Goal: Task Accomplishment & Management: Use online tool/utility

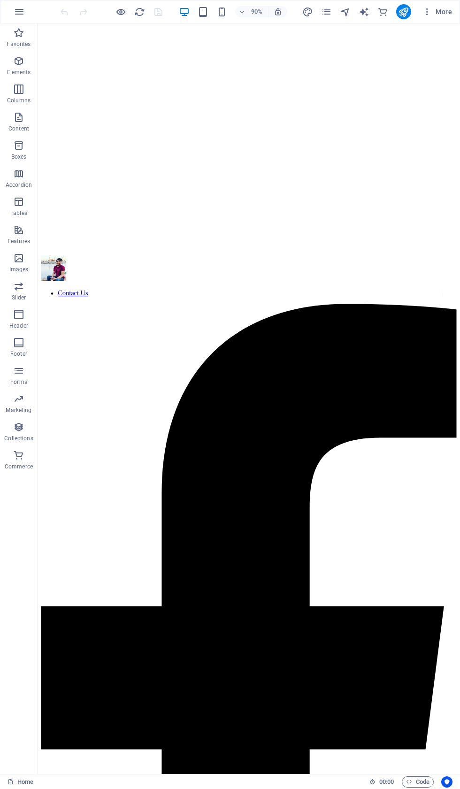
scroll to position [370, 0]
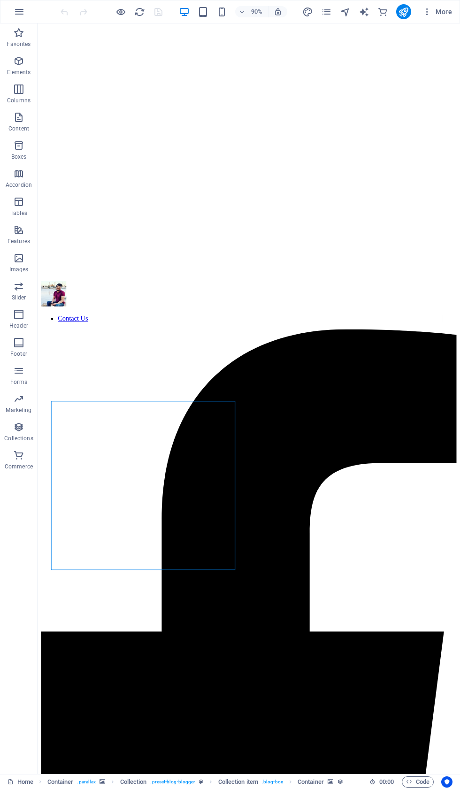
select select "px"
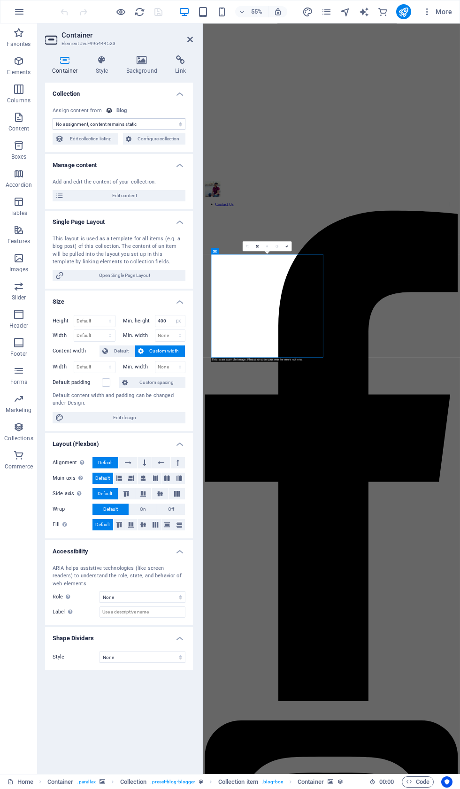
click at [125, 192] on span "Edit content" at bounding box center [125, 195] width 116 height 11
select select "updatedAt_DESC"
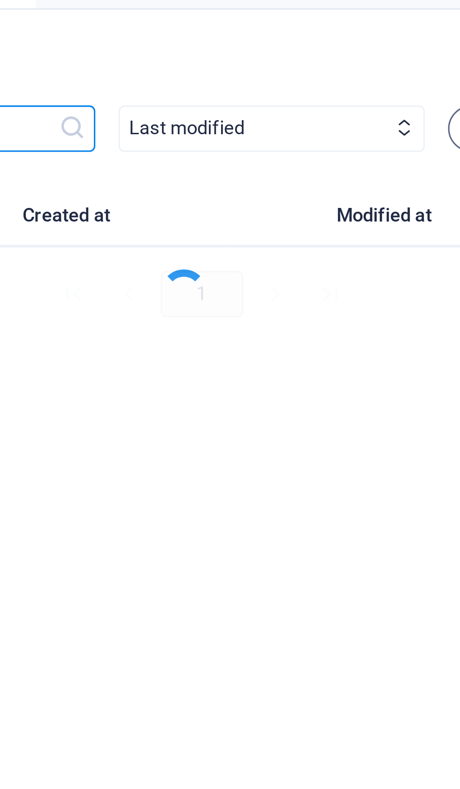
select select "Fashion"
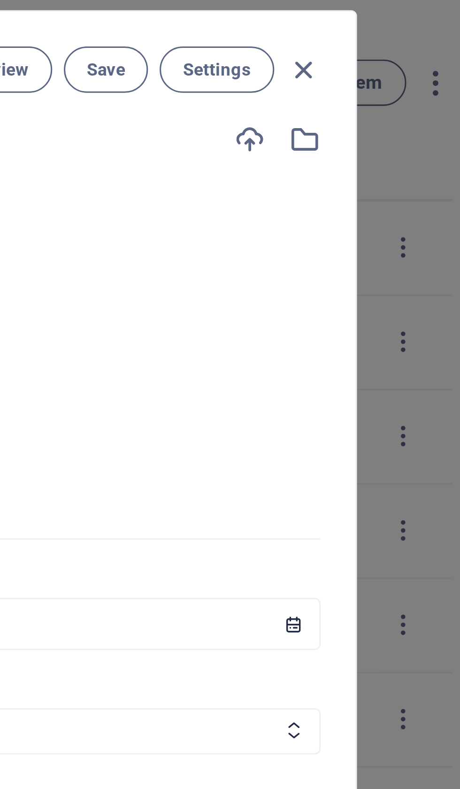
scroll to position [0, 0]
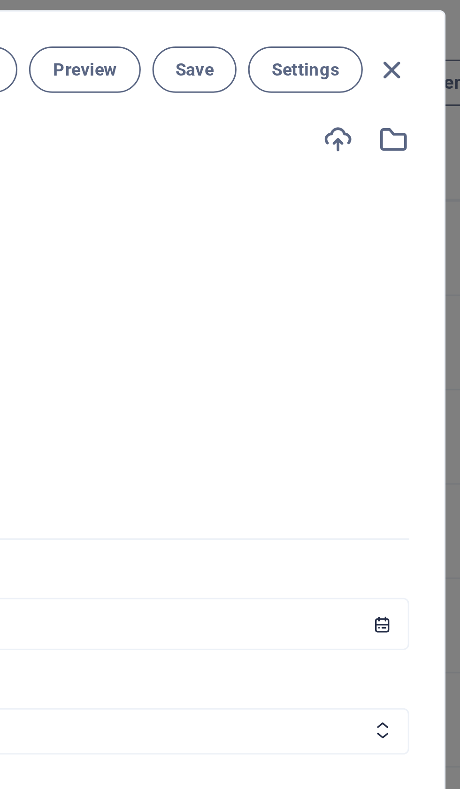
click at [378, 69] on icon "button" at bounding box center [383, 71] width 10 height 10
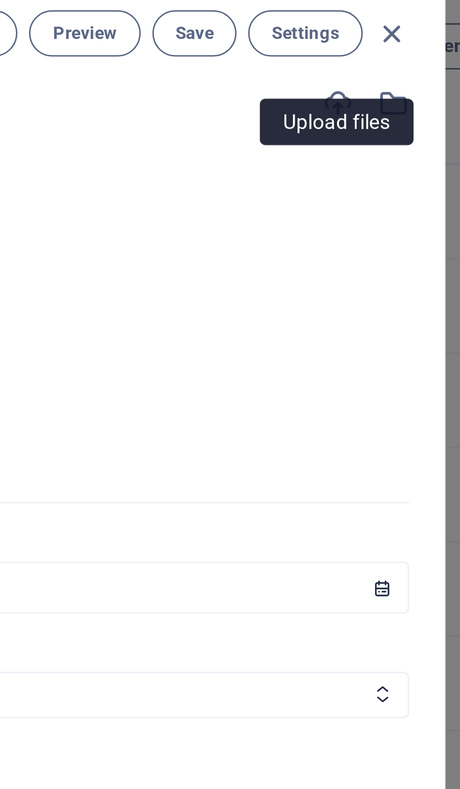
click at [116, 42] on input "[PERSON_NAME]" at bounding box center [230, 50] width 352 height 17
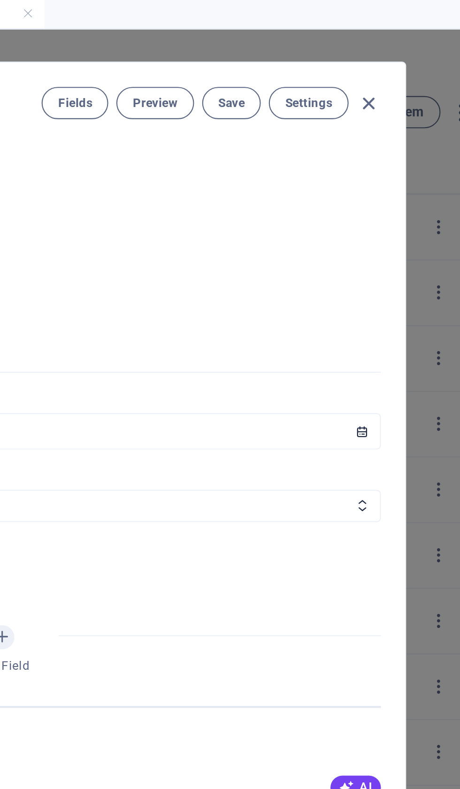
click at [378, 50] on icon "button" at bounding box center [383, 44] width 10 height 10
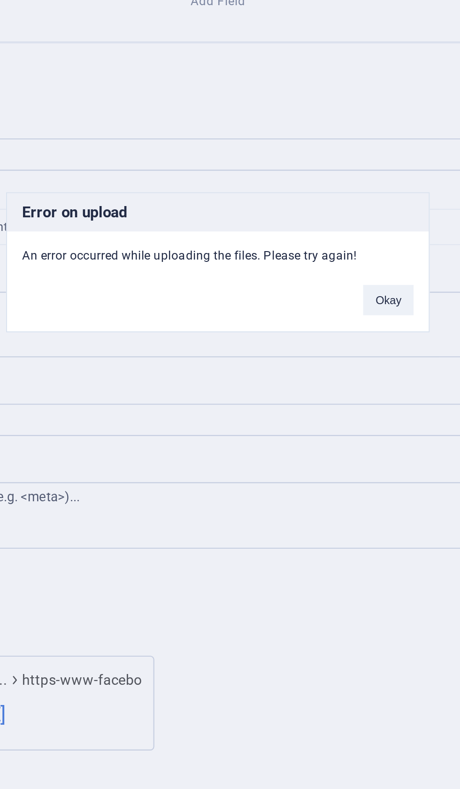
click at [297, 405] on button "Okay" at bounding box center [308, 412] width 23 height 14
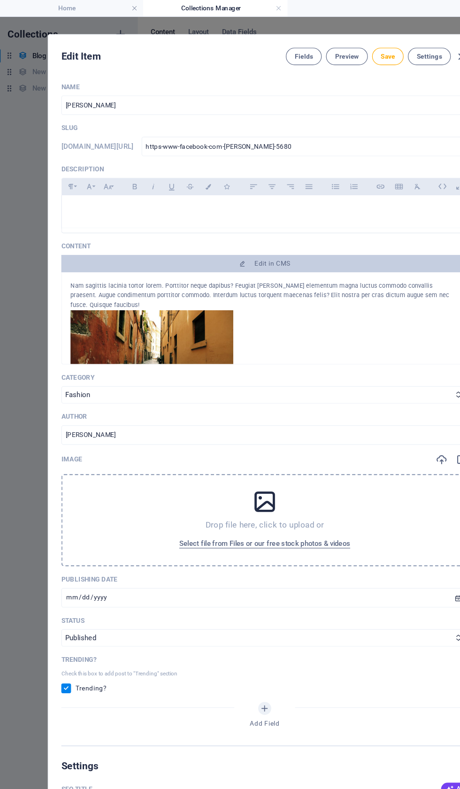
click at [237, 446] on icon at bounding box center [229, 433] width 23 height 23
click at [246, 476] on span "Select file from Files or our free stock photos & videos" at bounding box center [230, 469] width 148 height 11
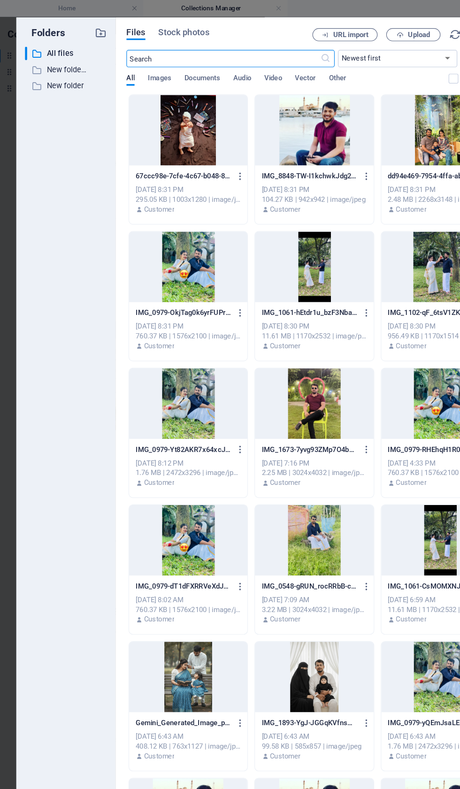
click at [277, 456] on div at bounding box center [272, 467] width 102 height 61
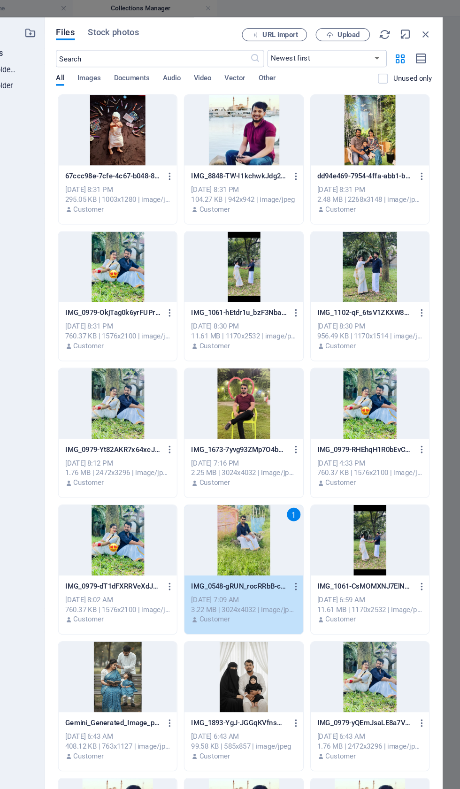
click at [340, 737] on div "IMG_8848-CUQBkrPkvR3LmEeBk4fQtw.jpeg IMG_8848-CUQBkrPkvR3LmEeBk4fQtw.jpeg" at bounding box center [381, 743] width 91 height 15
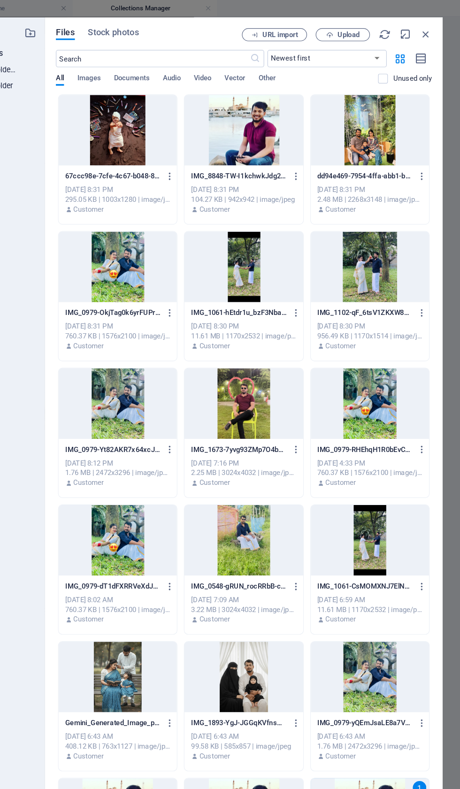
click at [419, 684] on div "1" at bounding box center [425, 681] width 12 height 12
click at [221, 455] on div at bounding box center [272, 467] width 102 height 61
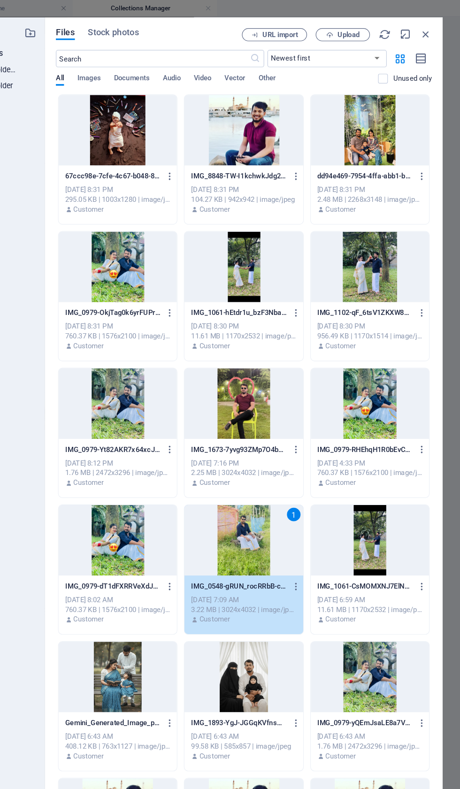
click at [379, 762] on button "Insert" at bounding box center [407, 756] width 56 height 15
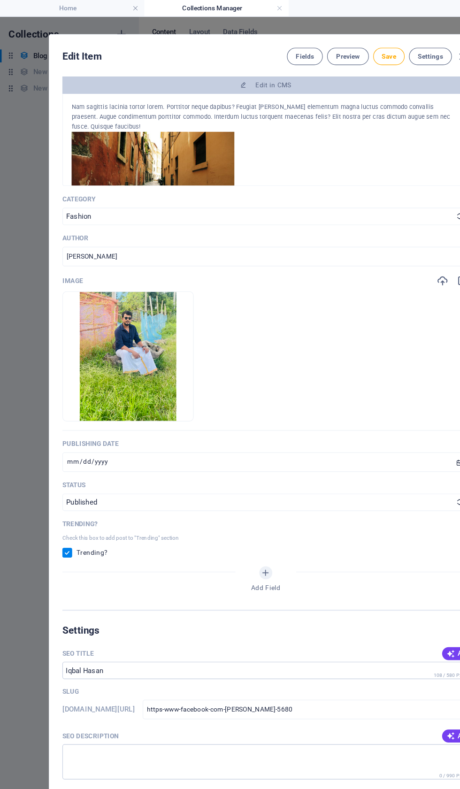
scroll to position [153, 0]
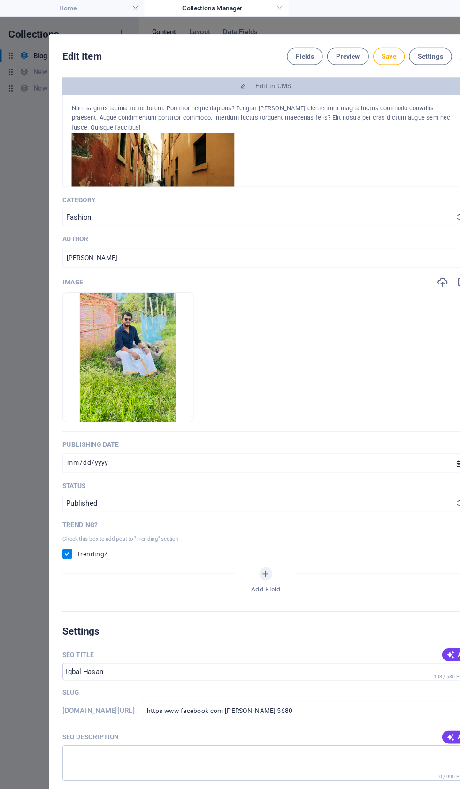
click at [65, 483] on input "checkbox" at bounding box center [60, 479] width 12 height 8
checkbox input "false"
click at [89, 365] on button "button" at bounding box center [87, 351] width 8 height 28
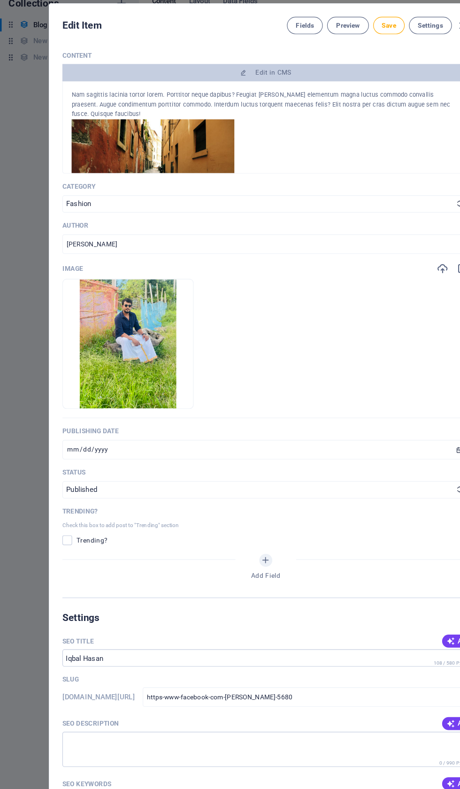
click at [342, 41] on button "Save" at bounding box center [336, 48] width 27 height 15
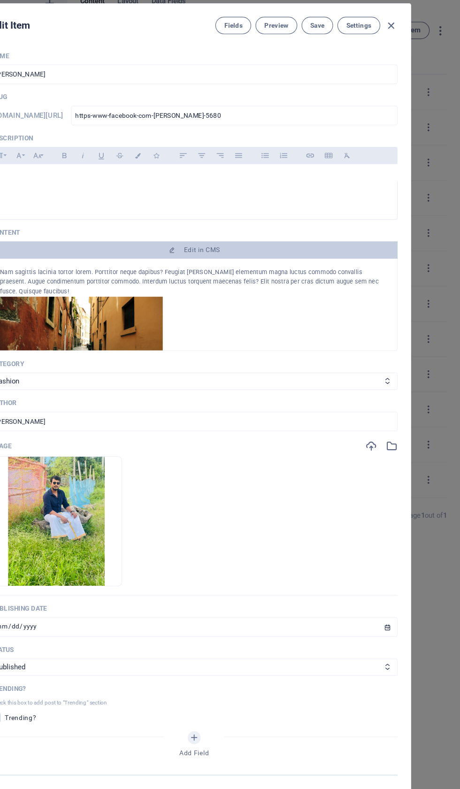
scroll to position [0, 0]
click at [348, 30] on div "Edit Item Fields Preview Save Settings" at bounding box center [230, 47] width 374 height 34
click at [395, 44] on icon "button" at bounding box center [400, 49] width 11 height 11
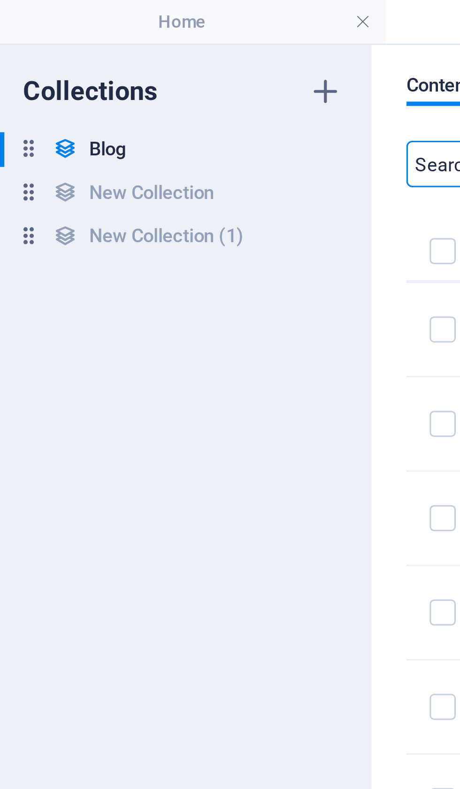
click at [115, 6] on link at bounding box center [117, 7] width 6 height 9
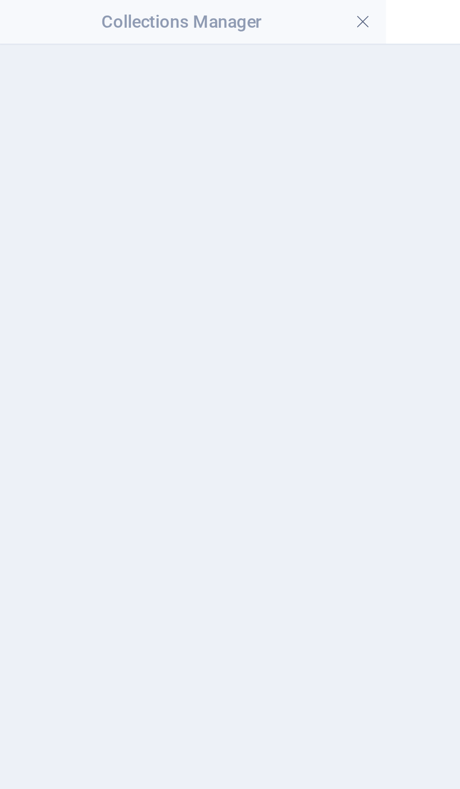
click at [120, 8] on link at bounding box center [117, 7] width 6 height 9
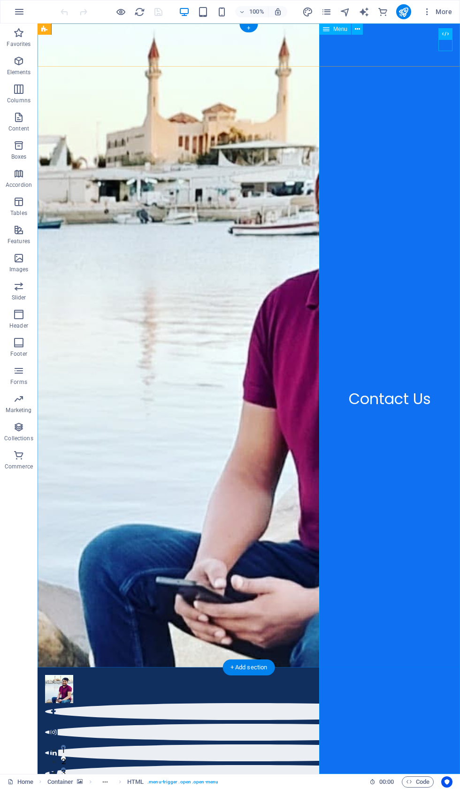
click at [395, 400] on nav "Contact Us" at bounding box center [389, 398] width 141 height 750
click at [384, 414] on nav "Contact Us" at bounding box center [389, 398] width 141 height 750
click at [373, 409] on nav "Contact Us" at bounding box center [389, 398] width 141 height 750
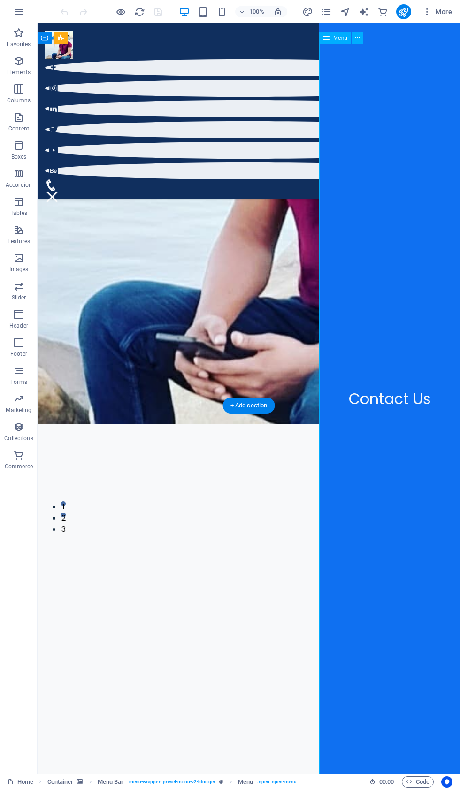
scroll to position [232, 0]
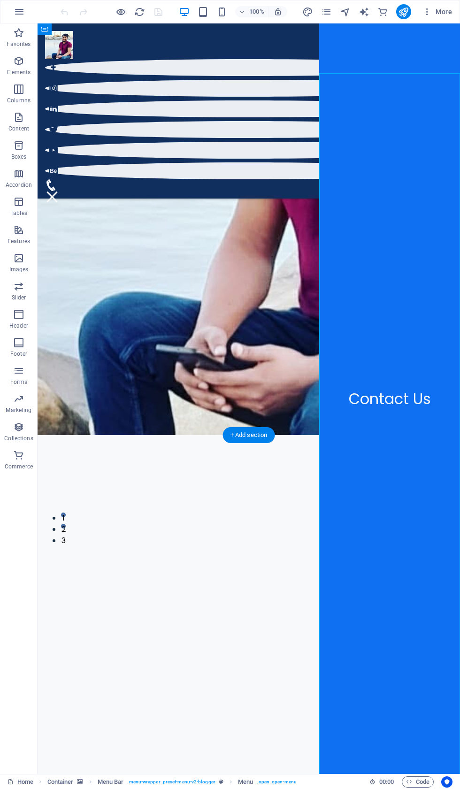
click at [381, 400] on nav "Contact Us" at bounding box center [389, 398] width 141 height 750
click at [394, 409] on nav "Contact Us" at bounding box center [389, 398] width 141 height 750
click at [391, 387] on nav "Contact Us" at bounding box center [389, 398] width 141 height 750
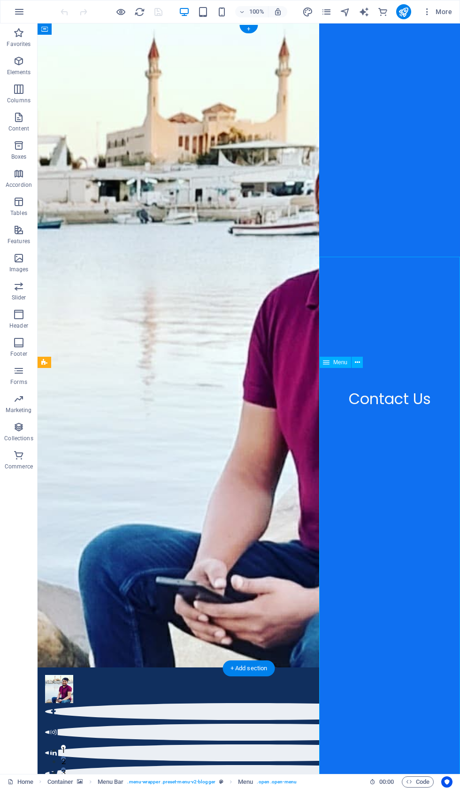
scroll to position [0, 0]
click at [393, 400] on nav "Contact Us" at bounding box center [389, 398] width 141 height 750
click at [391, 395] on nav "Contact Us" at bounding box center [389, 398] width 141 height 750
click at [386, 401] on nav "Contact Us" at bounding box center [389, 398] width 141 height 750
click at [398, 397] on nav "Contact Us" at bounding box center [389, 398] width 141 height 750
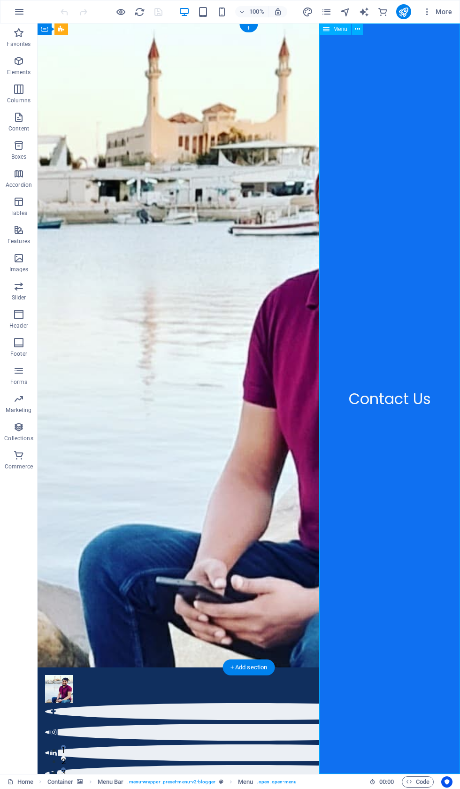
click at [380, 410] on nav "Contact Us" at bounding box center [389, 398] width 141 height 750
click at [379, 413] on nav "Contact Us" at bounding box center [389, 398] width 141 height 750
select select "2"
select select
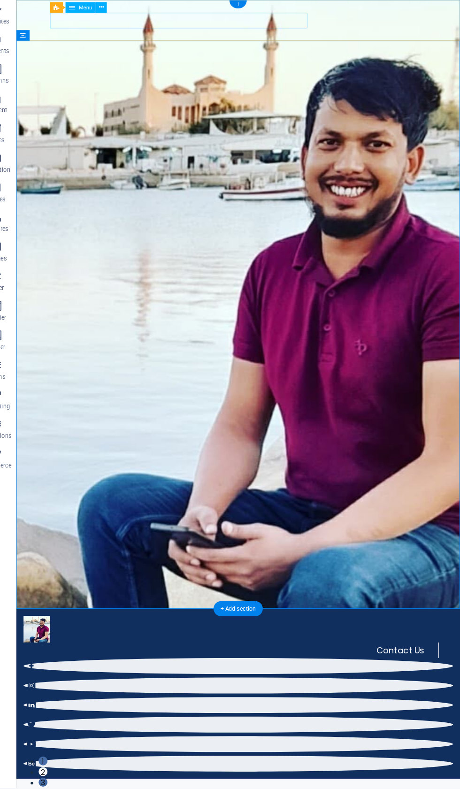
click at [283, 679] on nav "Contact Us" at bounding box center [242, 687] width 439 height 16
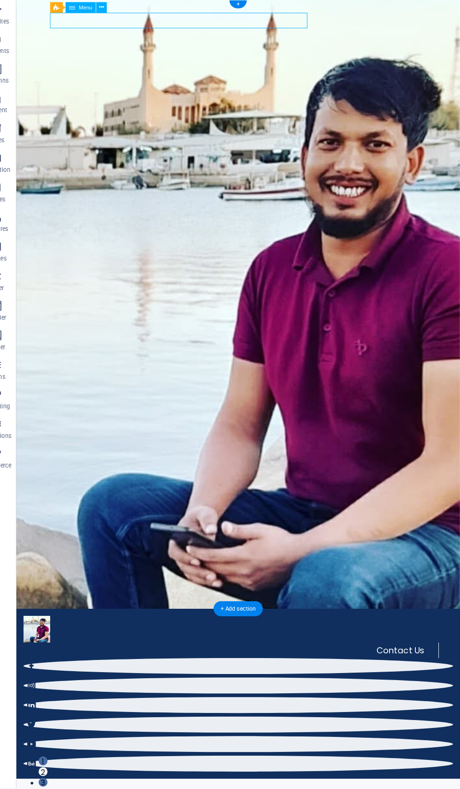
click at [297, 679] on nav "Contact Us" at bounding box center [242, 687] width 439 height 16
select select "2"
select select
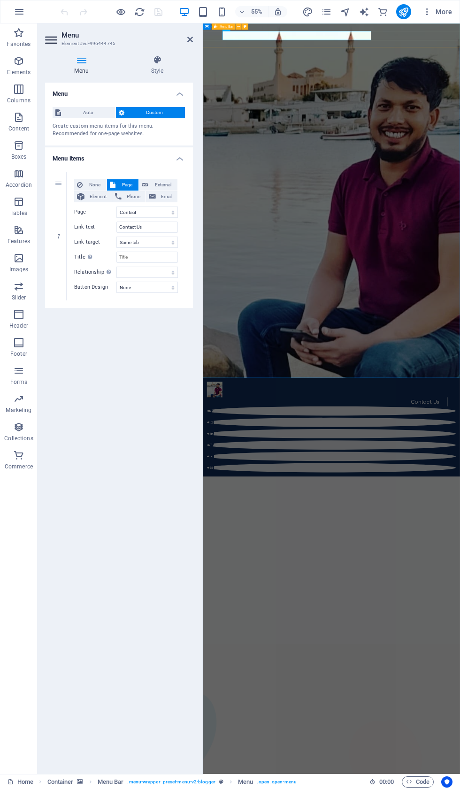
click at [459, 667] on div "Contact Us Menu" at bounding box center [436, 757] width 467 height 180
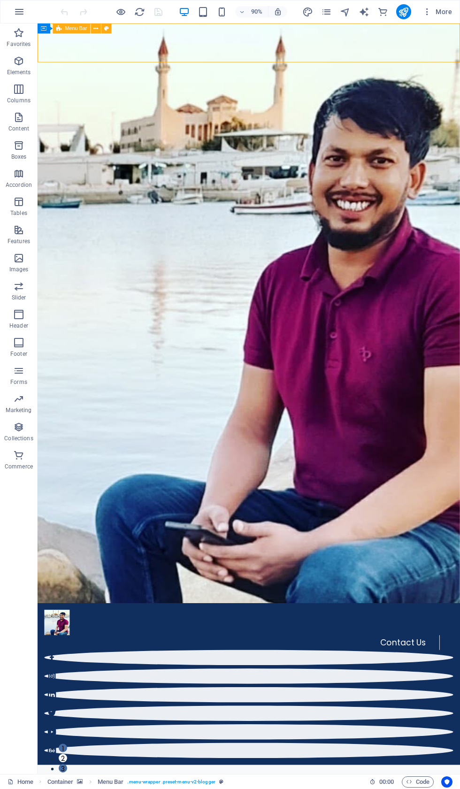
click at [392, 667] on div "Contact Us Menu" at bounding box center [272, 757] width 469 height 180
click at [324, 703] on nav "Contact Us" at bounding box center [264, 711] width 439 height 16
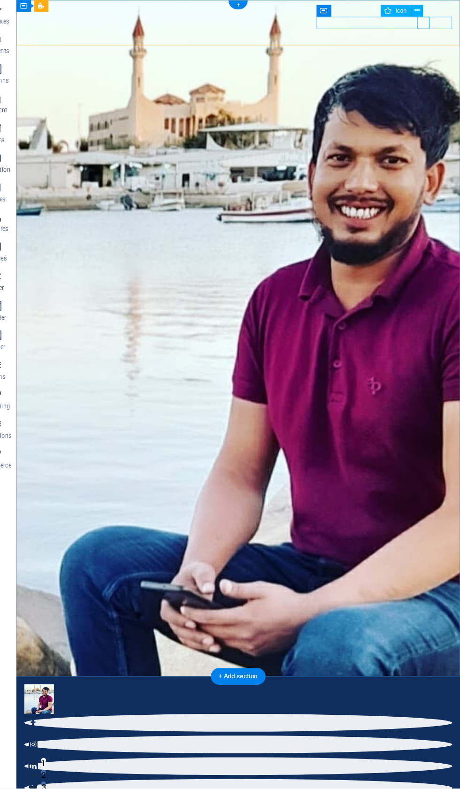
click at [387, 28] on div "Icon" at bounding box center [398, 33] width 29 height 11
click at [400, 644] on div "Contact Us Menu" at bounding box center [227, 737] width 422 height 187
click at [361, 644] on div "Contact Us Menu" at bounding box center [227, 737] width 422 height 187
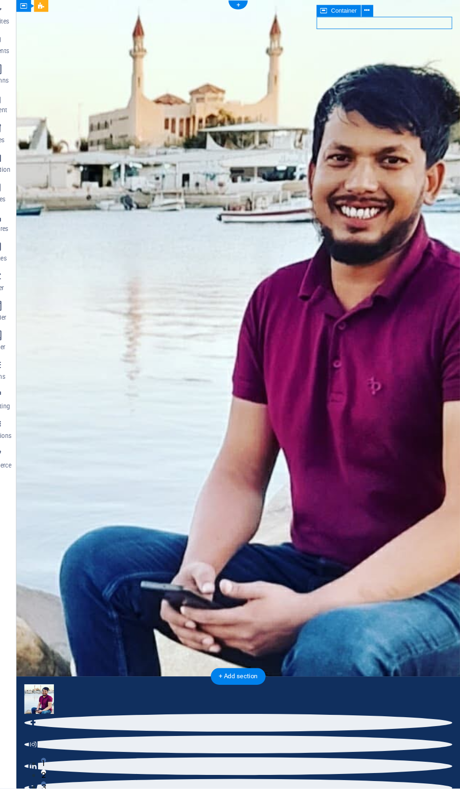
select select "%"
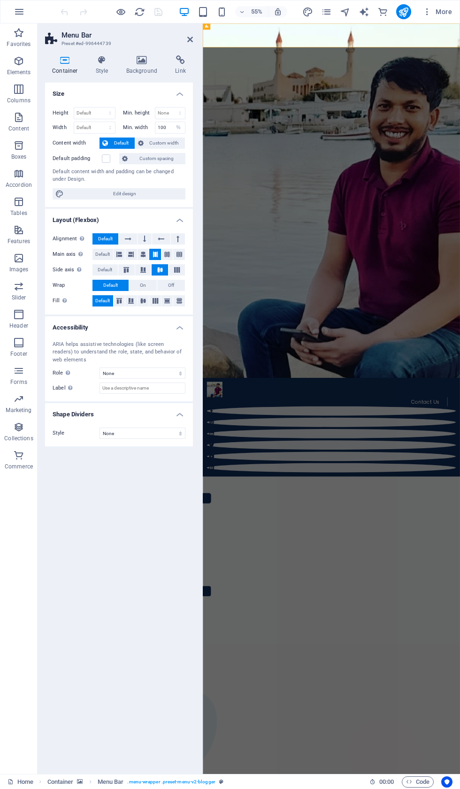
click at [190, 35] on h2 "Menu Bar" at bounding box center [126, 35] width 131 height 8
click at [185, 42] on header "Menu Bar Preset #ed-996444739" at bounding box center [119, 35] width 148 height 24
click at [188, 45] on header "Menu Bar Preset #ed-996444739" at bounding box center [119, 35] width 148 height 24
click at [187, 45] on header "Menu Bar Preset #ed-996444739" at bounding box center [119, 35] width 148 height 24
click at [192, 42] on icon at bounding box center [190, 40] width 6 height 8
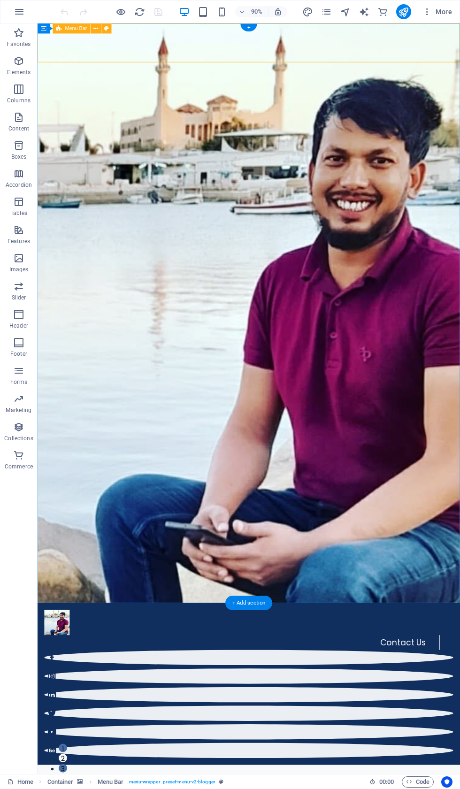
click at [311, 667] on div "Contact Us Menu" at bounding box center [272, 757] width 469 height 180
click at [309, 703] on nav "Contact Us" at bounding box center [264, 711] width 439 height 16
click at [306, 667] on div "Contact Us Menu" at bounding box center [272, 757] width 469 height 180
click at [300, 667] on div "Contact Us Menu" at bounding box center [272, 757] width 469 height 180
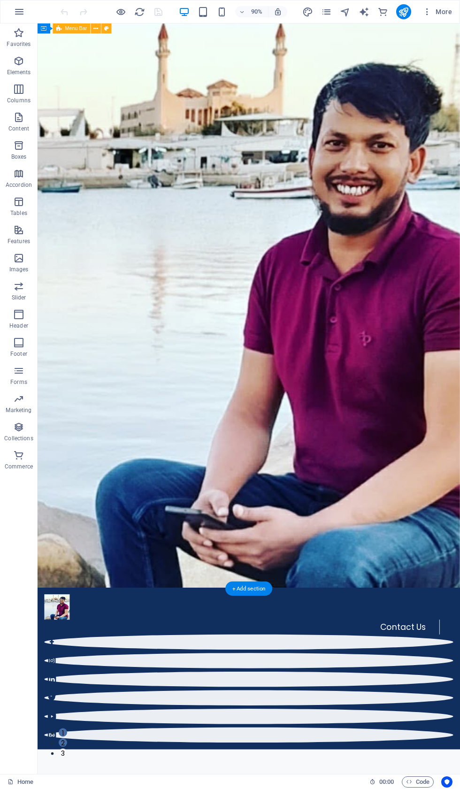
scroll to position [16, 0]
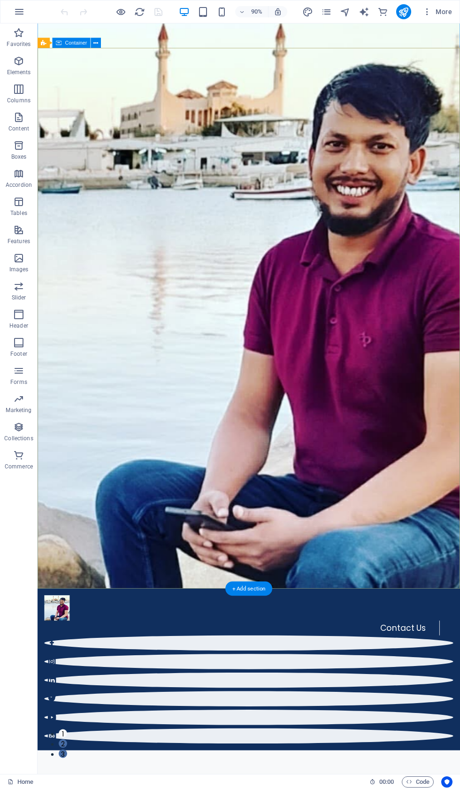
select select "rem"
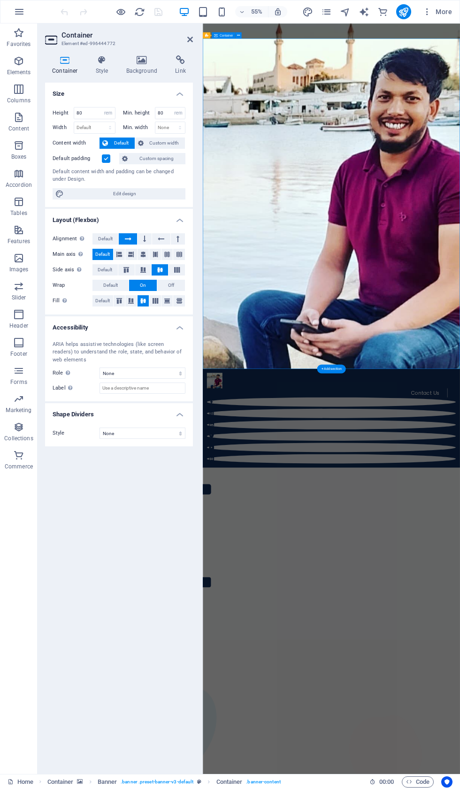
click at [136, 61] on icon at bounding box center [142, 59] width 46 height 9
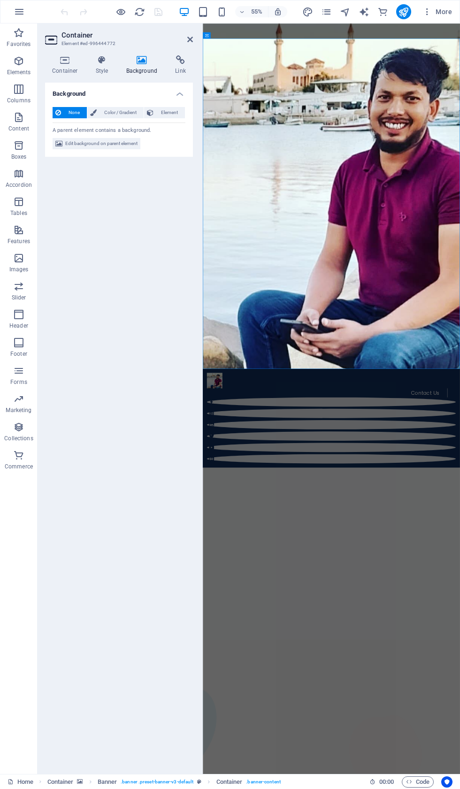
click at [110, 146] on span "Edit background on parent element" at bounding box center [101, 143] width 72 height 11
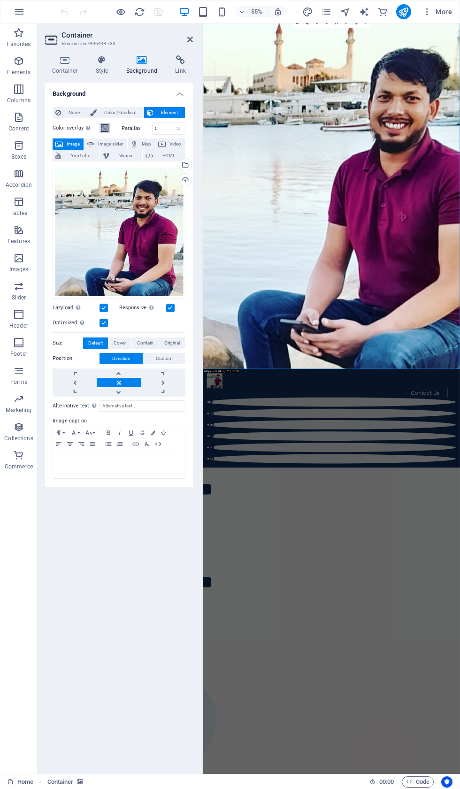
click at [106, 129] on span at bounding box center [105, 128] width 8 height 8
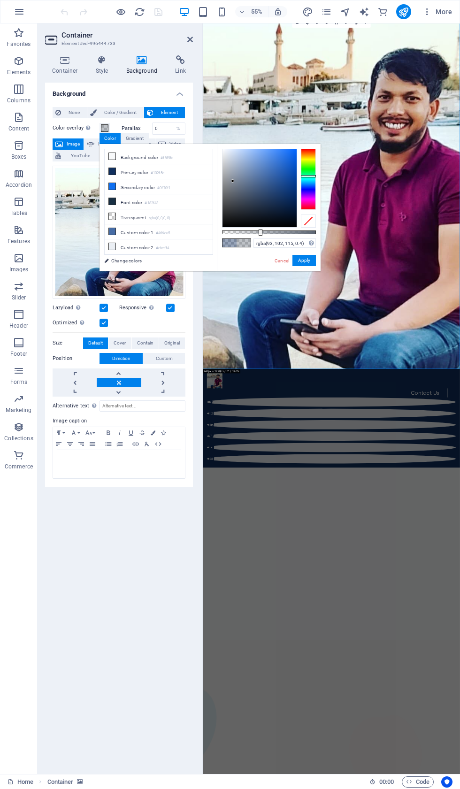
click at [303, 255] on button "Apply" at bounding box center [303, 260] width 23 height 11
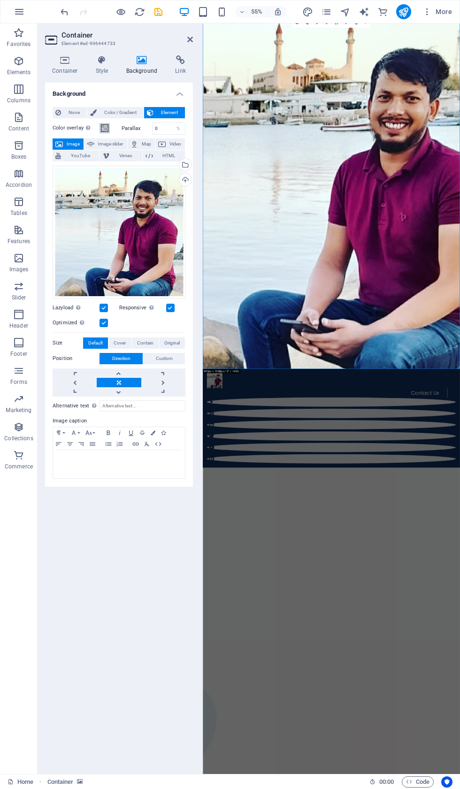
click at [100, 127] on button "Color overlay Places an overlay over the background to colorize it" at bounding box center [104, 128] width 10 height 10
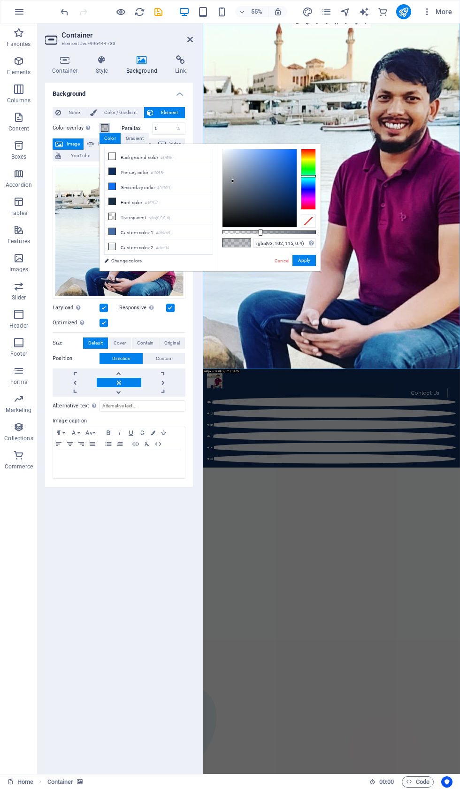
click at [106, 124] on span at bounding box center [105, 128] width 8 height 8
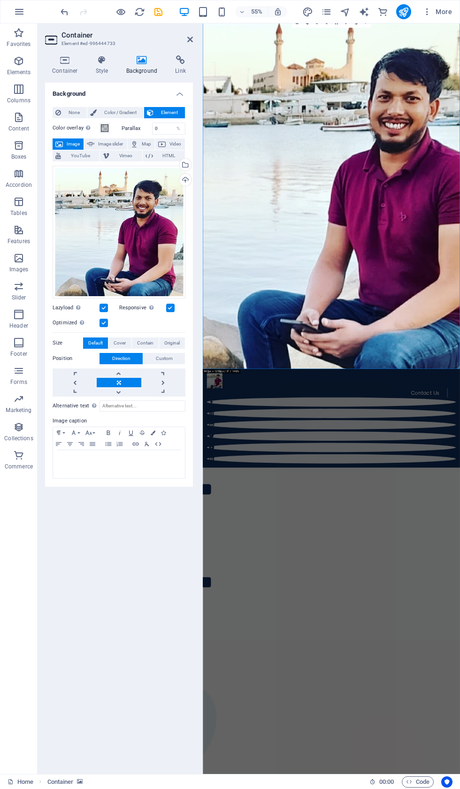
click at [118, 107] on span "Color / Gradient" at bounding box center [119, 112] width 41 height 11
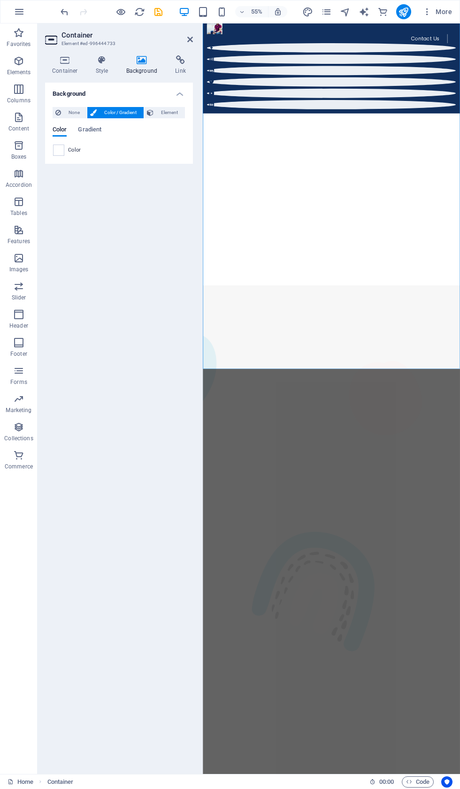
click at [86, 131] on span "Gradient" at bounding box center [89, 130] width 23 height 13
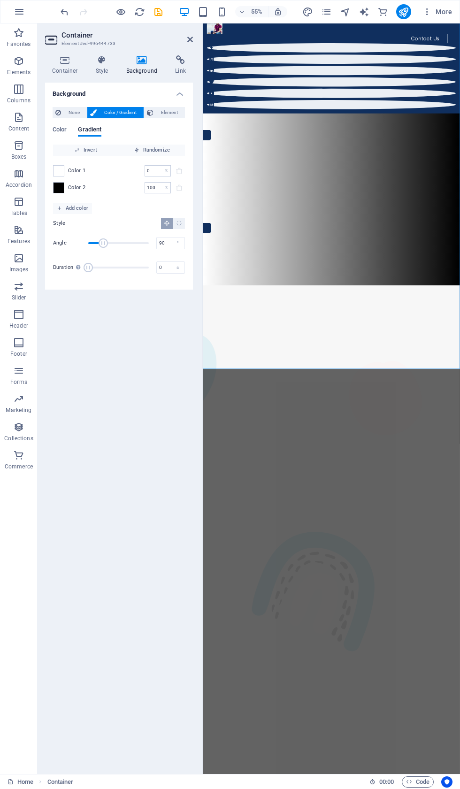
click at [188, 42] on icon at bounding box center [190, 40] width 6 height 8
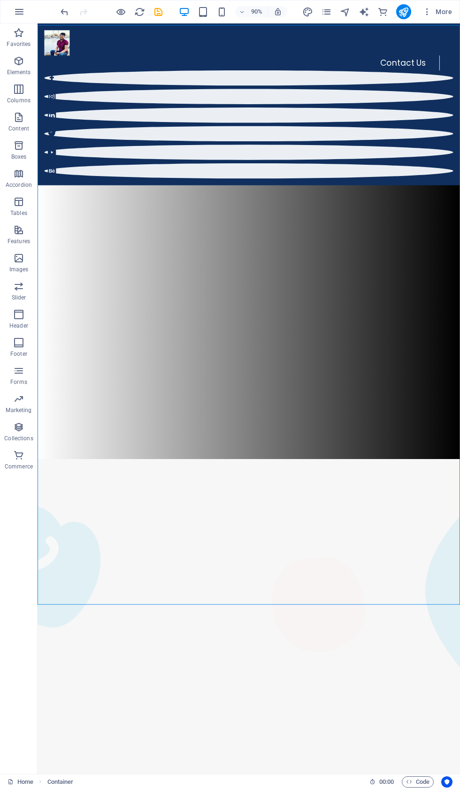
scroll to position [0, 0]
click at [192, 203] on div "TECHNOLOGY Use Technology to Live Healthier How [DATE] technology can improve y…" at bounding box center [272, 503] width 469 height 600
click at [154, 203] on div "TECHNOLOGY Use Technology to Live Healthier How [DATE] technology can improve y…" at bounding box center [272, 503] width 469 height 600
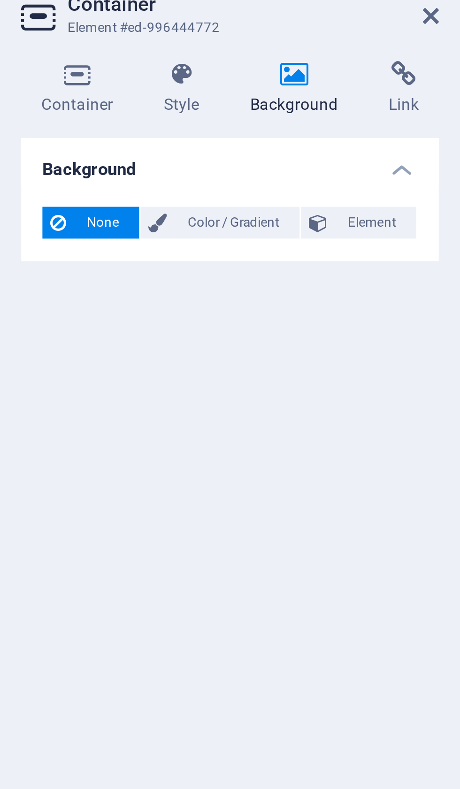
click at [119, 55] on h4 "Background" at bounding box center [143, 65] width 49 height 20
click at [119, 55] on icon at bounding box center [142, 59] width 46 height 9
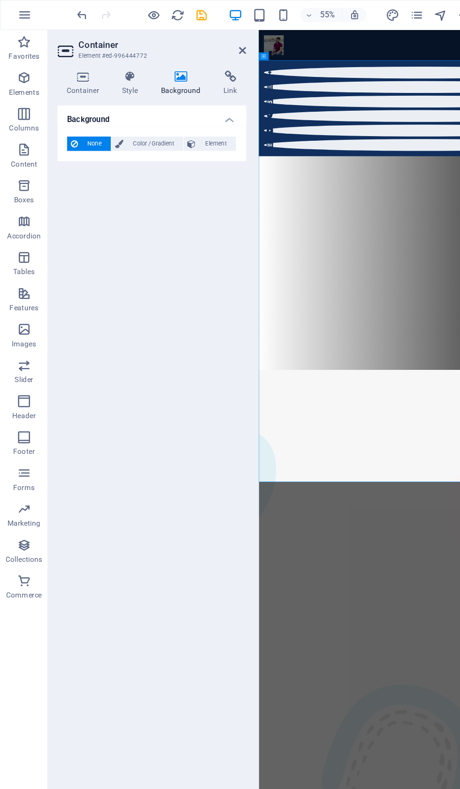
click at [161, 114] on span "Element" at bounding box center [169, 112] width 26 height 11
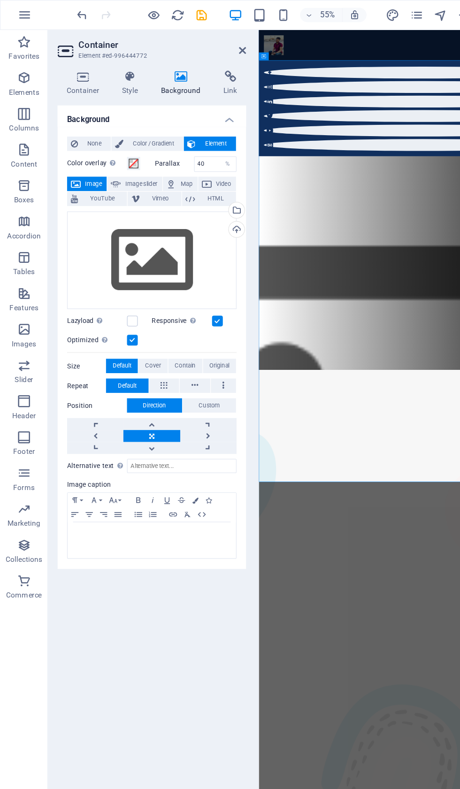
click at [64, 109] on span "None" at bounding box center [74, 112] width 20 height 11
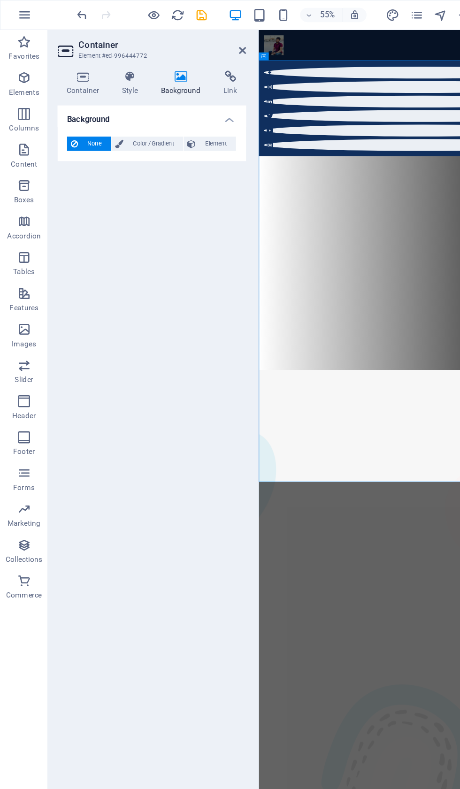
click at [116, 115] on span "Color / Gradient" at bounding box center [119, 112] width 41 height 11
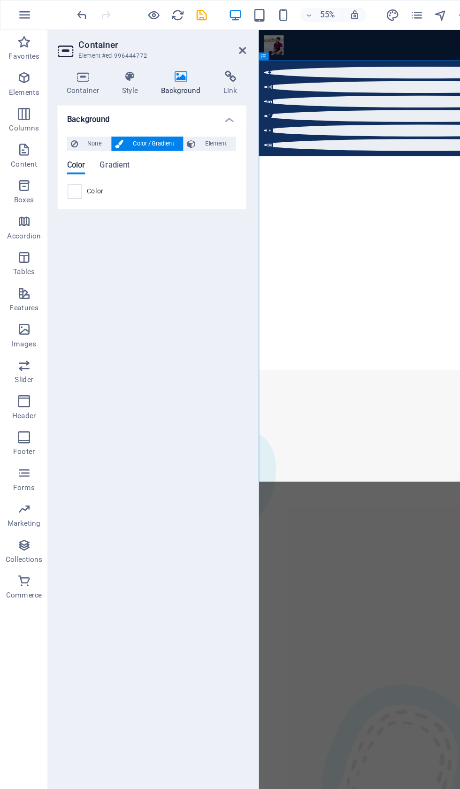
click at [75, 111] on span "None" at bounding box center [74, 112] width 20 height 11
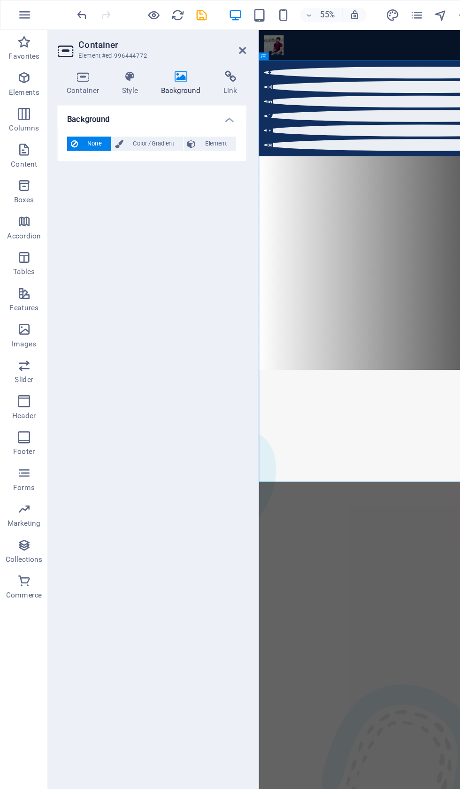
click at [174, 91] on h4 "Background" at bounding box center [119, 91] width 148 height 17
click at [180, 89] on h4 "Background" at bounding box center [119, 94] width 148 height 23
click at [157, 114] on span "Element" at bounding box center [169, 112] width 26 height 11
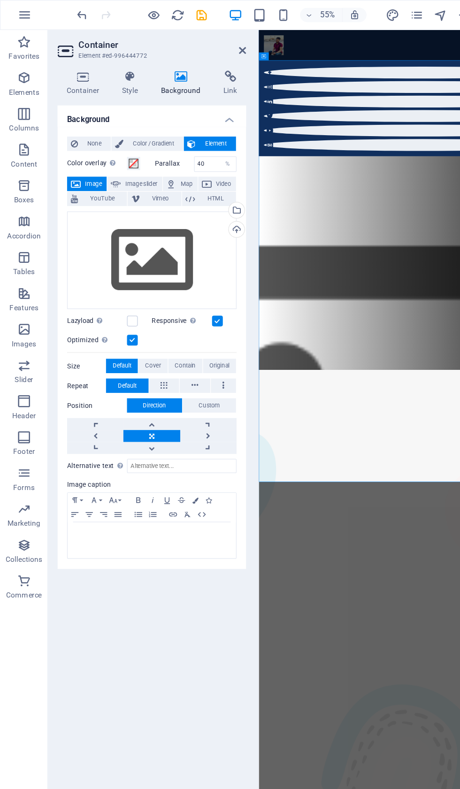
click at [66, 6] on div at bounding box center [111, 11] width 105 height 15
click at [62, 10] on icon "undo" at bounding box center [64, 12] width 11 height 11
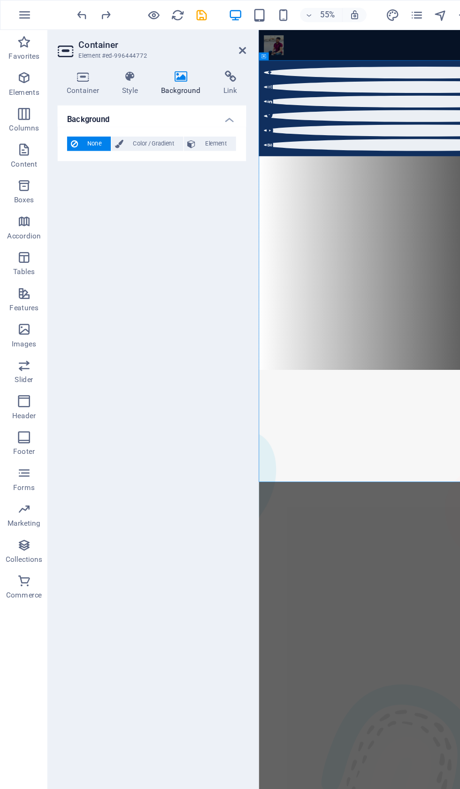
click at [63, 15] on icon "undo" at bounding box center [64, 12] width 11 height 11
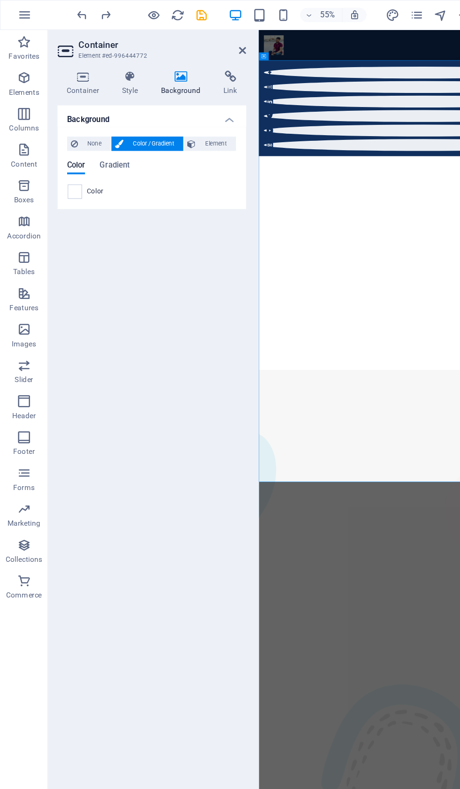
click at [68, 10] on icon "undo" at bounding box center [64, 12] width 11 height 11
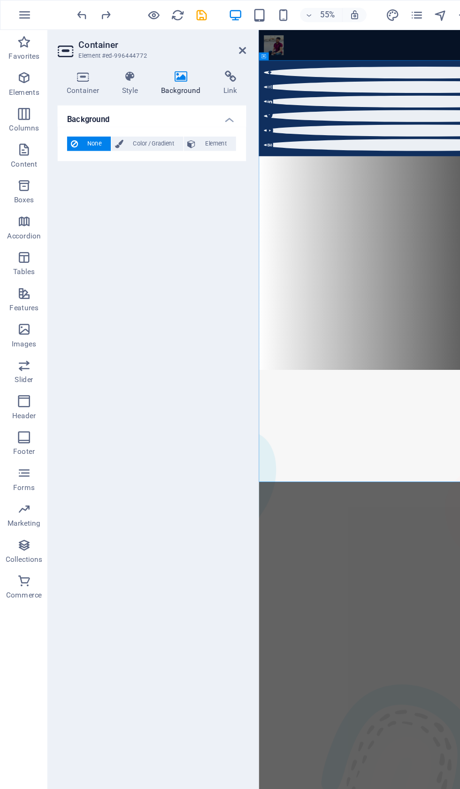
click at [66, 11] on icon "undo" at bounding box center [64, 12] width 11 height 11
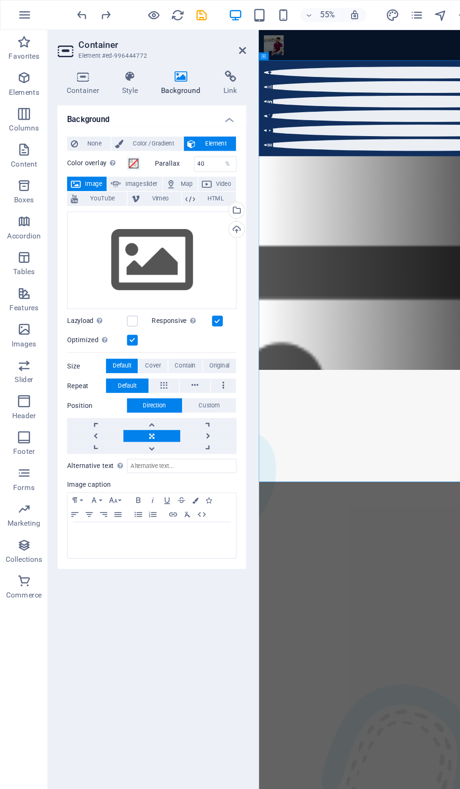
click at [69, 12] on icon "undo" at bounding box center [64, 12] width 11 height 11
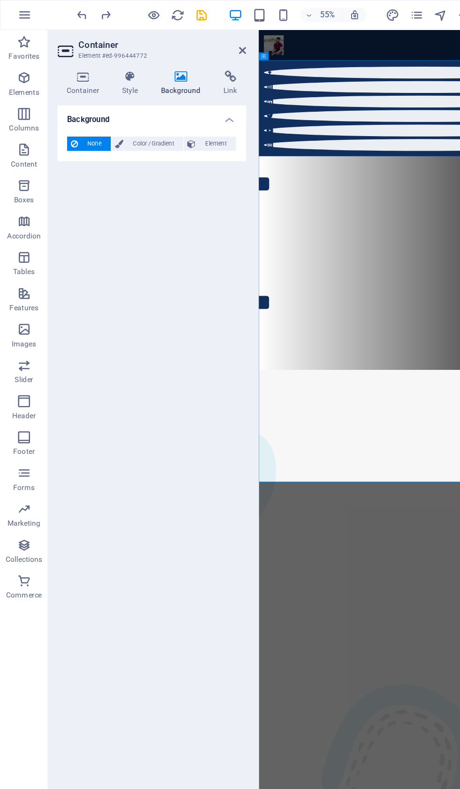
click at [68, 15] on icon "undo" at bounding box center [64, 12] width 11 height 11
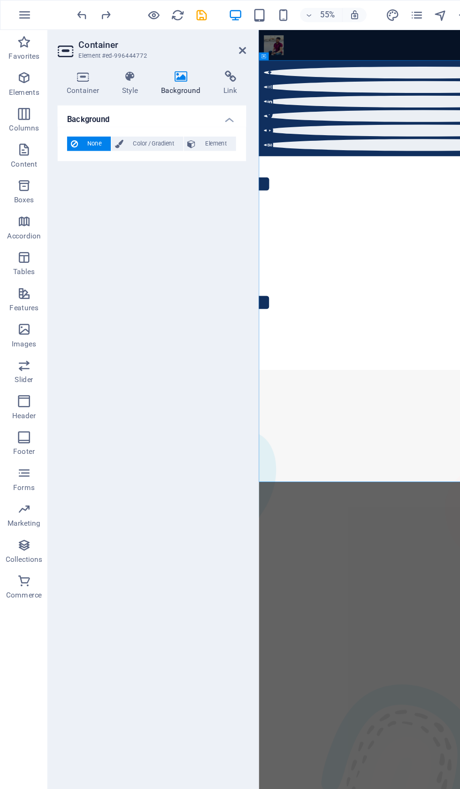
click at [69, 14] on icon "undo" at bounding box center [64, 12] width 11 height 11
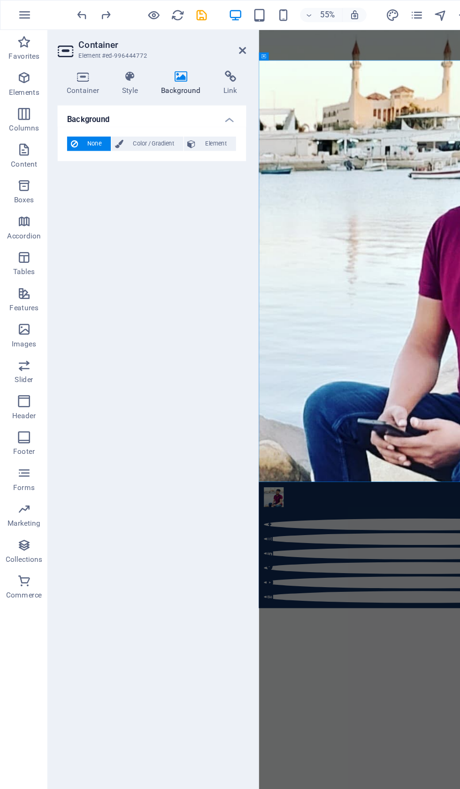
click at [175, 91] on h4 "Background" at bounding box center [119, 91] width 148 height 17
click at [173, 93] on h4 "Background" at bounding box center [119, 94] width 148 height 23
click at [139, 63] on icon at bounding box center [142, 59] width 46 height 9
click at [142, 71] on h4 "Background" at bounding box center [143, 65] width 49 height 20
click at [100, 62] on icon at bounding box center [102, 59] width 27 height 9
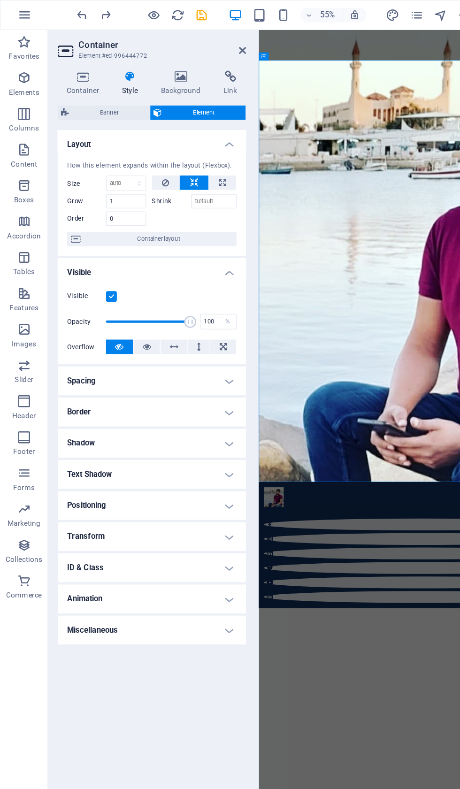
click at [148, 61] on icon at bounding box center [142, 59] width 46 height 9
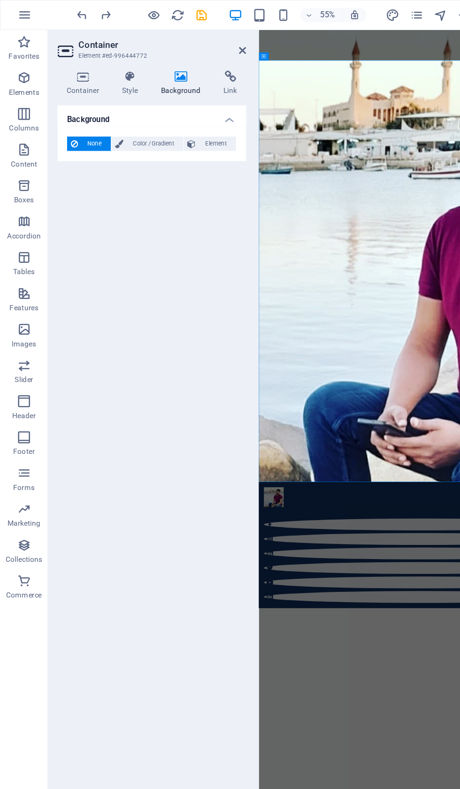
click at [176, 91] on h4 "Background" at bounding box center [119, 91] width 148 height 17
click at [172, 97] on h4 "Background" at bounding box center [119, 94] width 148 height 23
click at [115, 112] on span "Color / Gradient" at bounding box center [119, 112] width 41 height 11
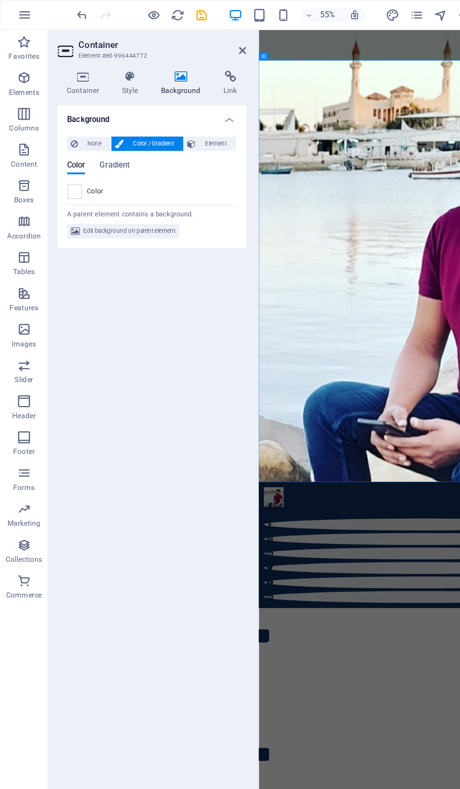
click at [98, 177] on span "Edit background on parent element" at bounding box center [101, 180] width 72 height 11
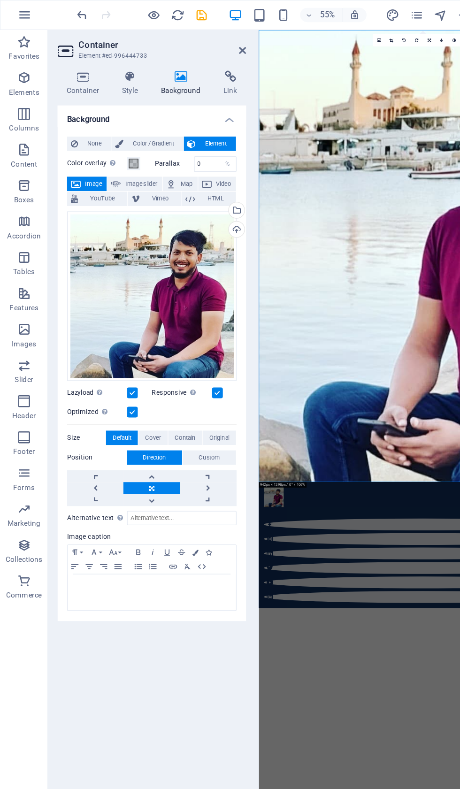
click at [66, 110] on span "None" at bounding box center [74, 112] width 20 height 11
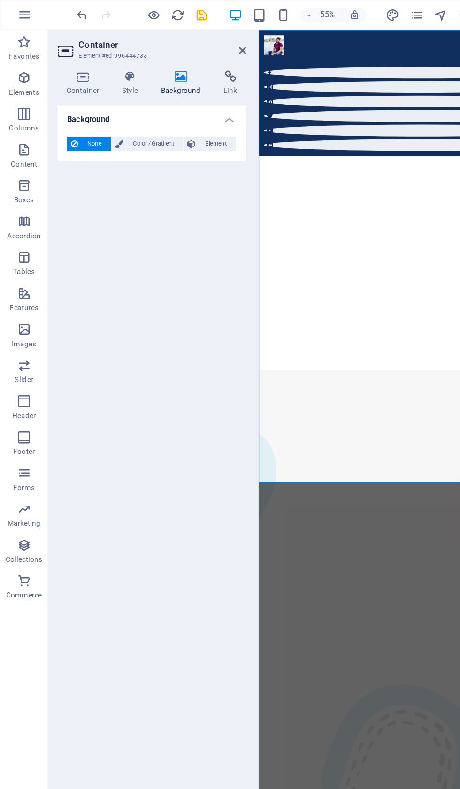
click at [122, 111] on span "Color / Gradient" at bounding box center [119, 112] width 41 height 11
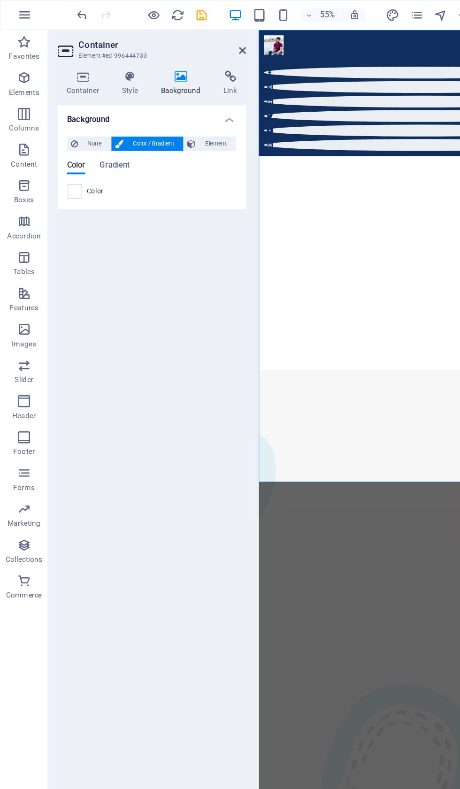
click at [54, 8] on div "55% More" at bounding box center [229, 11] width 459 height 23
click at [53, 8] on div "55% More" at bounding box center [229, 11] width 459 height 23
click at [53, 4] on div "55% More" at bounding box center [229, 11] width 459 height 23
click at [53, 2] on div "55% More" at bounding box center [229, 11] width 459 height 23
click at [53, 10] on div "55% More" at bounding box center [229, 11] width 459 height 23
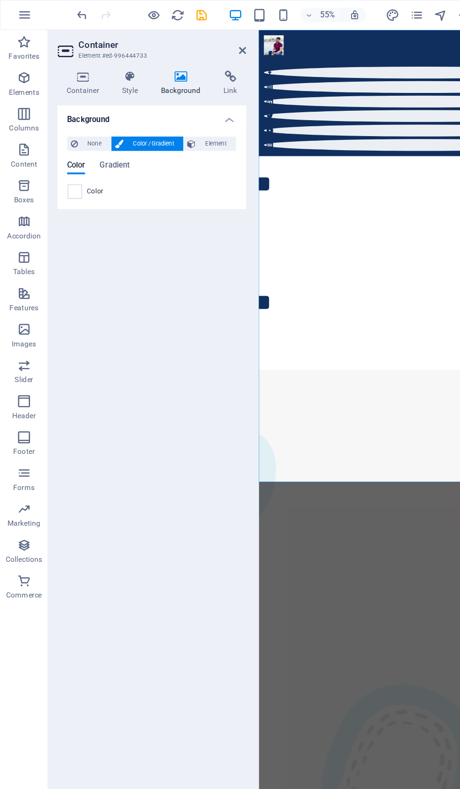
click at [60, 10] on icon "undo" at bounding box center [64, 12] width 11 height 11
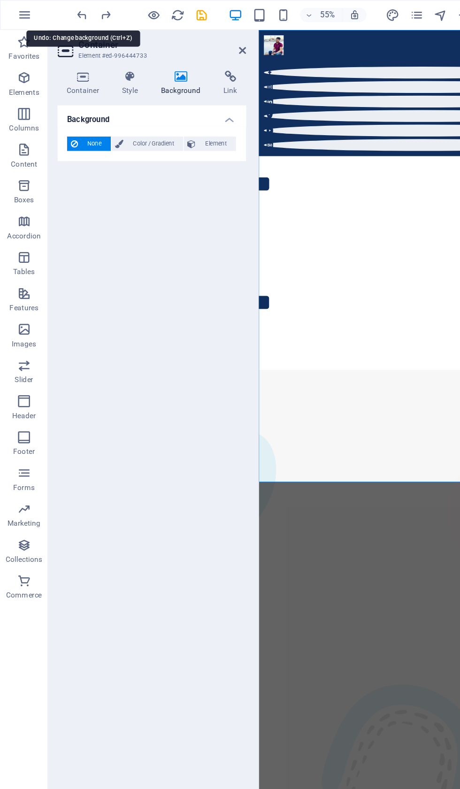
click at [52, 3] on div "55% More" at bounding box center [229, 11] width 459 height 23
click at [52, 0] on header "55% More" at bounding box center [230, 11] width 460 height 23
click at [54, 11] on div "55% More" at bounding box center [229, 11] width 459 height 23
click at [63, 9] on icon "undo" at bounding box center [64, 12] width 11 height 11
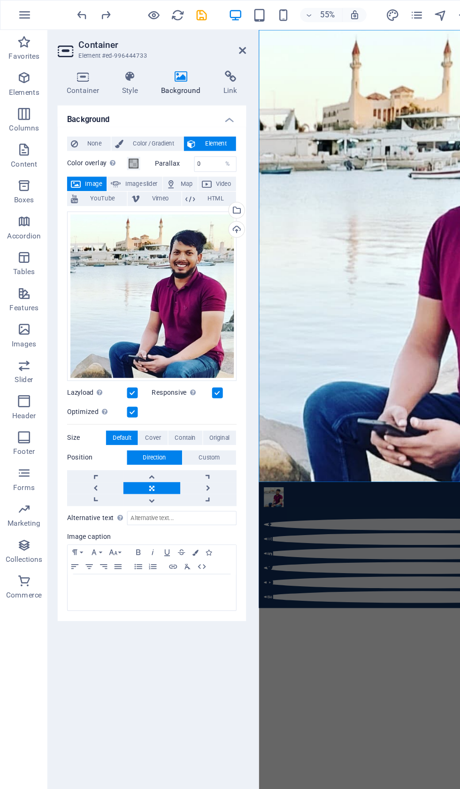
click at [54, 5] on div "55% More" at bounding box center [229, 11] width 459 height 23
click at [59, 9] on icon "undo" at bounding box center [64, 12] width 11 height 11
click at [61, 9] on icon "undo" at bounding box center [64, 12] width 11 height 11
click at [82, 9] on icon "redo" at bounding box center [83, 12] width 11 height 11
click at [92, 8] on div at bounding box center [111, 11] width 105 height 15
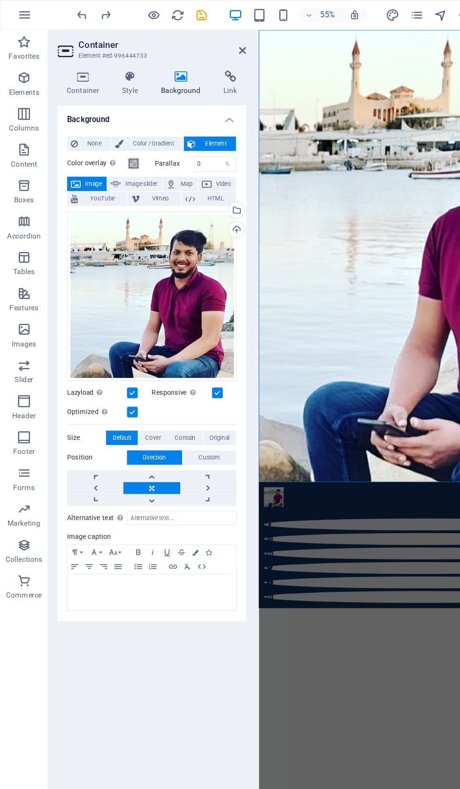
click at [85, 9] on icon "redo" at bounding box center [83, 12] width 11 height 11
click at [61, 8] on icon "undo" at bounding box center [64, 12] width 11 height 11
click at [68, 16] on icon "undo" at bounding box center [64, 12] width 11 height 11
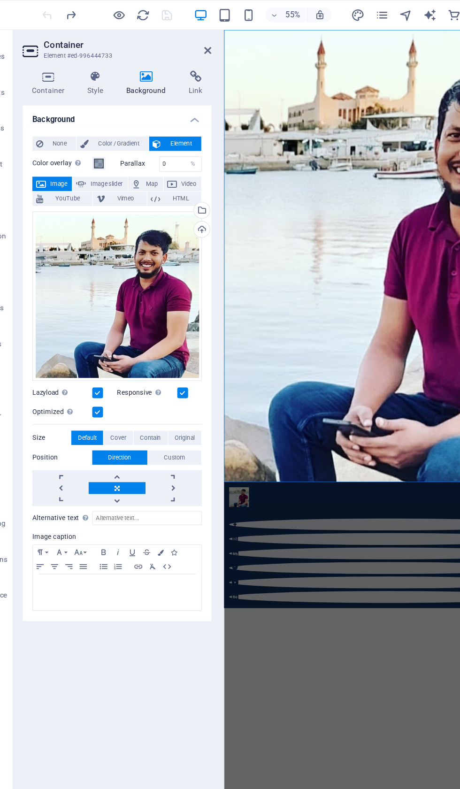
click at [78, 9] on icon "redo" at bounding box center [83, 12] width 11 height 11
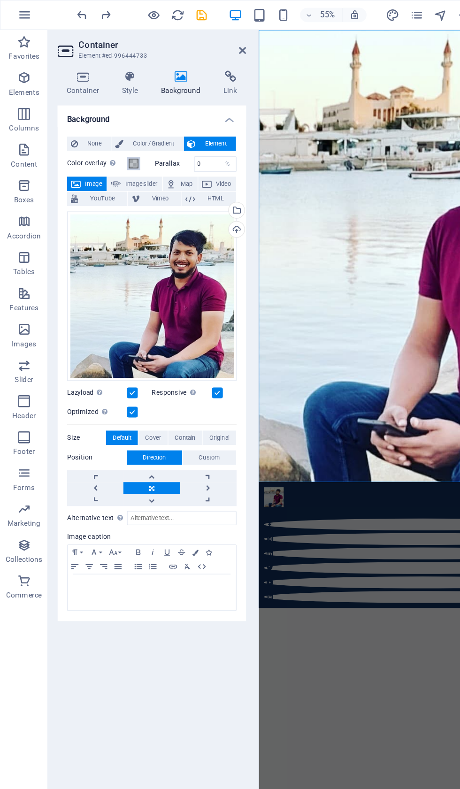
click at [102, 125] on span at bounding box center [105, 128] width 8 height 8
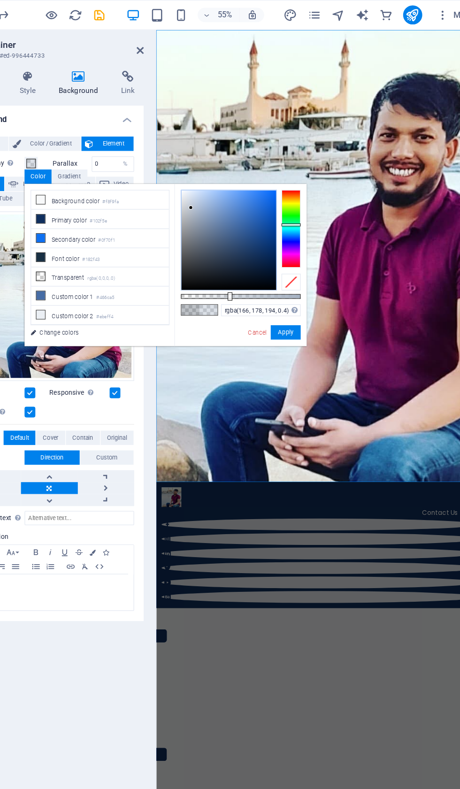
click at [217, 147] on div "rgba(166, 178, 194, 0.4) Supported formats #0852ed rgb(8, 82, 237) rgba(8, 82, …" at bounding box center [269, 275] width 104 height 263
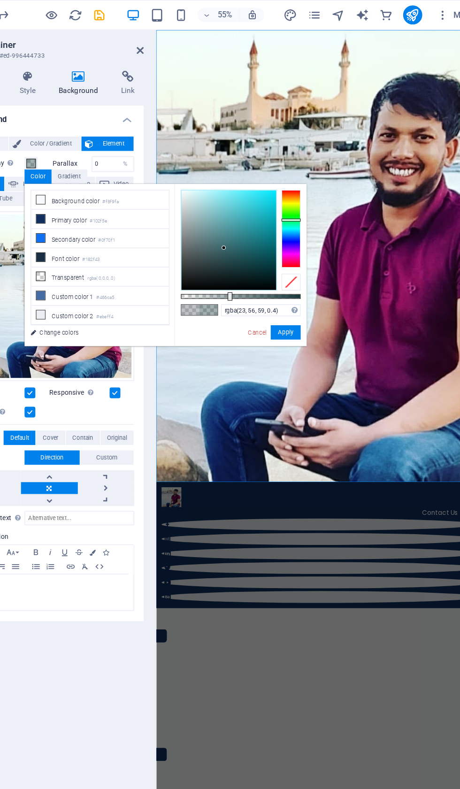
click at [109, 157] on icon at bounding box center [112, 156] width 7 height 7
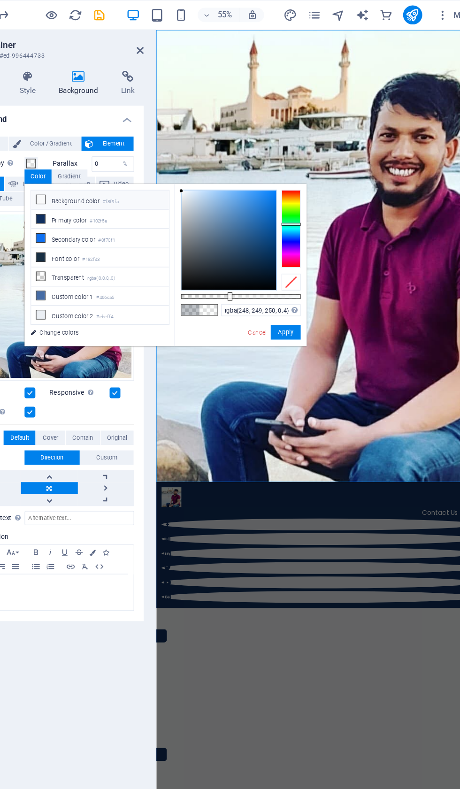
click at [109, 156] on icon at bounding box center [112, 156] width 7 height 7
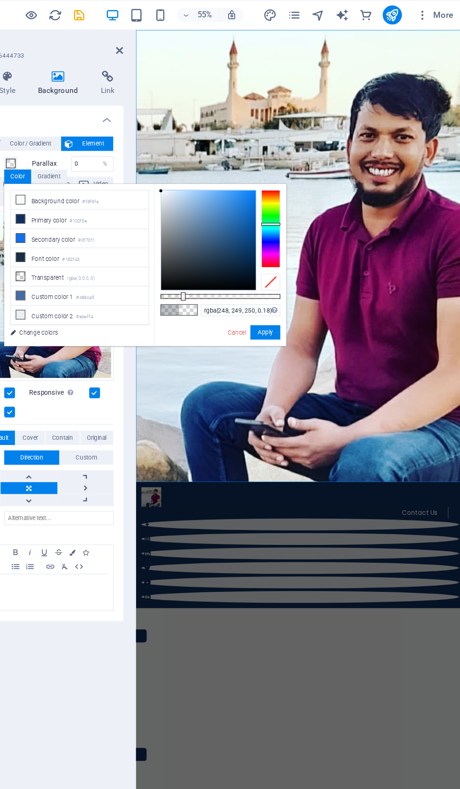
type input "rgba(248, 249, 250, 0.185)"
click at [153, 13] on icon "save" at bounding box center [158, 12] width 11 height 11
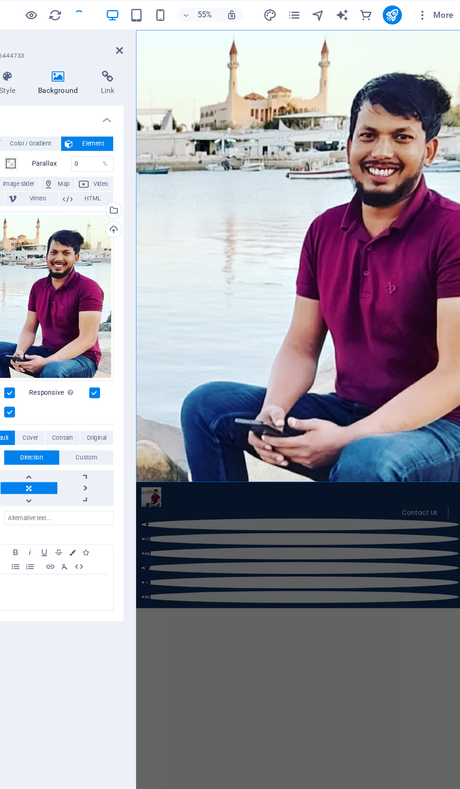
checkbox input "false"
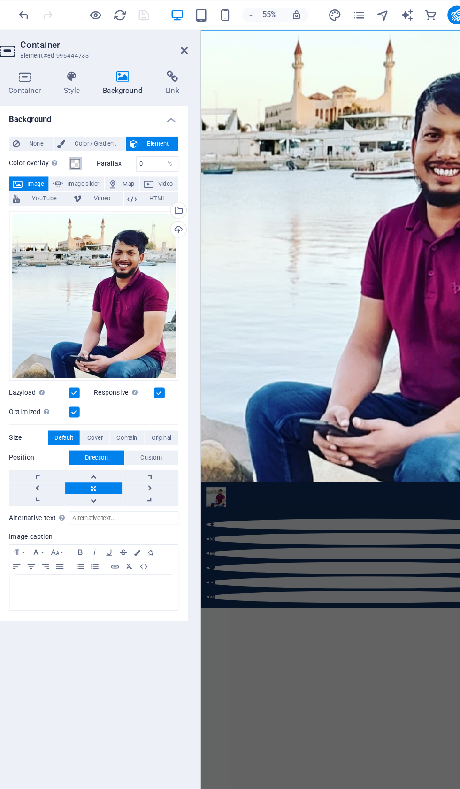
click at [101, 124] on span at bounding box center [105, 128] width 8 height 8
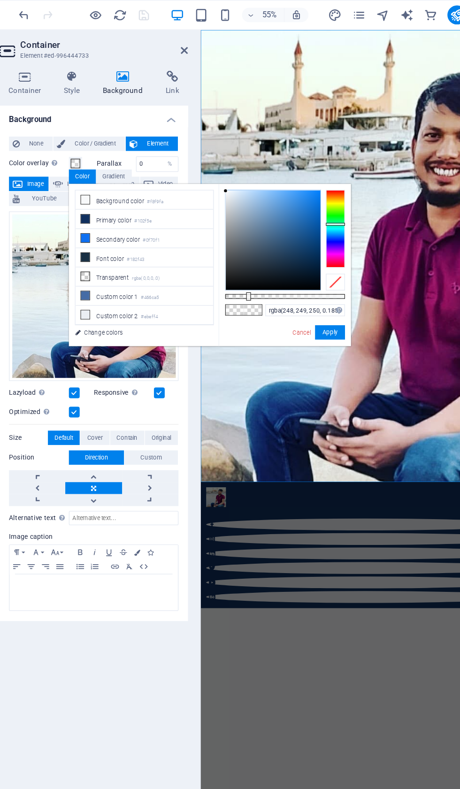
click at [105, 161] on li "Background color #f8f9fa" at bounding box center [159, 156] width 108 height 15
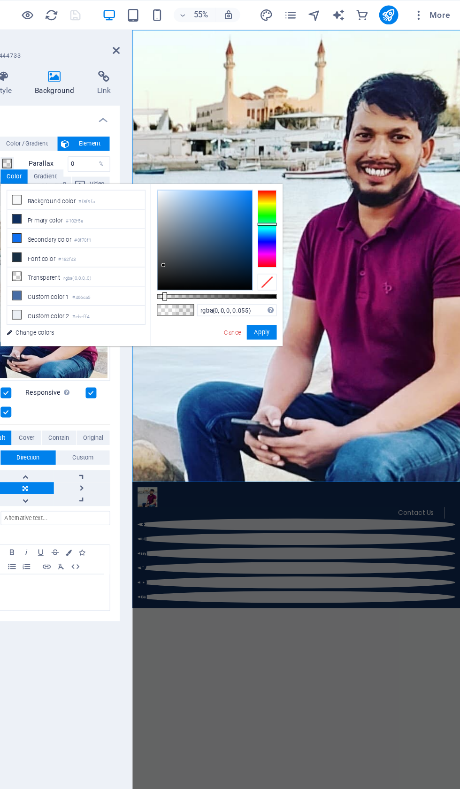
click at [105, 151] on li "Background color #f8f9fa" at bounding box center [159, 156] width 108 height 15
type input "rgba(248, 249, 250, 0.055)"
click at [105, 156] on li "Background color #f8f9fa" at bounding box center [159, 156] width 108 height 15
click at [104, 149] on ul "Background color #f8f9fa Primary color #102f5e Secondary color #0f70f1 Font col…" at bounding box center [158, 202] width 109 height 106
click at [160, 159] on small "#f8f9fa" at bounding box center [166, 158] width 13 height 7
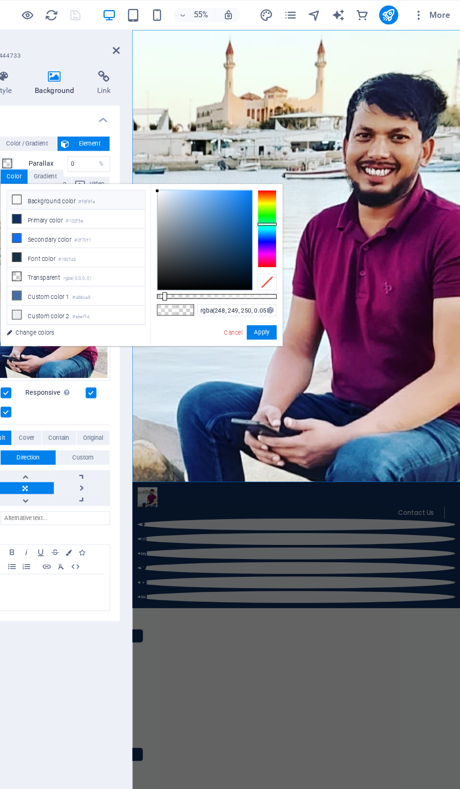
click at [292, 255] on button "Apply" at bounding box center [303, 260] width 23 height 11
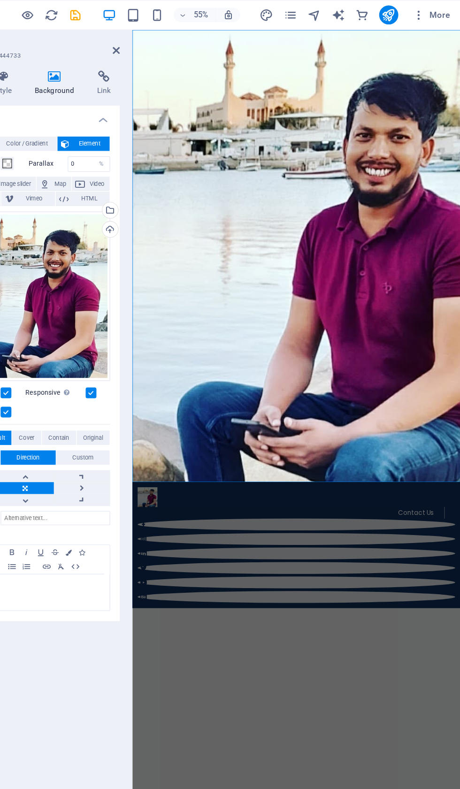
click at [153, 8] on icon "save" at bounding box center [158, 12] width 11 height 11
checkbox input "false"
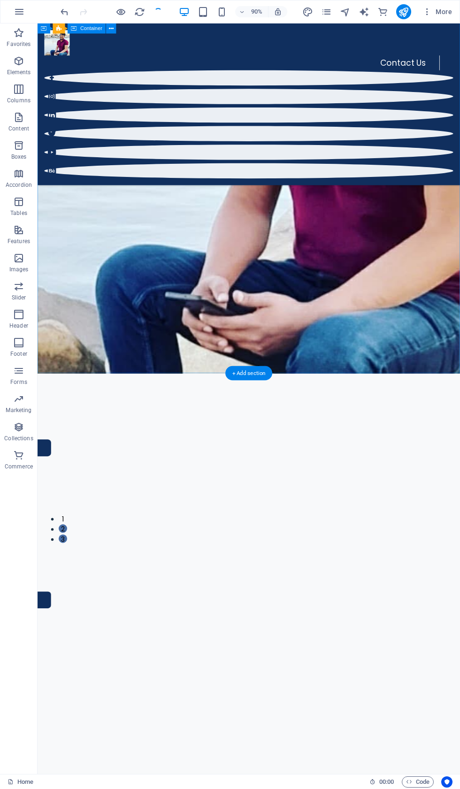
scroll to position [254, 0]
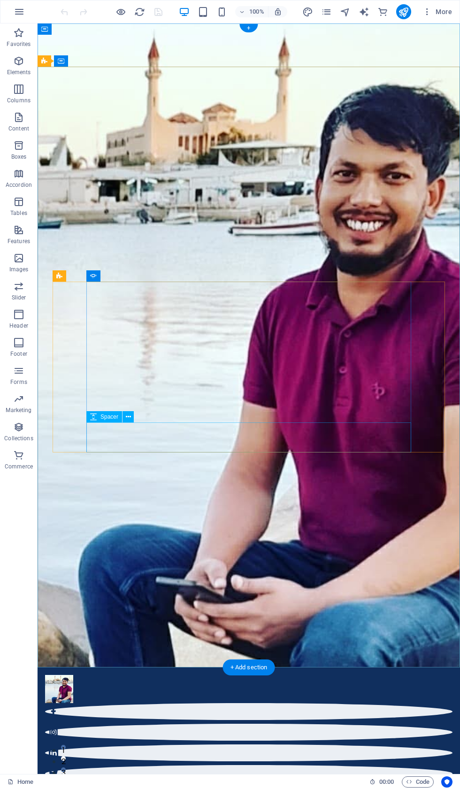
select select "rem"
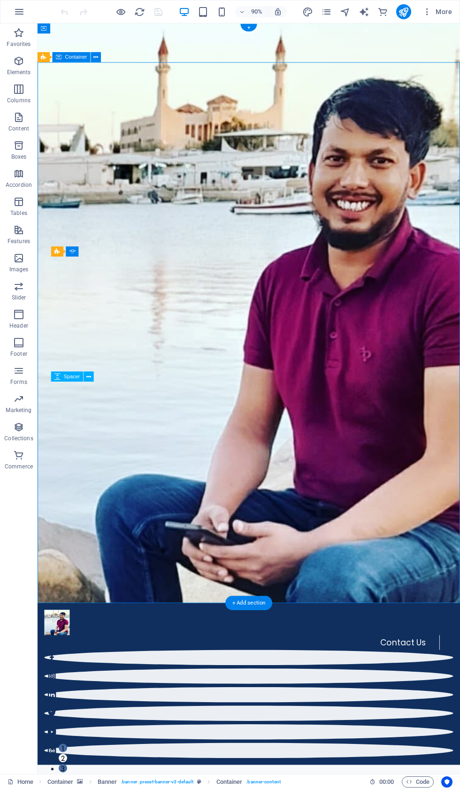
select select "rem"
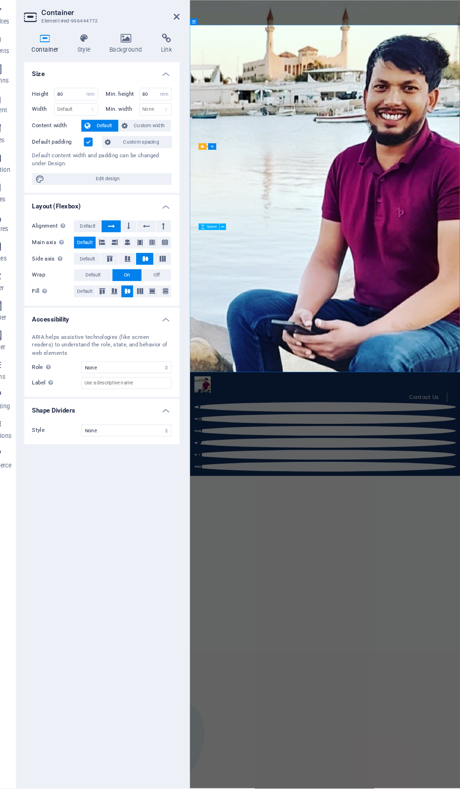
click at [125, 55] on icon at bounding box center [142, 59] width 46 height 9
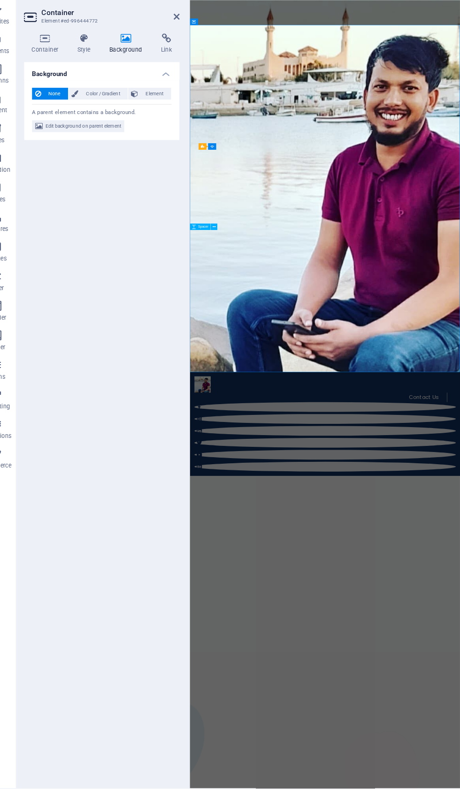
click at [102, 138] on span "Edit background on parent element" at bounding box center [101, 143] width 72 height 11
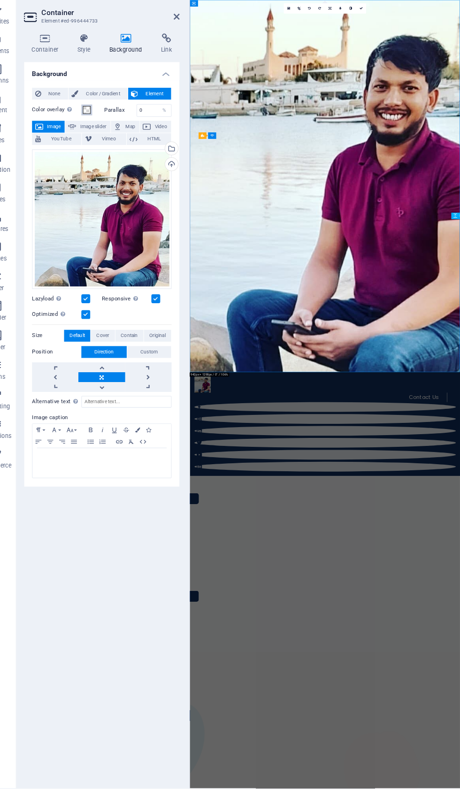
click at [101, 124] on span at bounding box center [105, 128] width 8 height 8
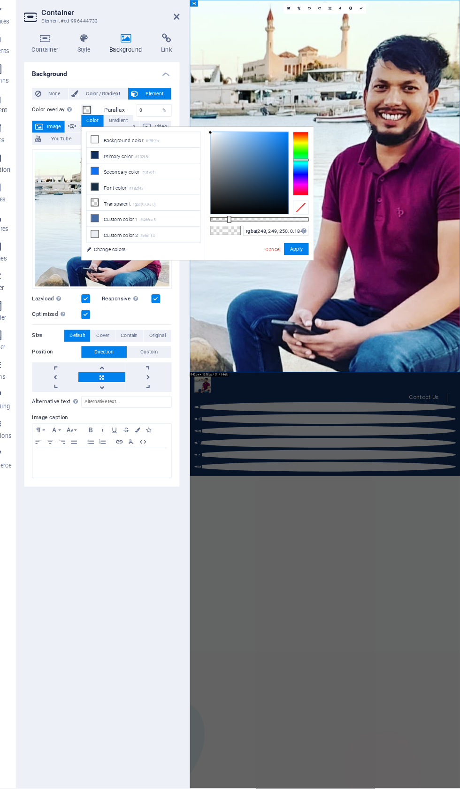
click at [160, 155] on small "#f8f9fa" at bounding box center [166, 158] width 13 height 7
click at [159, 209] on li "Transparent rgba(0,0,0,.0)" at bounding box center [159, 216] width 108 height 15
type input "rgba(0, 0, 0, 0)"
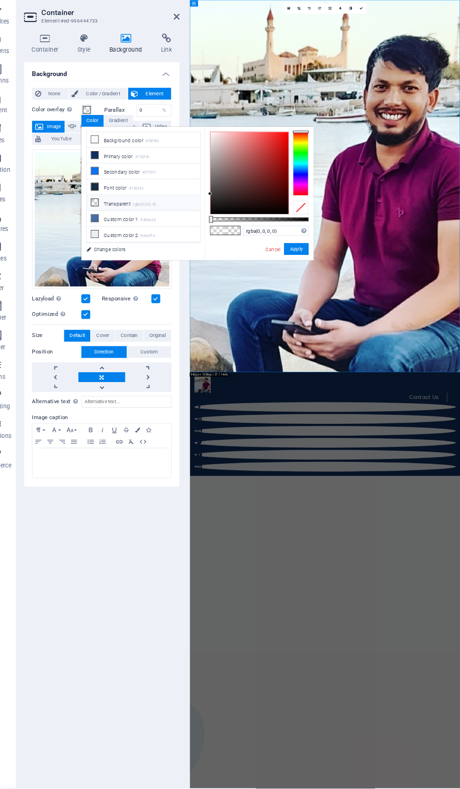
click at [292, 255] on button "Apply" at bounding box center [303, 260] width 23 height 11
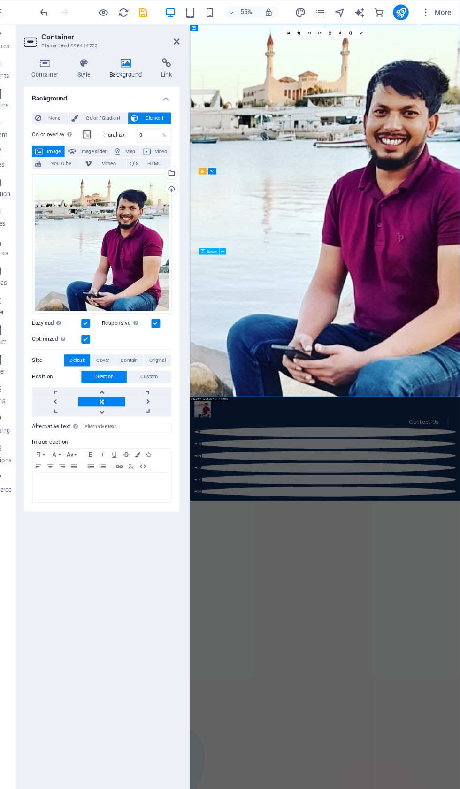
click at [153, 11] on icon "save" at bounding box center [158, 12] width 11 height 11
checkbox input "false"
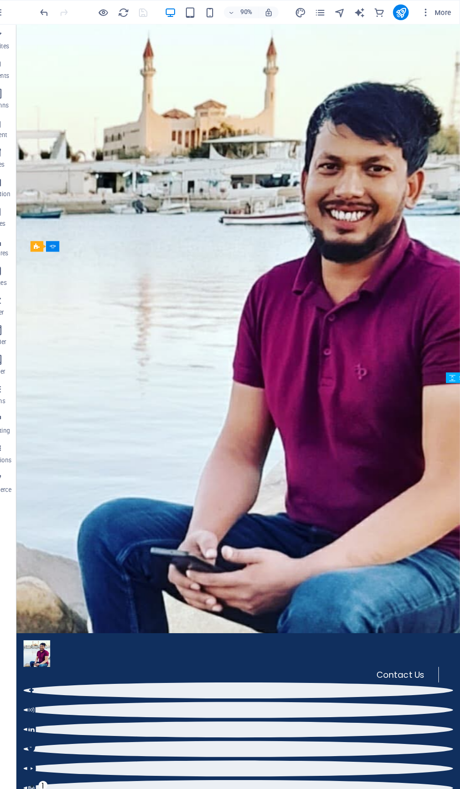
click at [396, 9] on button "publish" at bounding box center [403, 11] width 15 height 15
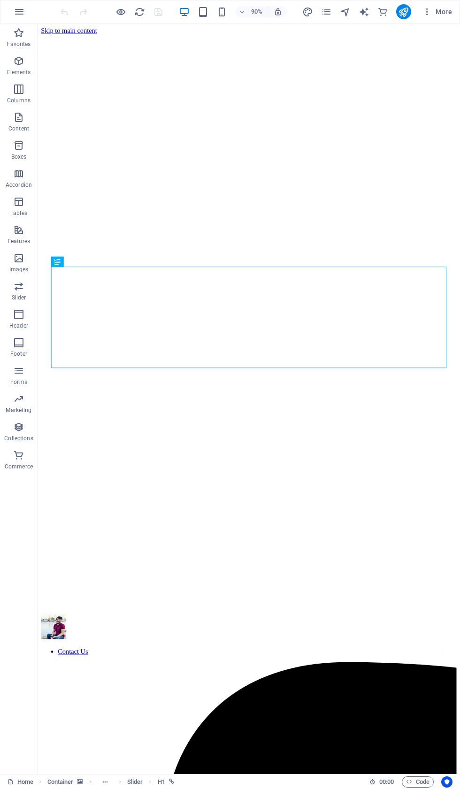
click at [18, 8] on icon "button" at bounding box center [19, 11] width 11 height 11
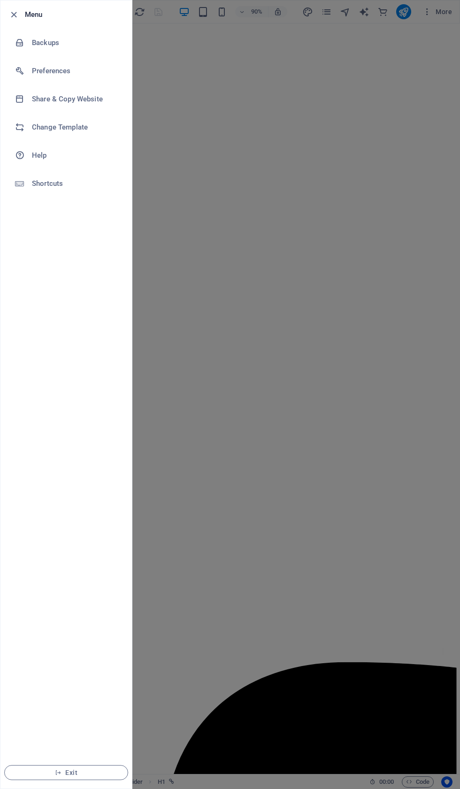
click at [70, 48] on li "Backups" at bounding box center [65, 43] width 131 height 28
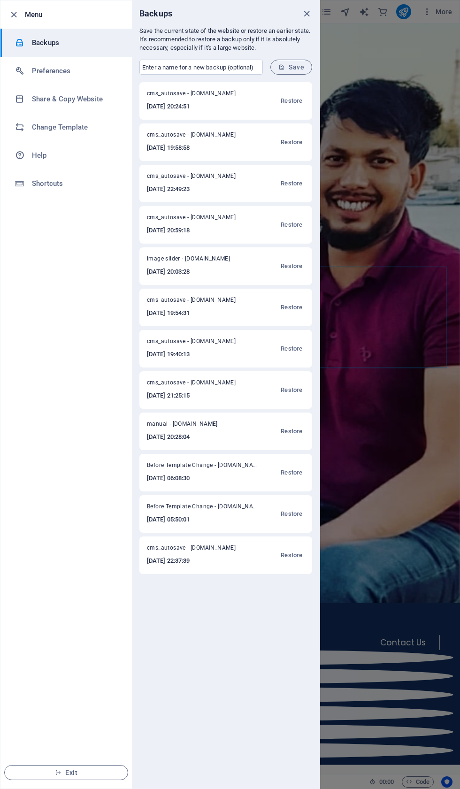
click at [295, 218] on button "Restore" at bounding box center [291, 224] width 26 height 23
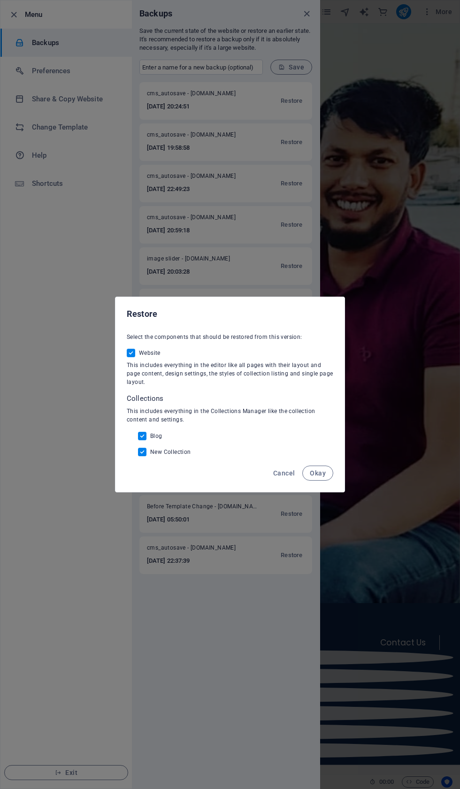
click at [313, 477] on span "Okay" at bounding box center [318, 473] width 16 height 8
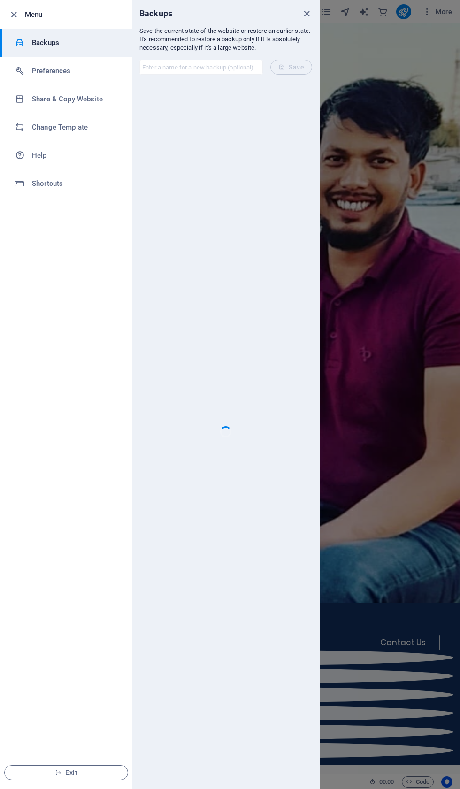
checkbox input "false"
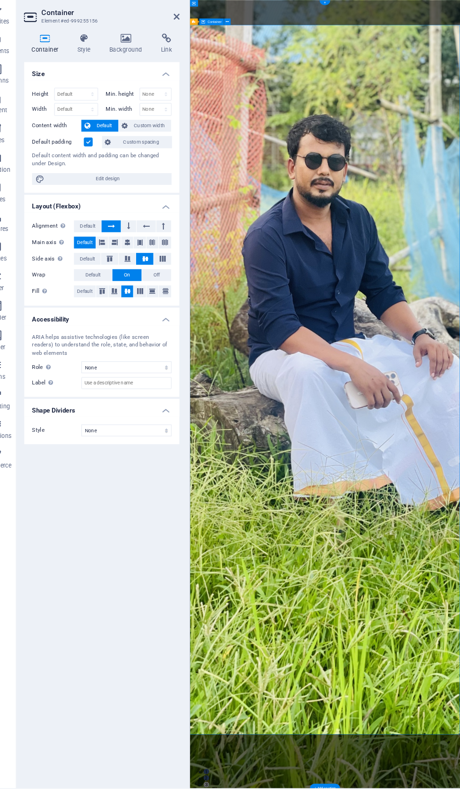
click at [122, 55] on h4 "Background" at bounding box center [143, 65] width 49 height 20
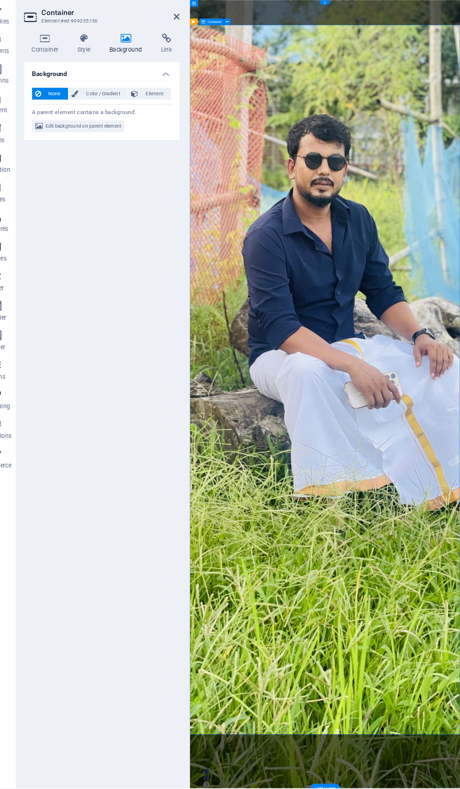
click at [94, 138] on span "Edit background on parent element" at bounding box center [101, 143] width 72 height 11
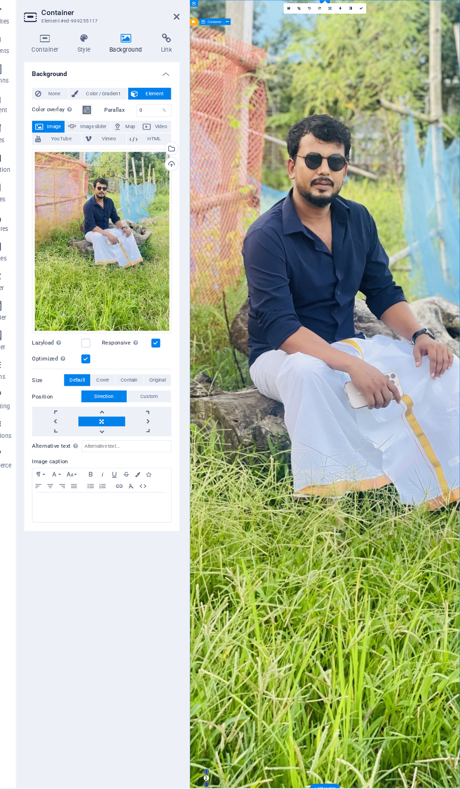
click at [46, 55] on h4 "Container" at bounding box center [67, 65] width 44 height 20
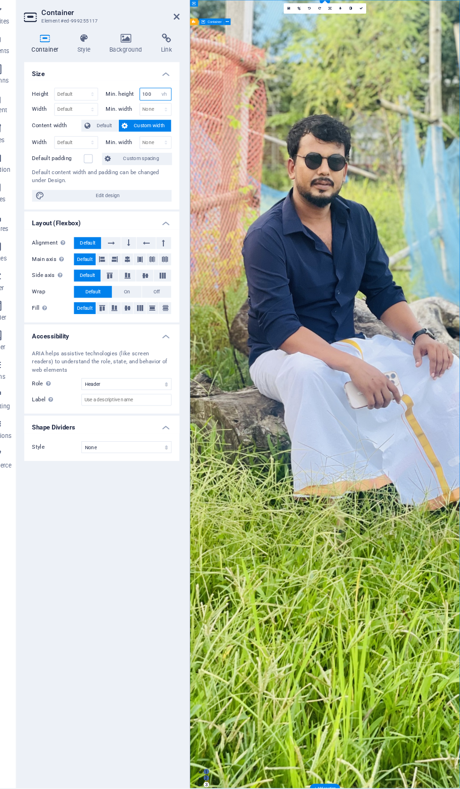
click at [172, 107] on select "None px rem % vh vw" at bounding box center [178, 112] width 13 height 11
select select "ms93urf6rbc"
select select "DISABLED_OPTION_VALUE"
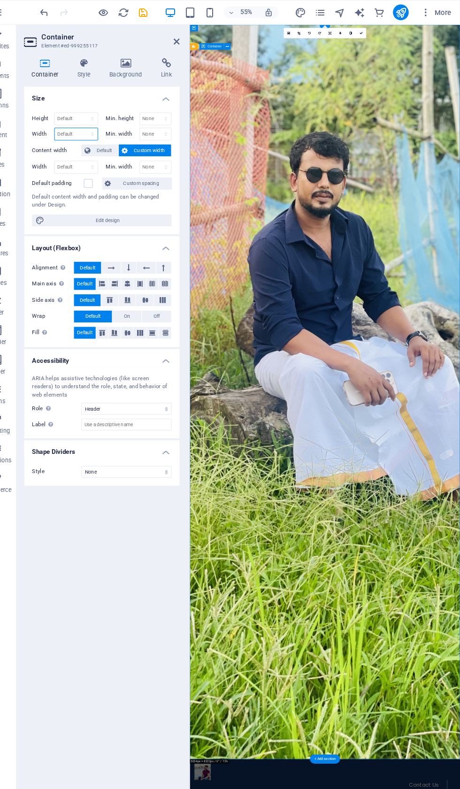
click at [87, 129] on select "Default px rem % em vh vw" at bounding box center [94, 127] width 41 height 11
click at [111, 138] on span "Default" at bounding box center [121, 142] width 21 height 11
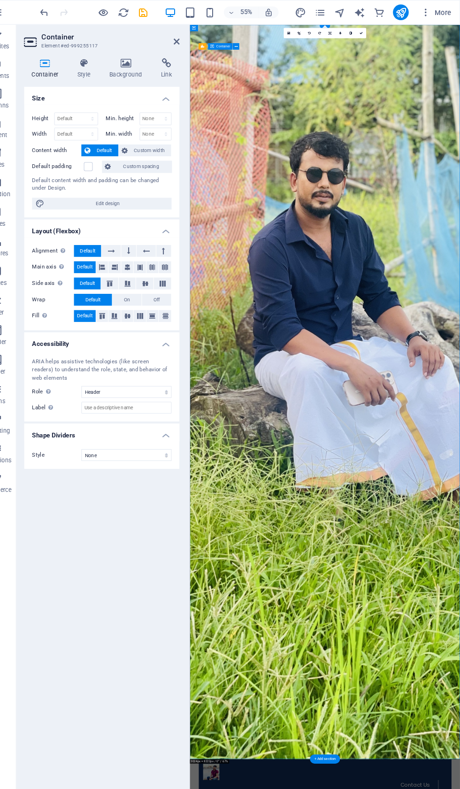
click at [146, 143] on span "Custom width" at bounding box center [164, 142] width 36 height 11
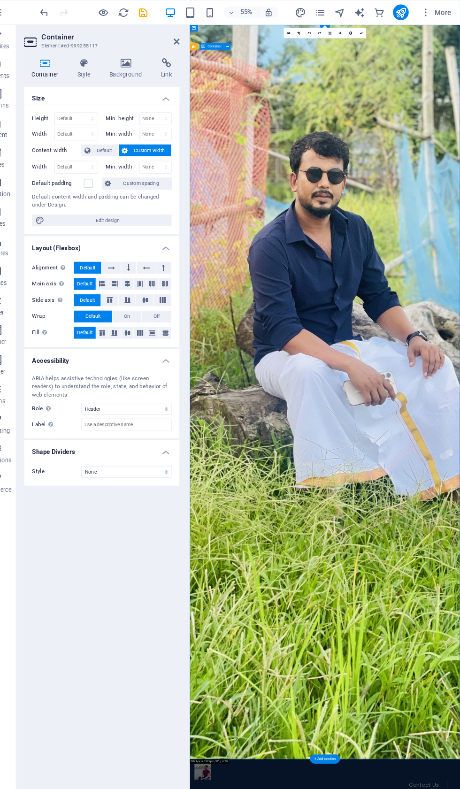
click at [89, 66] on h4 "Style" at bounding box center [104, 65] width 30 height 20
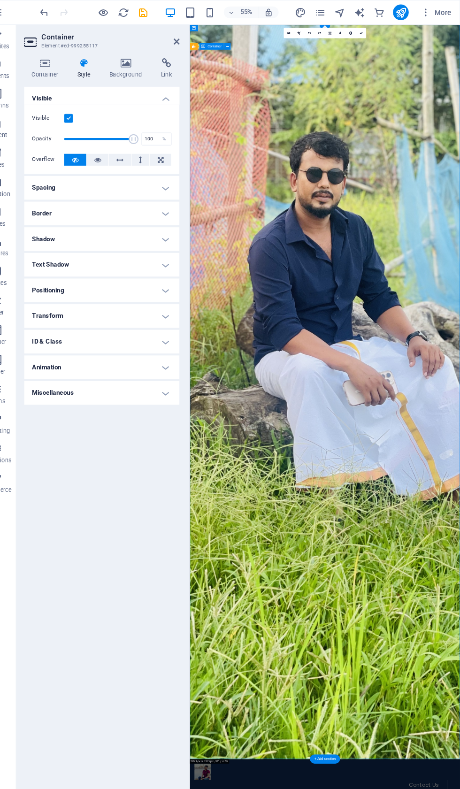
click at [129, 61] on icon at bounding box center [142, 59] width 46 height 9
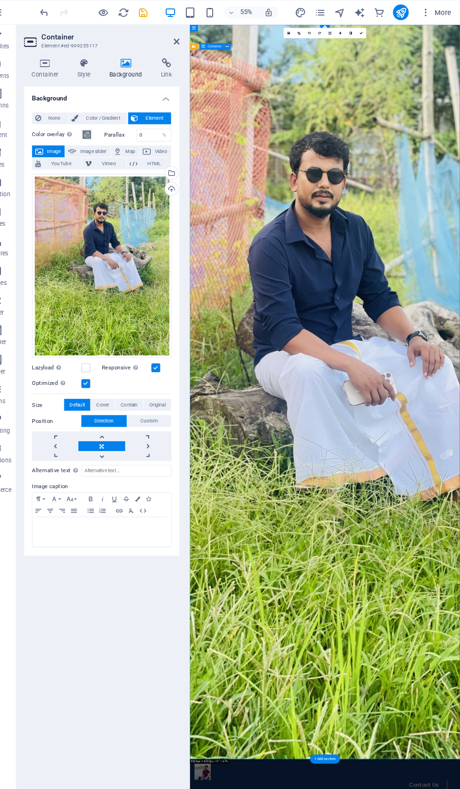
click at [177, 186] on div "Upload" at bounding box center [184, 181] width 14 height 14
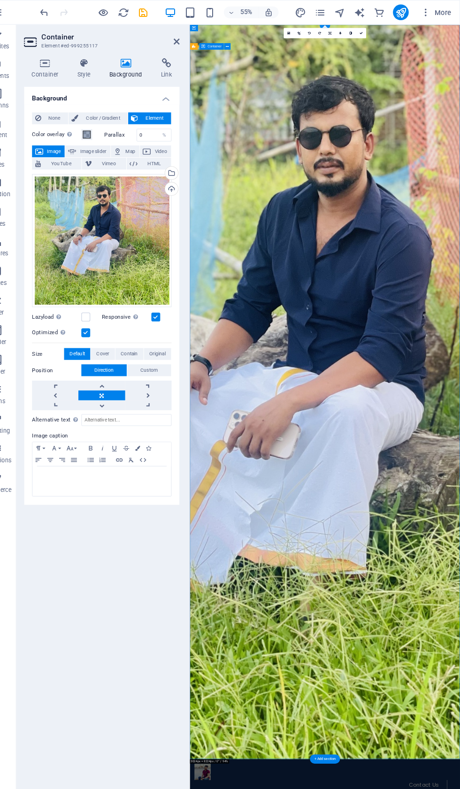
click at [47, 67] on h4 "Container" at bounding box center [67, 65] width 44 height 20
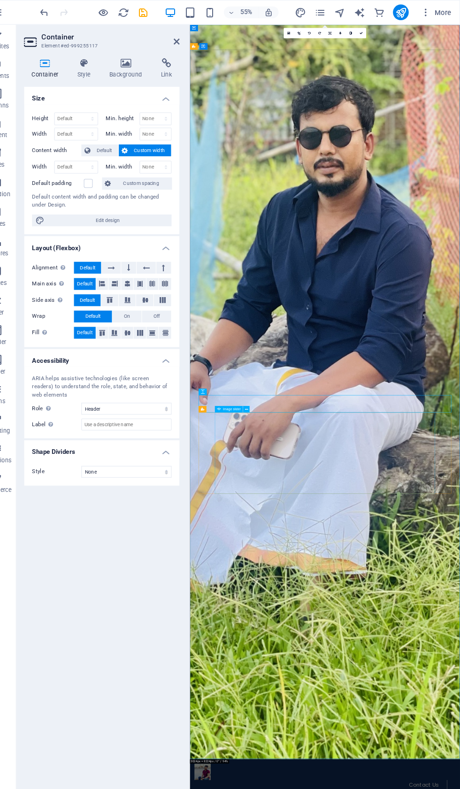
click at [230, 388] on div "Image slider" at bounding box center [240, 389] width 27 height 6
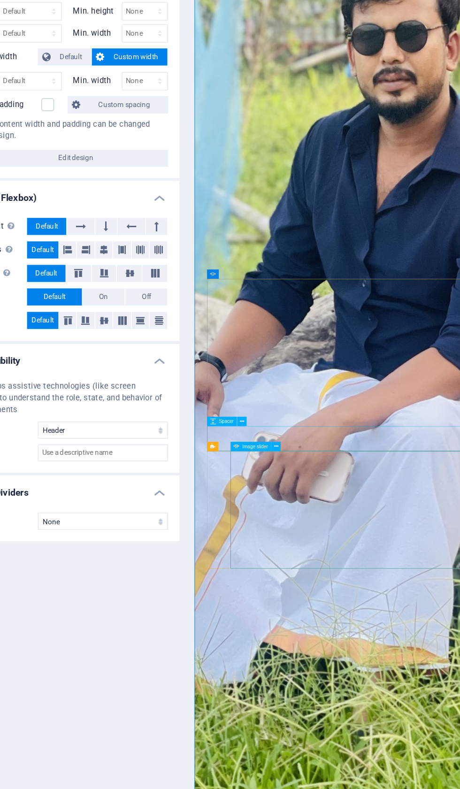
click at [255, 397] on icon at bounding box center [256, 400] width 3 height 6
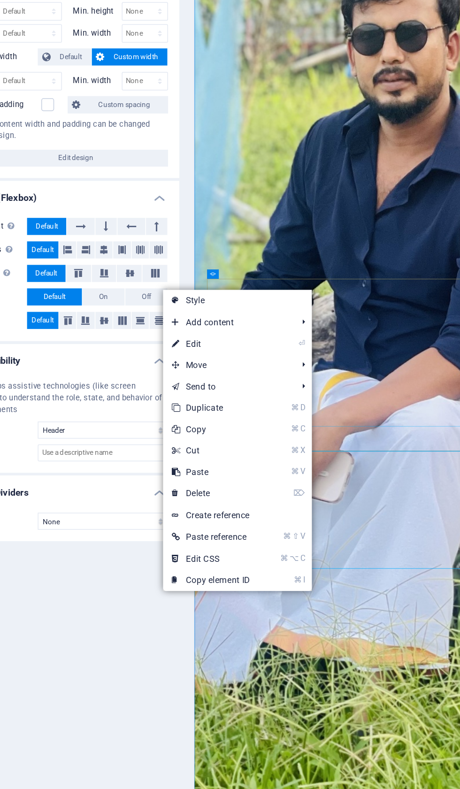
click at [182, 424] on link "⌦ Delete" at bounding box center [213, 431] width 63 height 14
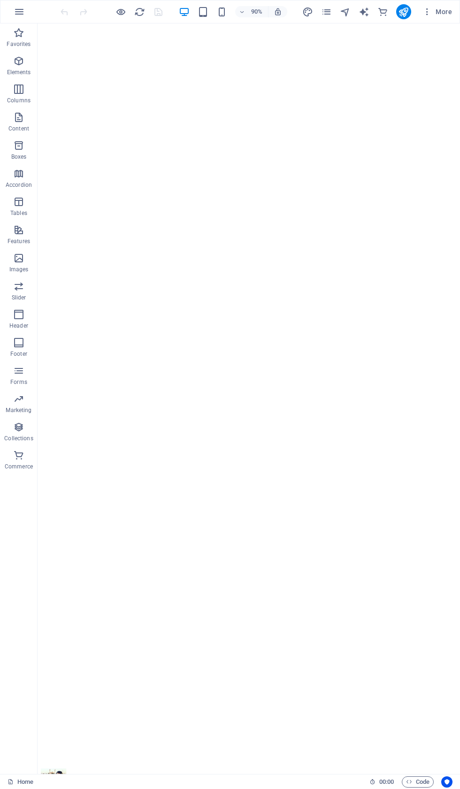
scroll to position [19, 0]
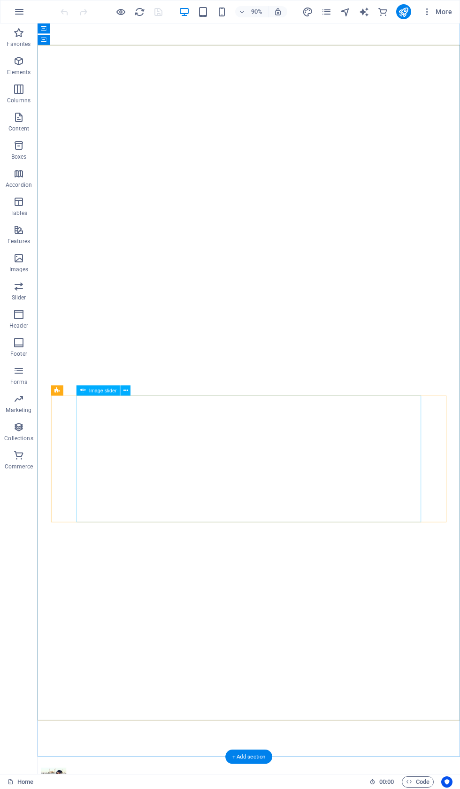
click at [127, 389] on icon at bounding box center [125, 390] width 5 height 9
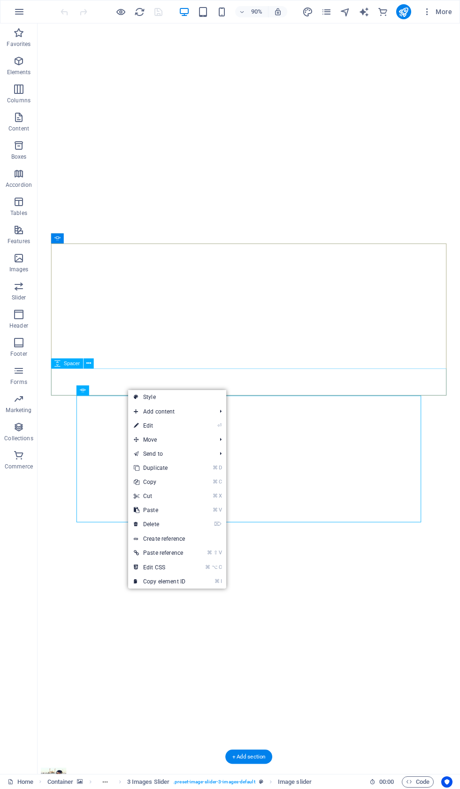
click at [166, 527] on link "⌦ Delete" at bounding box center [159, 524] width 63 height 14
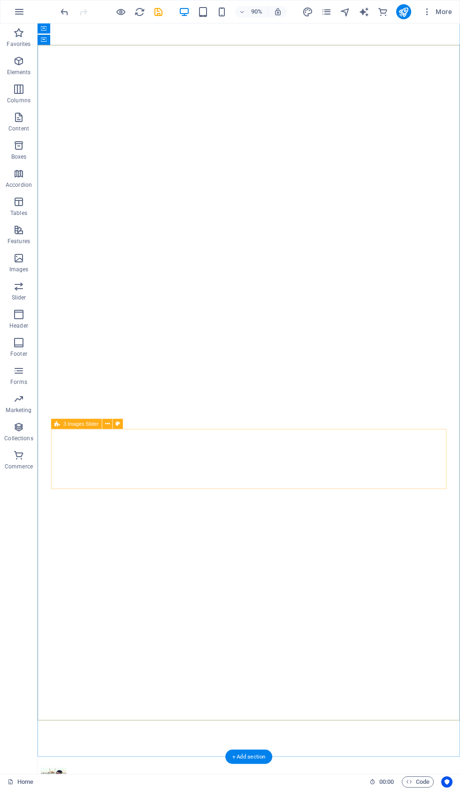
click at [103, 425] on button at bounding box center [107, 423] width 10 height 10
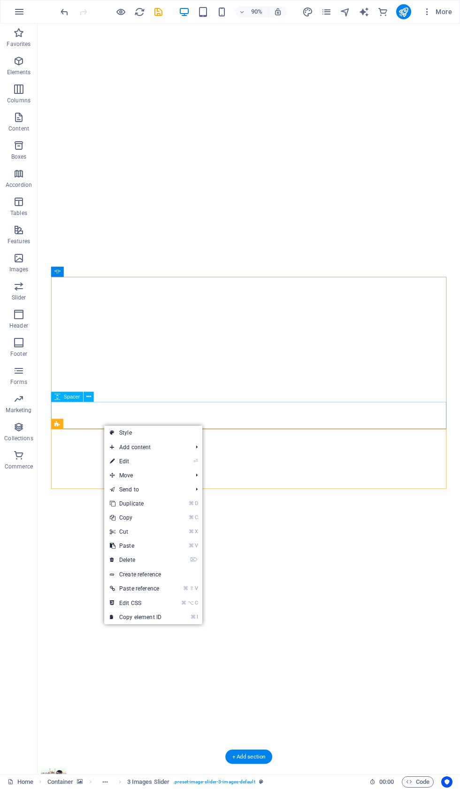
click at [142, 558] on link "⌦ Delete" at bounding box center [135, 560] width 63 height 14
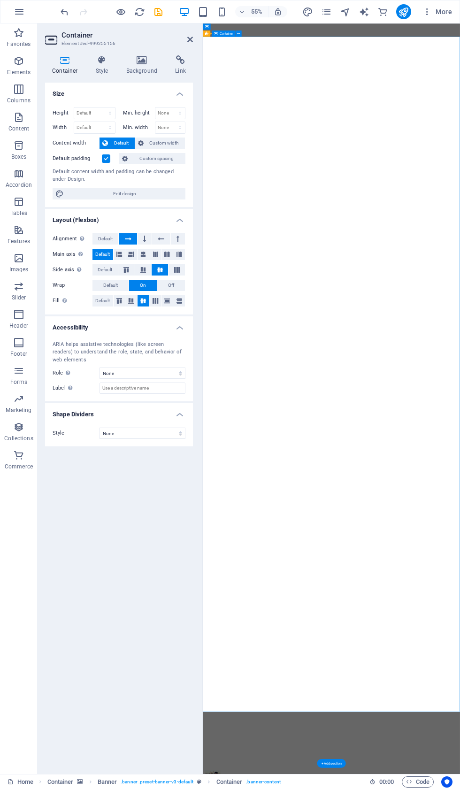
click at [146, 57] on icon at bounding box center [142, 59] width 46 height 9
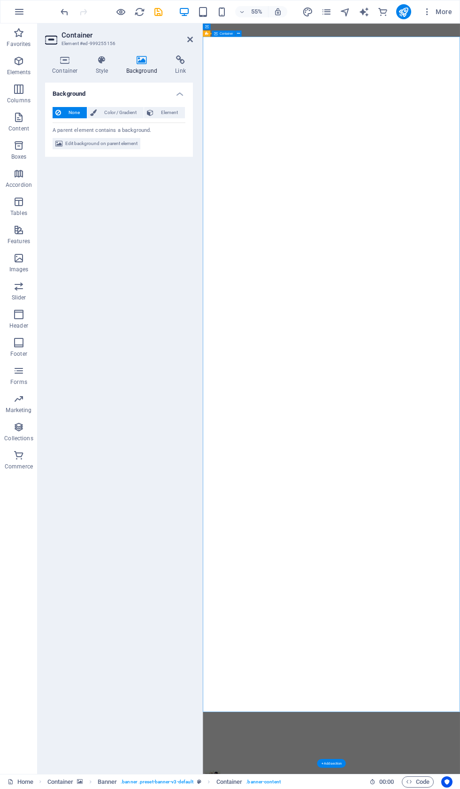
click at [67, 57] on icon at bounding box center [65, 59] width 40 height 9
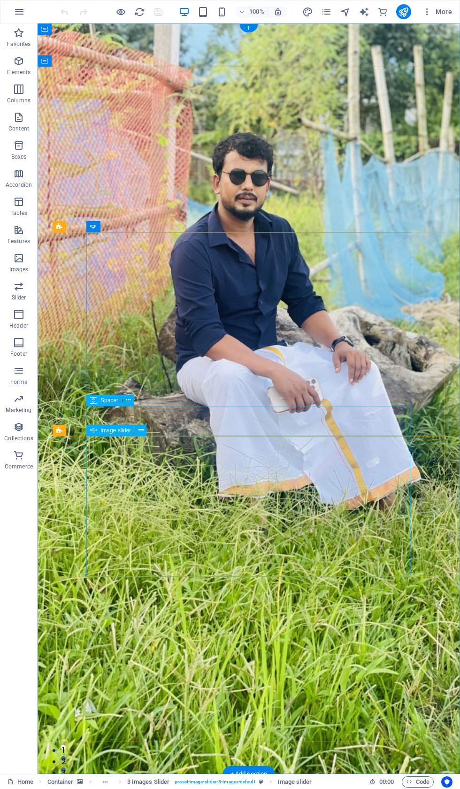
click at [141, 434] on icon at bounding box center [140, 430] width 5 height 10
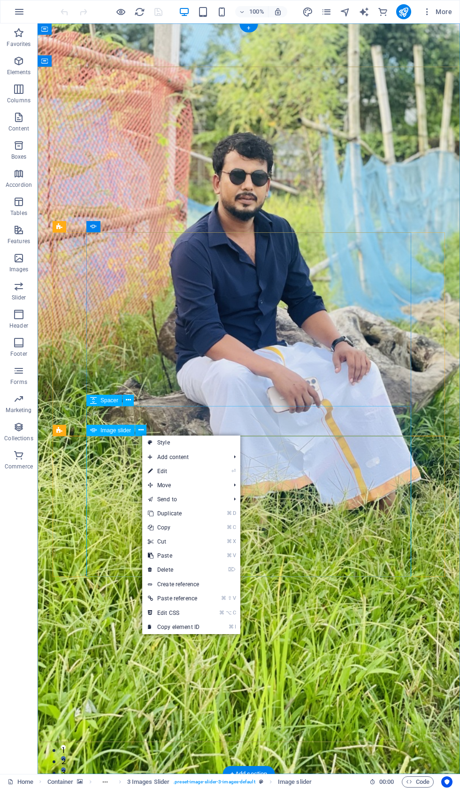
click at [176, 577] on link "Create reference" at bounding box center [191, 584] width 98 height 14
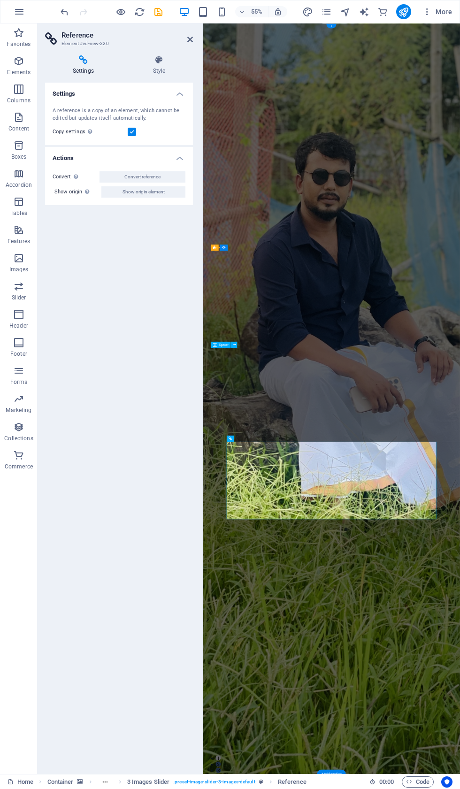
click at [63, 7] on icon "undo" at bounding box center [64, 12] width 11 height 11
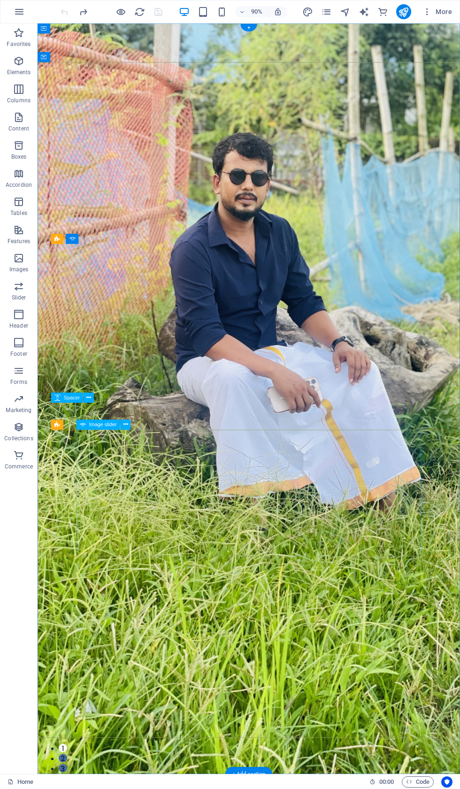
click at [125, 426] on icon at bounding box center [125, 424] width 5 height 9
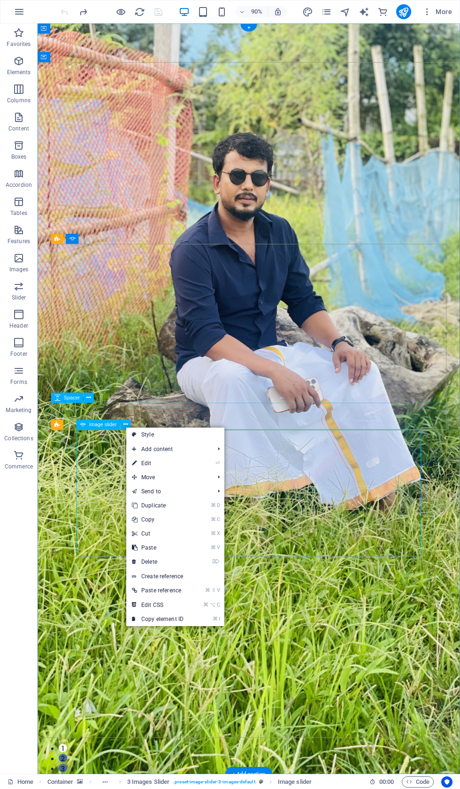
click at [167, 566] on link "⌦ Delete" at bounding box center [157, 561] width 63 height 14
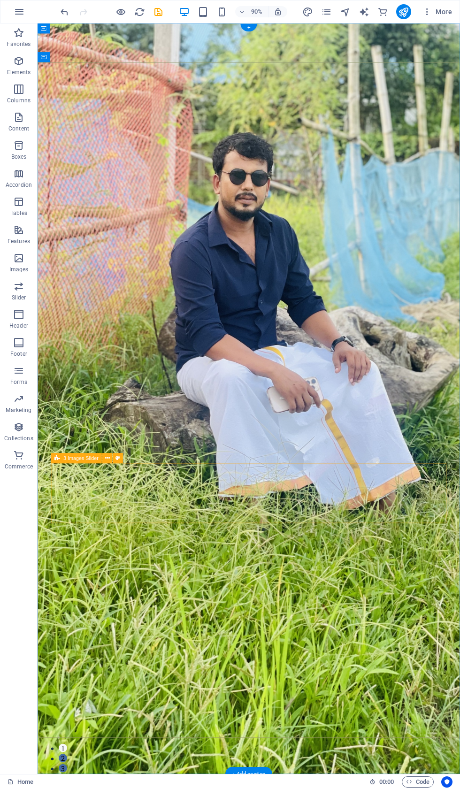
click at [108, 462] on icon at bounding box center [107, 457] width 5 height 9
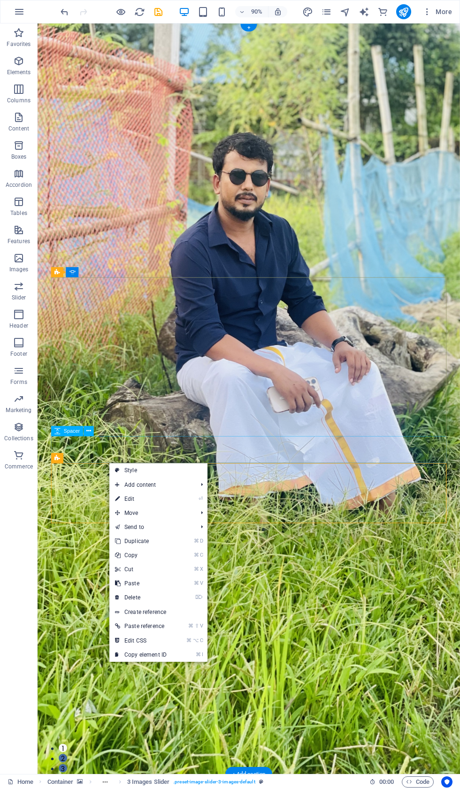
click at [163, 601] on link "⌦ Delete" at bounding box center [140, 597] width 63 height 14
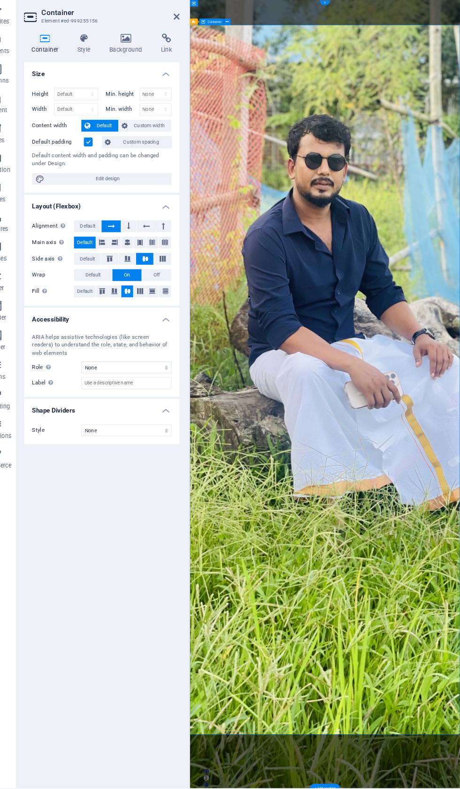
click at [98, 233] on span "Default" at bounding box center [105, 238] width 15 height 11
click at [119, 233] on button at bounding box center [128, 238] width 18 height 11
click at [119, 55] on h4 "Background" at bounding box center [143, 65] width 49 height 20
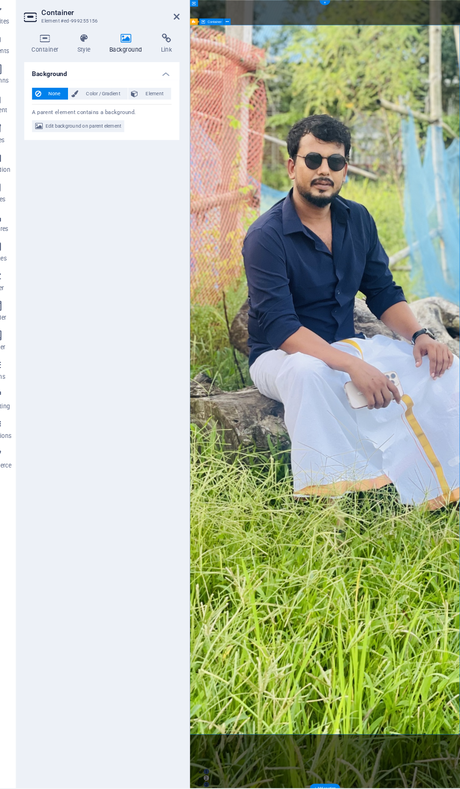
click at [92, 138] on span "Edit background on parent element" at bounding box center [101, 143] width 72 height 11
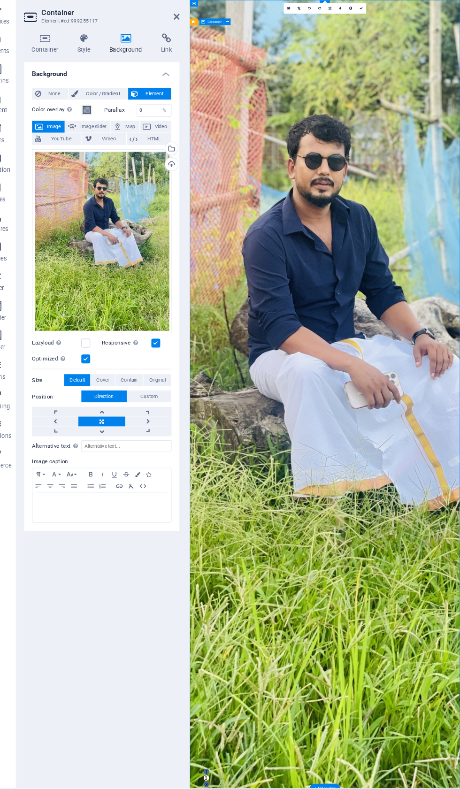
click at [177, 174] on div "Upload" at bounding box center [184, 181] width 14 height 14
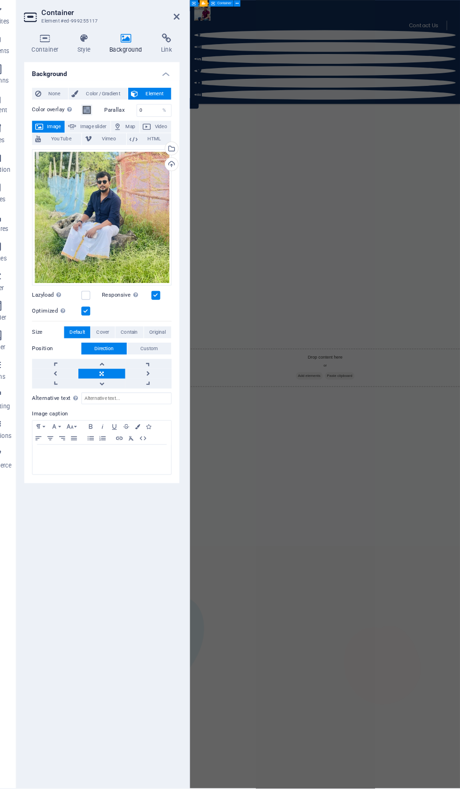
scroll to position [1980, 0]
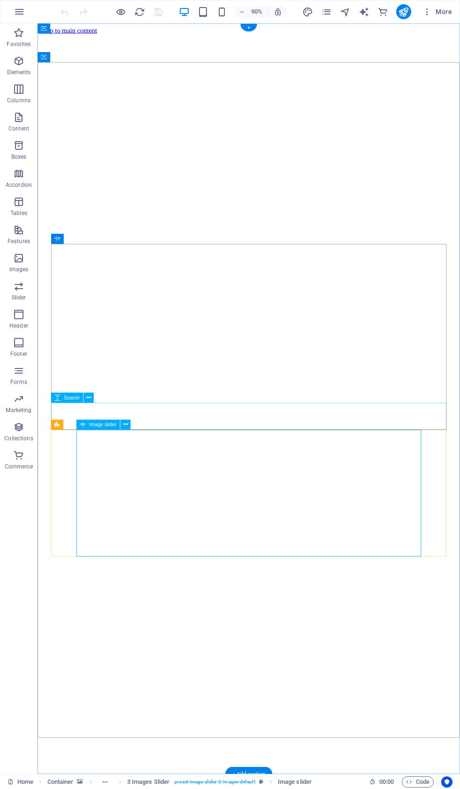
click at [129, 425] on button at bounding box center [126, 424] width 10 height 10
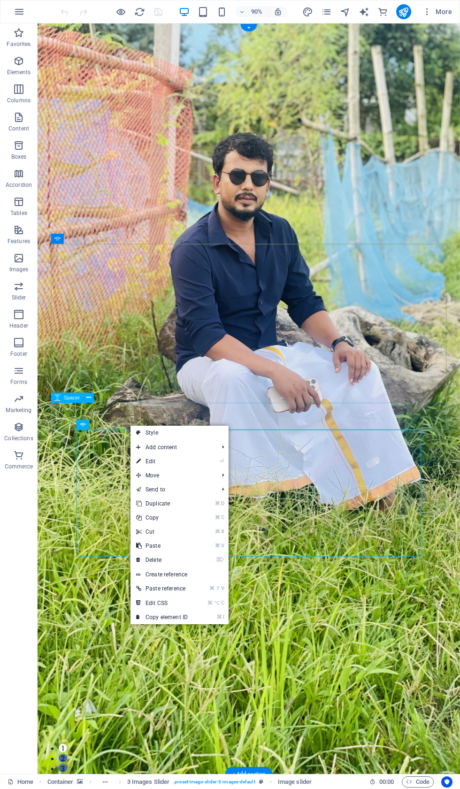
click at [171, 562] on link "⌦ Delete" at bounding box center [161, 560] width 63 height 14
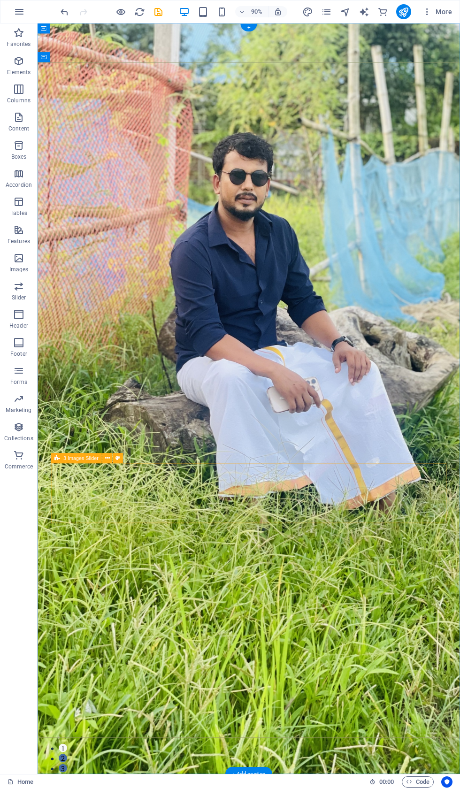
click at [108, 456] on icon at bounding box center [107, 457] width 5 height 9
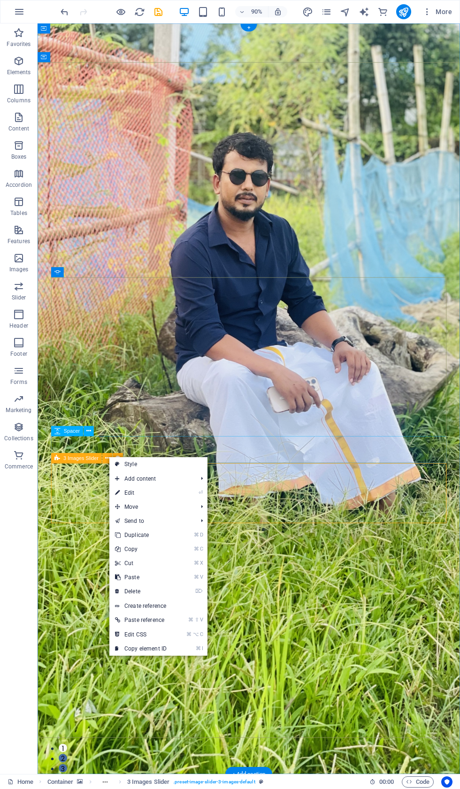
click at [149, 589] on link "⌦ Delete" at bounding box center [140, 591] width 63 height 14
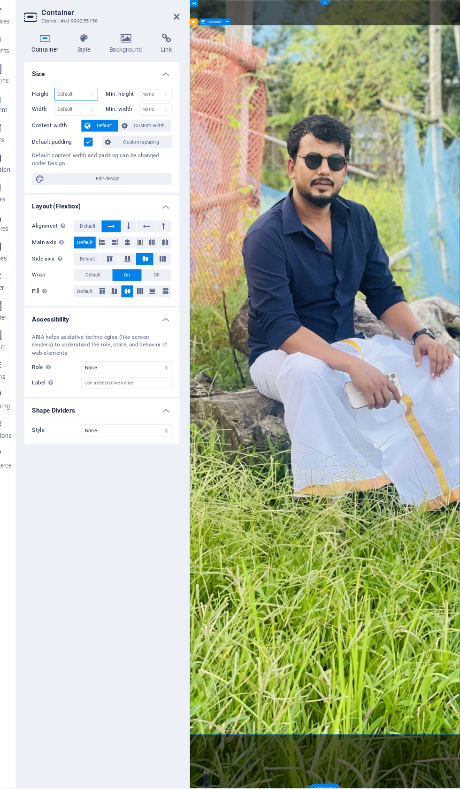
click at [74, 107] on select "Default px rem % vh vw" at bounding box center [94, 112] width 41 height 11
click at [126, 55] on h4 "Background" at bounding box center [143, 65] width 49 height 20
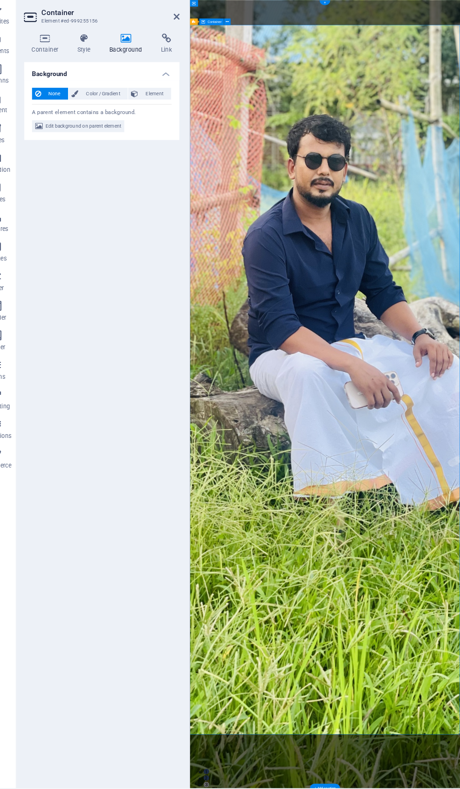
click at [78, 138] on span "Edit background on parent element" at bounding box center [101, 143] width 72 height 11
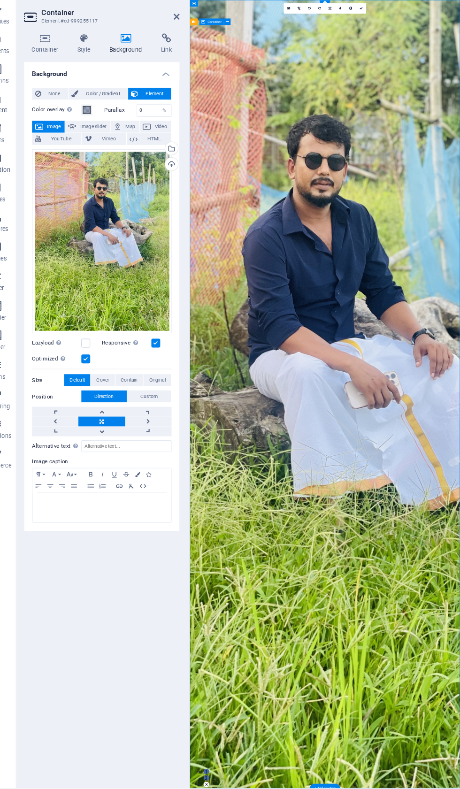
click at [177, 174] on div "Upload" at bounding box center [184, 181] width 14 height 14
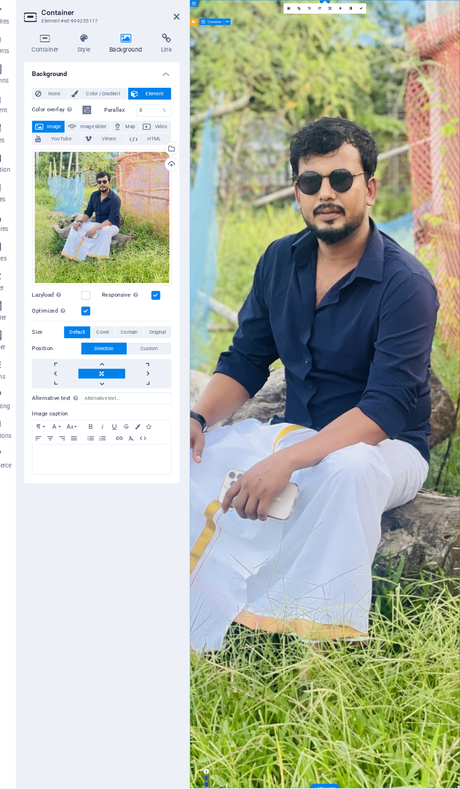
click at [99, 300] on label at bounding box center [103, 304] width 8 height 8
click at [0, 0] on input "Lazyload Loading images after the page loads improves page speed." at bounding box center [0, 0] width 0 height 0
click at [164, 334] on span "Original" at bounding box center [171, 339] width 15 height 11
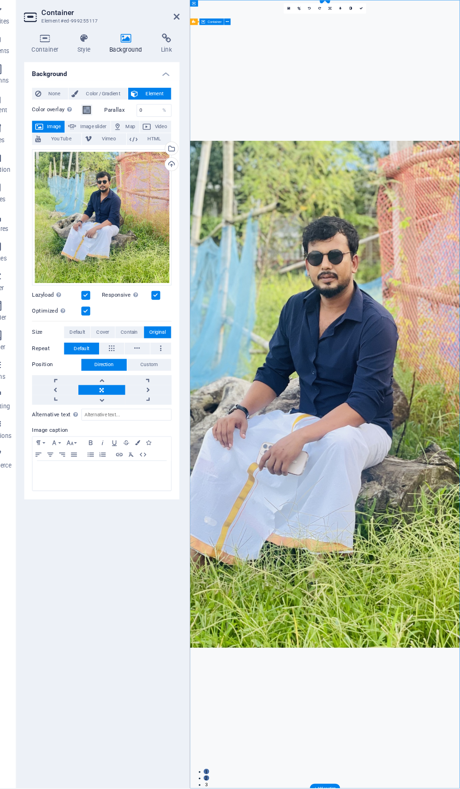
click at [88, 334] on span "Default" at bounding box center [95, 339] width 15 height 11
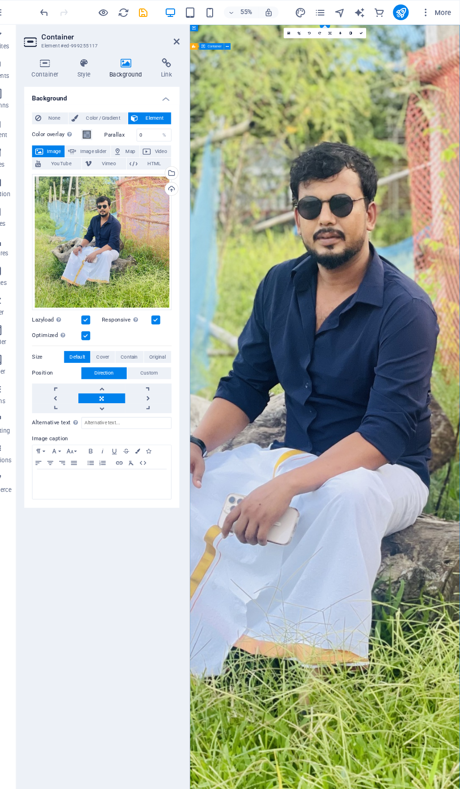
click at [153, 16] on icon "save" at bounding box center [158, 12] width 11 height 11
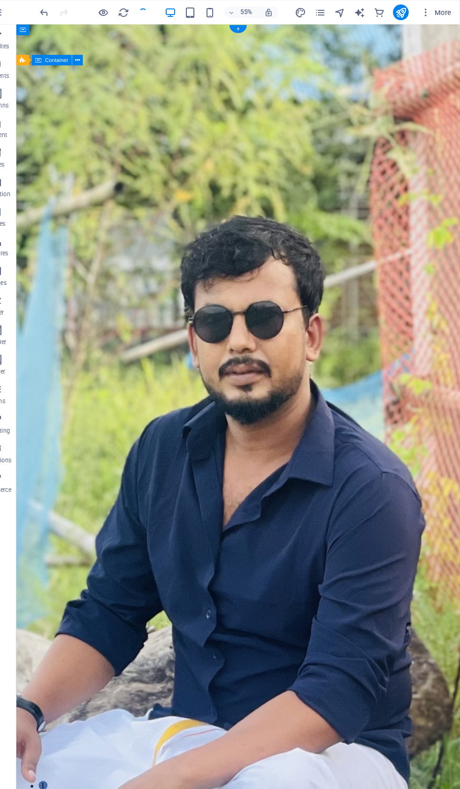
checkbox input "false"
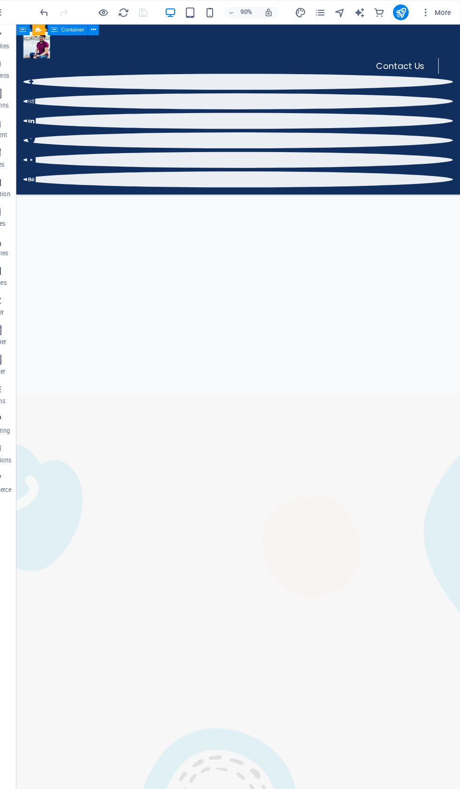
scroll to position [1602, 0]
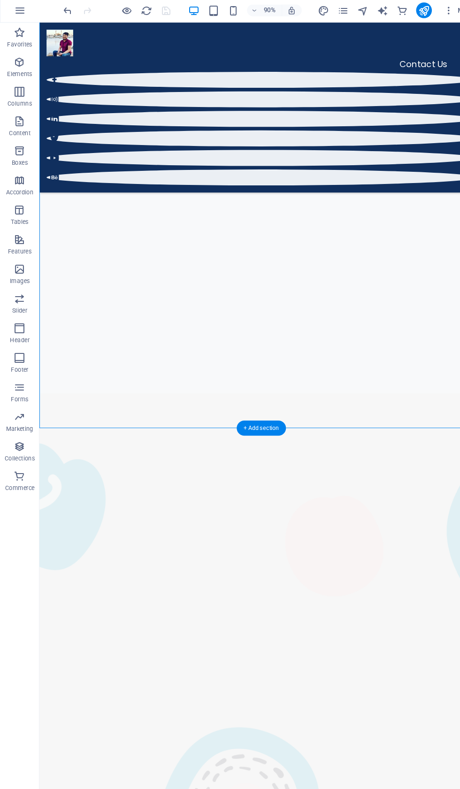
click at [22, 117] on icon "button" at bounding box center [18, 117] width 11 height 11
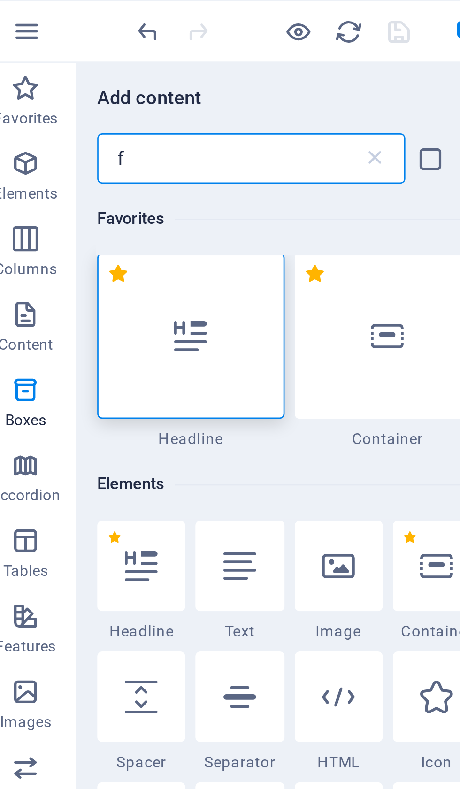
scroll to position [0, 0]
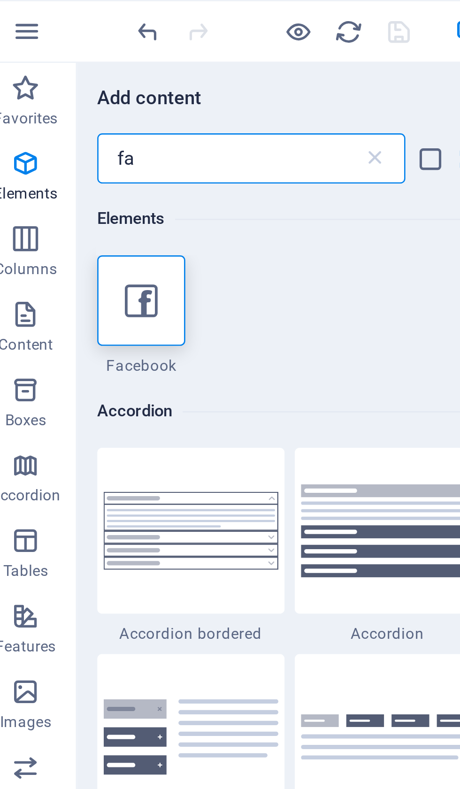
type input "fac"
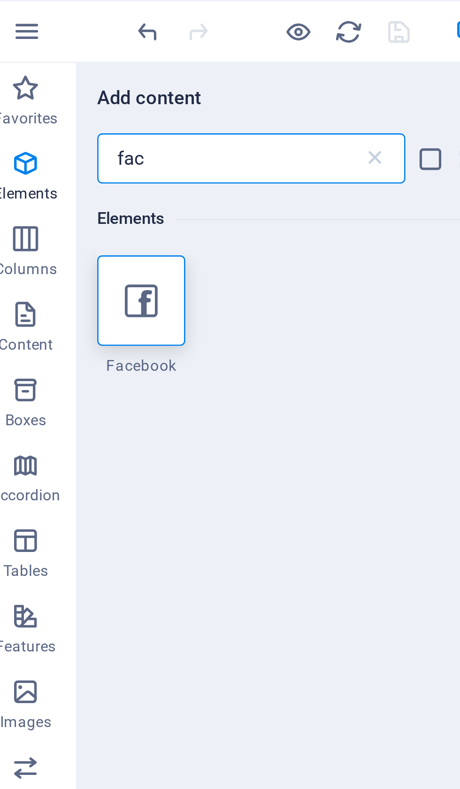
click at [56, 111] on icon at bounding box center [62, 112] width 12 height 12
select select "%"
select select "px"
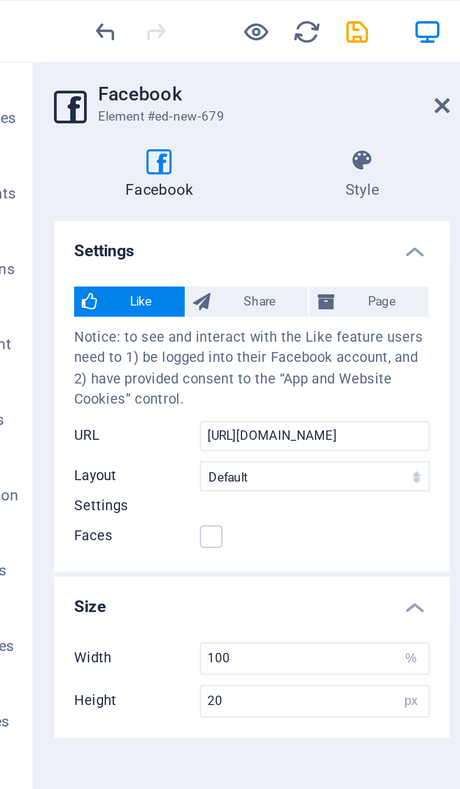
scroll to position [1256, 0]
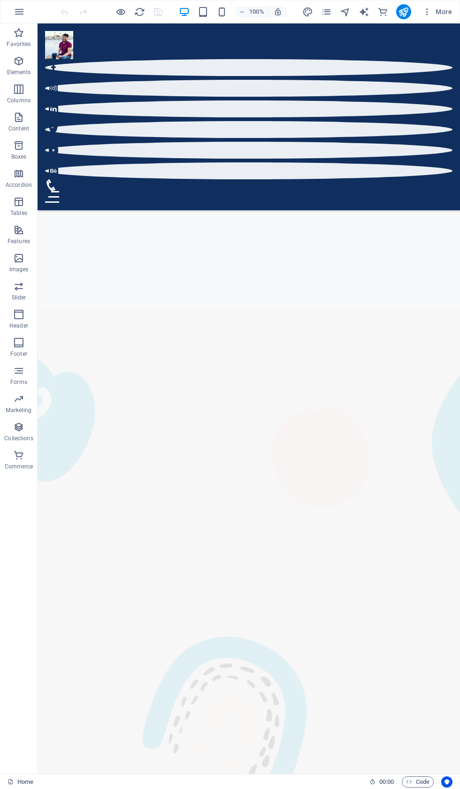
scroll to position [1456, 0]
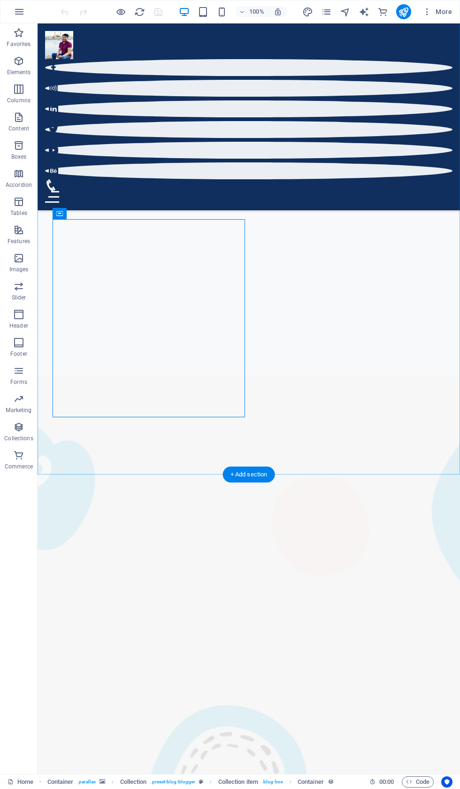
click at [246, 473] on div "+ Add section" at bounding box center [249, 474] width 52 height 16
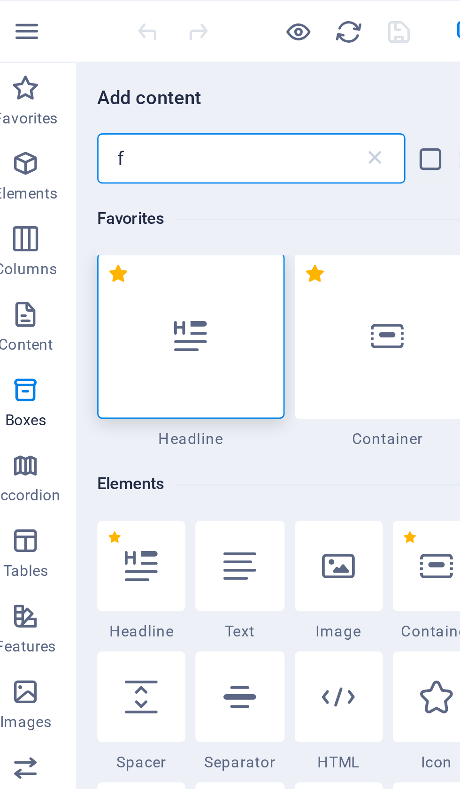
scroll to position [0, 0]
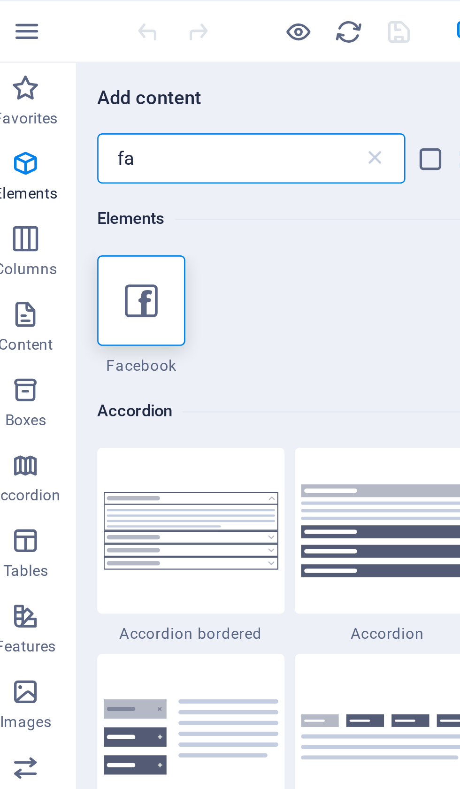
type input "fac"
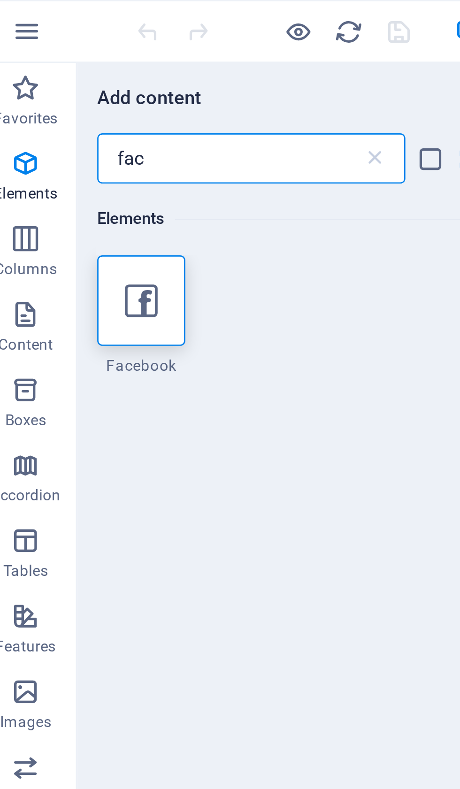
click at [59, 106] on icon at bounding box center [62, 112] width 12 height 12
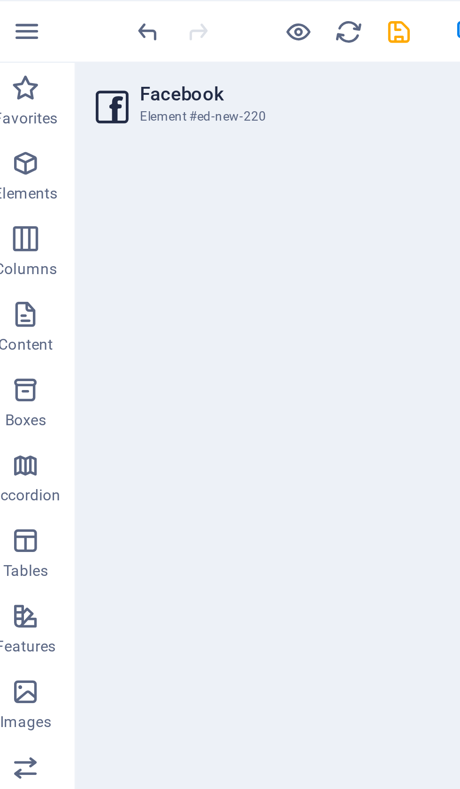
select select "%"
select select "px"
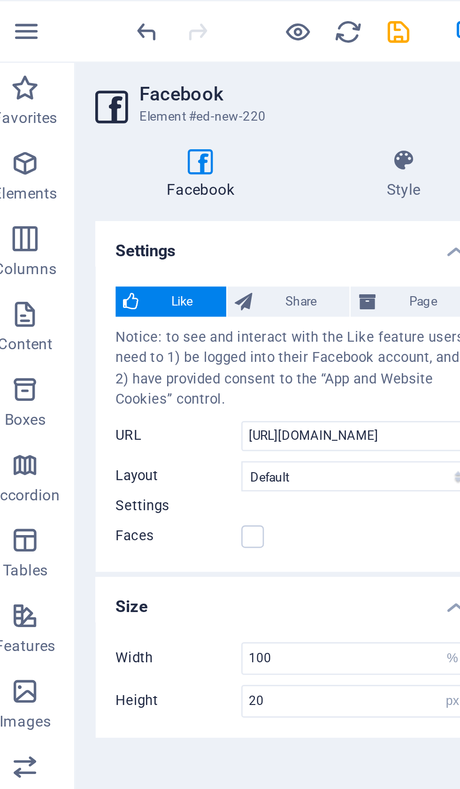
scroll to position [1256, 0]
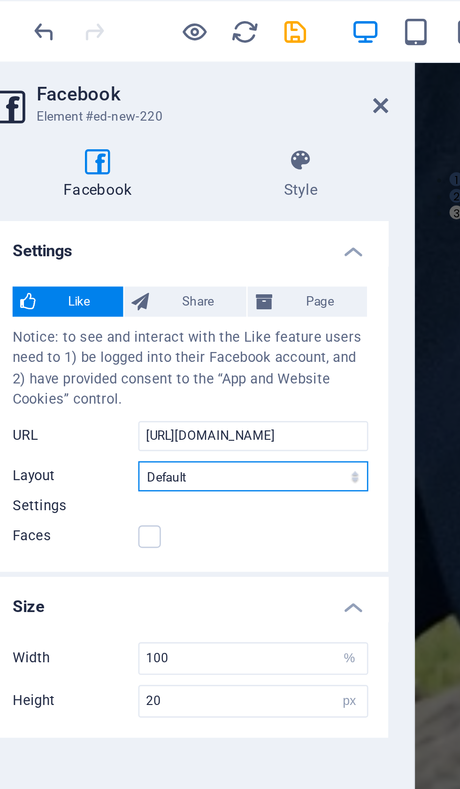
click at [132, 172] on select "Default Button Box counter Button counter" at bounding box center [142, 177] width 86 height 11
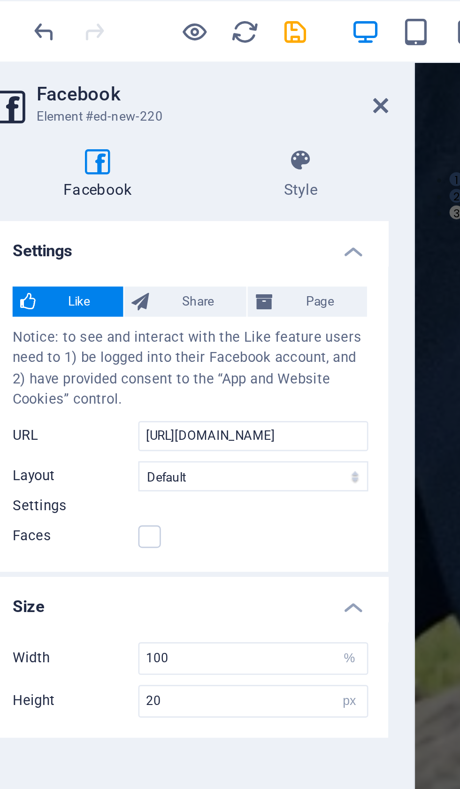
click at [152, 108] on span "Page" at bounding box center [167, 112] width 30 height 11
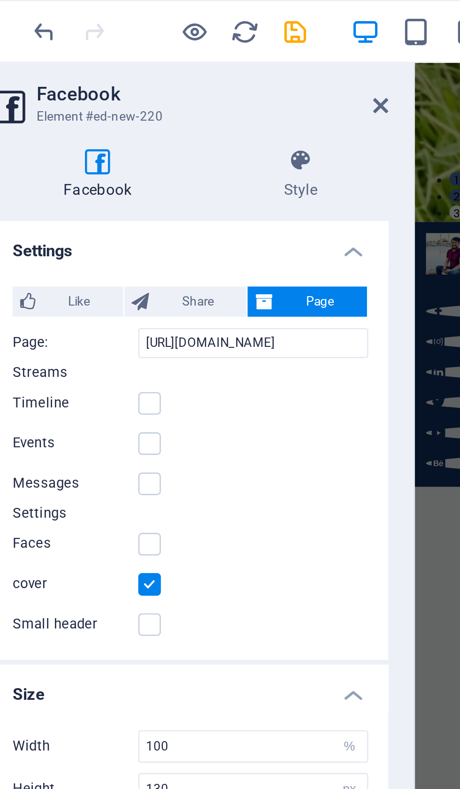
click at [99, 147] on label at bounding box center [103, 150] width 8 height 8
click at [0, 0] on input "Timeline" at bounding box center [0, 0] width 0 height 0
type input "500"
click at [99, 201] on label at bounding box center [103, 203] width 8 height 8
click at [0, 0] on input "Faces" at bounding box center [0, 0] width 0 height 0
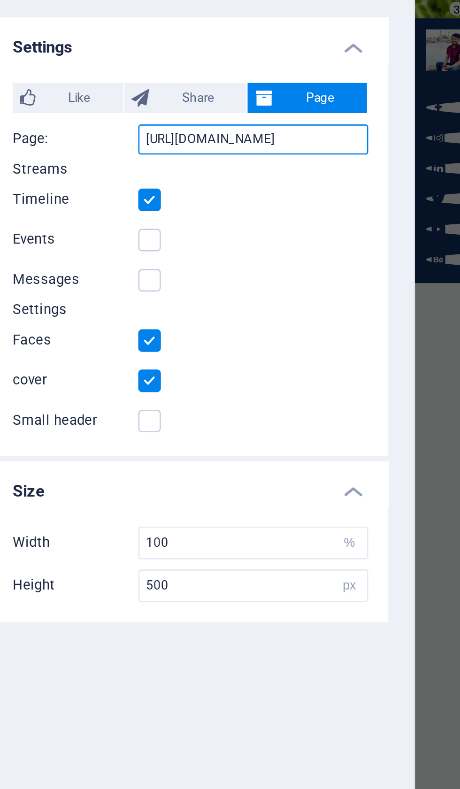
click at [107, 122] on input "[URL][DOMAIN_NAME]" at bounding box center [142, 127] width 86 height 11
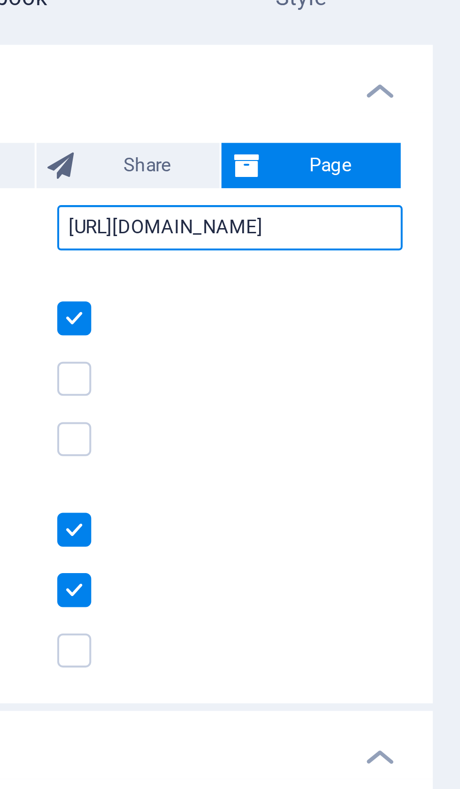
click at [99, 122] on input "[URL][DOMAIN_NAME]" at bounding box center [142, 127] width 86 height 11
type input "[URL][DOMAIN_NAME]"
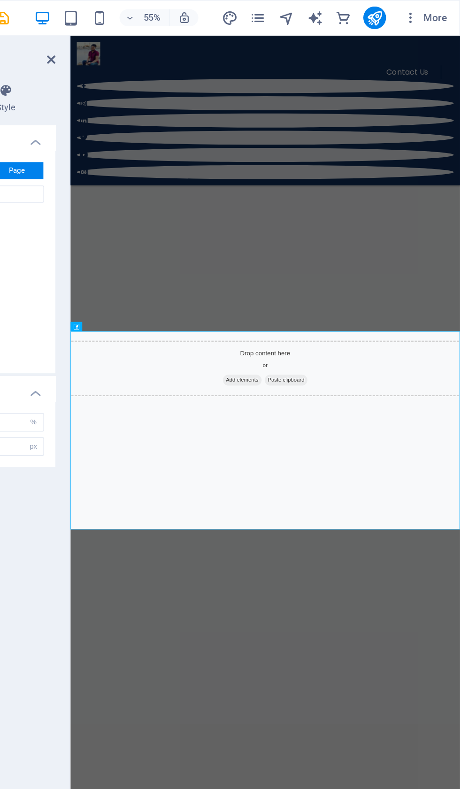
scroll to position [2217, 0]
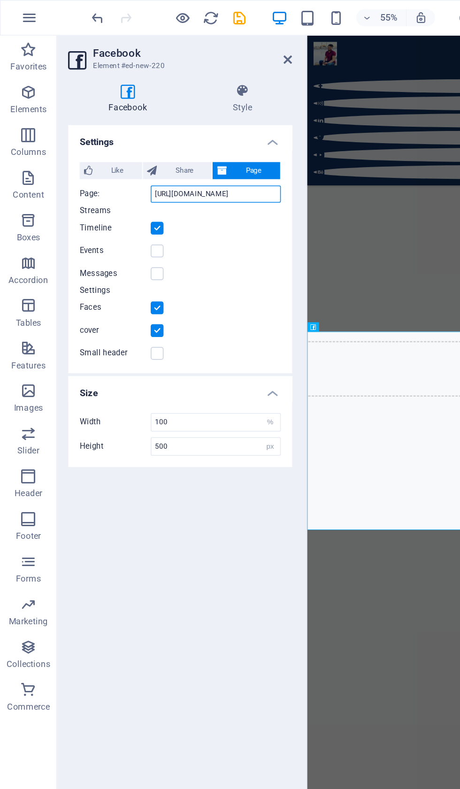
type input "[URL][DOMAIN_NAME]"
click at [151, 274] on input "100" at bounding box center [142, 278] width 85 height 11
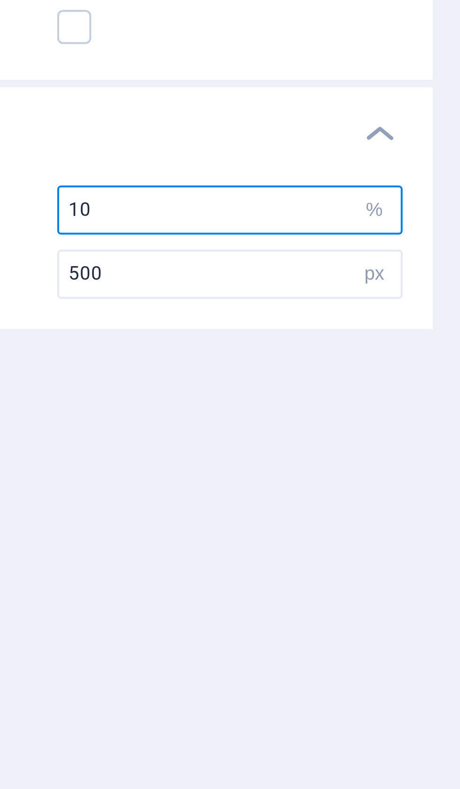
type input "1"
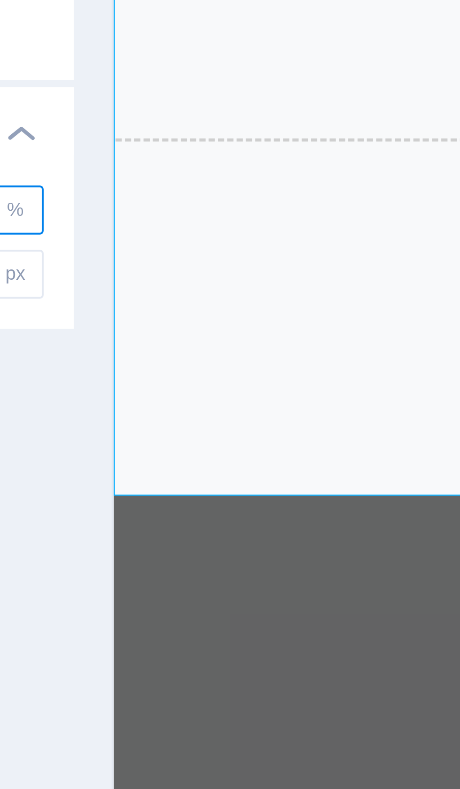
scroll to position [2216, 0]
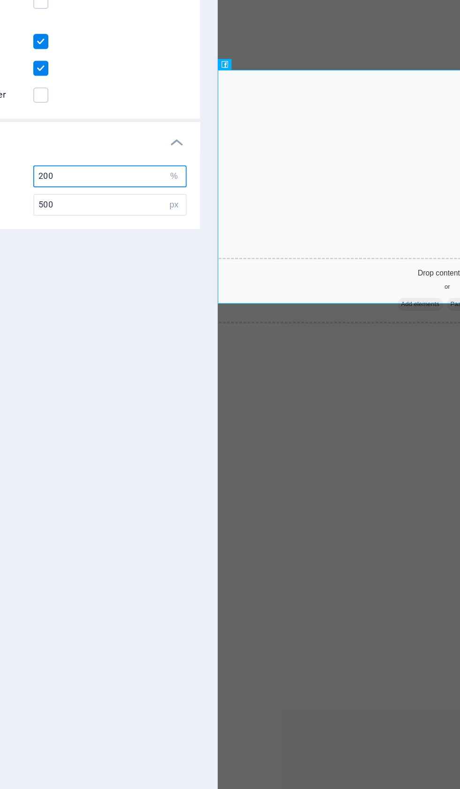
type input "200"
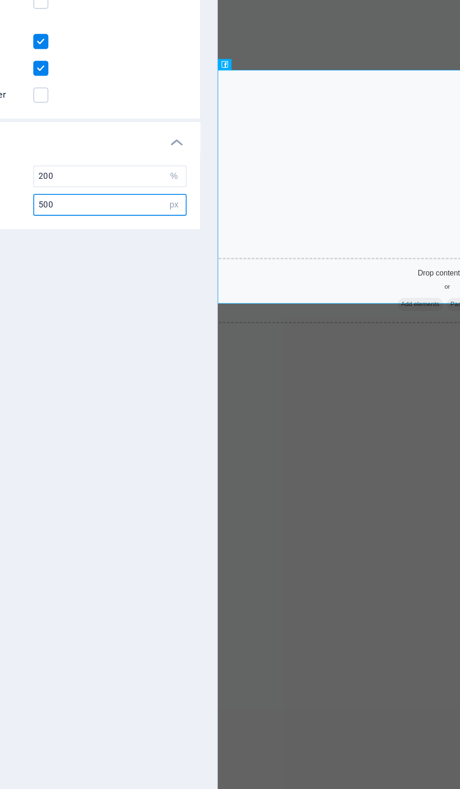
click at [100, 289] on input "500" at bounding box center [142, 294] width 85 height 11
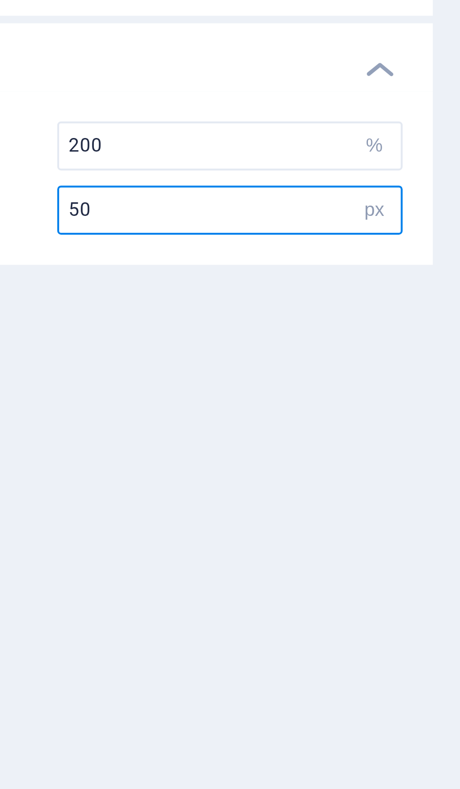
type input "5"
type input "4"
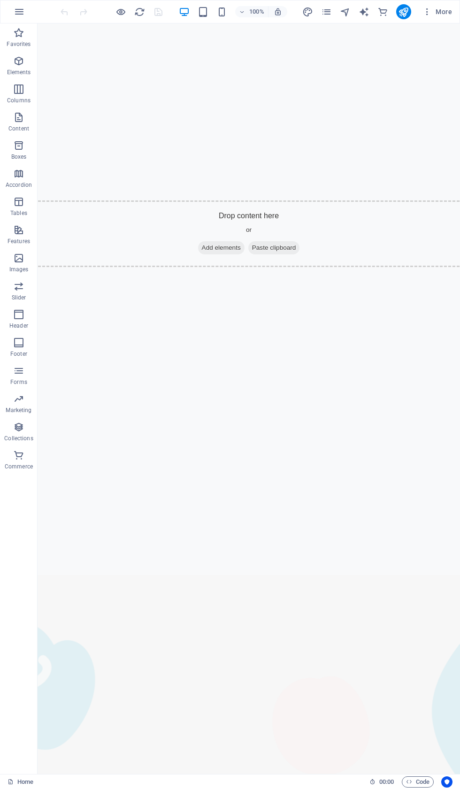
scroll to position [1434, 0]
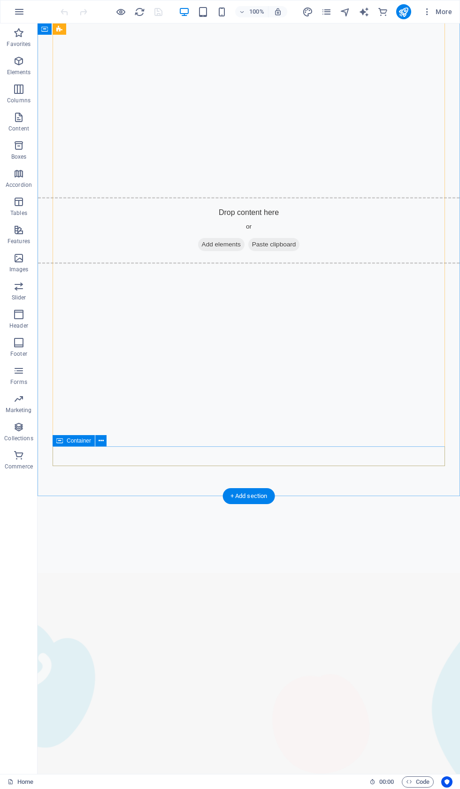
click at [249, 496] on div "+ Add section" at bounding box center [249, 496] width 52 height 16
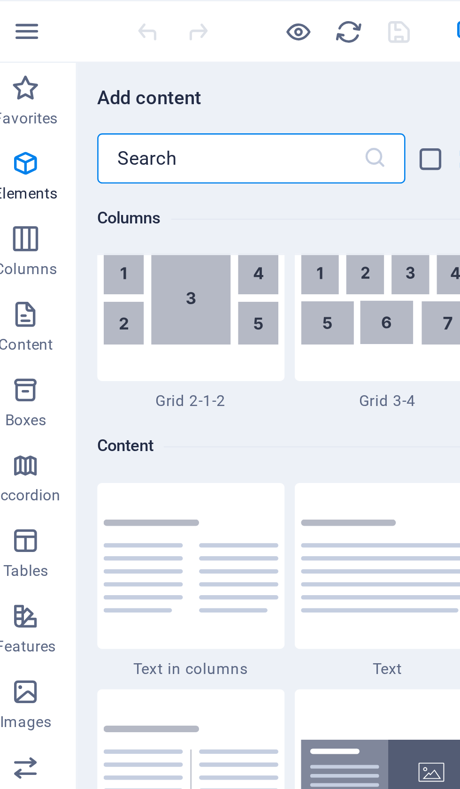
scroll to position [1711, 0]
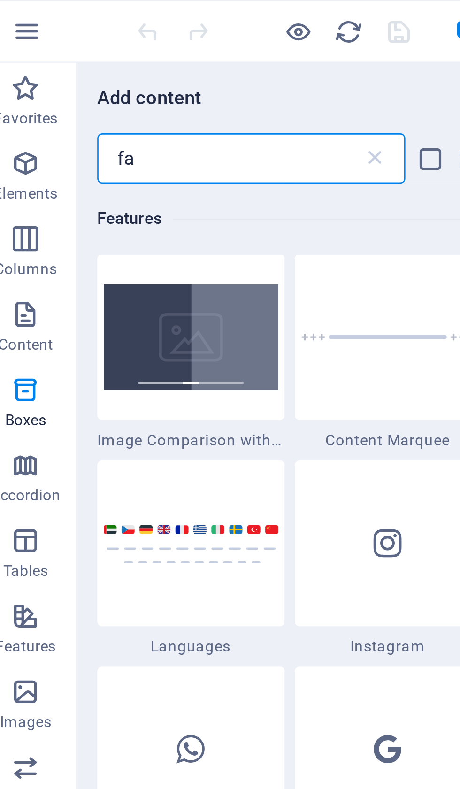
type input "fac"
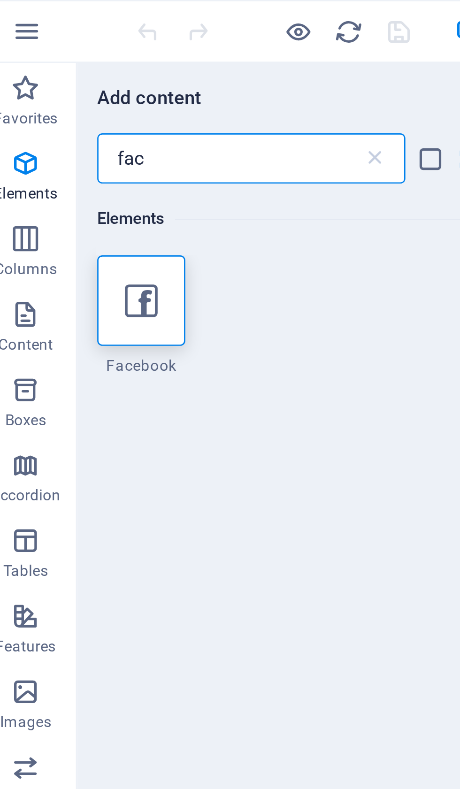
scroll to position [0, 0]
click at [61, 109] on div at bounding box center [62, 112] width 33 height 34
select select "%"
select select "px"
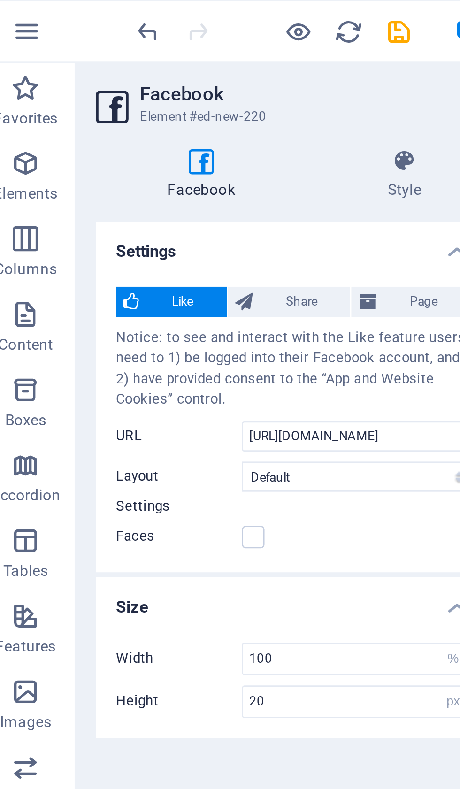
scroll to position [1256, 0]
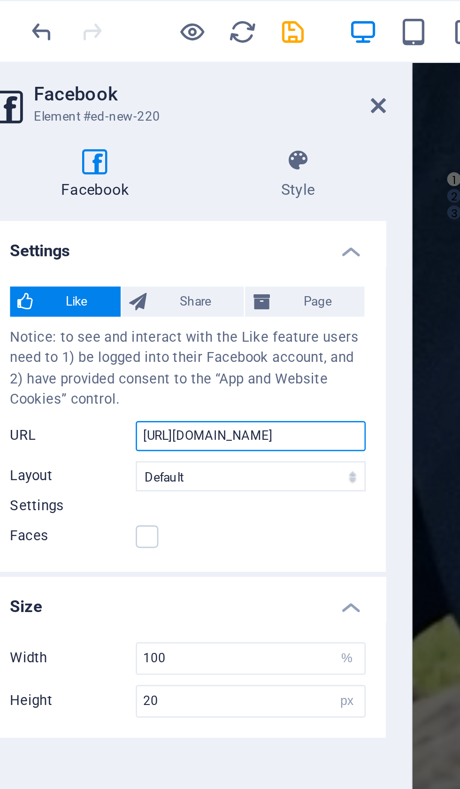
click at [131, 161] on input "[URL][DOMAIN_NAME]" at bounding box center [142, 162] width 86 height 11
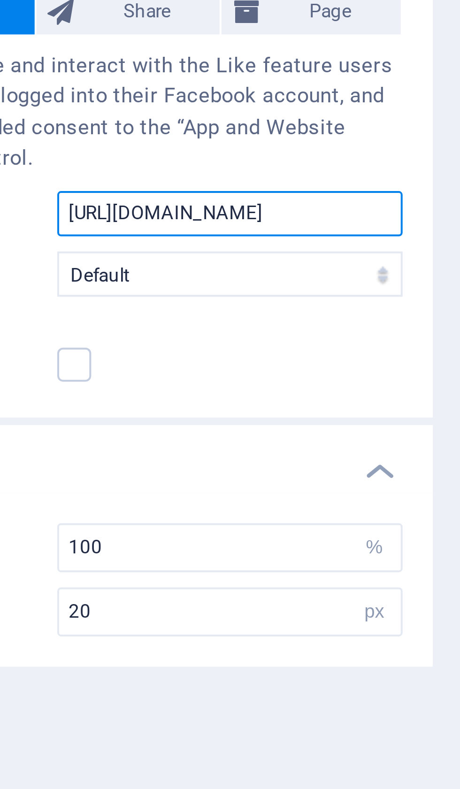
type input "[URL][DOMAIN_NAME]"
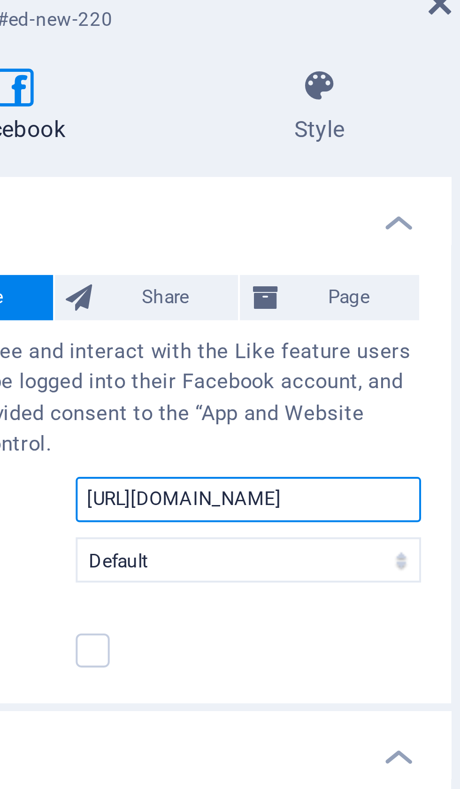
type input "[URL][DOMAIN_NAME]"
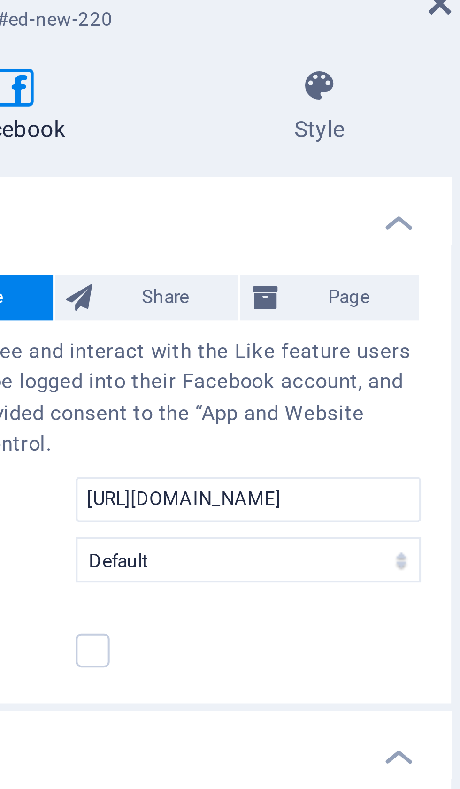
click at [152, 107] on span "Page" at bounding box center [167, 112] width 30 height 11
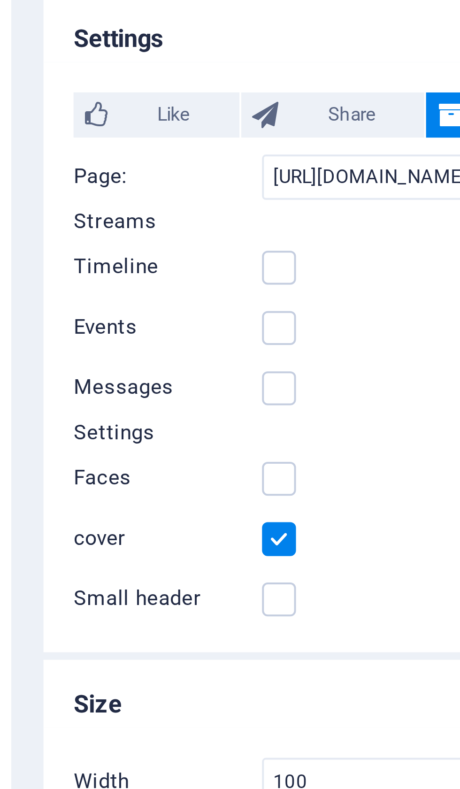
click at [99, 146] on label at bounding box center [103, 150] width 8 height 8
click at [0, 0] on input "Timeline" at bounding box center [0, 0] width 0 height 0
click at [99, 199] on label at bounding box center [103, 203] width 8 height 8
click at [0, 0] on input "Faces" at bounding box center [0, 0] width 0 height 0
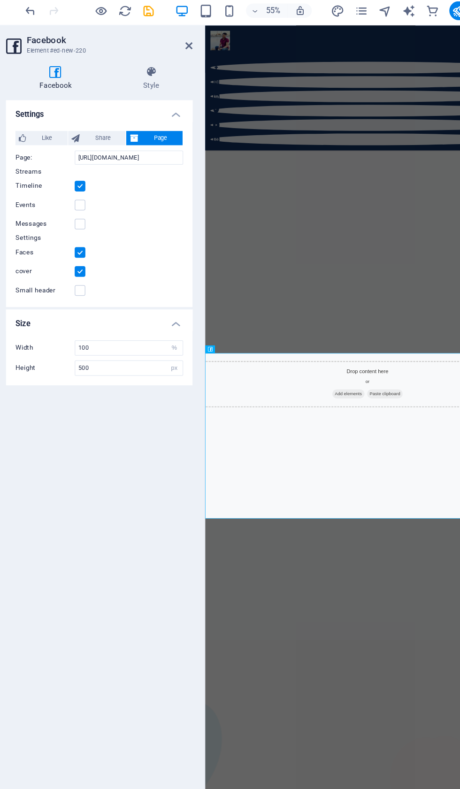
scroll to position [2100, 0]
click at [99, 230] on label at bounding box center [103, 233] width 8 height 8
click at [0, 0] on input "Small header" at bounding box center [0, 0] width 0 height 0
click at [99, 232] on label at bounding box center [103, 233] width 8 height 8
click at [0, 0] on input "Small header" at bounding box center [0, 0] width 0 height 0
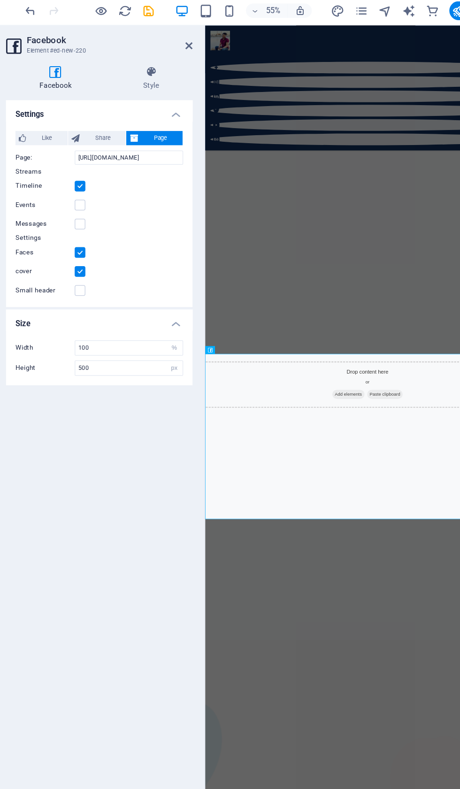
click at [99, 176] on label at bounding box center [103, 180] width 8 height 8
click at [0, 0] on input "Messages" at bounding box center [0, 0] width 0 height 0
click at [99, 161] on label at bounding box center [103, 165] width 8 height 8
click at [0, 0] on input "Events" at bounding box center [0, 0] width 0 height 0
click at [56, 147] on label "Timeline" at bounding box center [76, 150] width 47 height 11
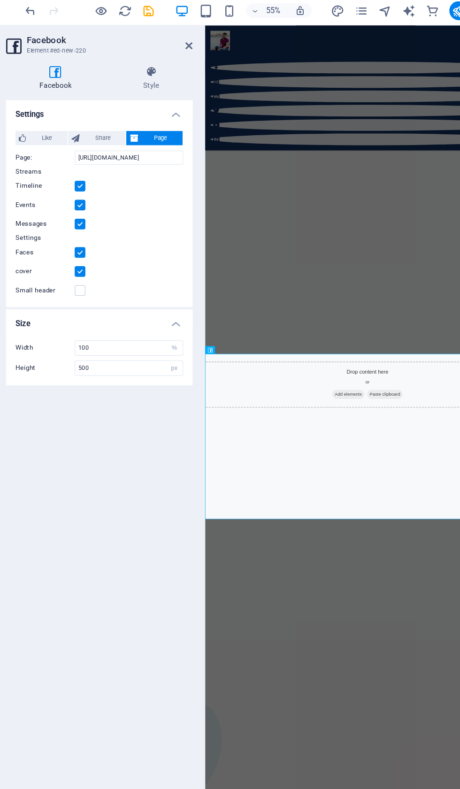
click at [0, 0] on input "Timeline" at bounding box center [0, 0] width 0 height 0
click at [70, 146] on div "Timeline" at bounding box center [119, 150] width 133 height 11
click at [99, 147] on label at bounding box center [103, 150] width 8 height 8
click at [0, 0] on input "Timeline" at bounding box center [0, 0] width 0 height 0
click at [99, 151] on label at bounding box center [103, 150] width 8 height 8
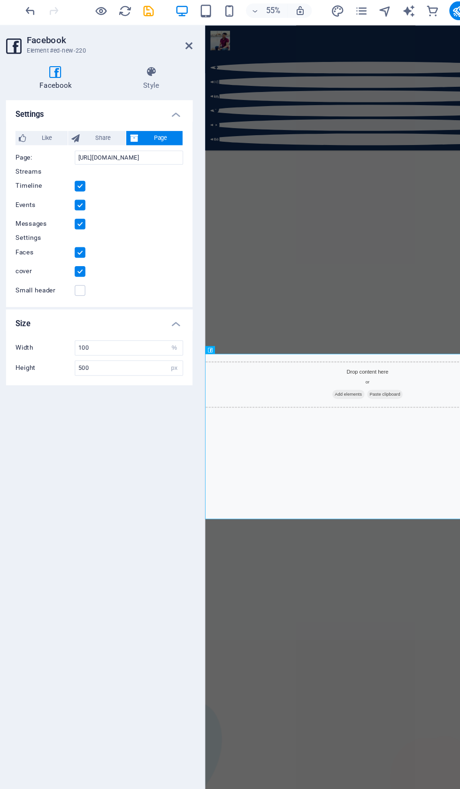
click at [0, 0] on input "Timeline" at bounding box center [0, 0] width 0 height 0
click at [76, 148] on div "Timeline" at bounding box center [119, 150] width 133 height 11
click at [56, 149] on label "Timeline" at bounding box center [76, 150] width 47 height 11
click at [0, 0] on input "Timeline" at bounding box center [0, 0] width 0 height 0
click at [99, 165] on label at bounding box center [103, 165] width 8 height 8
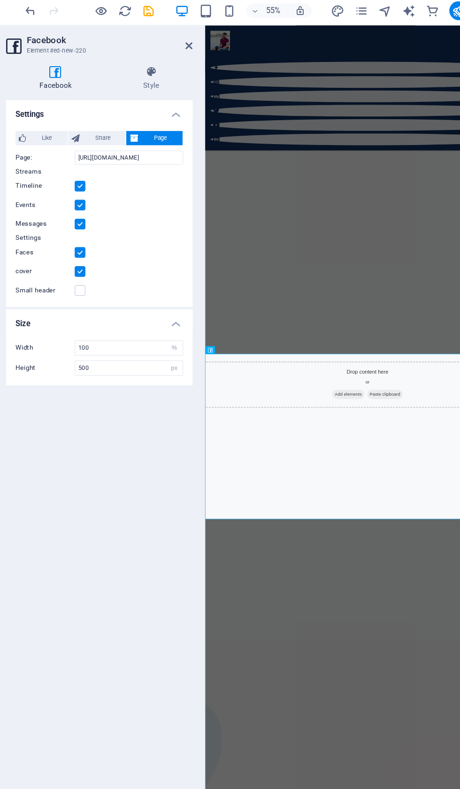
click at [0, 0] on input "Events" at bounding box center [0, 0] width 0 height 0
click at [99, 199] on label at bounding box center [103, 203] width 8 height 8
click at [0, 0] on input "Faces" at bounding box center [0, 0] width 0 height 0
click at [99, 199] on label at bounding box center [103, 203] width 8 height 8
click at [0, 0] on input "Faces" at bounding box center [0, 0] width 0 height 0
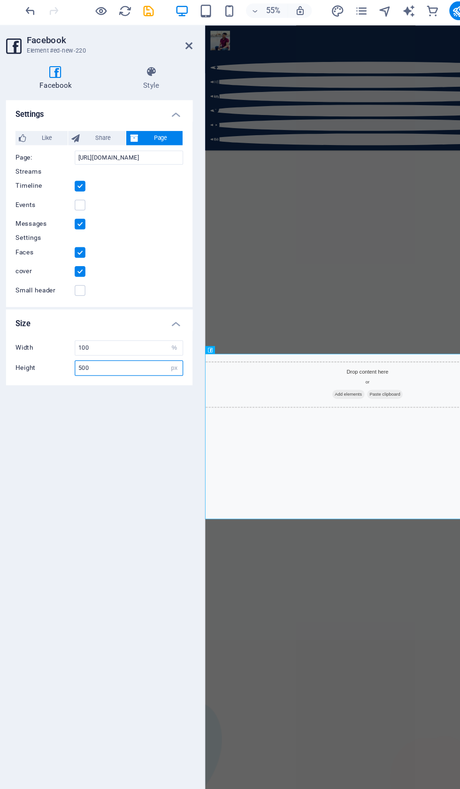
click at [100, 294] on input "500" at bounding box center [142, 294] width 85 height 11
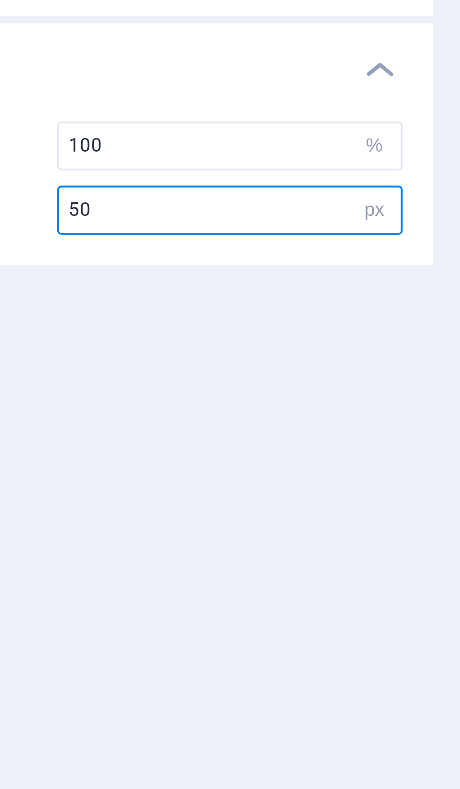
type input "5"
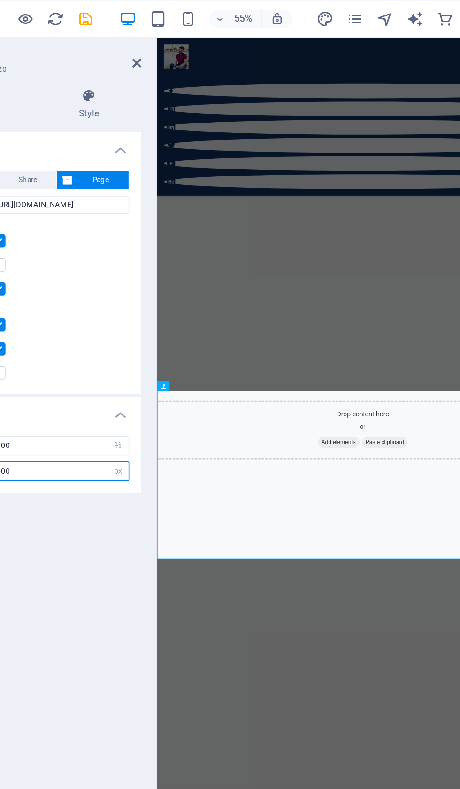
scroll to position [2170, 0]
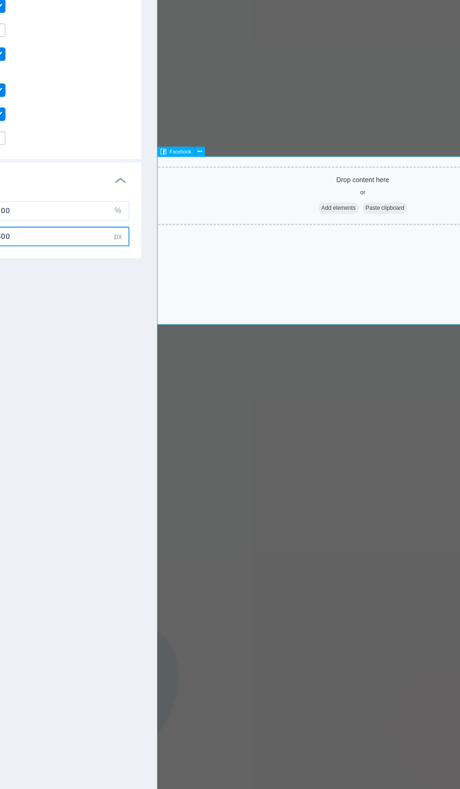
type input "400"
click at [228, 239] on icon at bounding box center [229, 242] width 3 height 6
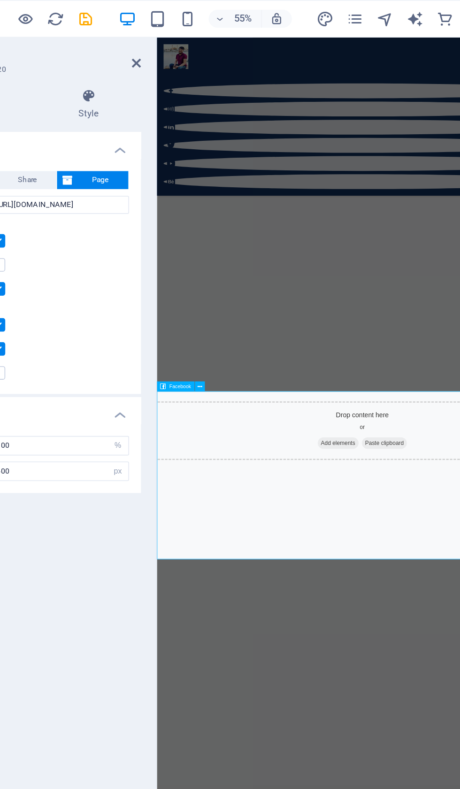
click at [203, 241] on div "Facebook" at bounding box center [219, 241] width 33 height 7
click at [203, 239] on div "Facebook" at bounding box center [219, 241] width 33 height 7
click at [226, 240] on button at bounding box center [229, 241] width 6 height 6
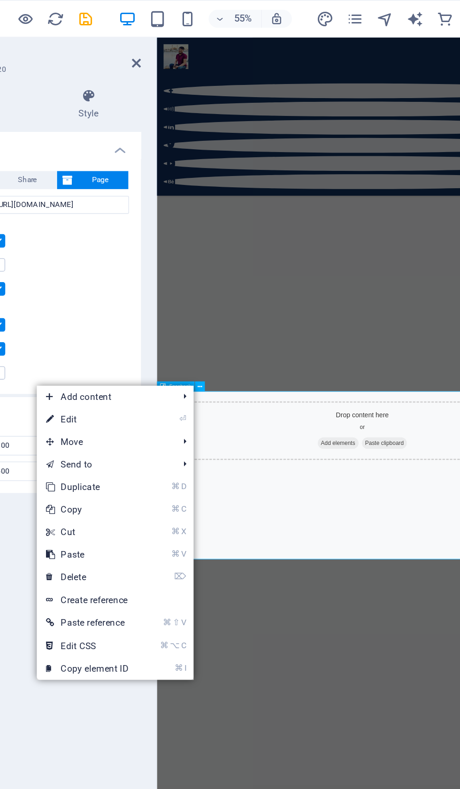
click at [128, 267] on link "⏎ Edit" at bounding box center [159, 262] width 63 height 14
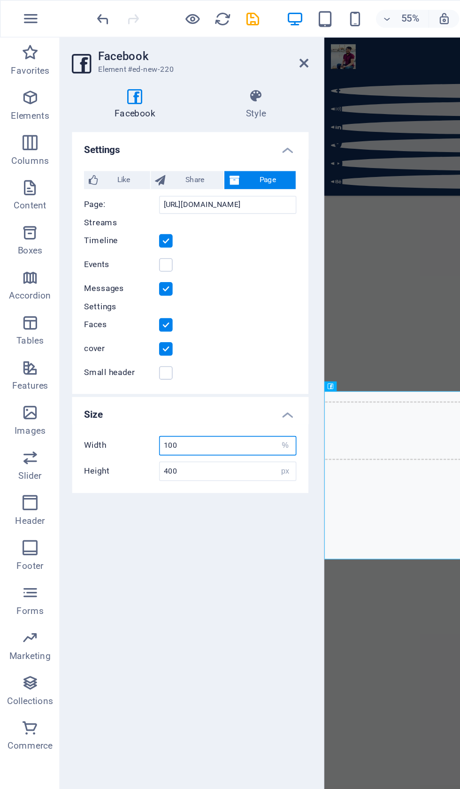
click at [130, 278] on input "100" at bounding box center [142, 278] width 85 height 11
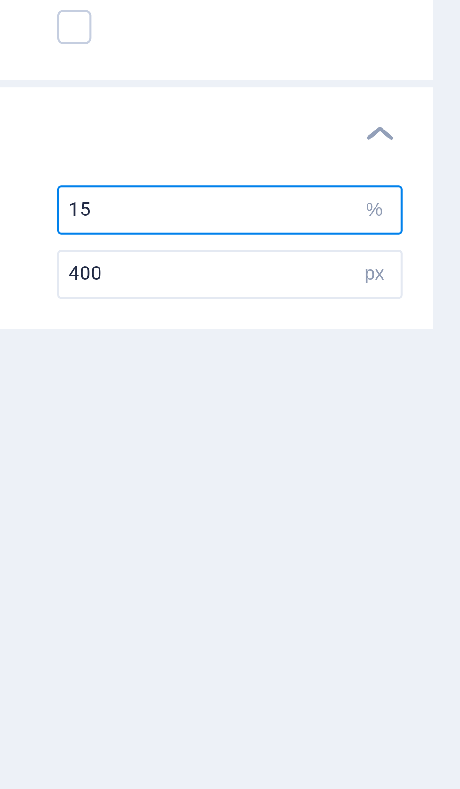
type input "150"
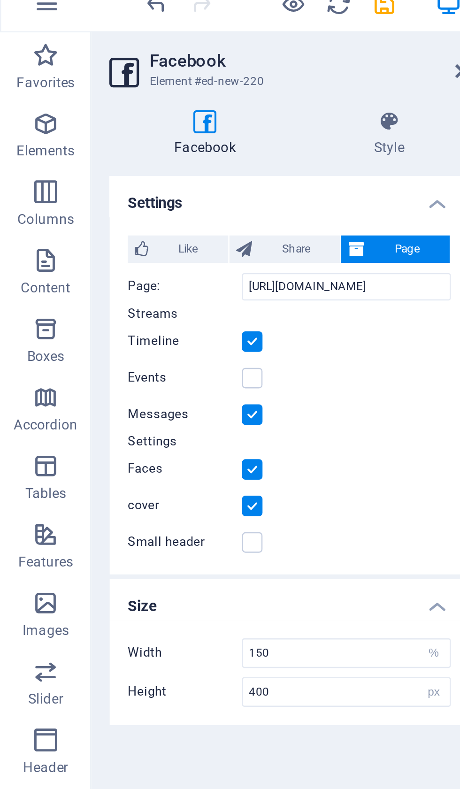
click at [166, 55] on icon at bounding box center [160, 59] width 66 height 9
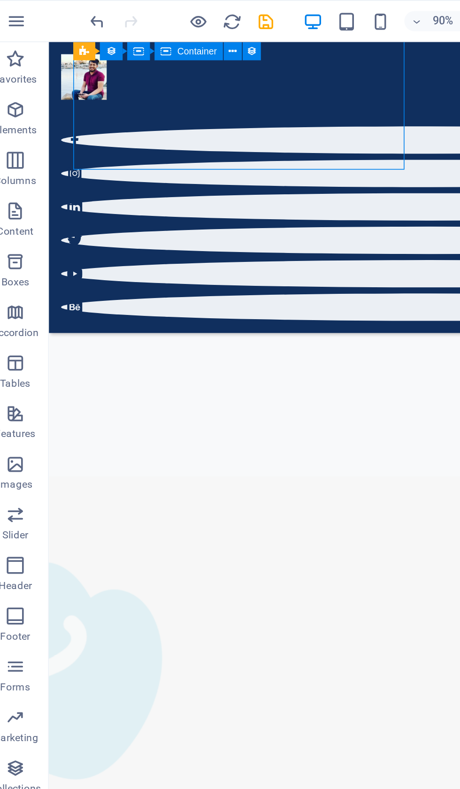
scroll to position [1857, 0]
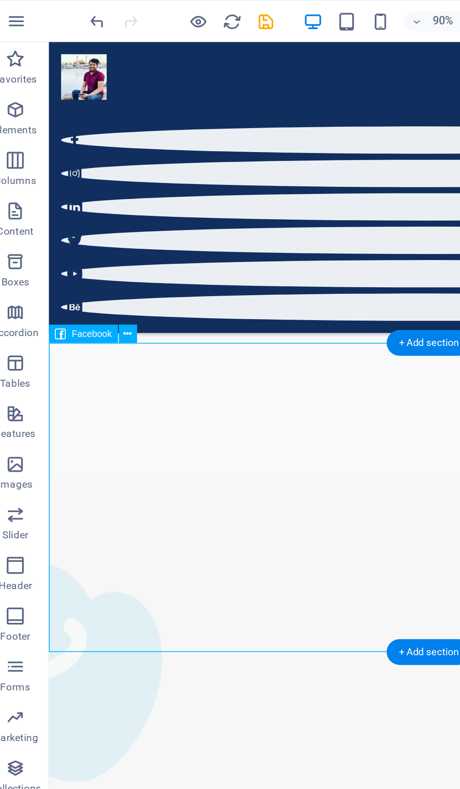
scroll to position [1844, 0]
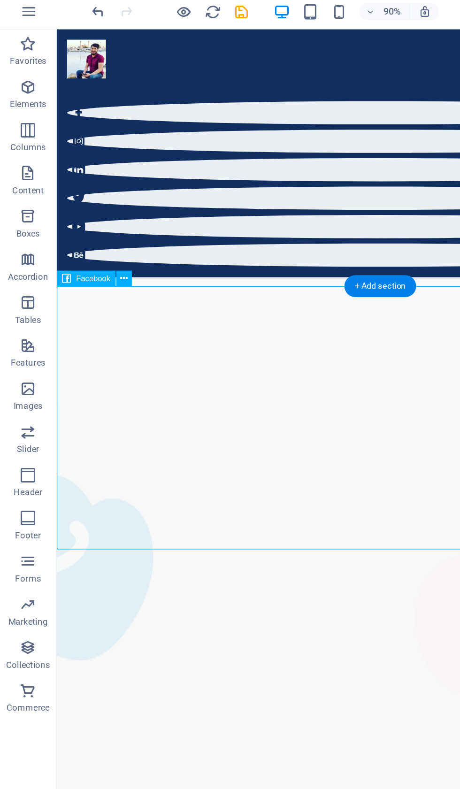
click at [81, 184] on icon at bounding box center [81, 186] width 5 height 9
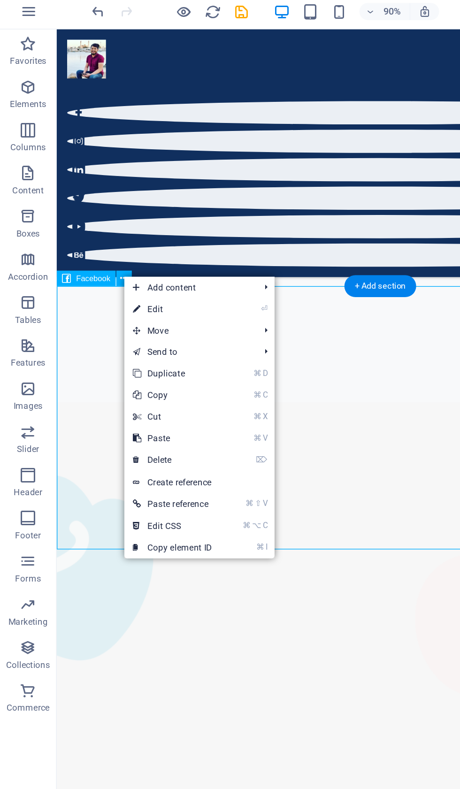
click at [118, 202] on link "⏎ Edit" at bounding box center [113, 206] width 63 height 14
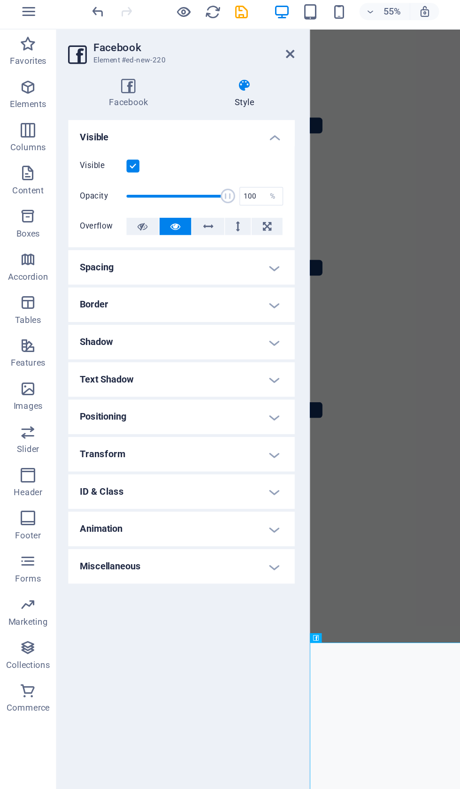
click at [173, 146] on icon at bounding box center [175, 151] width 6 height 11
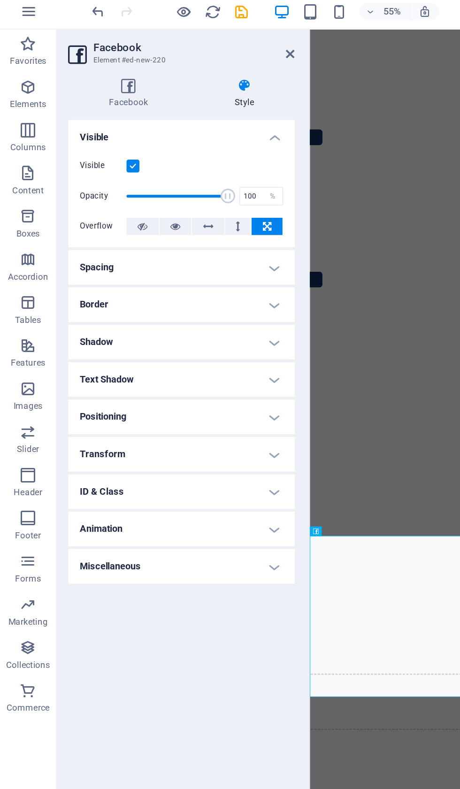
scroll to position [2007, 0]
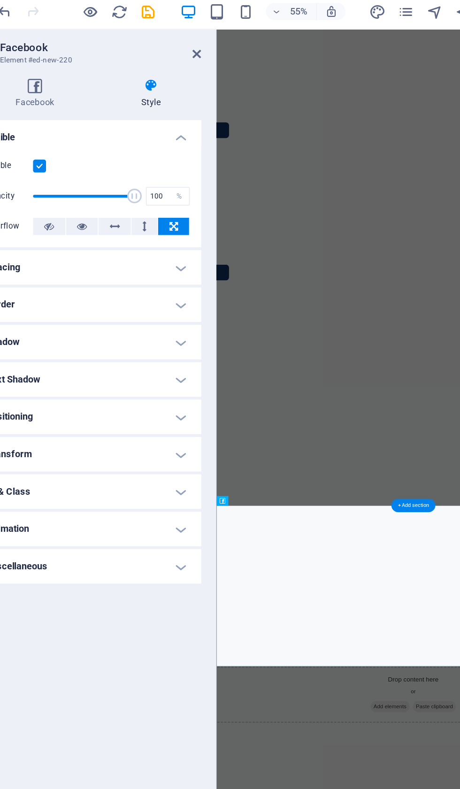
click at [112, 146] on icon at bounding box center [115, 151] width 7 height 11
click at [133, 146] on icon at bounding box center [136, 151] width 7 height 11
click at [147, 147] on button at bounding box center [155, 151] width 17 height 11
click at [165, 148] on button at bounding box center [175, 151] width 20 height 11
click at [112, 146] on icon at bounding box center [115, 151] width 7 height 11
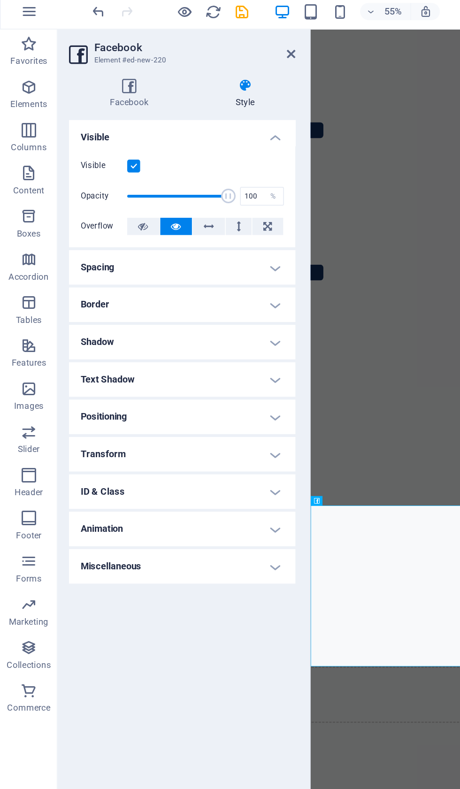
click at [84, 55] on icon at bounding box center [84, 59] width 78 height 9
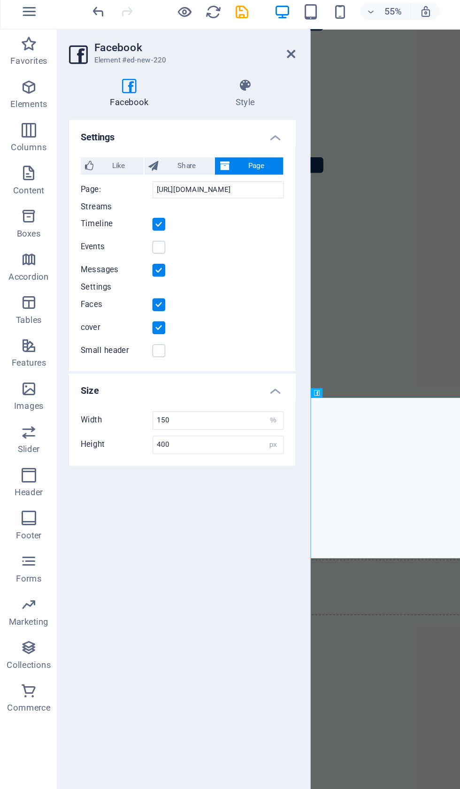
scroll to position [2136, 0]
click at [160, 11] on icon "save" at bounding box center [158, 12] width 11 height 11
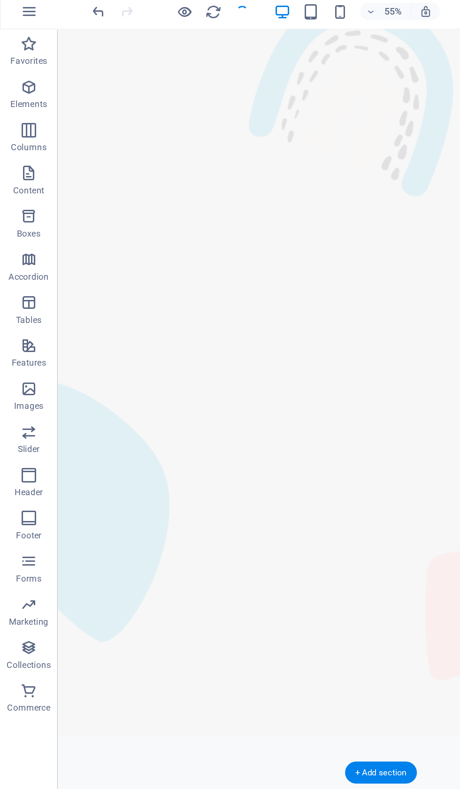
checkbox input "false"
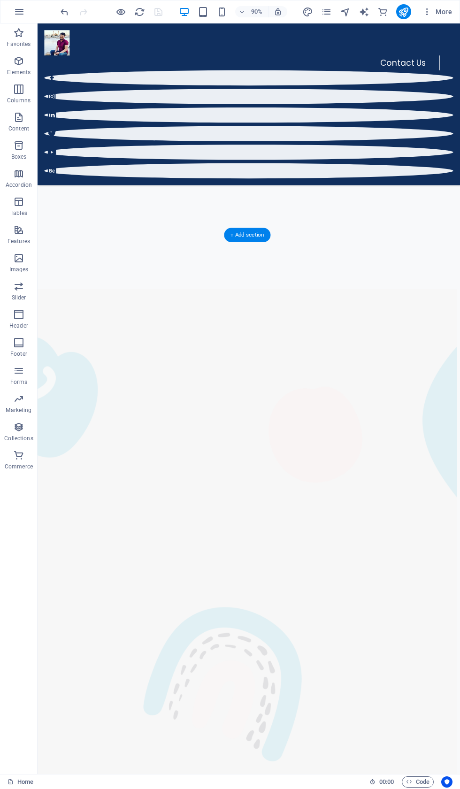
scroll to position [1796, 1]
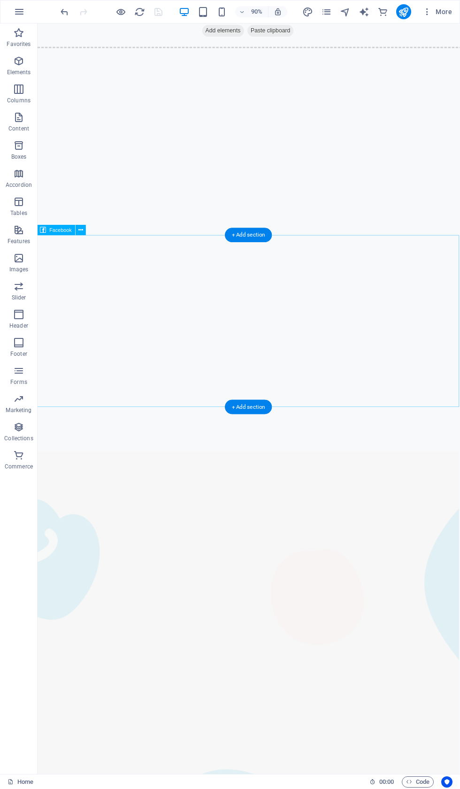
click at [81, 230] on icon at bounding box center [80, 230] width 5 height 9
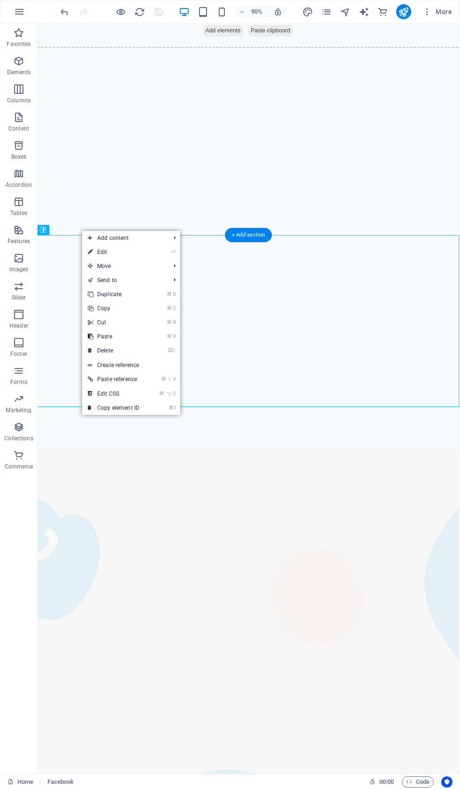
click at [145, 344] on link "⌦ Delete" at bounding box center [113, 350] width 63 height 14
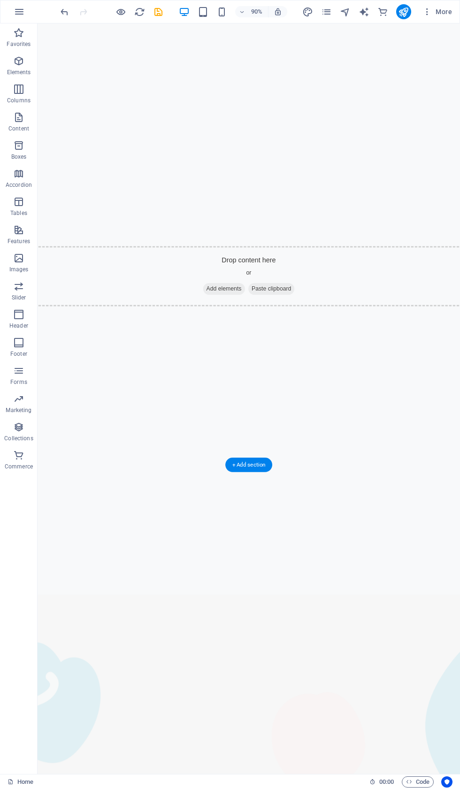
scroll to position [1551, 0]
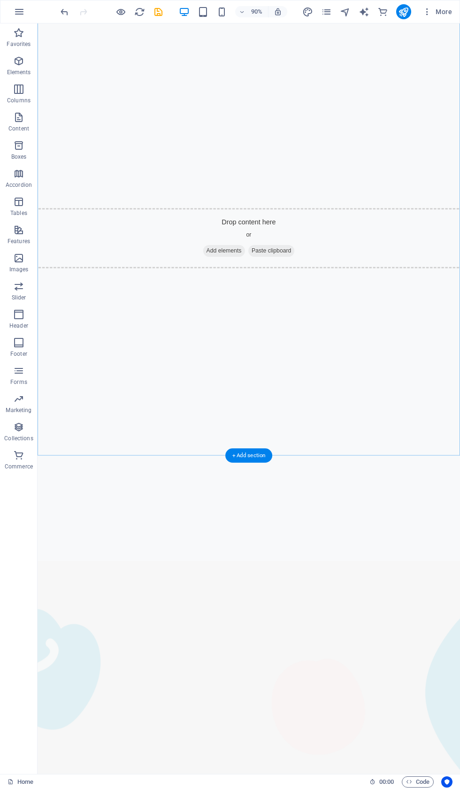
click at [253, 455] on div "+ Add section" at bounding box center [248, 455] width 47 height 15
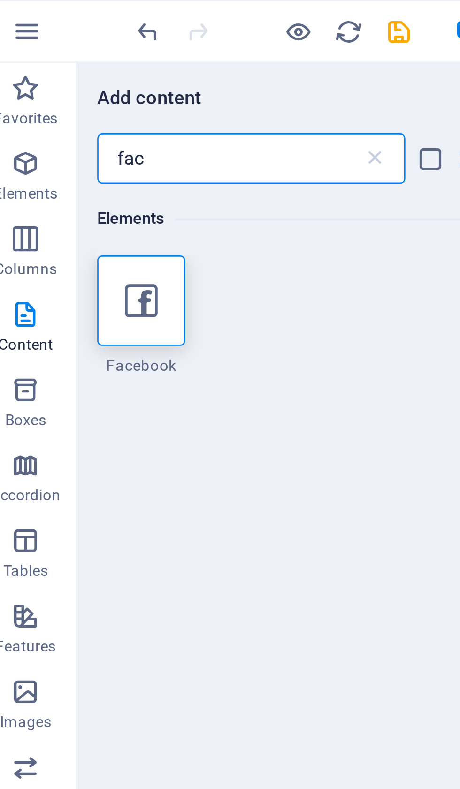
click at [85, 57] on input "fac" at bounding box center [95, 59] width 99 height 19
type input "f"
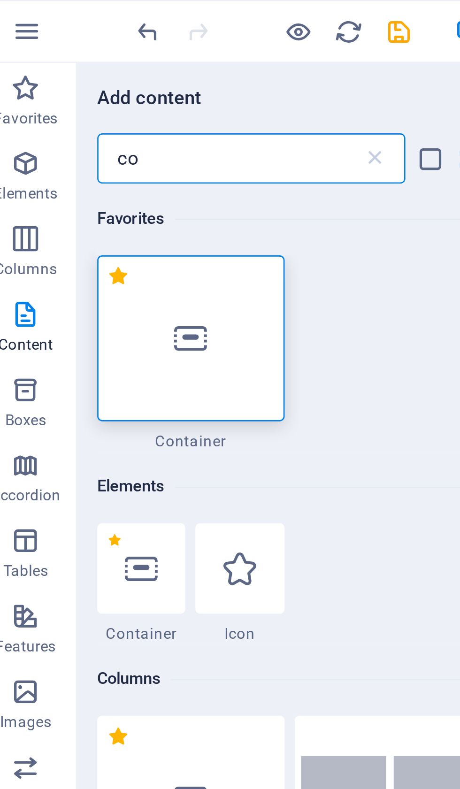
type input "con"
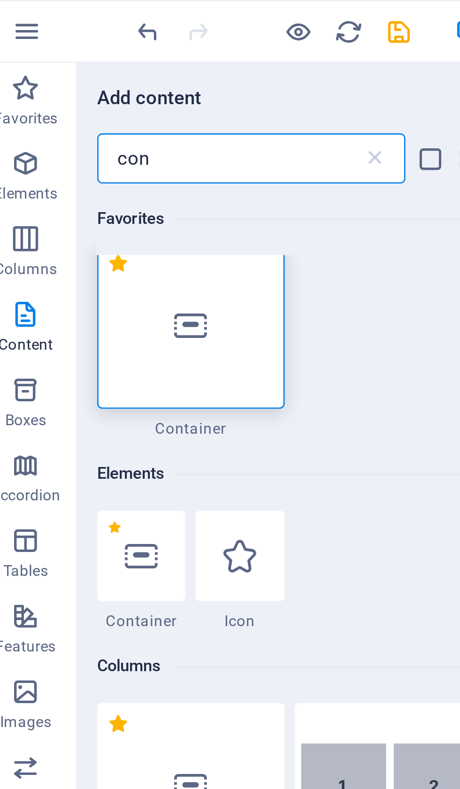
scroll to position [2, 0]
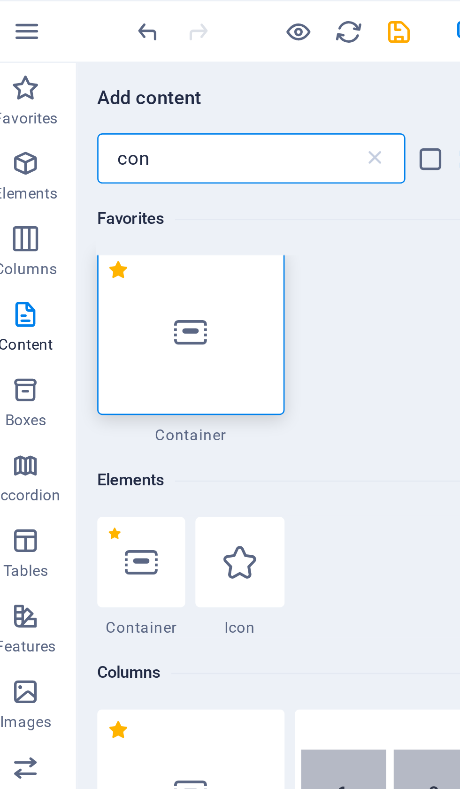
click at [87, 122] on div at bounding box center [81, 124] width 70 height 62
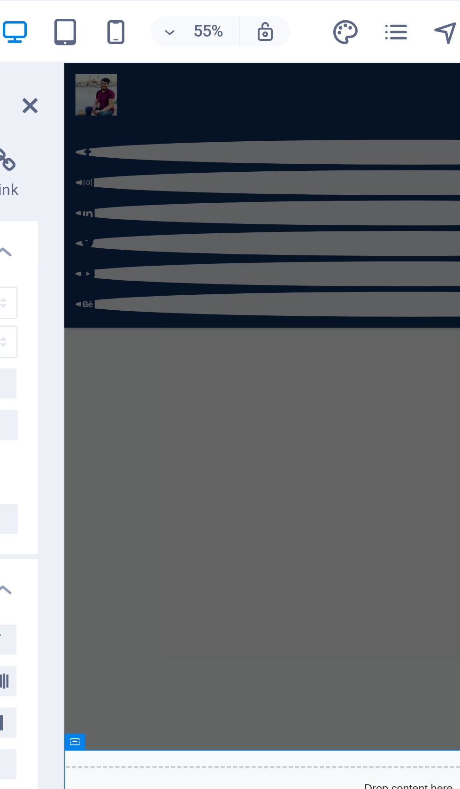
scroll to position [2106, 0]
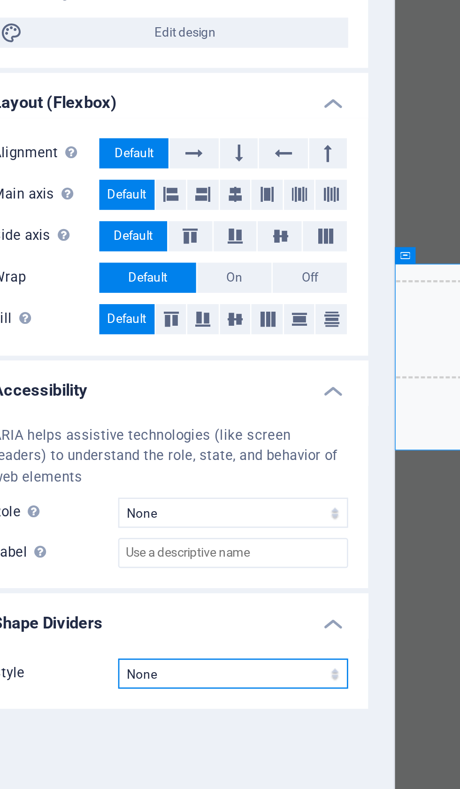
click at [122, 427] on select "None Triangle Square Diagonal Polygon 1 Polygon 2 Zigzag Multiple Zigzags Waves…" at bounding box center [142, 432] width 86 height 11
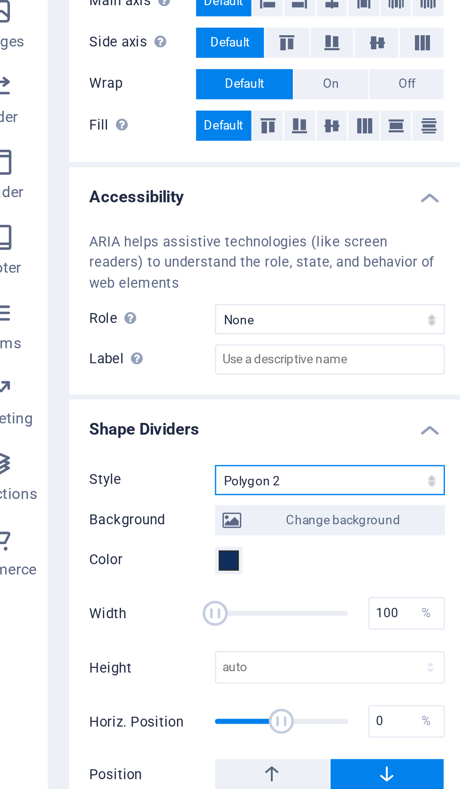
click at [152, 427] on select "None Triangle Square Diagonal Polygon 1 Polygon 2 Zigzag Multiple Zigzags Waves…" at bounding box center [142, 432] width 86 height 11
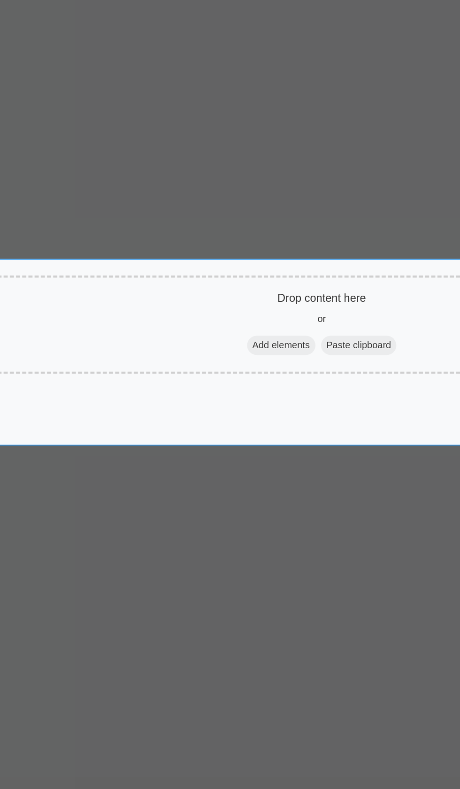
scroll to position [1973, 0]
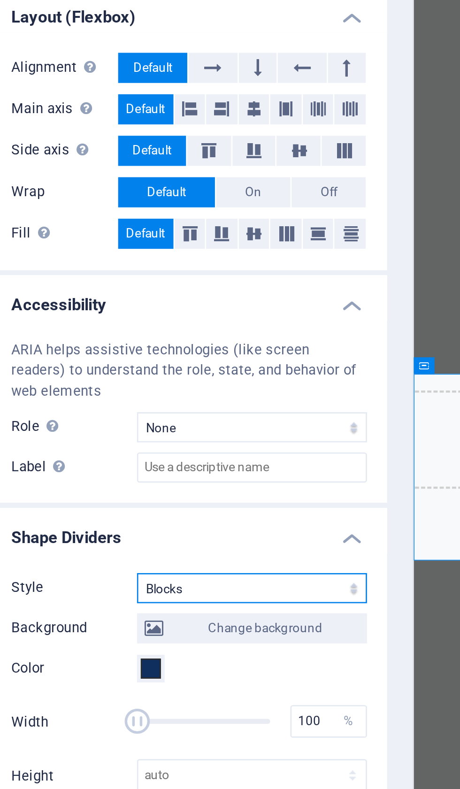
click at [133, 427] on select "None Triangle Square Diagonal Polygon 1 Polygon 2 Zigzag Multiple Zigzags Waves…" at bounding box center [142, 432] width 86 height 11
select select "none"
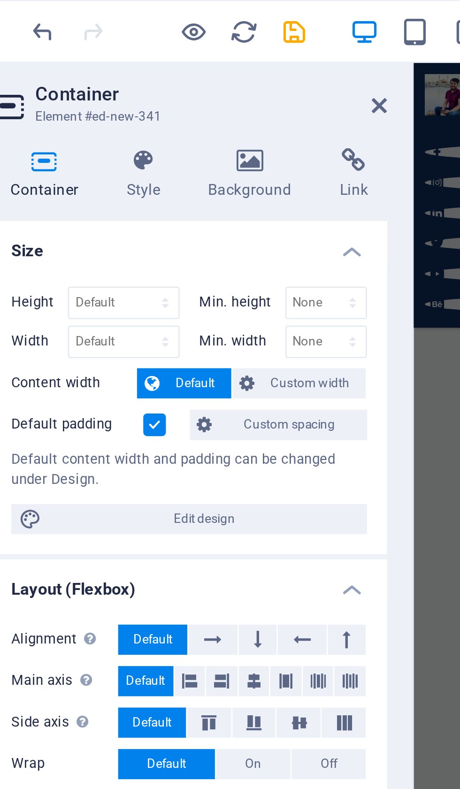
click at [89, 69] on h4 "Style" at bounding box center [104, 65] width 30 height 20
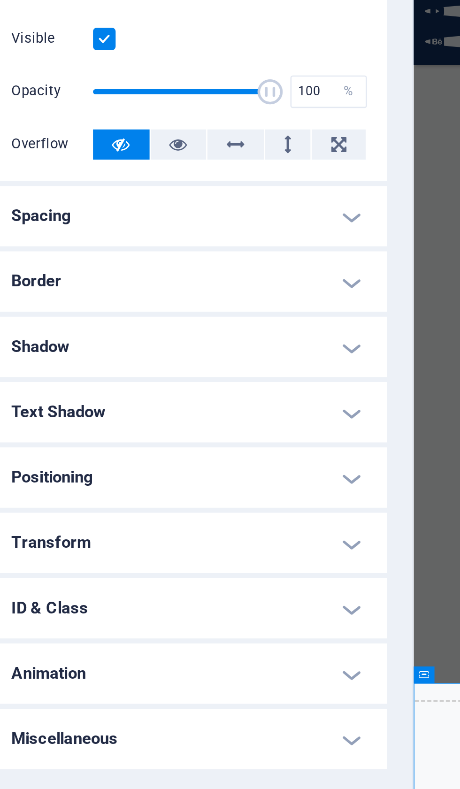
click at [132, 167] on h4 "Spacing" at bounding box center [119, 178] width 148 height 23
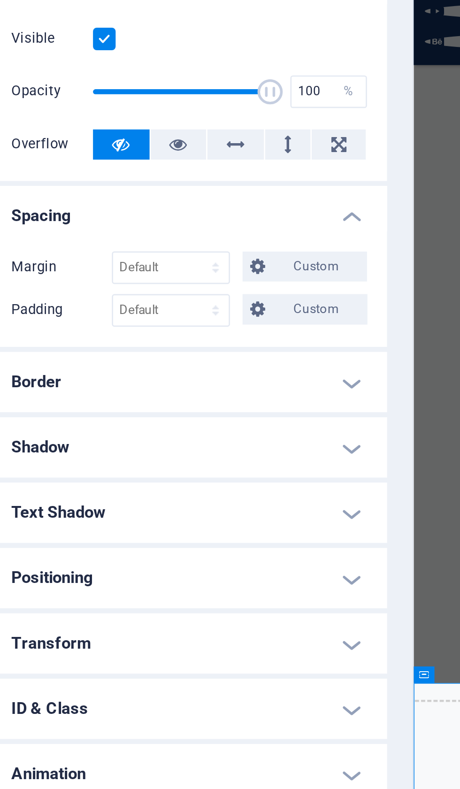
click at [131, 229] on h4 "Border" at bounding box center [119, 240] width 148 height 23
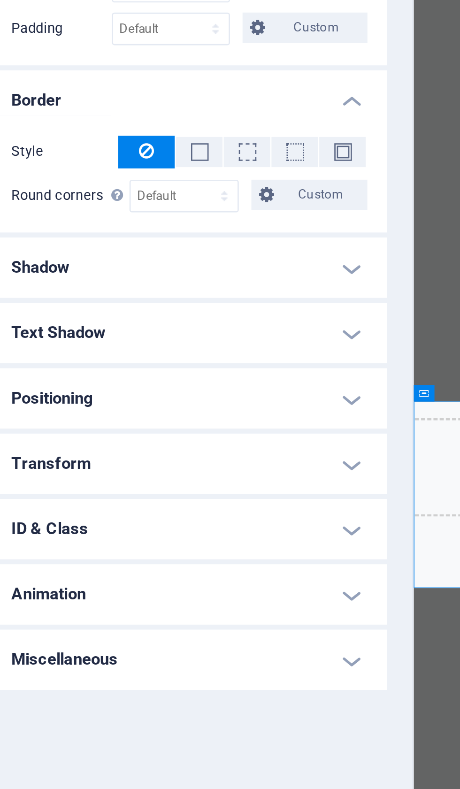
click at [131, 292] on h4 "Shadow" at bounding box center [119, 303] width 148 height 23
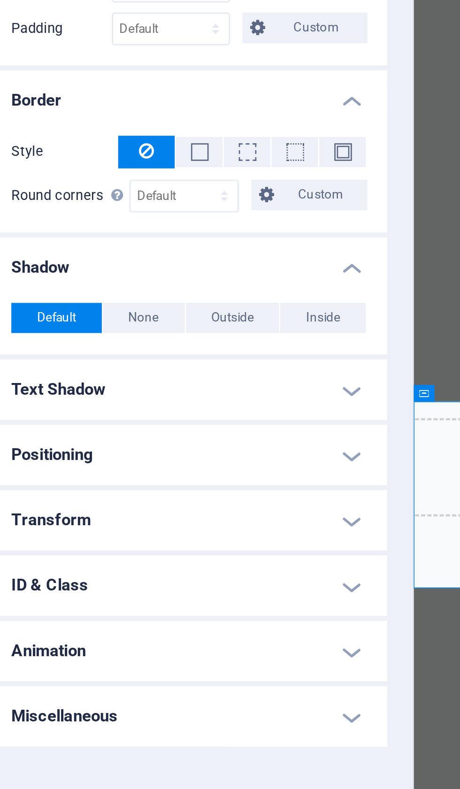
click at [129, 337] on h4 "Text Shadow" at bounding box center [119, 348] width 148 height 23
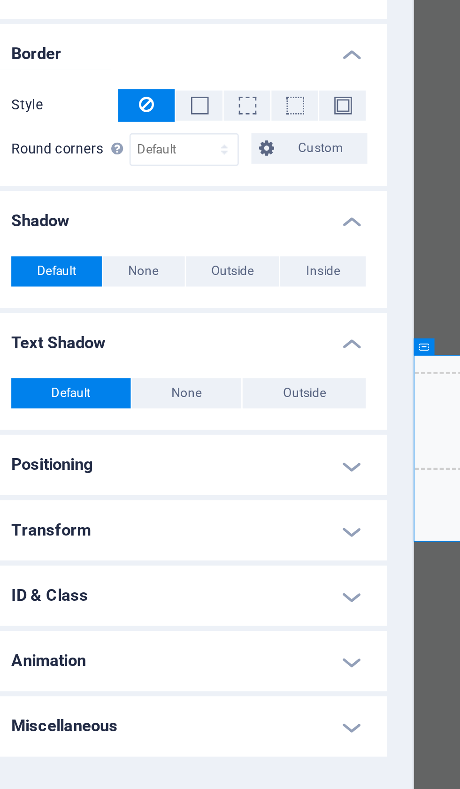
click at [130, 383] on h4 "Positioning" at bounding box center [119, 394] width 148 height 23
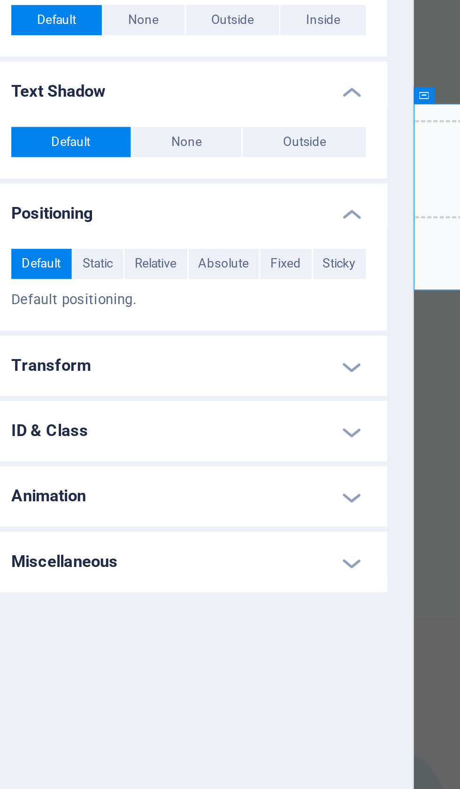
click at [133, 440] on h4 "Transform" at bounding box center [119, 451] width 148 height 23
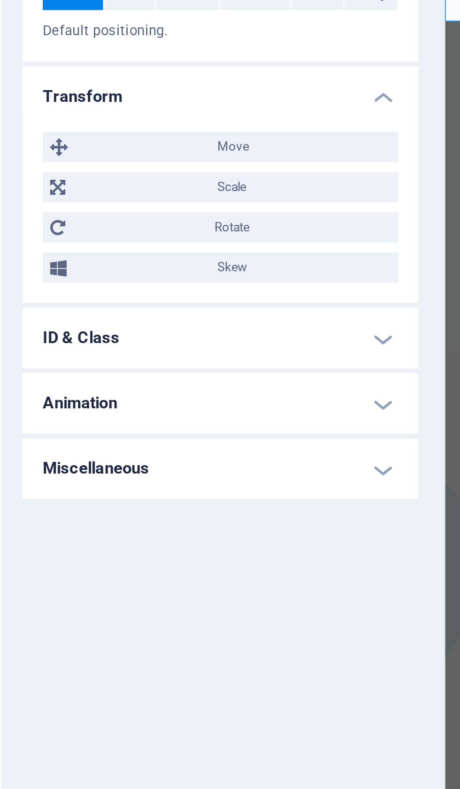
click at [141, 530] on h4 "ID & Class" at bounding box center [119, 541] width 148 height 23
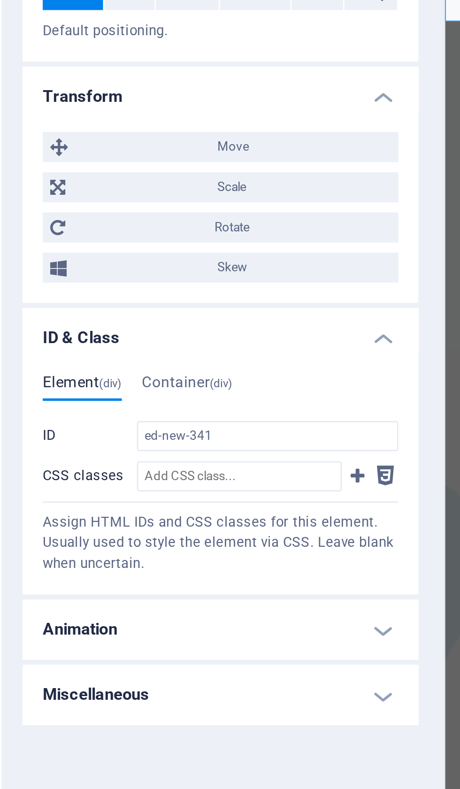
click at [141, 638] on h4 "Animation" at bounding box center [119, 649] width 148 height 23
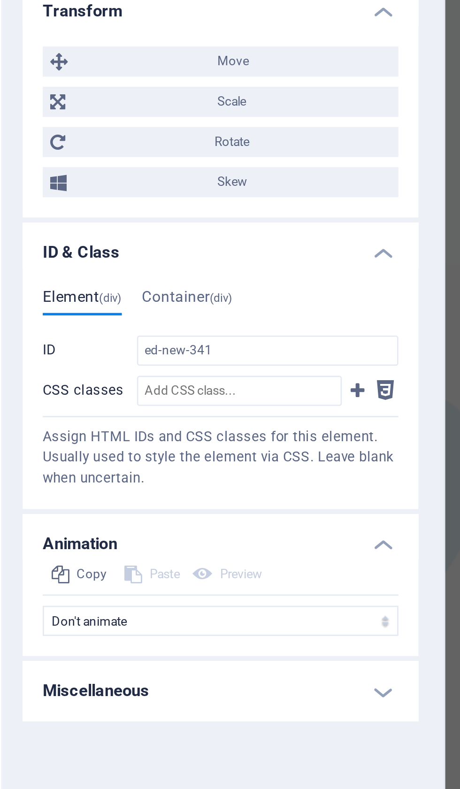
click at [143, 693] on h4 "Miscellaneous" at bounding box center [119, 704] width 148 height 23
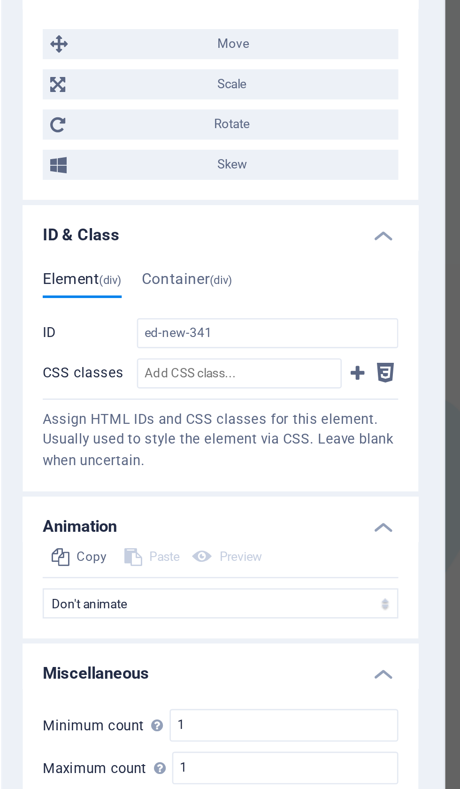
scroll to position [7, 0]
click at [178, 751] on icon at bounding box center [180, 753] width 4 height 5
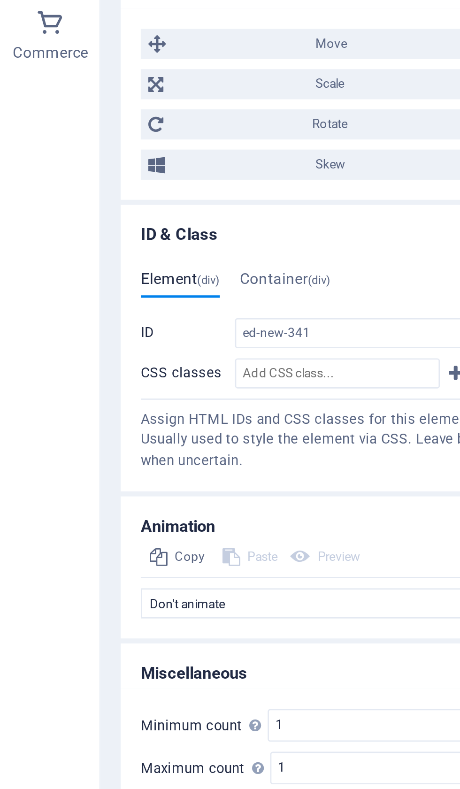
scroll to position [0, 0]
click at [119, 712] on input "1" at bounding box center [142, 717] width 84 height 11
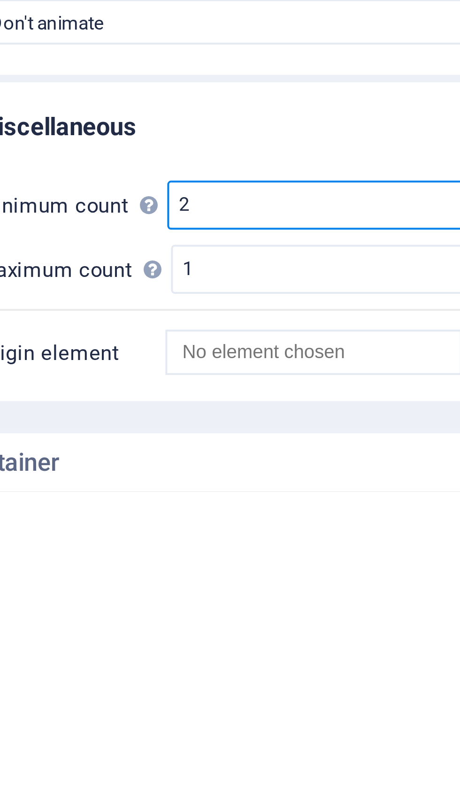
type input "2"
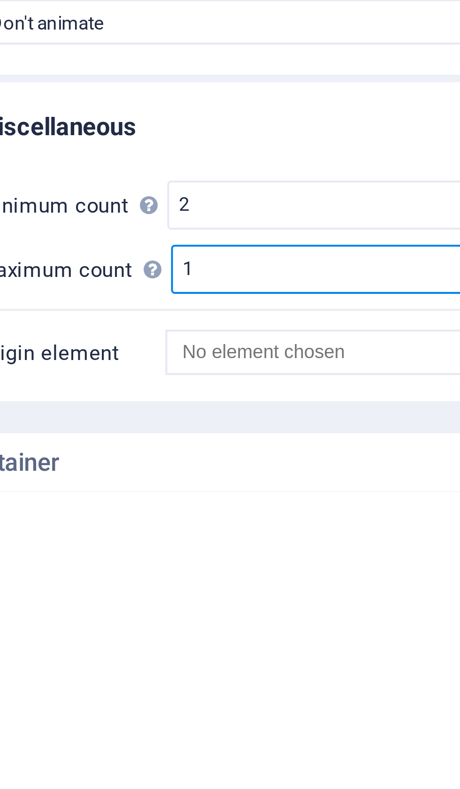
click at [101, 728] on input "1" at bounding box center [142, 733] width 83 height 11
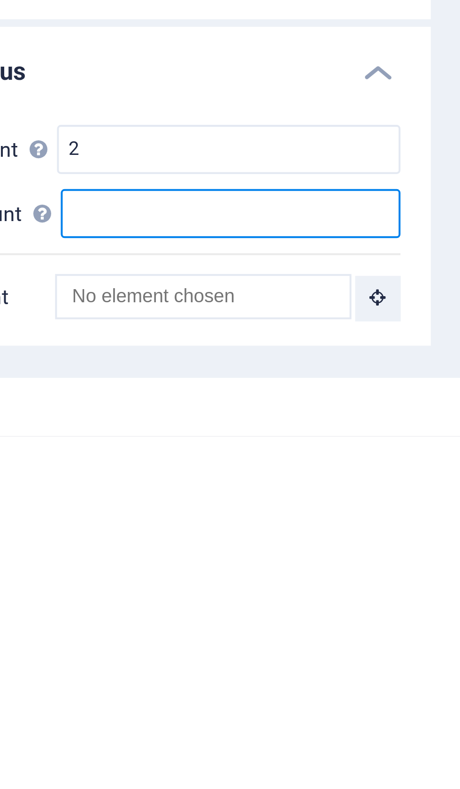
type input "3"
type input "2"
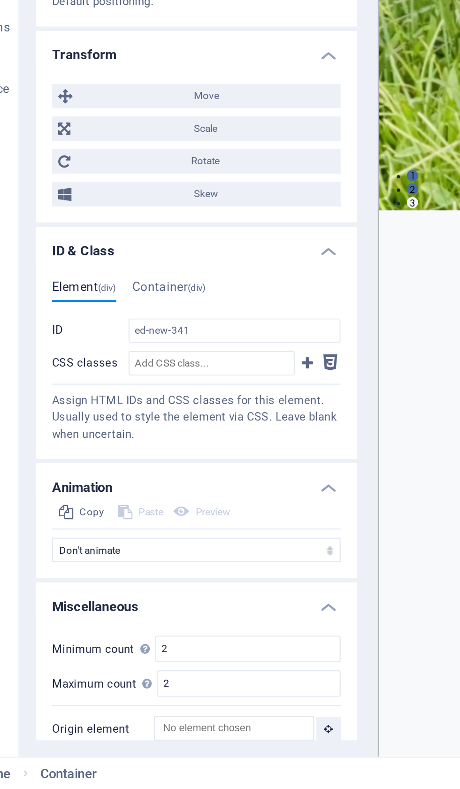
scroll to position [456, 0]
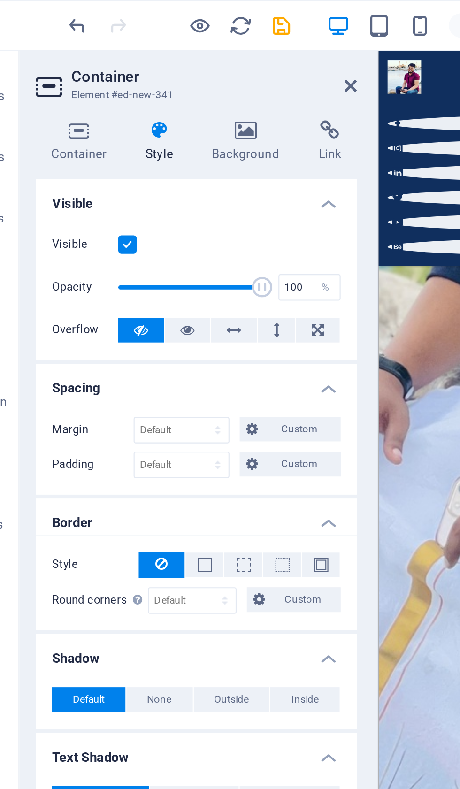
click at [45, 63] on icon at bounding box center [65, 59] width 40 height 9
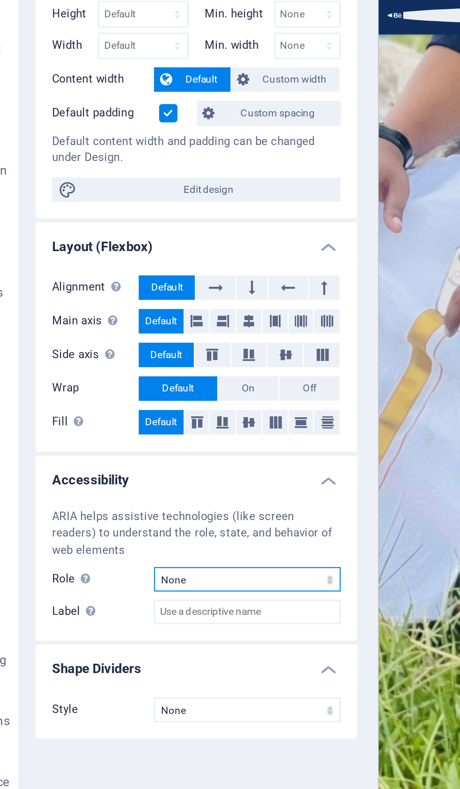
click at [152, 367] on select "None Alert Article Banner Comment Complementary Dialog Footer Header Marquee Pr…" at bounding box center [142, 372] width 86 height 11
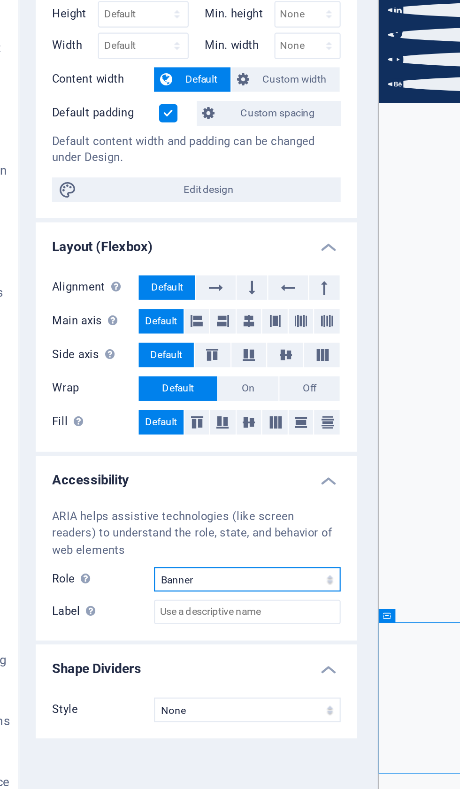
scroll to position [1953, 0]
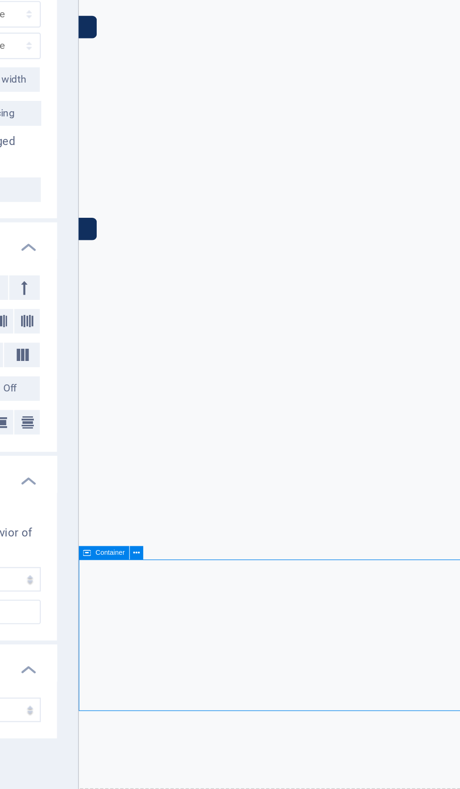
click at [228, 358] on icon at bounding box center [229, 361] width 3 height 6
click at [226, 357] on button at bounding box center [229, 360] width 6 height 6
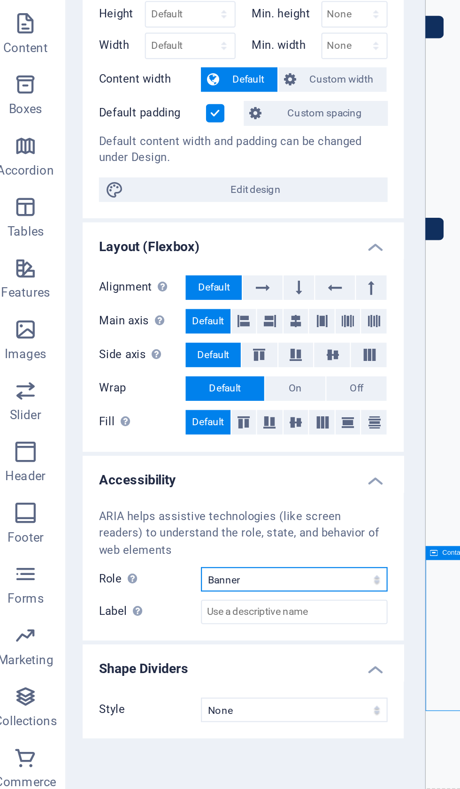
click at [168, 367] on select "None Alert Article Banner Comment Complementary Dialog Footer Header Marquee Pr…" at bounding box center [142, 372] width 86 height 11
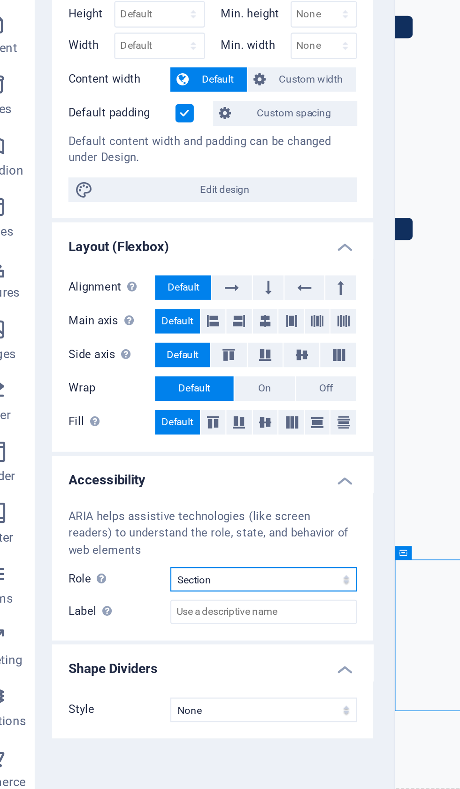
click at [154, 367] on select "None Alert Article Banner Comment Complementary Dialog Footer Header Marquee Pr…" at bounding box center [142, 372] width 86 height 11
select select "none"
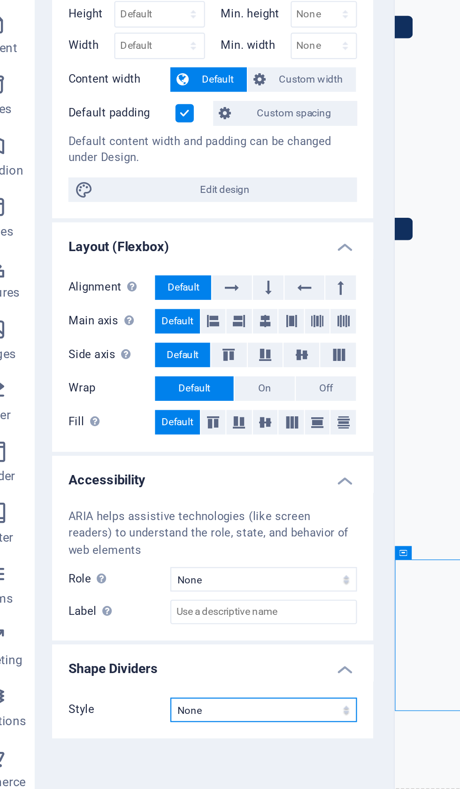
click at [157, 427] on select "None Triangle Square Diagonal Polygon 1 Polygon 2 Zigzag Multiple Zigzags Waves…" at bounding box center [142, 432] width 86 height 11
select select "multiple-clouds"
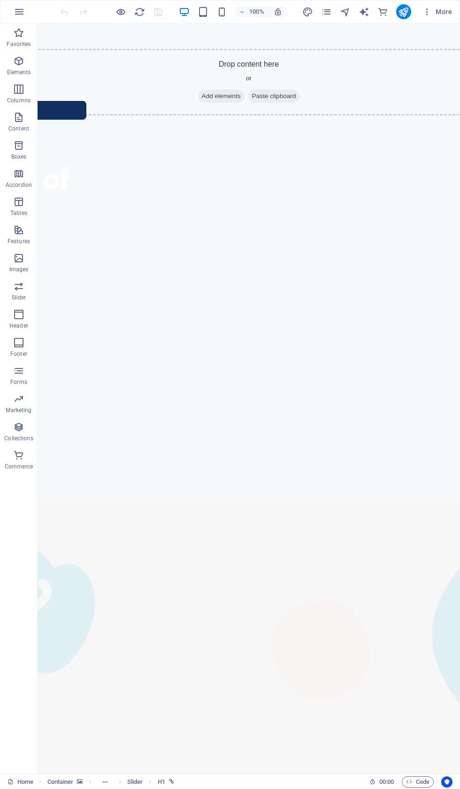
scroll to position [1583, 0]
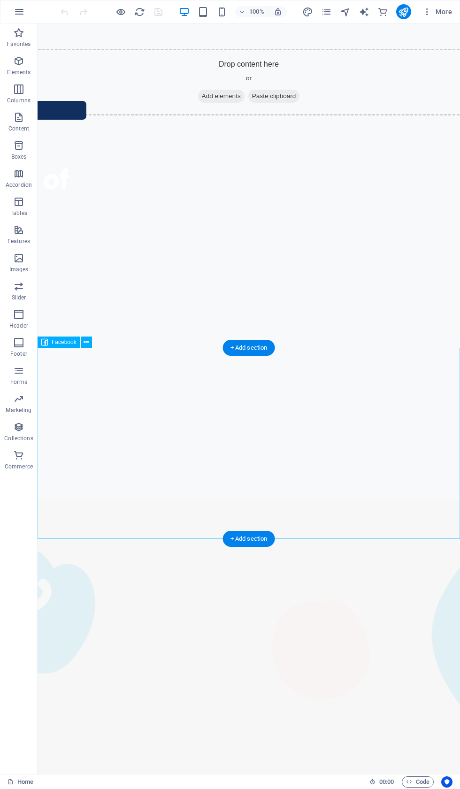
click at [83, 344] on button at bounding box center [86, 341] width 11 height 11
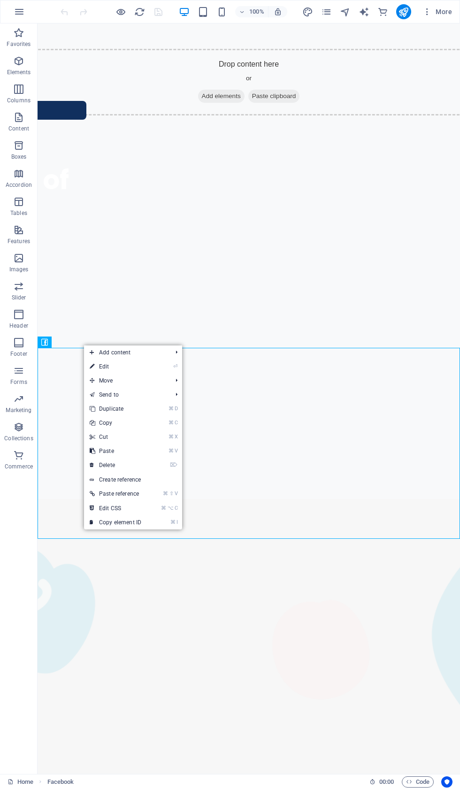
click at [126, 470] on link "⌦ Delete" at bounding box center [115, 465] width 63 height 14
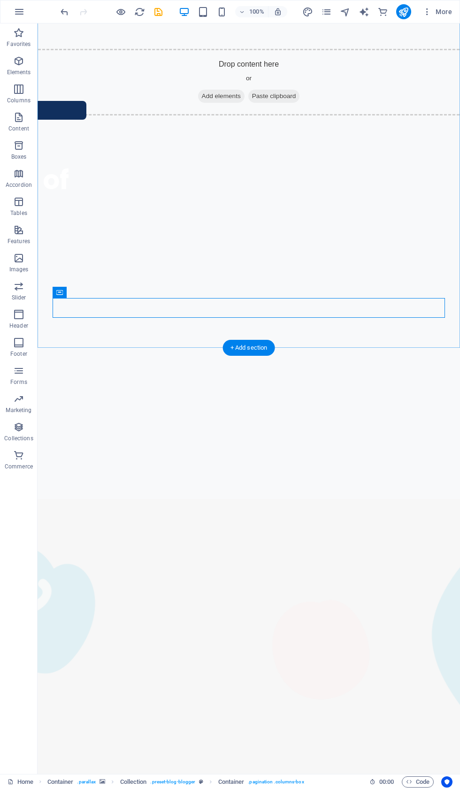
click at [240, 349] on div "+ Add section" at bounding box center [249, 348] width 52 height 16
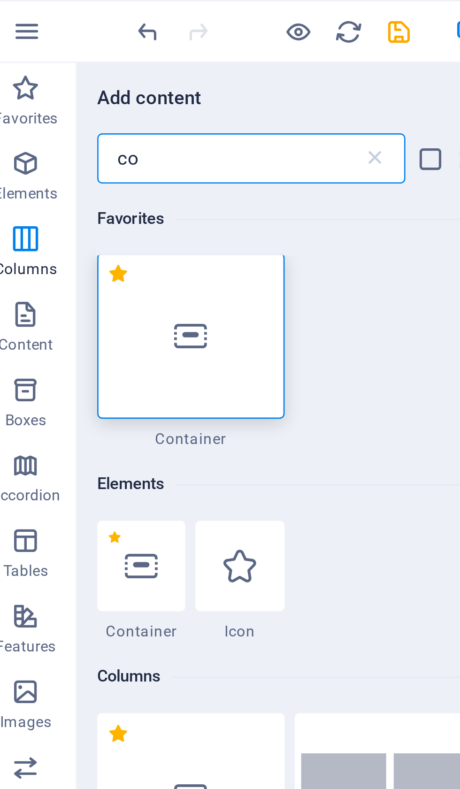
scroll to position [0, 0]
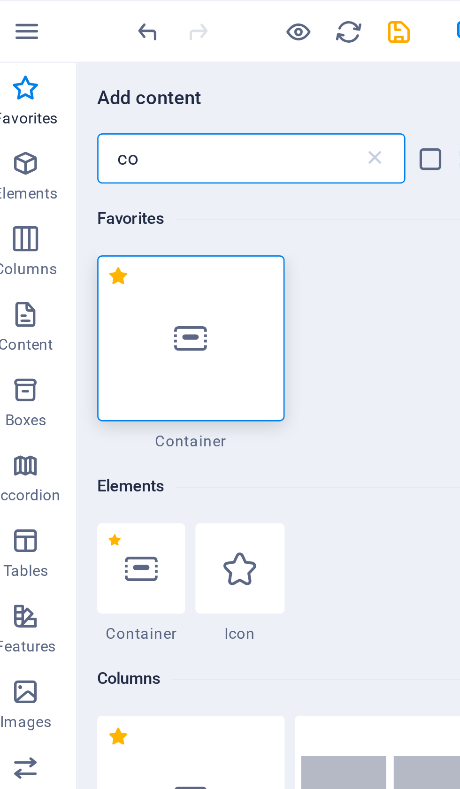
type input "col"
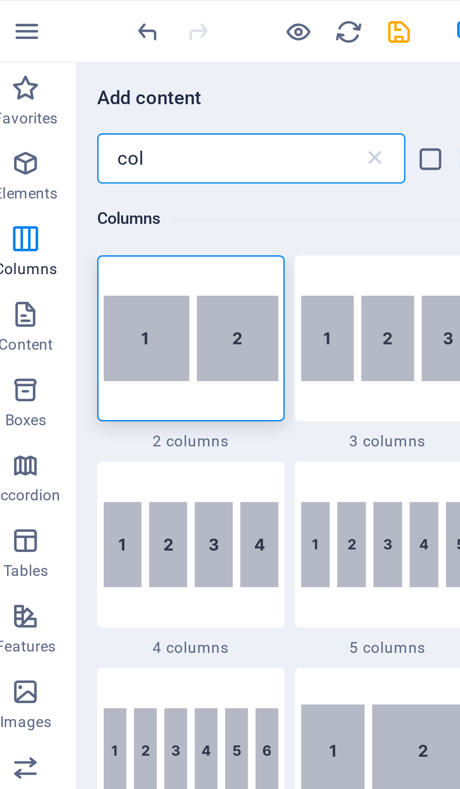
click at [77, 113] on img at bounding box center [80, 126] width 65 height 32
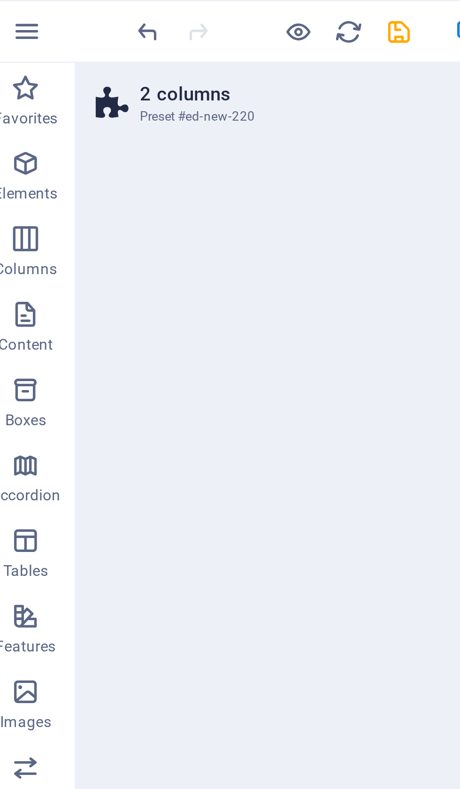
select select "rem"
select select "preset-columns-two-v2-default"
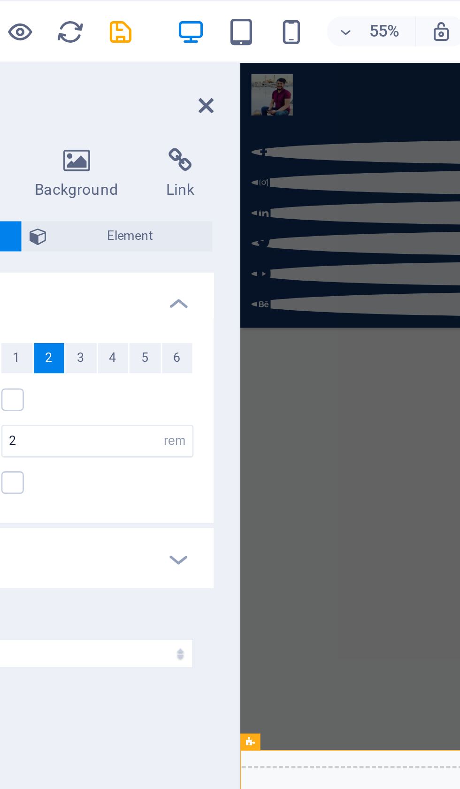
scroll to position [2106, 0]
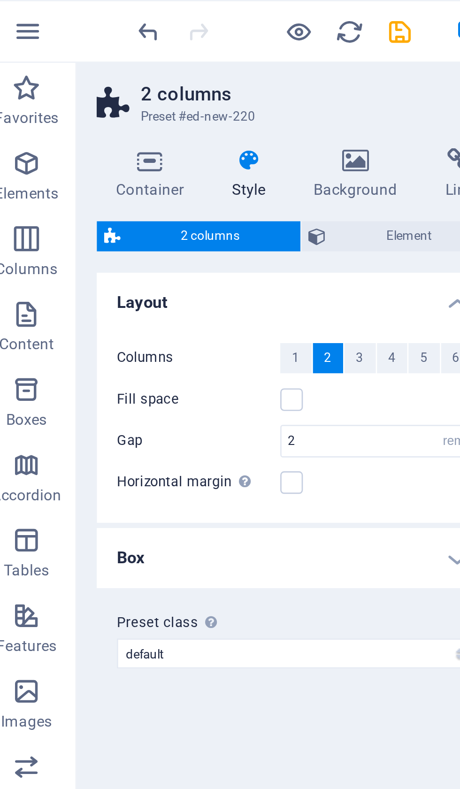
click at [153, 12] on icon "save" at bounding box center [158, 12] width 11 height 11
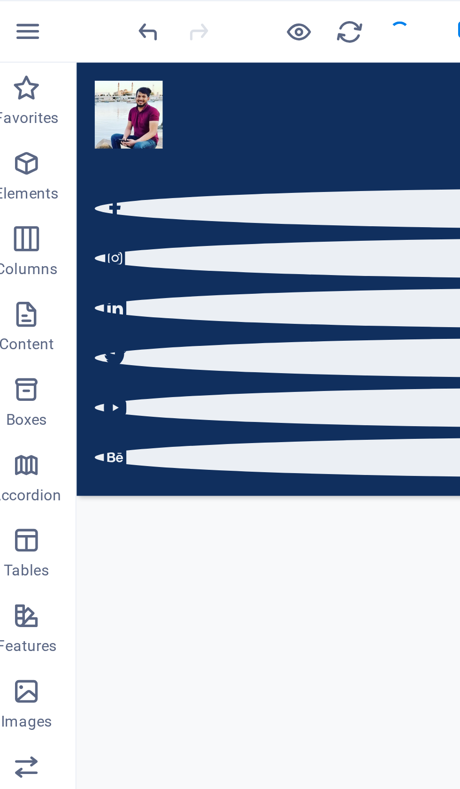
scroll to position [1969, 0]
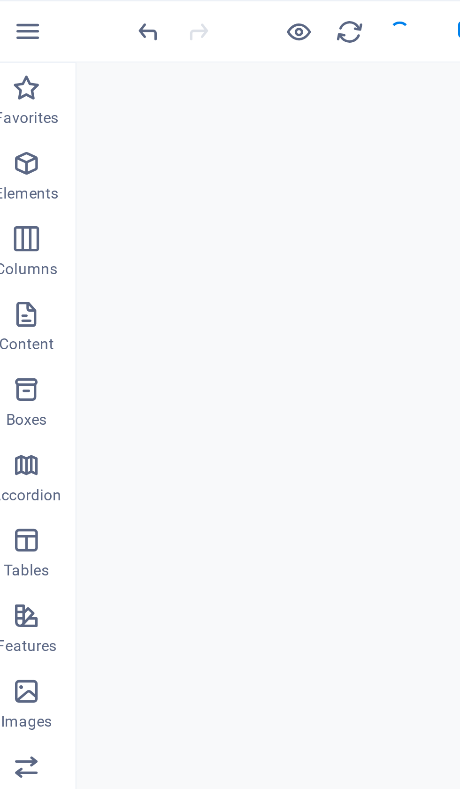
checkbox input "false"
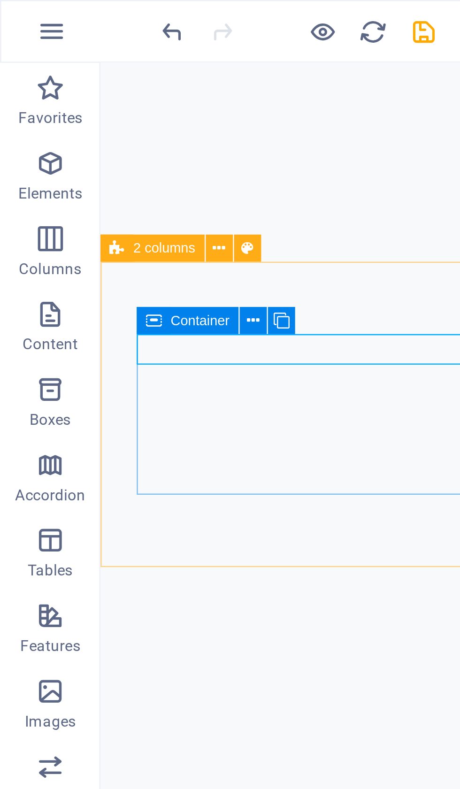
click at [93, 121] on icon at bounding box center [94, 119] width 5 height 9
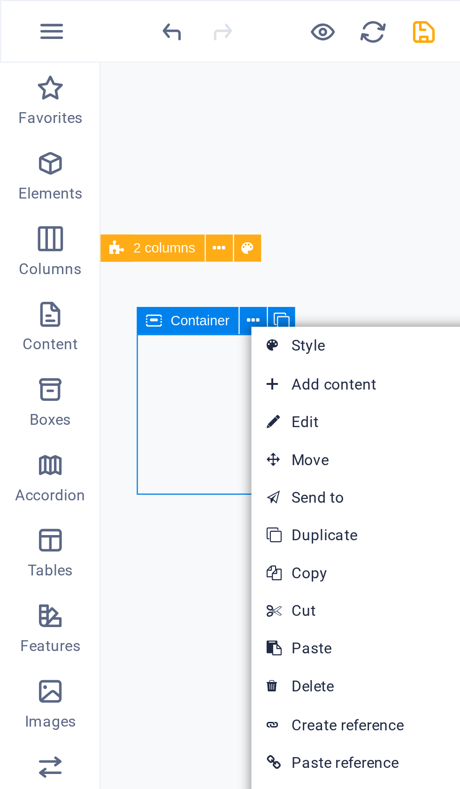
click at [120, 158] on link "⏎ Edit" at bounding box center [125, 158] width 63 height 14
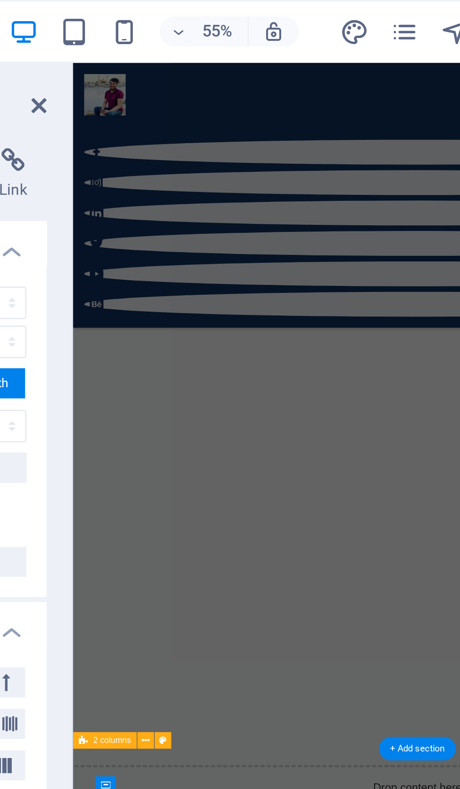
scroll to position [2106, 0]
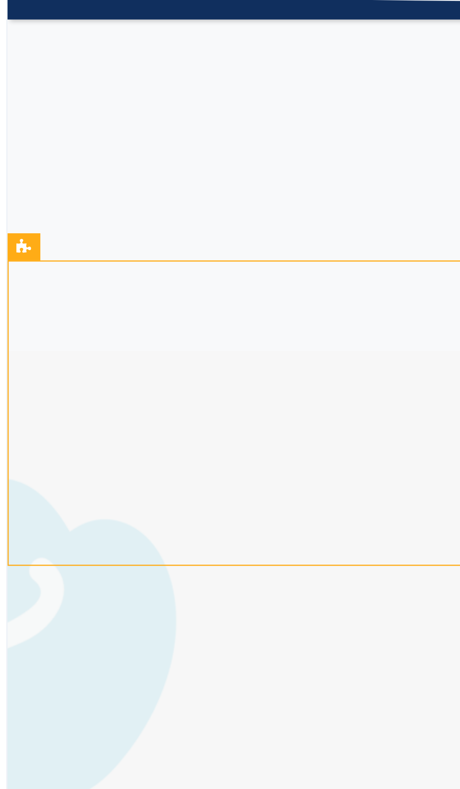
scroll to position [1743, 0]
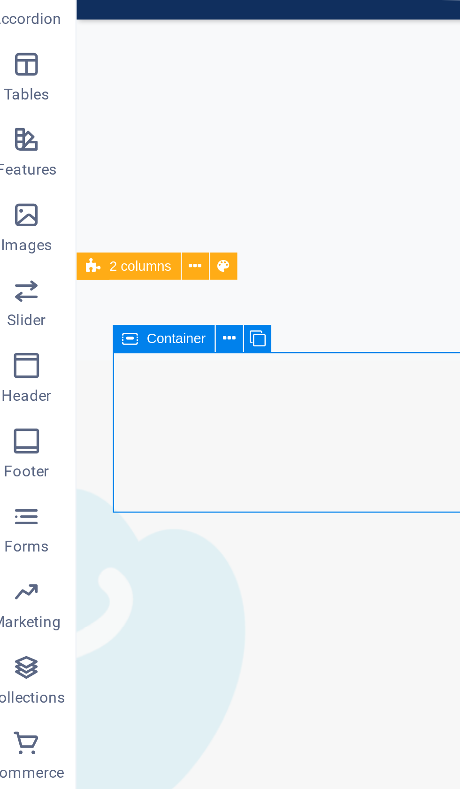
click at [90, 299] on button at bounding box center [95, 304] width 10 height 10
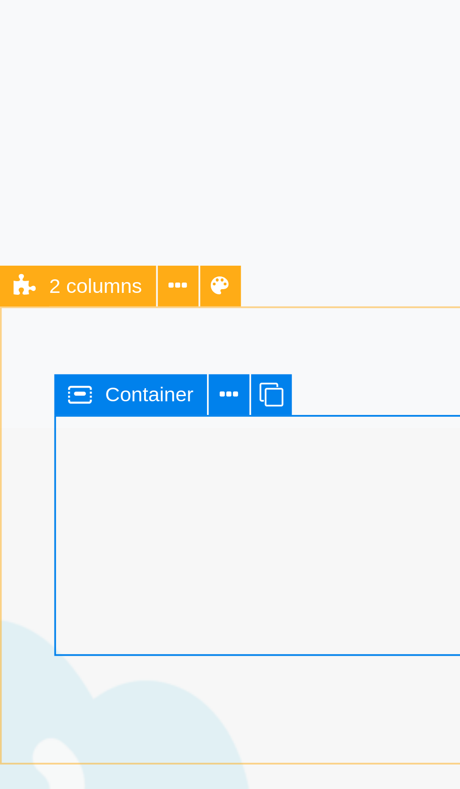
click at [92, 300] on icon at bounding box center [94, 304] width 5 height 9
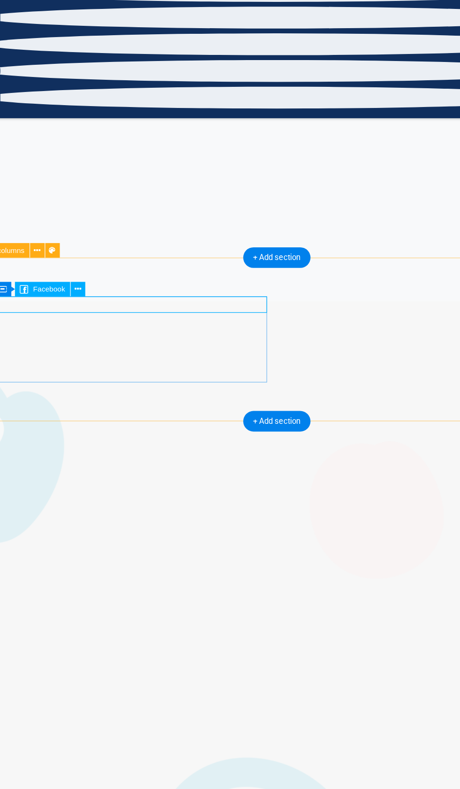
click at [108, 300] on icon at bounding box center [110, 304] width 5 height 9
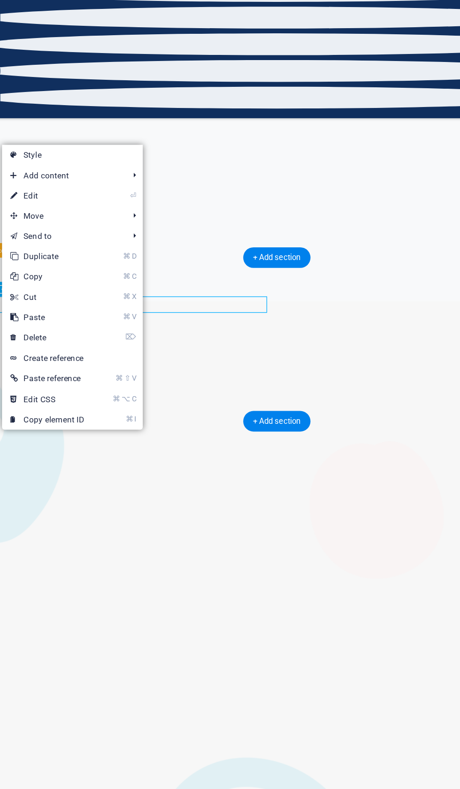
click at [57, 232] on link "⏎ Edit" at bounding box center [88, 239] width 63 height 14
select select "%"
select select "px"
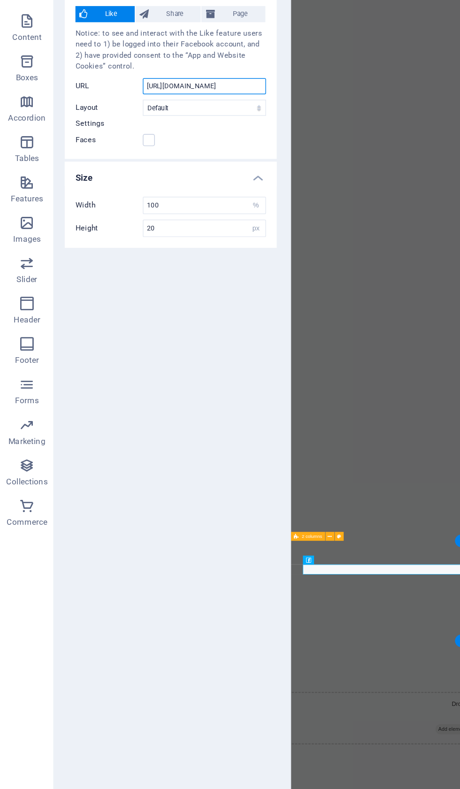
click at [166, 157] on input "[URL][DOMAIN_NAME]" at bounding box center [142, 162] width 86 height 11
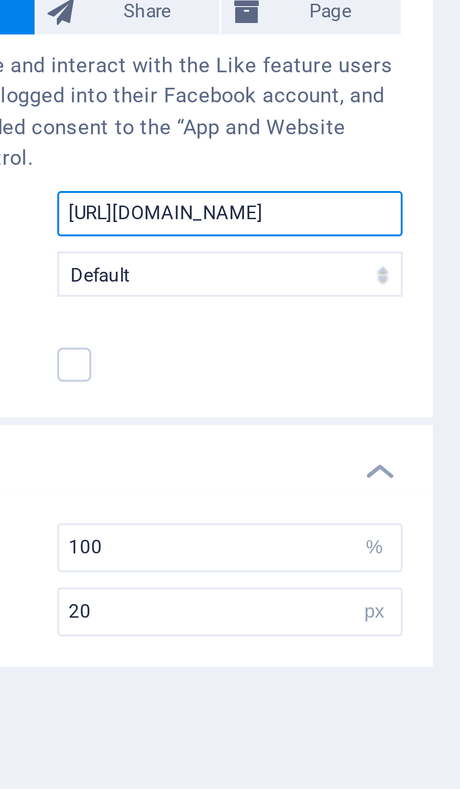
type input "[URL]"
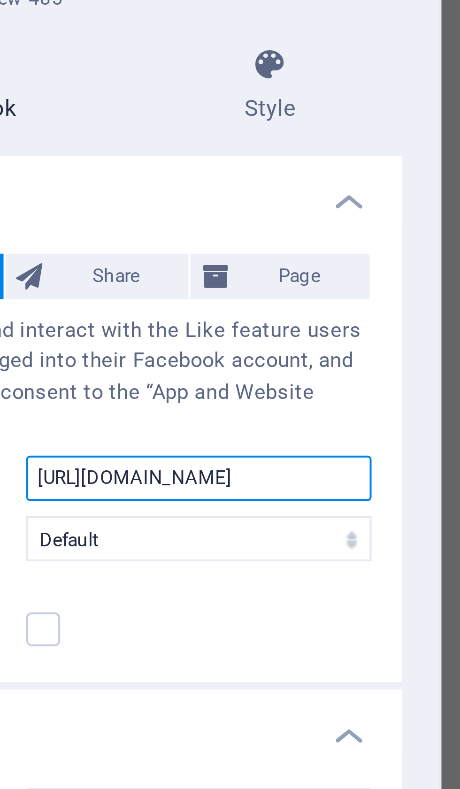
type input "[URL][DOMAIN_NAME]"
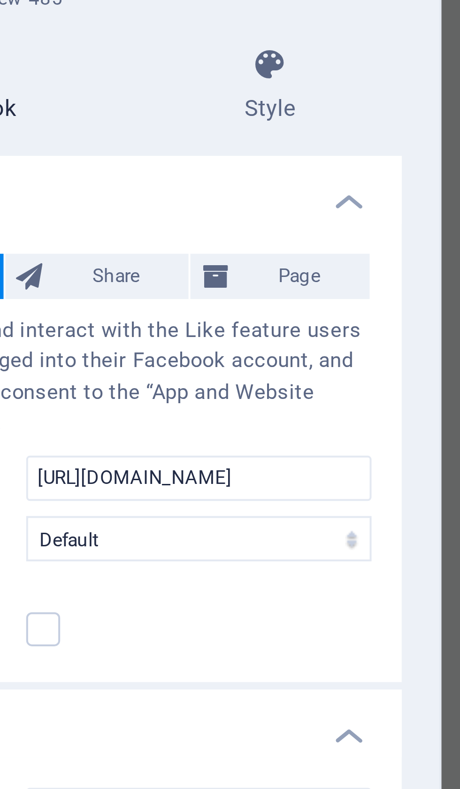
click at [152, 107] on span "Page" at bounding box center [167, 112] width 30 height 11
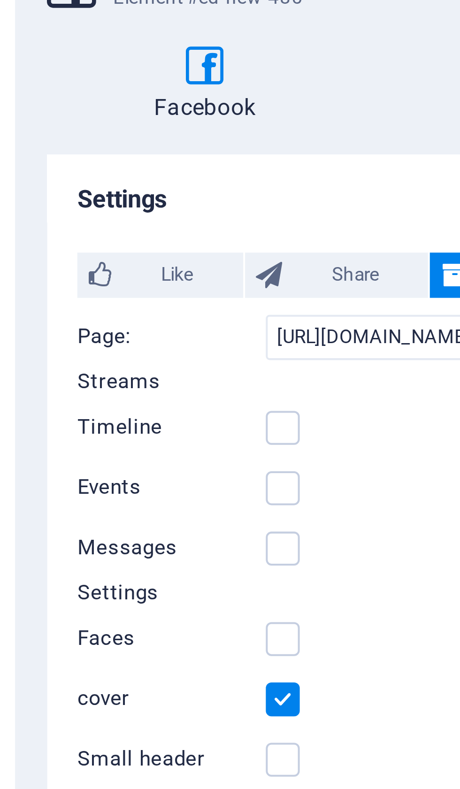
click at [99, 146] on label at bounding box center [103, 150] width 8 height 8
click at [0, 0] on input "Timeline" at bounding box center [0, 0] width 0 height 0
click at [99, 199] on label at bounding box center [103, 203] width 8 height 8
click at [0, 0] on input "Faces" at bounding box center [0, 0] width 0 height 0
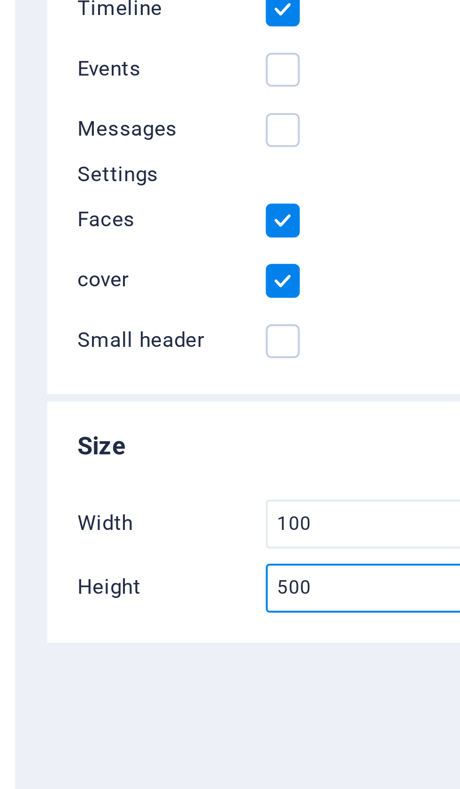
click at [100, 289] on input "500" at bounding box center [142, 294] width 85 height 11
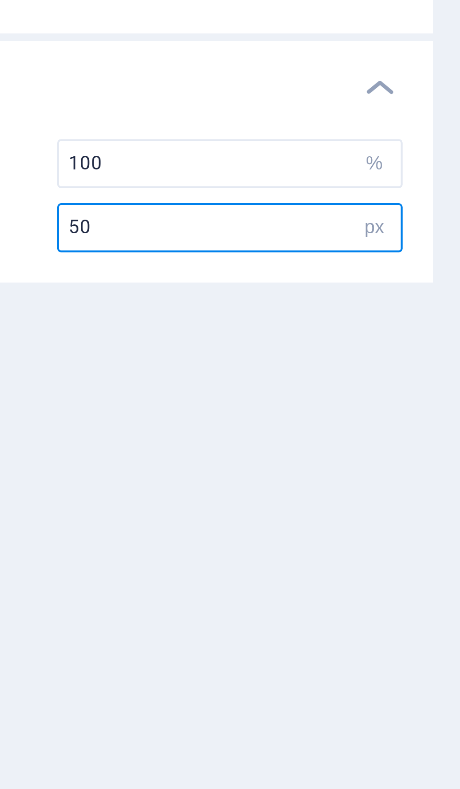
type input "5"
type input "350"
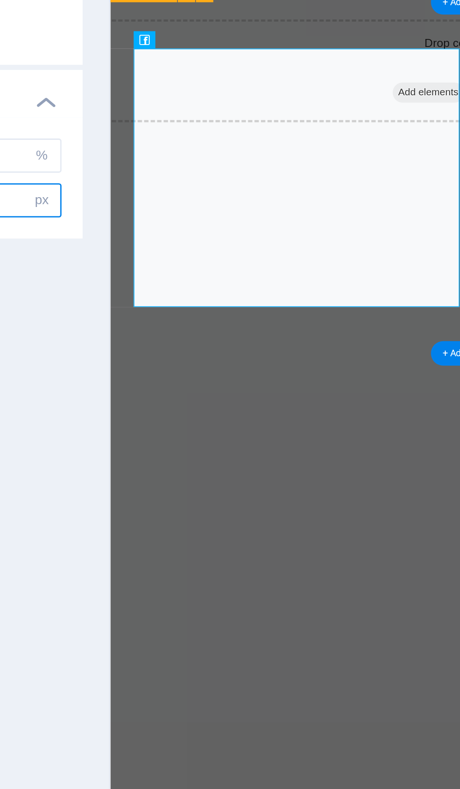
scroll to position [2207, 0]
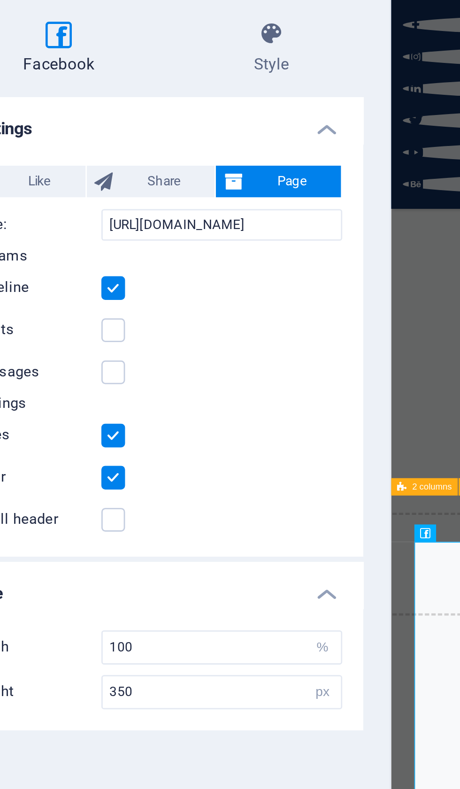
click at [127, 55] on icon at bounding box center [160, 59] width 66 height 9
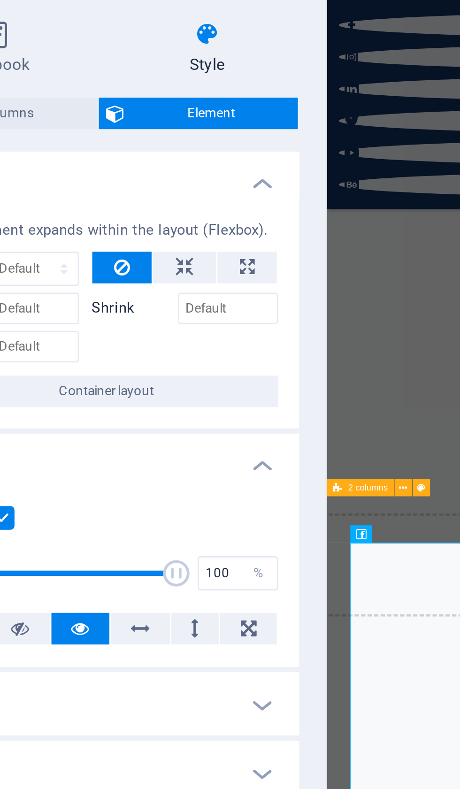
click at [164, 137] on button at bounding box center [174, 142] width 21 height 11
type input "100"
select select "%"
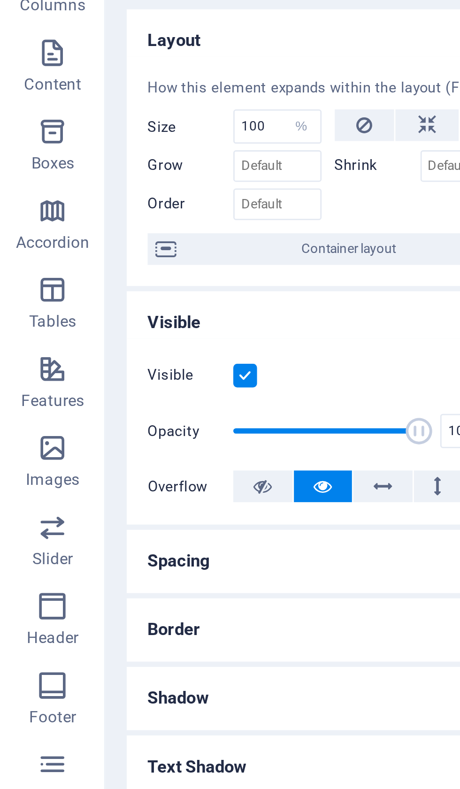
click at [132, 137] on icon at bounding box center [130, 142] width 6 height 11
select select "DISABLED_OPTION_VALUE"
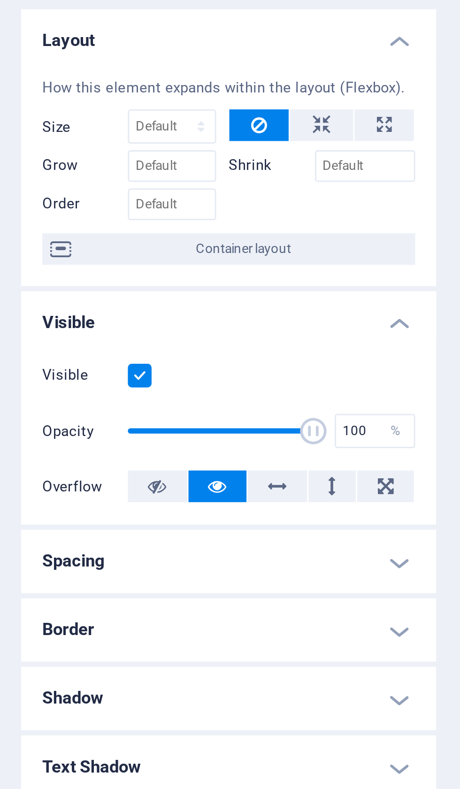
click at [84, 182] on span "Container layout" at bounding box center [124, 187] width 117 height 11
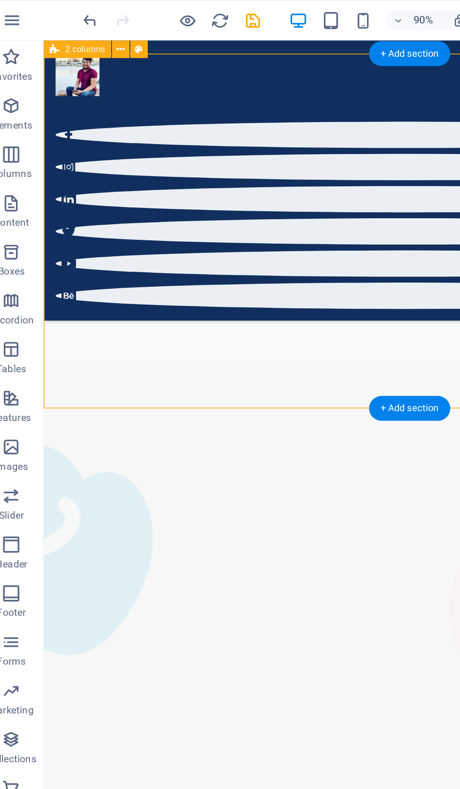
scroll to position [1992, 0]
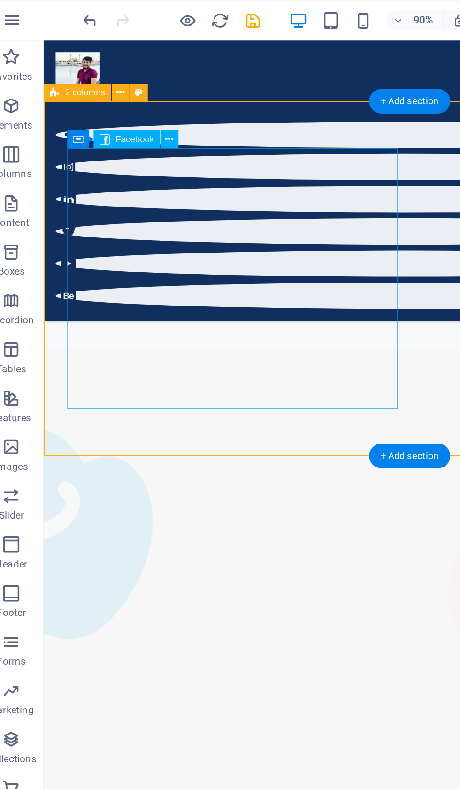
click at [108, 83] on icon at bounding box center [110, 80] width 5 height 9
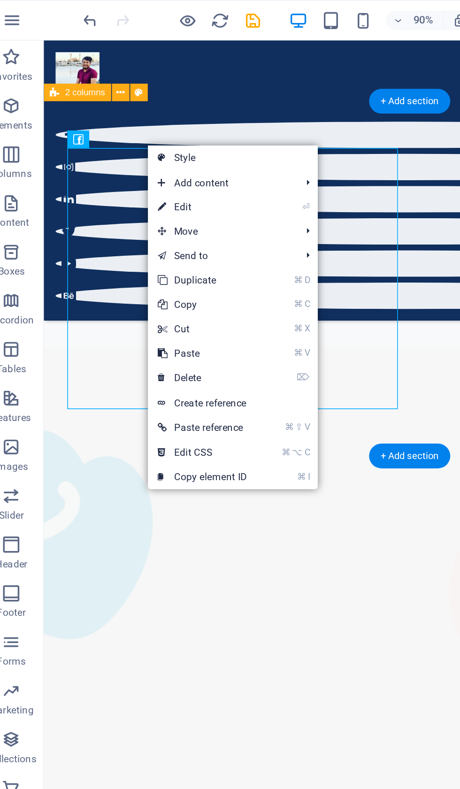
click at [114, 121] on link "⏎ Edit" at bounding box center [129, 120] width 63 height 14
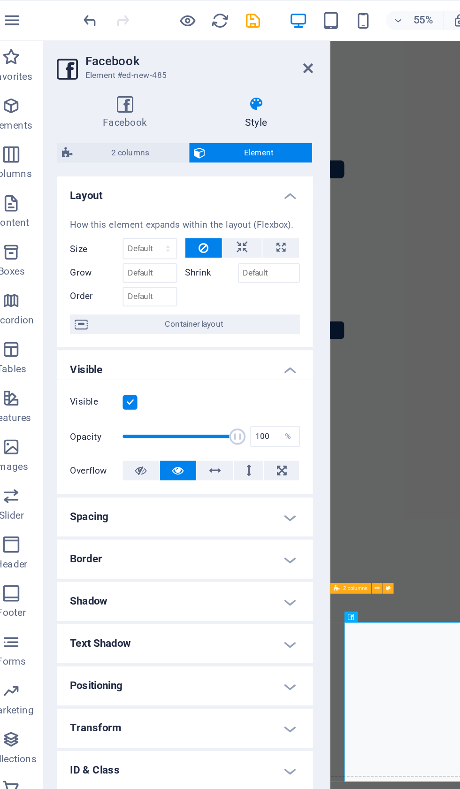
click at [74, 68] on h4 "Facebook" at bounding box center [86, 65] width 82 height 20
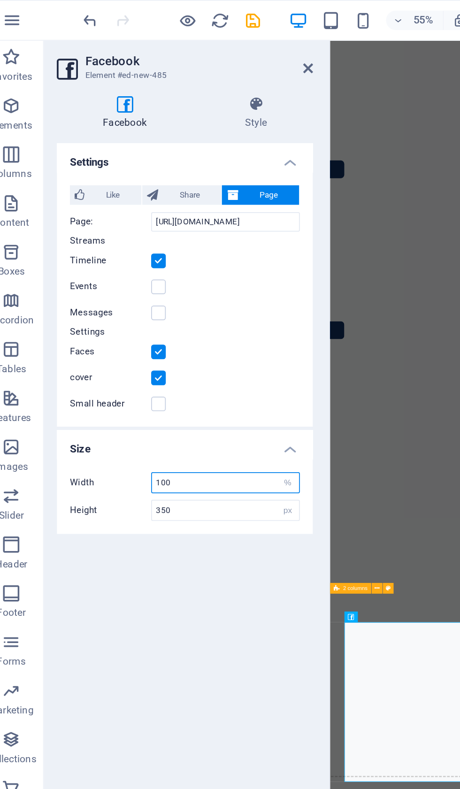
click at [112, 280] on input "100" at bounding box center [142, 278] width 85 height 11
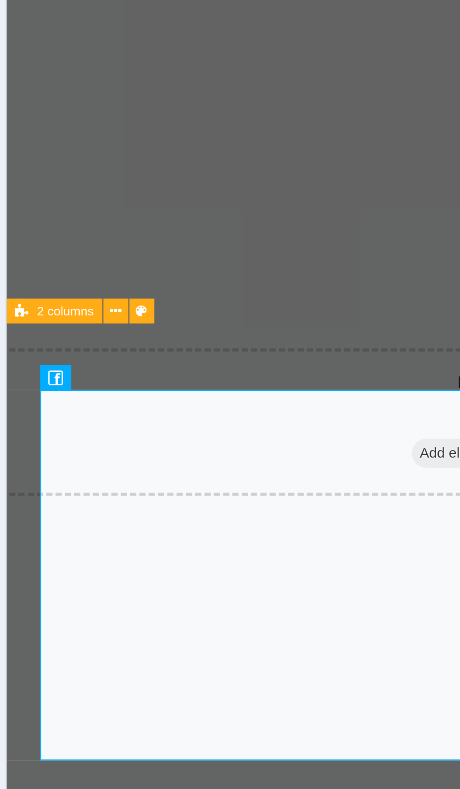
scroll to position [2041, 0]
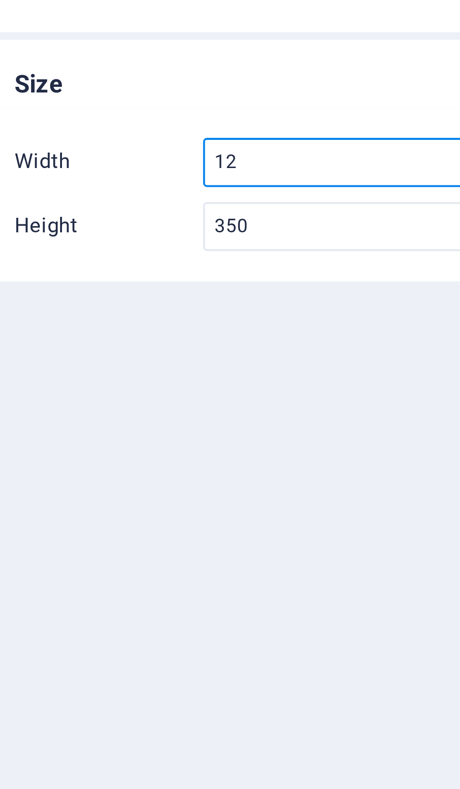
type input "120"
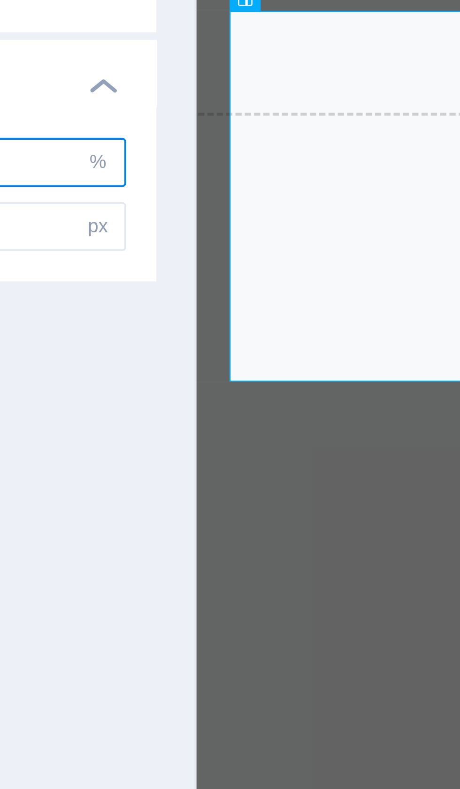
scroll to position [2207, 0]
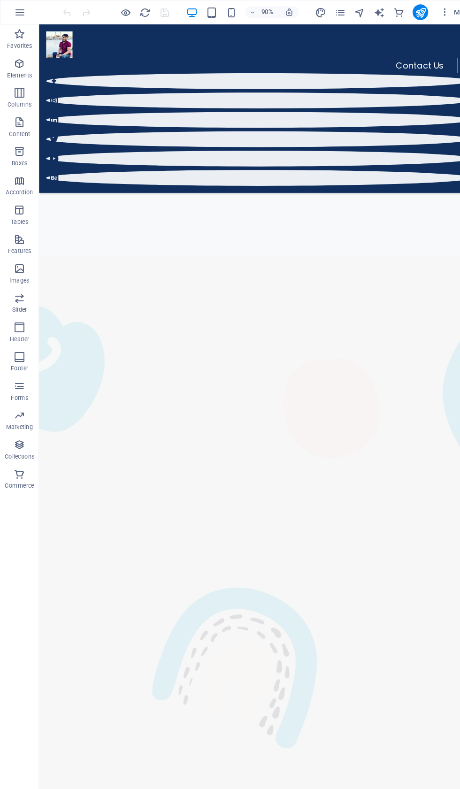
scroll to position [1884, 0]
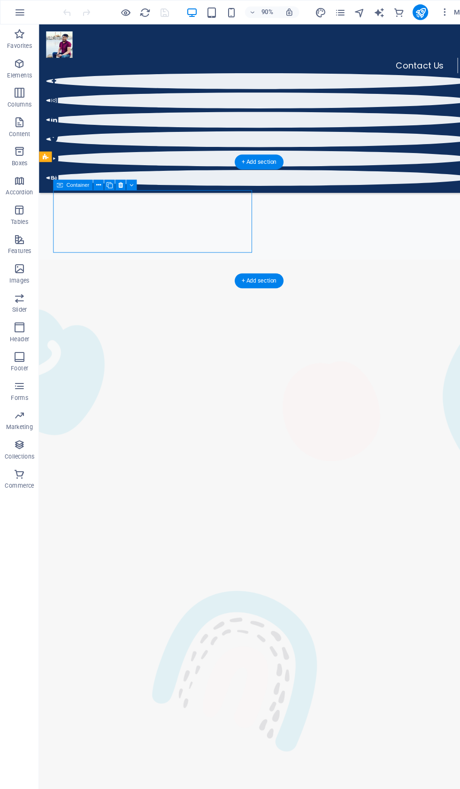
click at [203, 275] on figure at bounding box center [273, 770] width 469 height 990
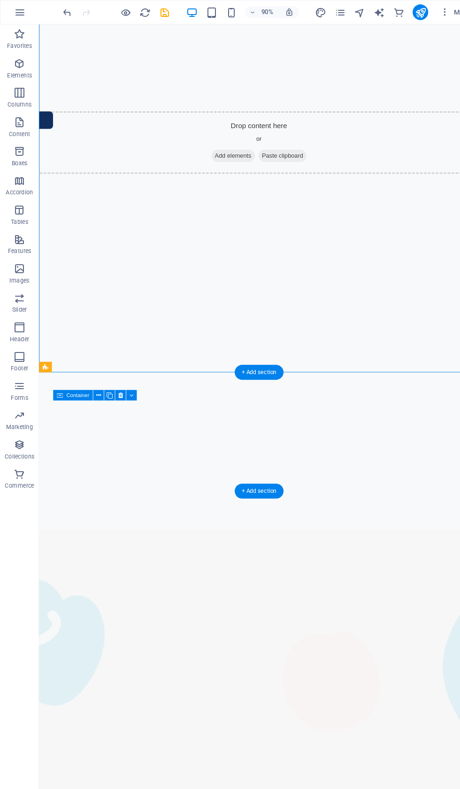
scroll to position [1665, 0]
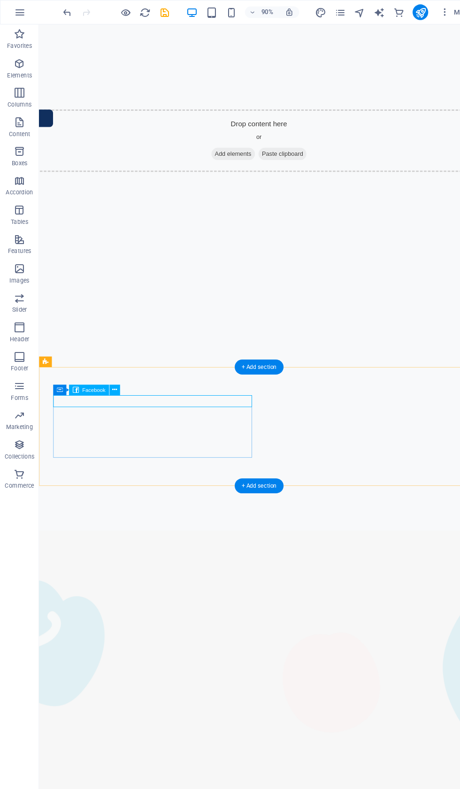
click at [114, 373] on button at bounding box center [110, 374] width 10 height 10
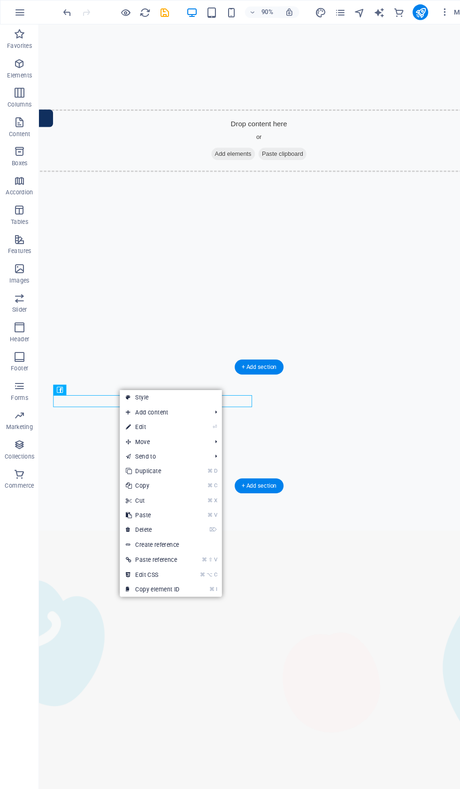
click at [153, 413] on link "⏎ Edit" at bounding box center [146, 410] width 63 height 14
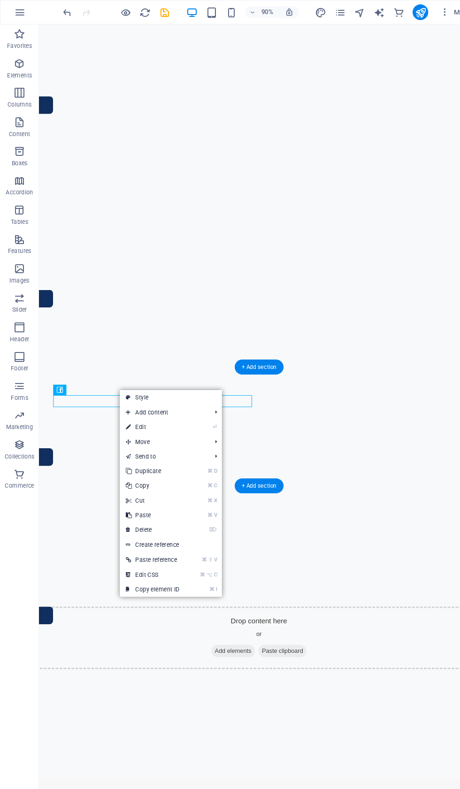
select select "%"
select select "px"
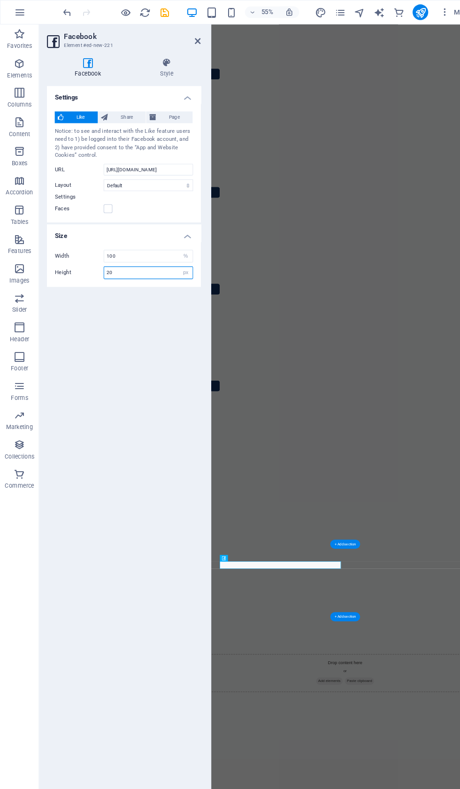
click at [135, 261] on input "20" at bounding box center [142, 261] width 85 height 11
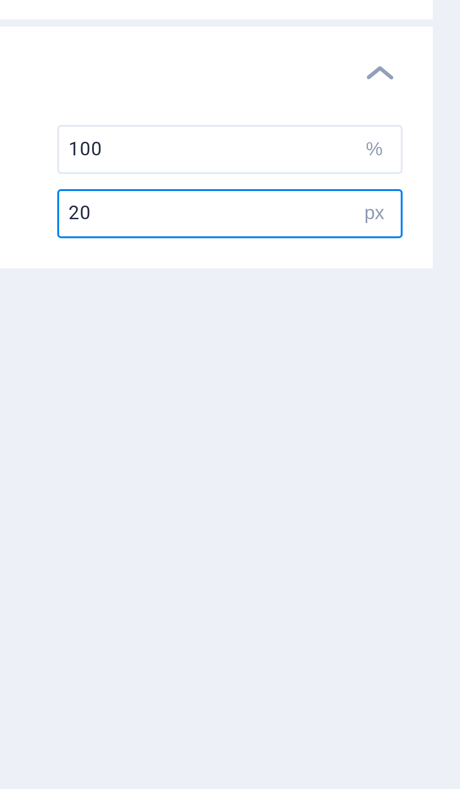
type input "2"
type input "350"
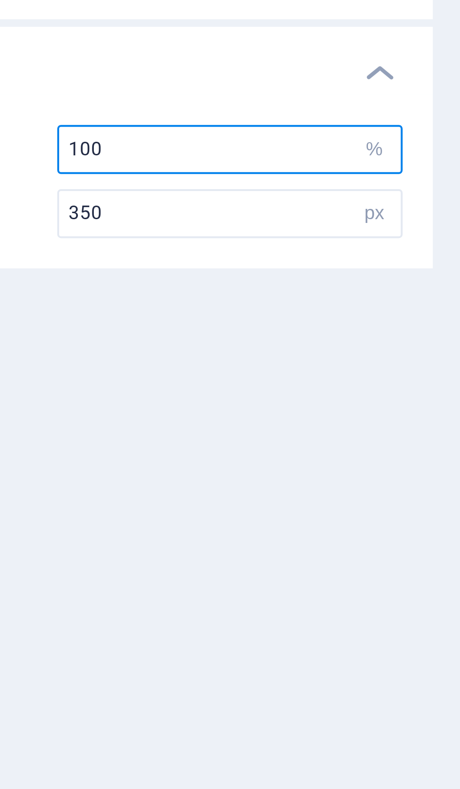
click at [100, 240] on input "100" at bounding box center [142, 245] width 85 height 11
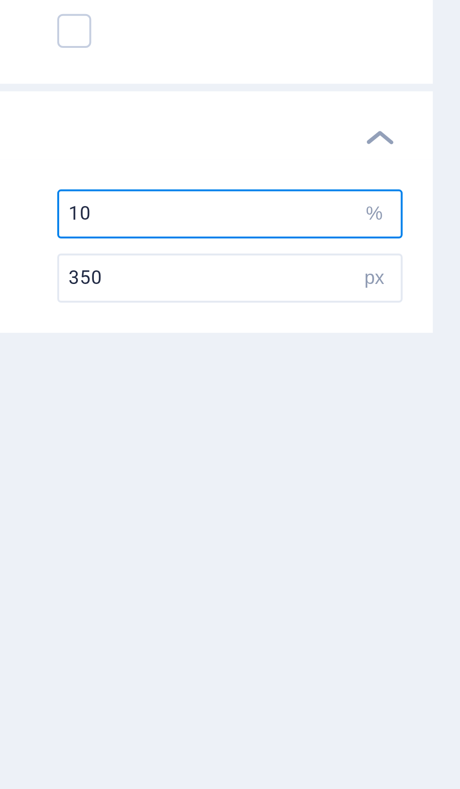
type input "1"
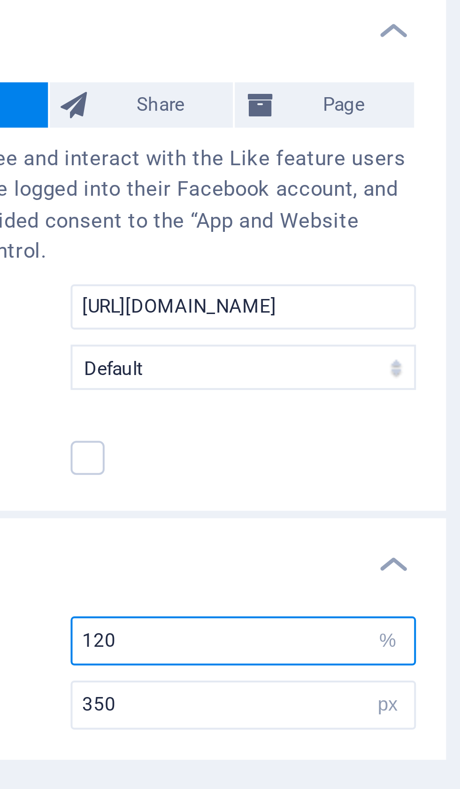
type input "120"
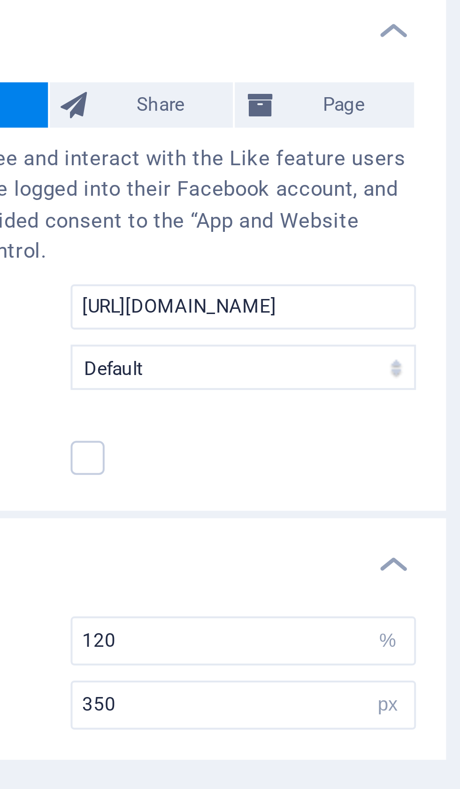
click at [152, 107] on span "Page" at bounding box center [167, 112] width 30 height 11
type input "130"
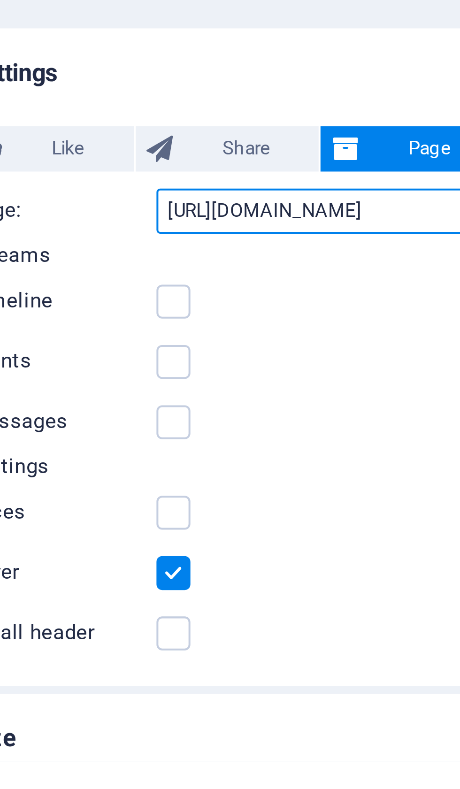
click at [99, 122] on input "https://www.facebook.com/facebook" at bounding box center [142, 127] width 86 height 11
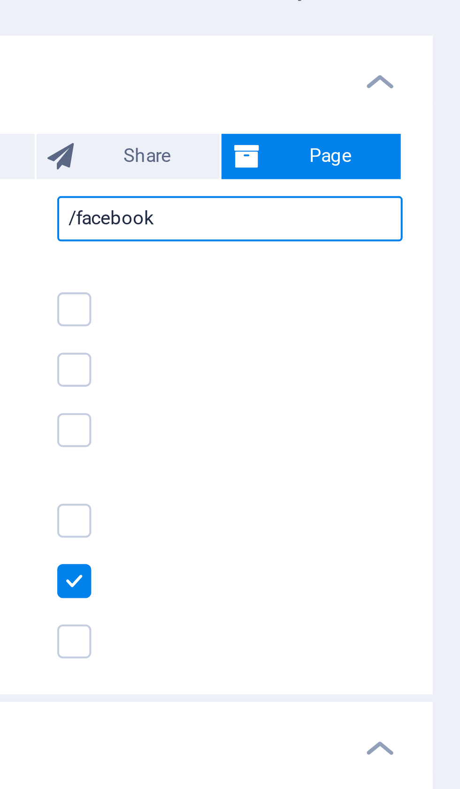
click at [99, 122] on input "/facebook" at bounding box center [142, 127] width 86 height 11
type input "/"
type input "https://www.facebook.com/iqbal.hasan.5680"
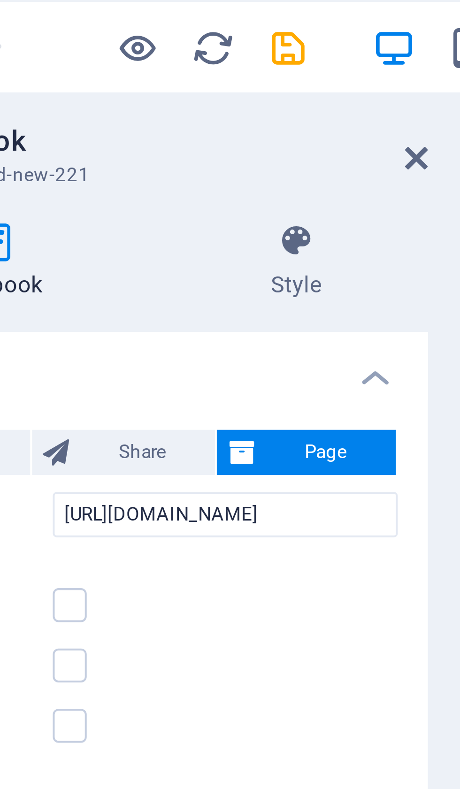
click at [153, 13] on icon "save" at bounding box center [158, 12] width 11 height 11
checkbox input "false"
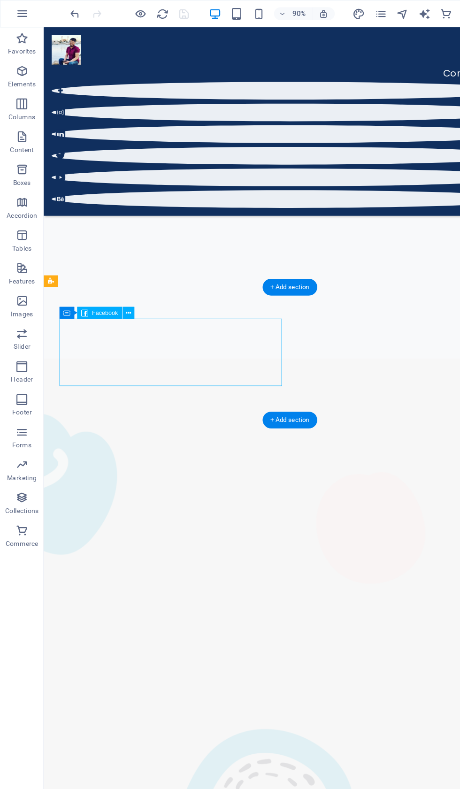
scroll to position [1754, 0]
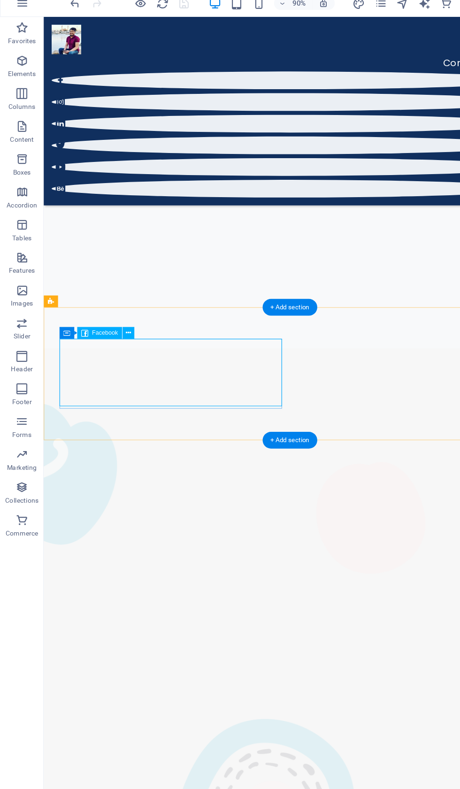
click at [120, 289] on div "Container Facebook" at bounding box center [85, 294] width 69 height 11
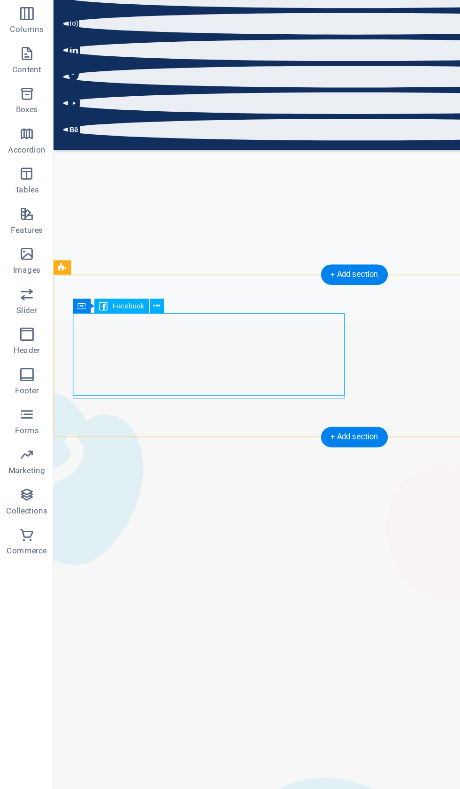
click at [116, 289] on div "Container Facebook" at bounding box center [85, 294] width 69 height 11
click at [113, 290] on icon at bounding box center [110, 294] width 5 height 9
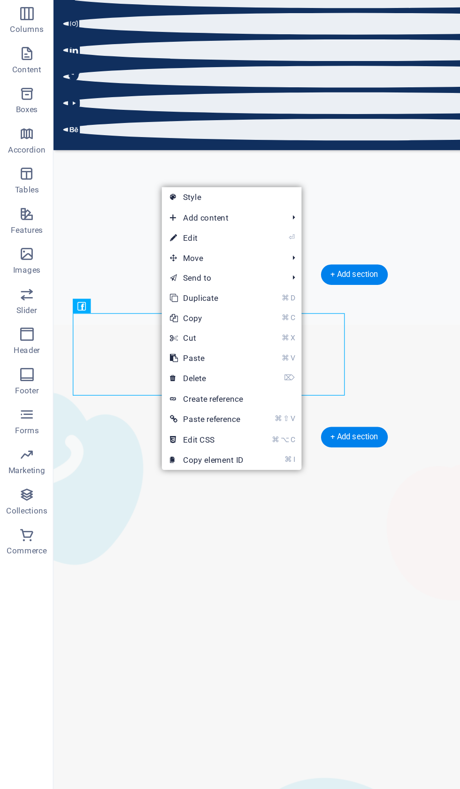
click at [148, 240] on link "⏎ Edit" at bounding box center [145, 247] width 63 height 14
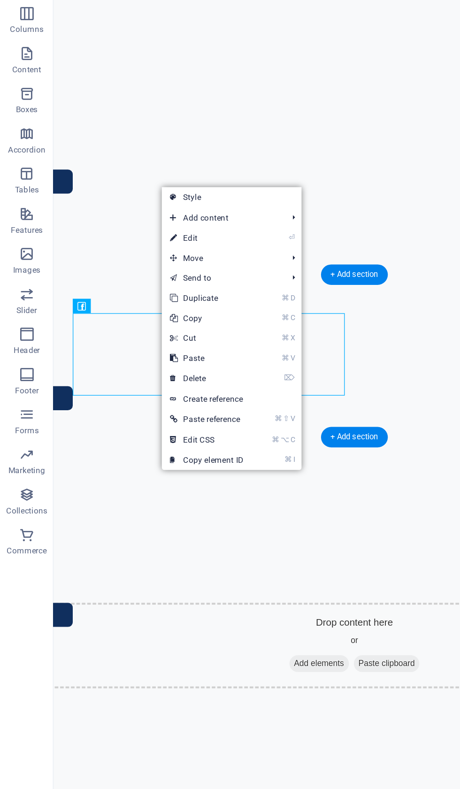
select select "%"
select select "px"
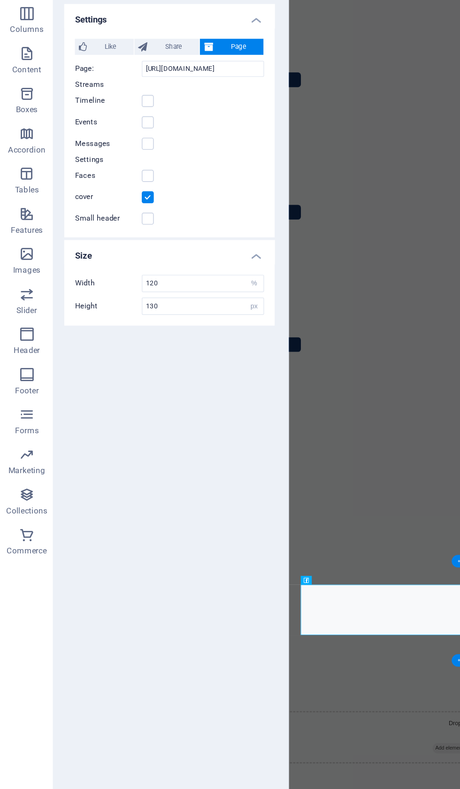
click at [111, 145] on div "Timeline" at bounding box center [119, 150] width 133 height 11
click at [106, 146] on label at bounding box center [103, 150] width 8 height 8
click at [0, 0] on input "Timeline" at bounding box center [0, 0] width 0 height 0
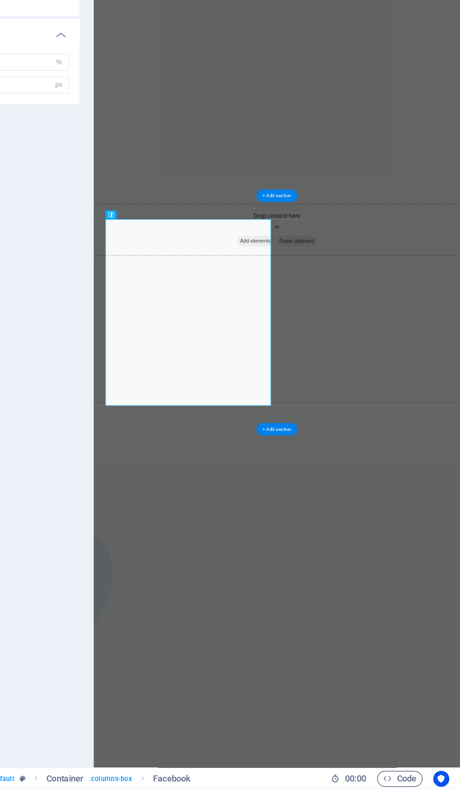
scroll to position [1938, 0]
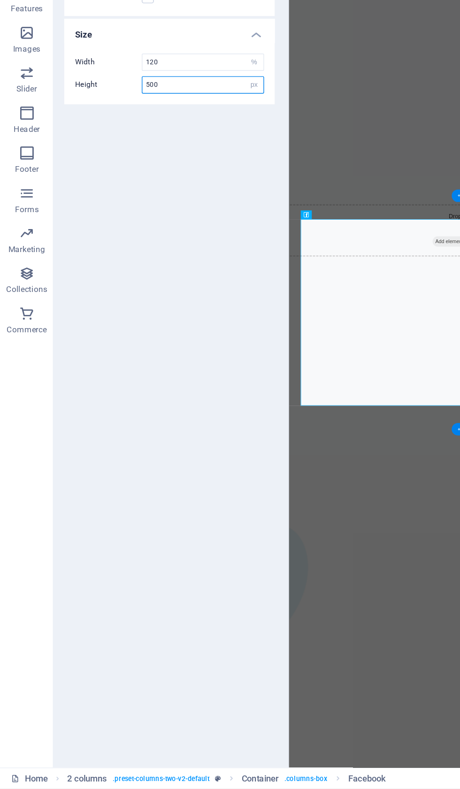
click at [132, 289] on input "500" at bounding box center [142, 294] width 85 height 11
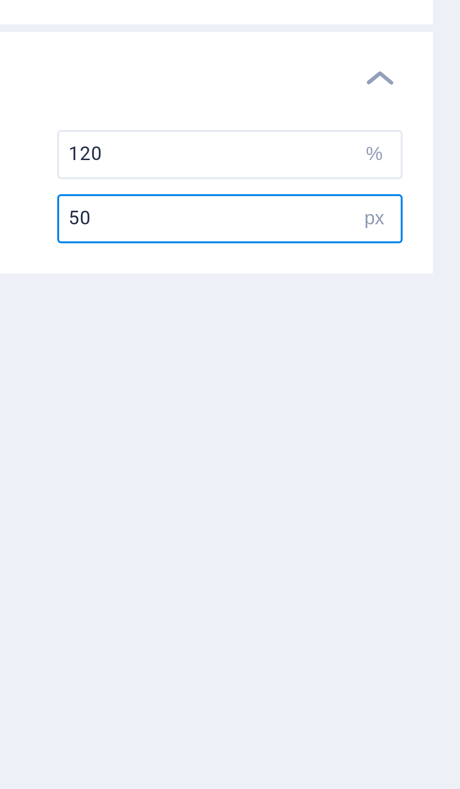
type input "5"
type input "350"
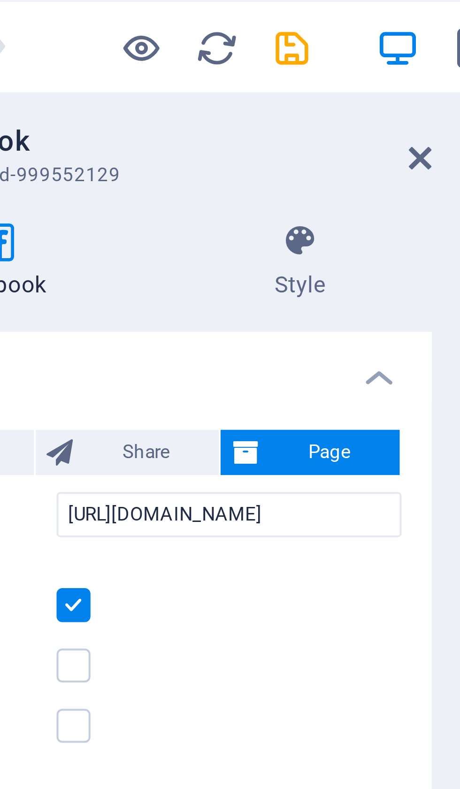
click at [153, 11] on icon "save" at bounding box center [158, 12] width 11 height 11
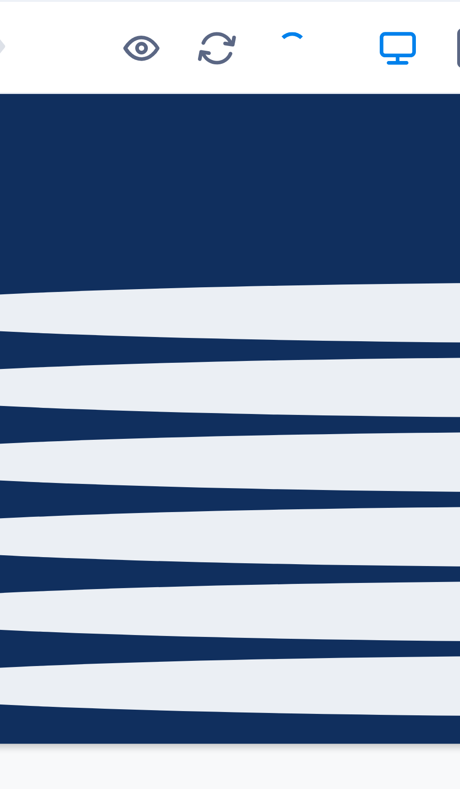
checkbox input "false"
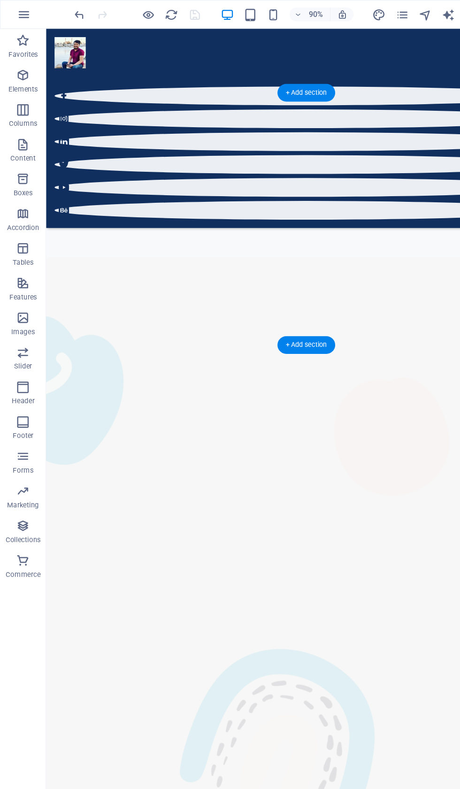
scroll to position [1957, 0]
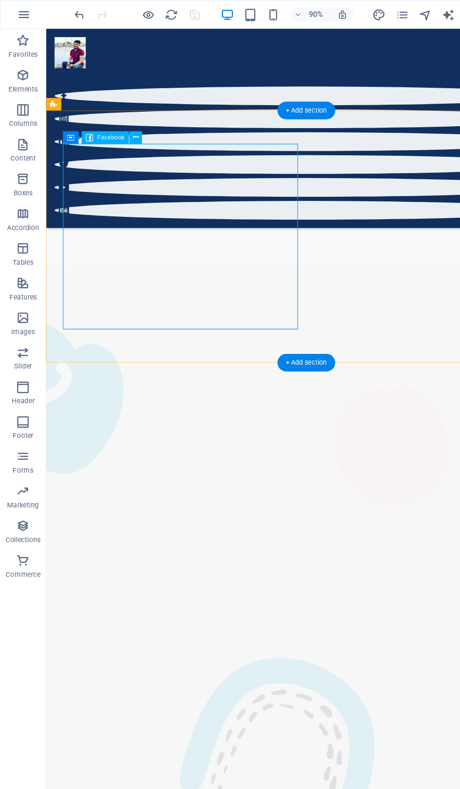
click at [120, 112] on div "Container Facebook" at bounding box center [85, 111] width 69 height 11
click at [115, 112] on button at bounding box center [110, 111] width 10 height 10
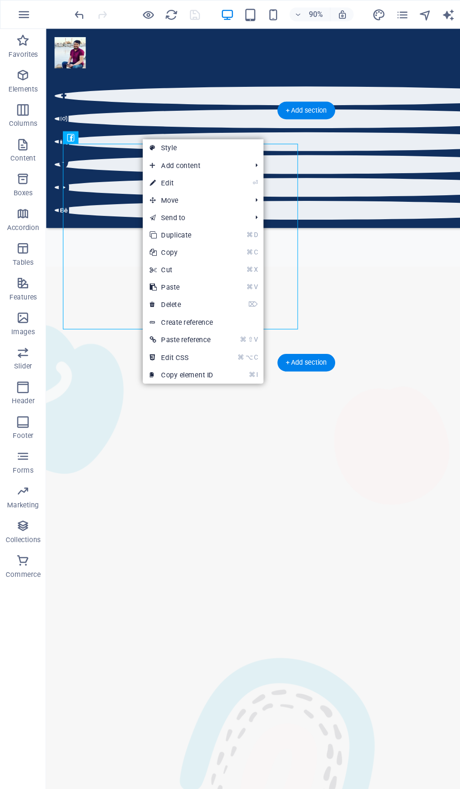
click at [160, 147] on link "⏎ Edit" at bounding box center [147, 149] width 63 height 14
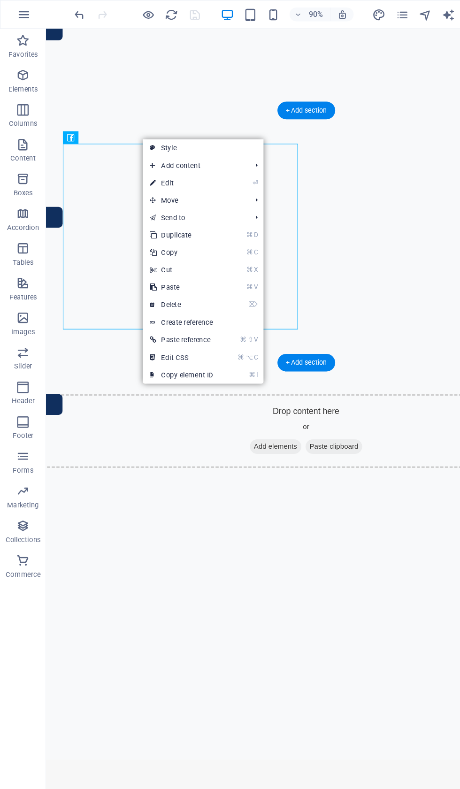
select select "%"
select select "px"
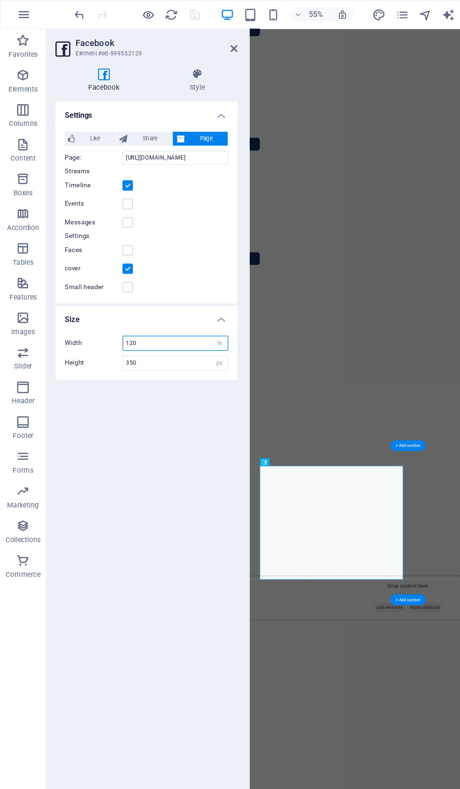
click at [136, 275] on input "120" at bounding box center [142, 278] width 85 height 11
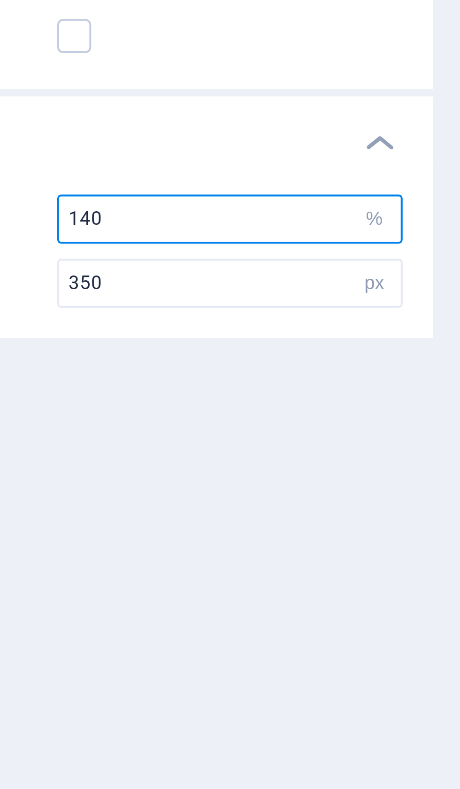
type input "140"
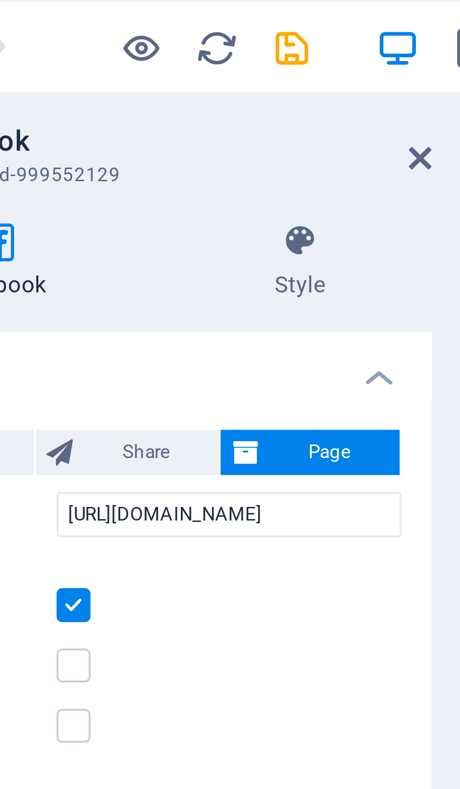
click at [153, 9] on icon "save" at bounding box center [158, 12] width 11 height 11
checkbox input "false"
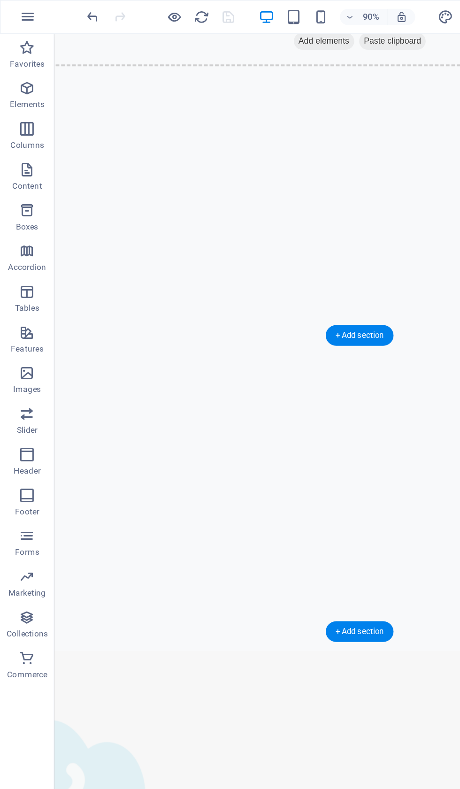
scroll to position [1800, 0]
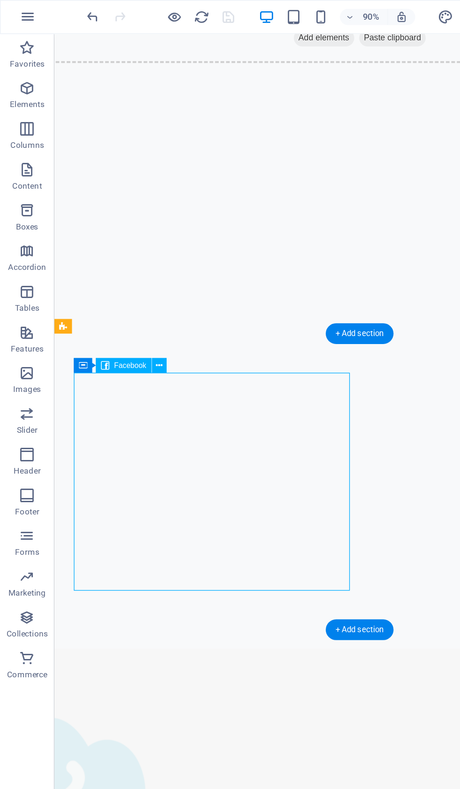
click at [112, 258] on button at bounding box center [110, 253] width 10 height 10
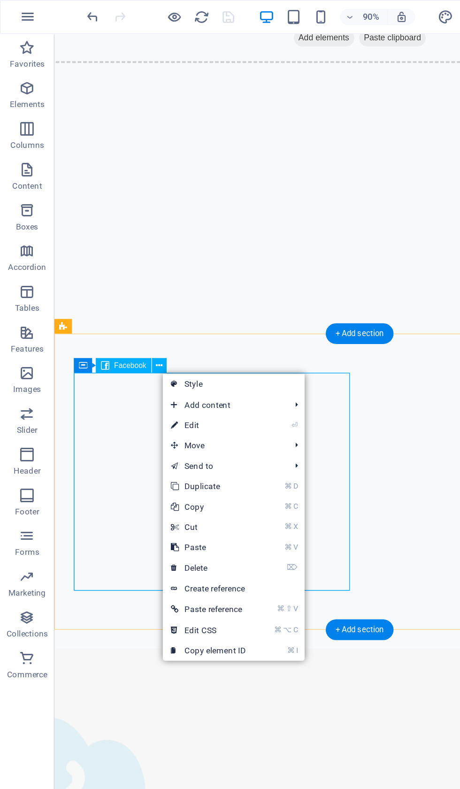
click at [135, 299] on link "⏎ Edit" at bounding box center [144, 294] width 63 height 14
select select "%"
select select "px"
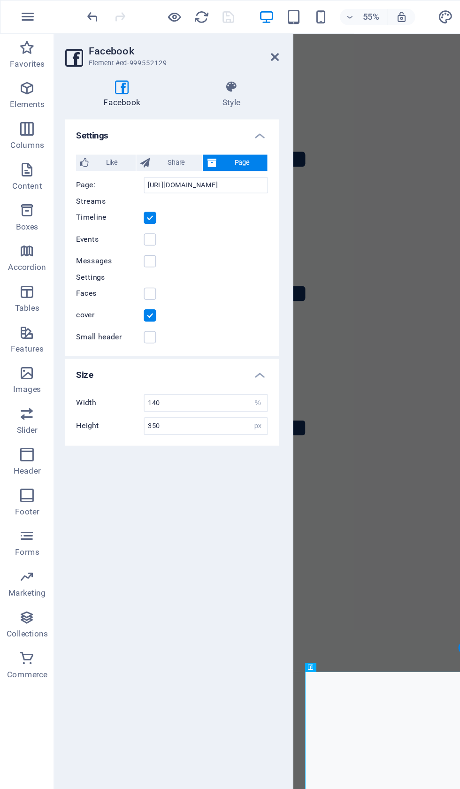
click at [162, 59] on icon at bounding box center [160, 59] width 66 height 9
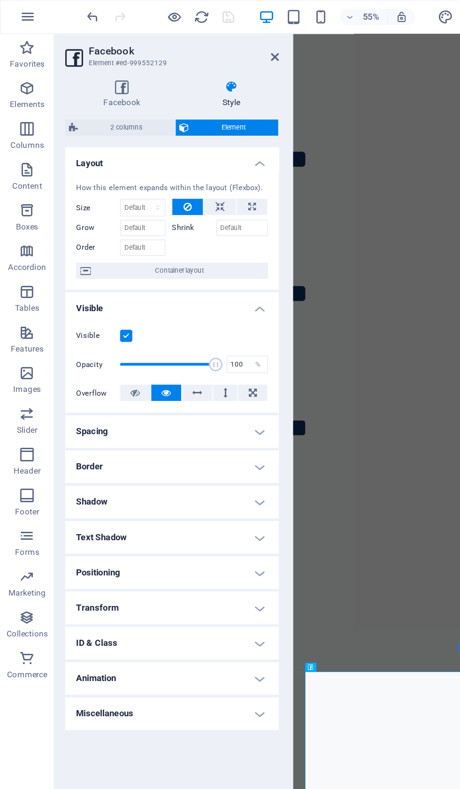
click at [93, 228] on div "Visible" at bounding box center [119, 232] width 133 height 11
click at [89, 233] on label at bounding box center [87, 232] width 8 height 8
click at [0, 0] on input "Visible" at bounding box center [0, 0] width 0 height 0
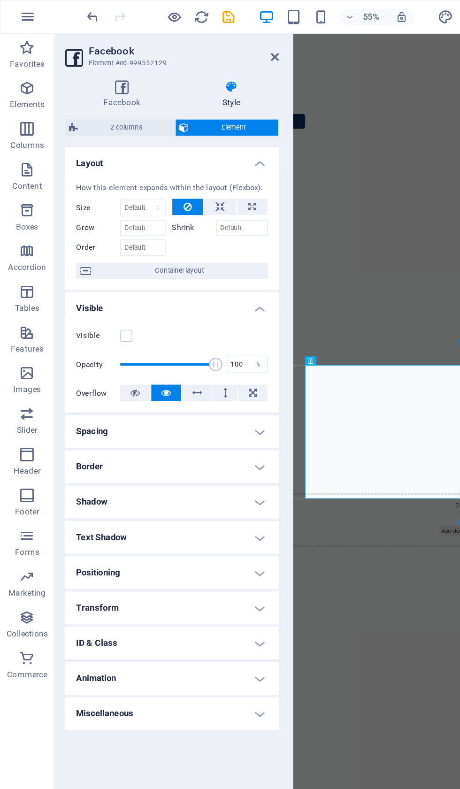
scroll to position [2187, 0]
click at [89, 230] on label at bounding box center [87, 232] width 8 height 8
click at [0, 0] on input "Visible" at bounding box center [0, 0] width 0 height 0
click at [169, 289] on h4 "Spacing" at bounding box center [119, 298] width 148 height 23
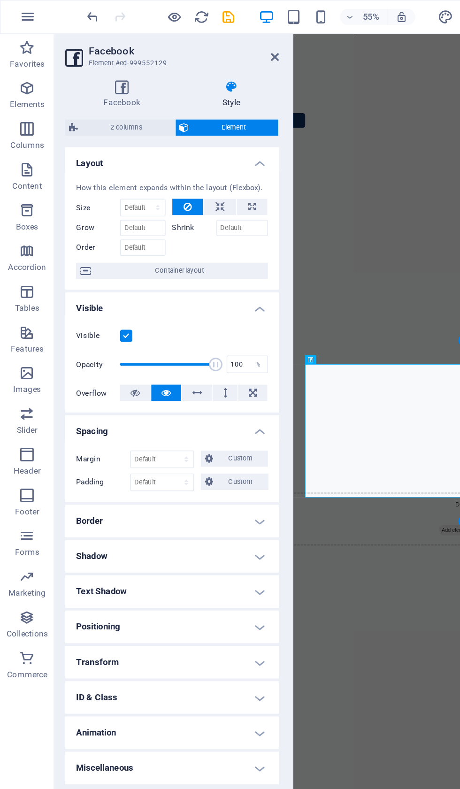
click at [165, 314] on span "Custom" at bounding box center [166, 316] width 32 height 11
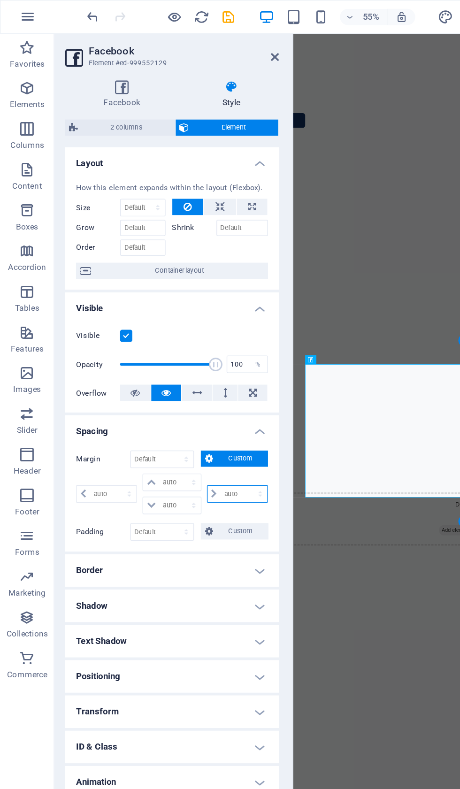
click at [174, 342] on select "auto px % rem vw vh" at bounding box center [164, 341] width 41 height 11
click at [112, 314] on select "Default auto px % rem vw vh Custom" at bounding box center [112, 317] width 43 height 11
click at [182, 298] on h4 "Spacing" at bounding box center [119, 295] width 148 height 17
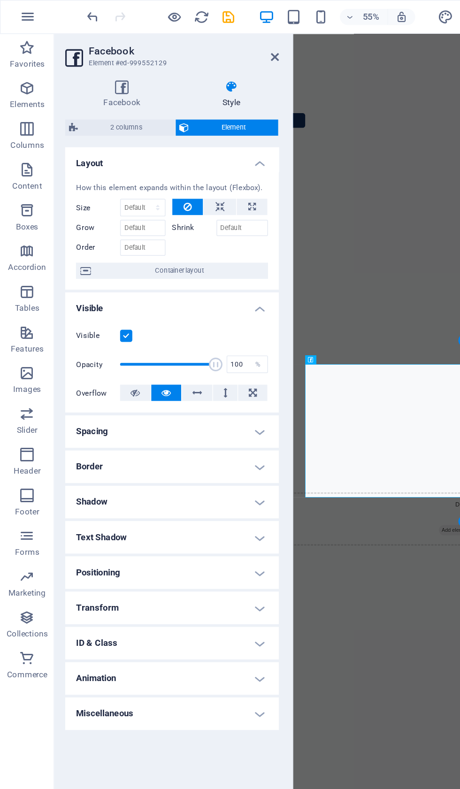
click at [183, 300] on h4 "Spacing" at bounding box center [119, 298] width 148 height 23
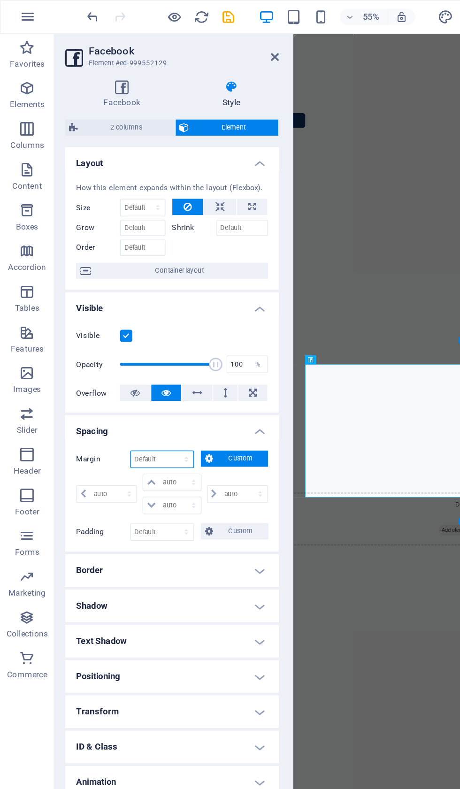
click at [109, 312] on select "Default auto px % rem vw vh Custom" at bounding box center [112, 317] width 43 height 11
select select "DISABLED_OPTION_VALUE"
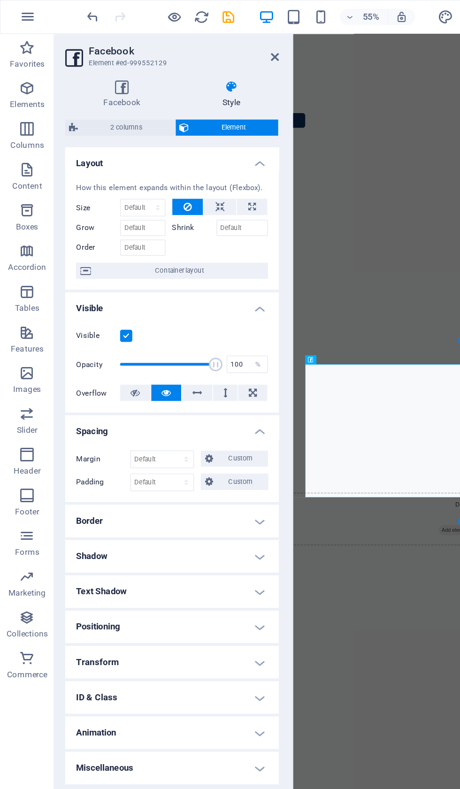
click at [182, 460] on h4 "Transform" at bounding box center [119, 458] width 148 height 23
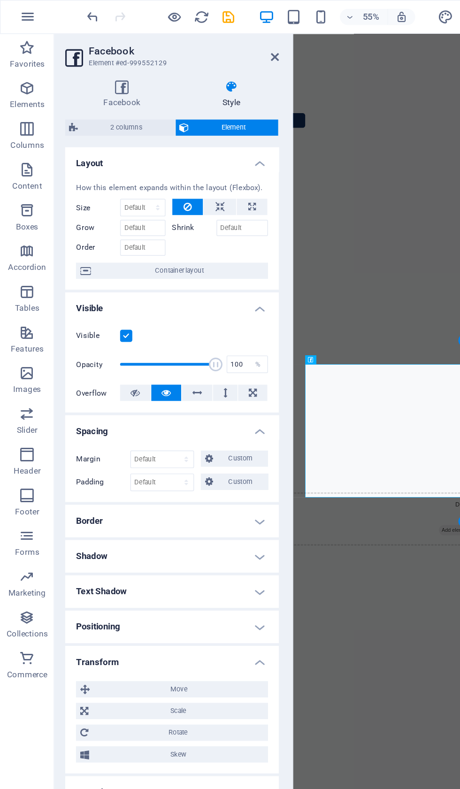
click at [182, 410] on h4 "Text Shadow" at bounding box center [119, 409] width 148 height 23
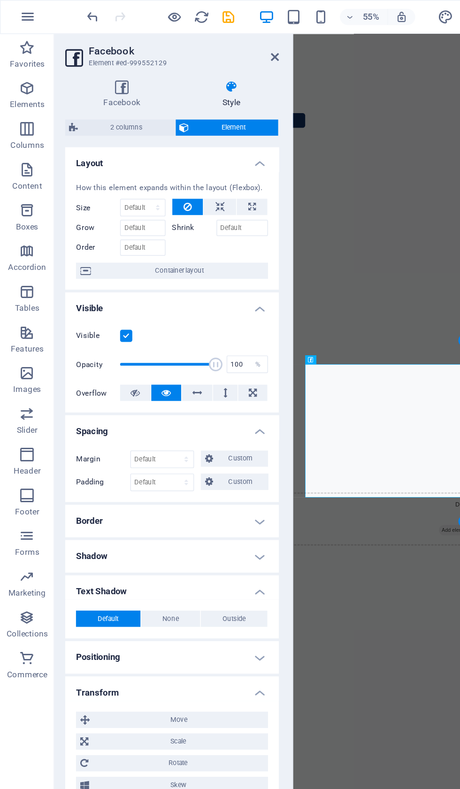
click at [166, 392] on h4 "Shadow" at bounding box center [119, 384] width 148 height 23
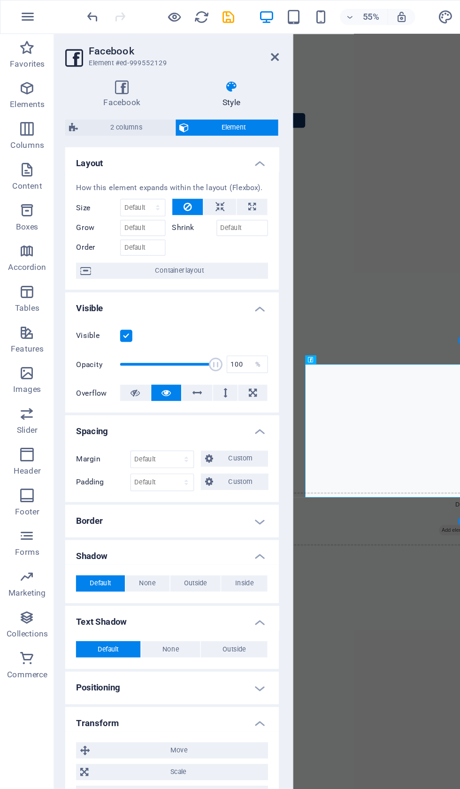
click at [169, 145] on button at bounding box center [174, 142] width 21 height 11
type input "100"
select select "%"
click at [96, 144] on input "100" at bounding box center [98, 143] width 30 height 11
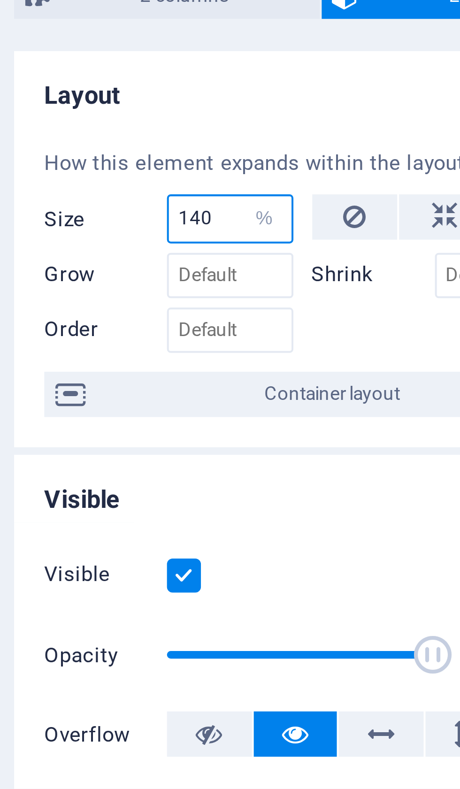
type input "140"
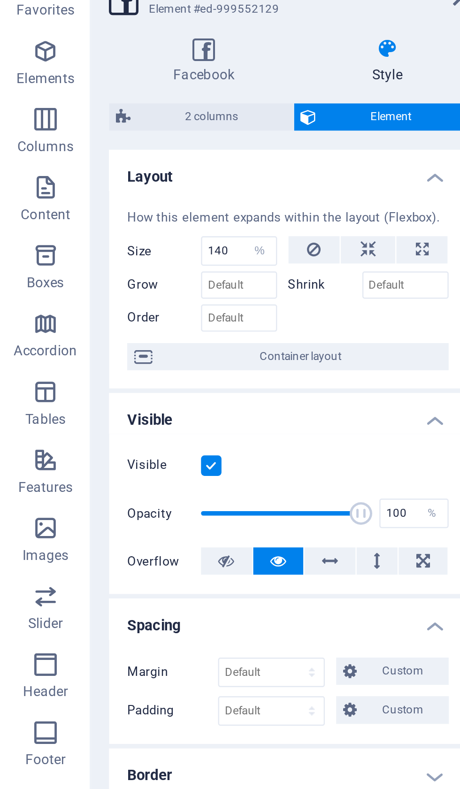
click at [86, 83] on span "2 columns" at bounding box center [87, 88] width 61 height 11
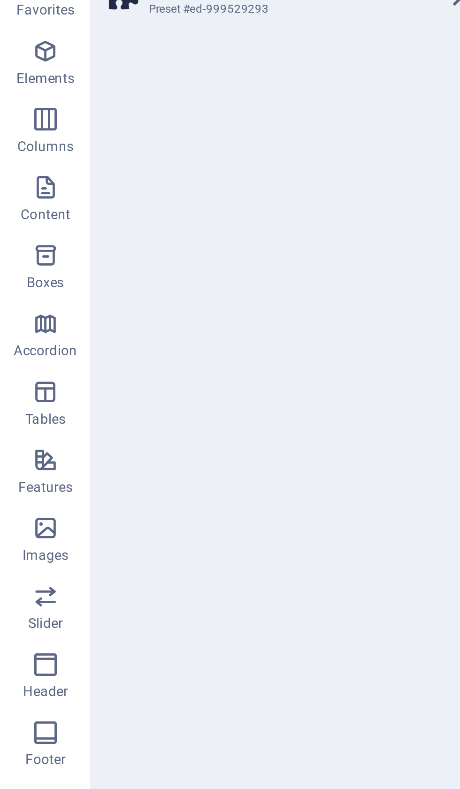
select select "rem"
select select "preset-columns-two-v2-default"
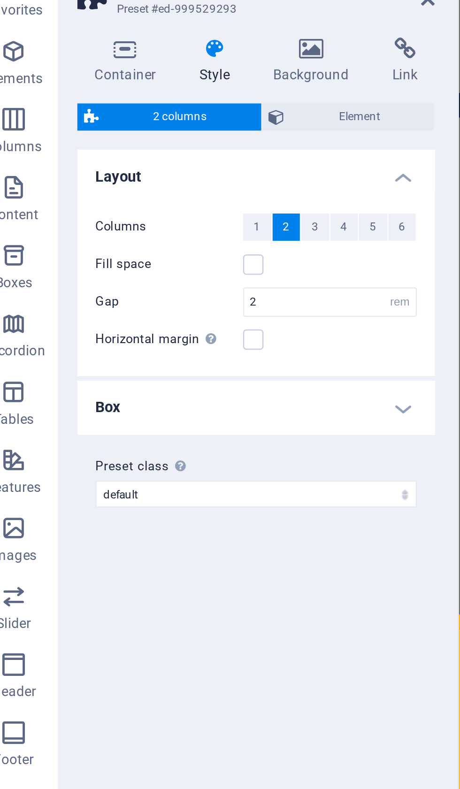
scroll to position [2070, 0]
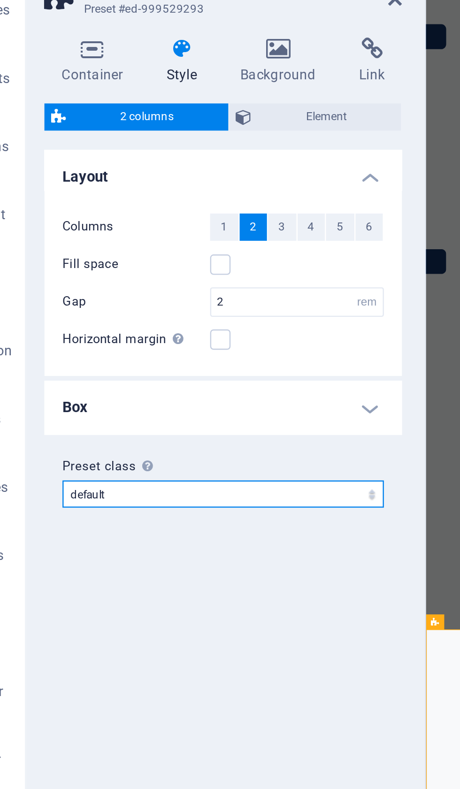
click at [153, 238] on select "blogger-signup blogger-contact default Add preset class" at bounding box center [119, 243] width 133 height 11
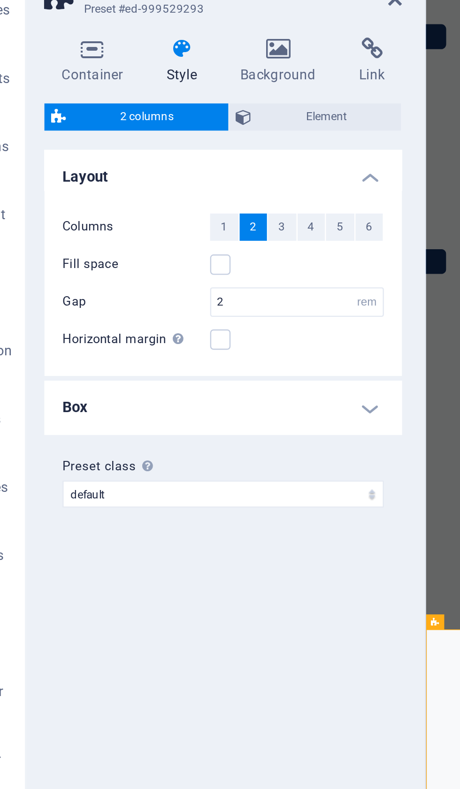
click at [118, 128] on span "1" at bounding box center [119, 133] width 3 height 11
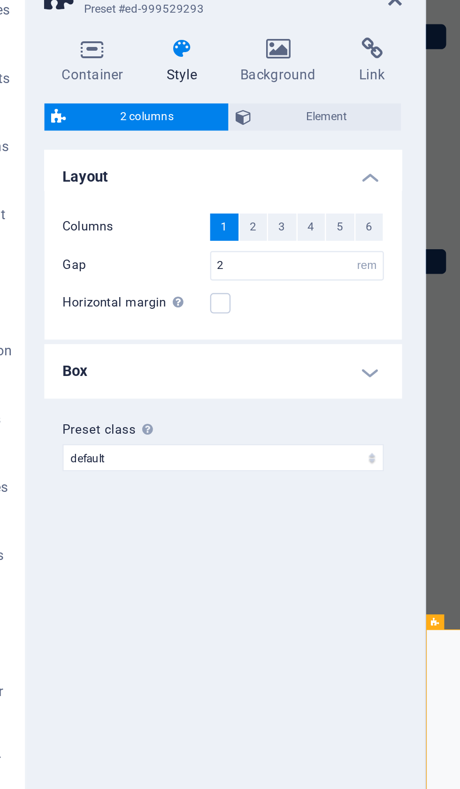
click at [151, 182] on h4 "Box" at bounding box center [119, 193] width 148 height 23
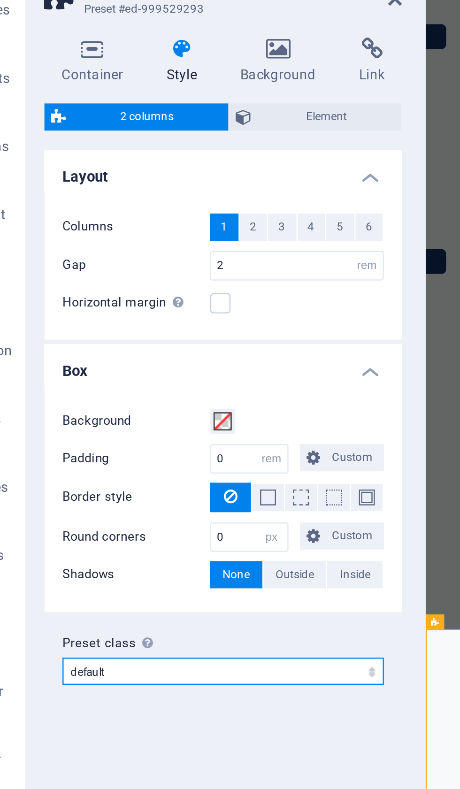
click at [149, 311] on select "blogger-signup blogger-contact default Add preset class" at bounding box center [119, 316] width 133 height 11
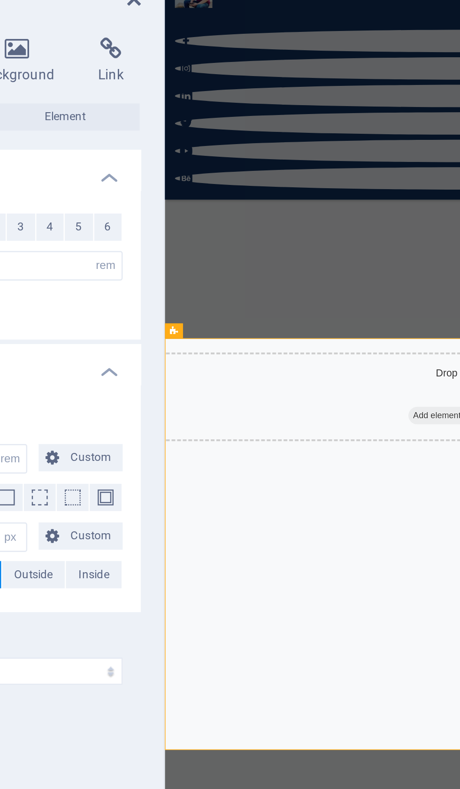
scroll to position [2288, 0]
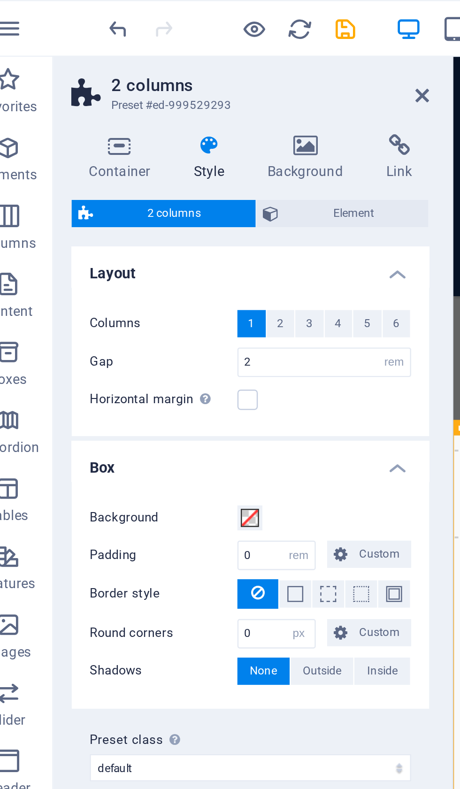
click at [114, 161] on label at bounding box center [118, 165] width 8 height 8
click at [0, 0] on input "Horizontal margin Only if the containers "Content width" is not set to "Default"" at bounding box center [0, 0] width 0 height 0
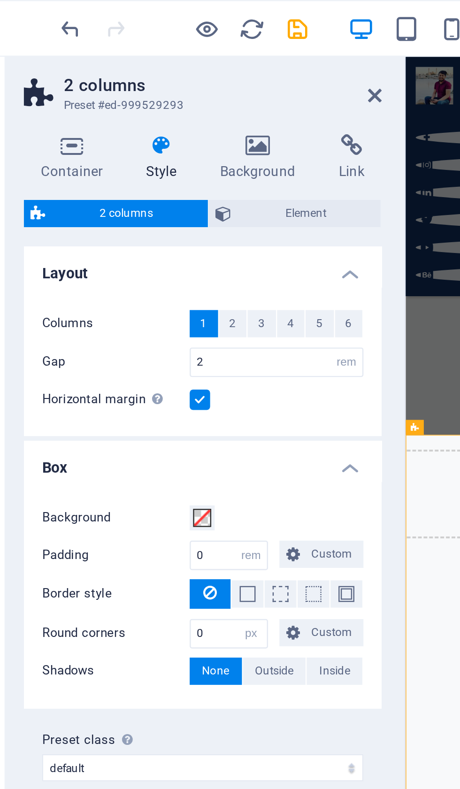
click at [134, 83] on span "Element" at bounding box center [162, 88] width 56 height 11
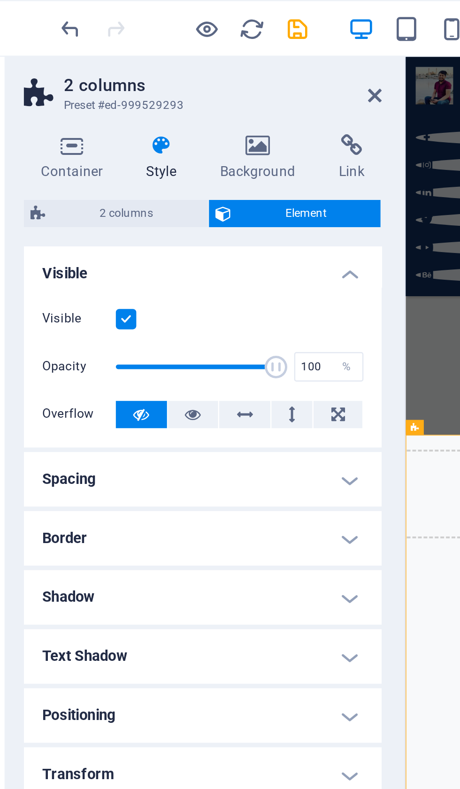
click at [168, 63] on icon at bounding box center [180, 59] width 25 height 9
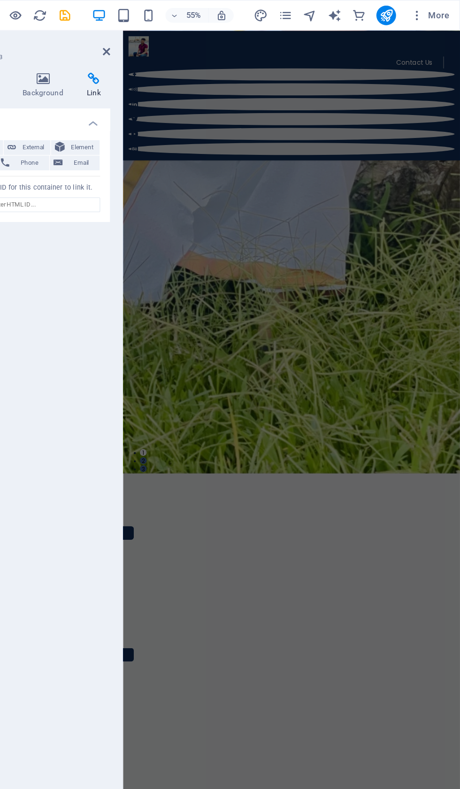
scroll to position [749, 0]
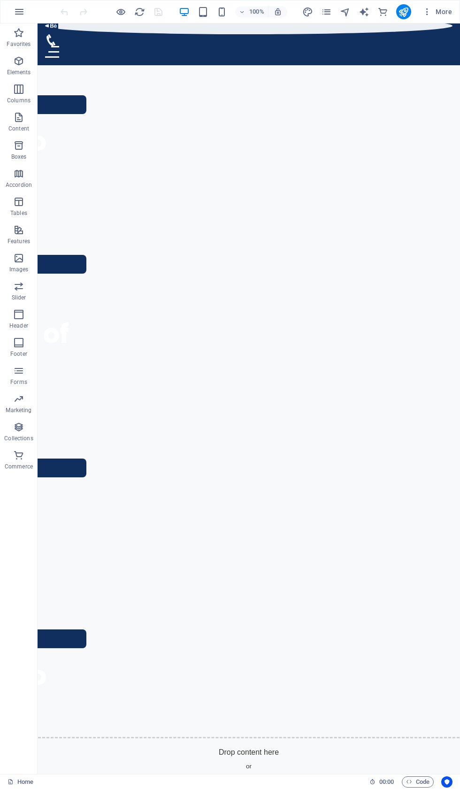
scroll to position [906, 0]
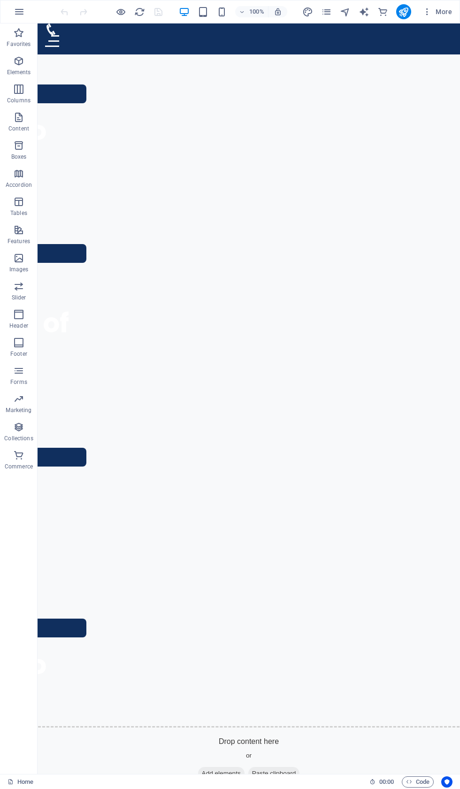
click at [23, 122] on icon "button" at bounding box center [18, 117] width 11 height 11
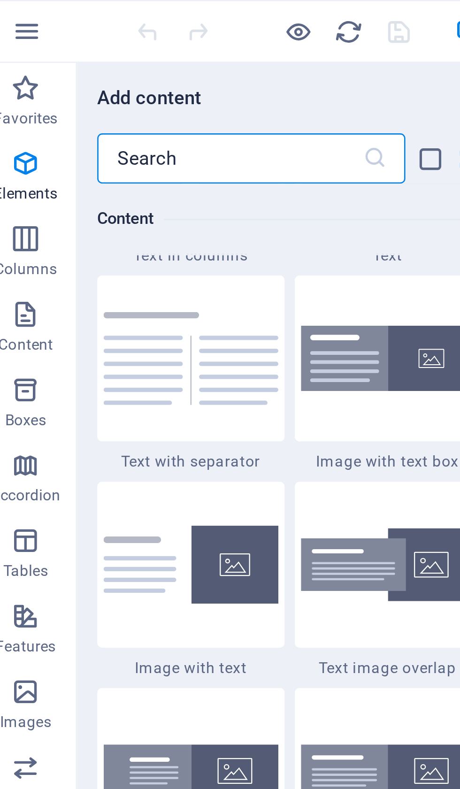
click at [12, 45] on p "Favorites" at bounding box center [19, 44] width 24 height 8
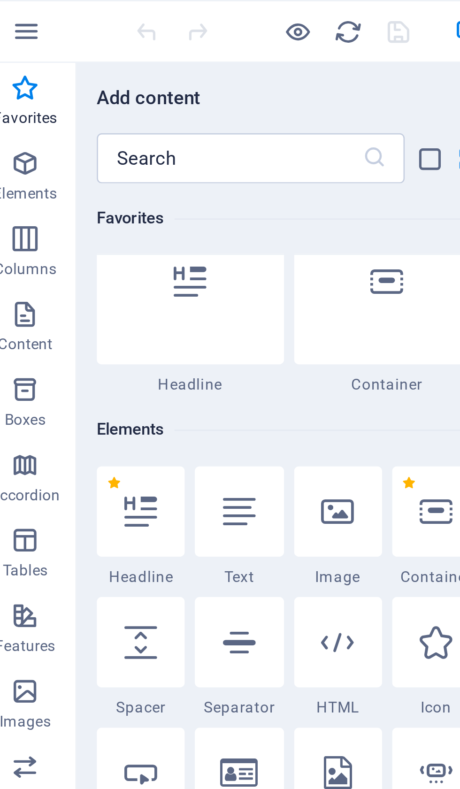
scroll to position [0, 0]
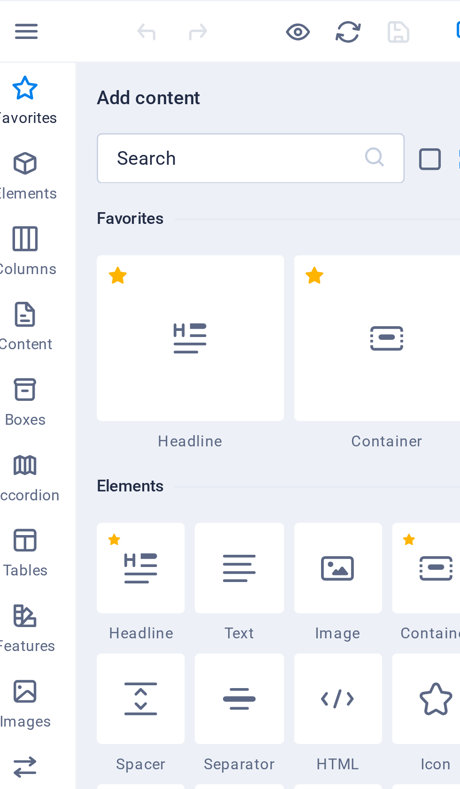
click at [88, 58] on input "text" at bounding box center [95, 59] width 99 height 19
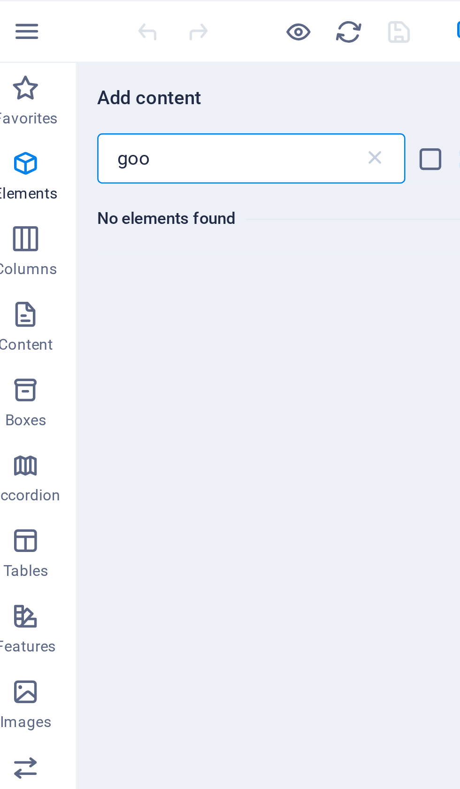
type input "go"
type input "G"
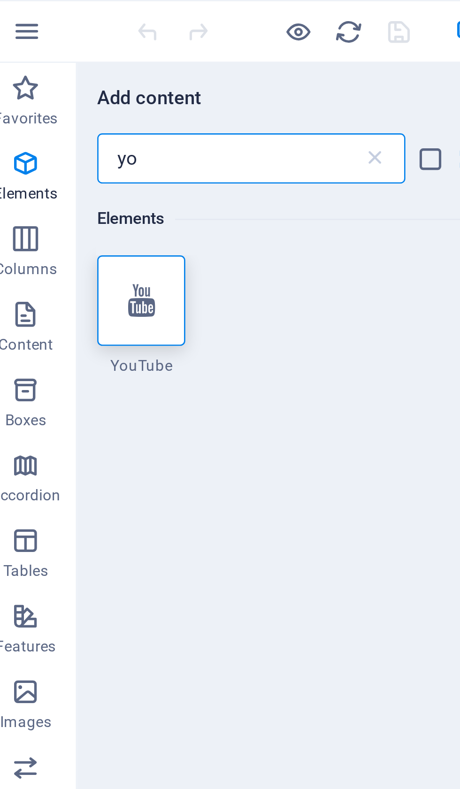
type input "yo"
click at [63, 112] on div at bounding box center [62, 112] width 33 height 34
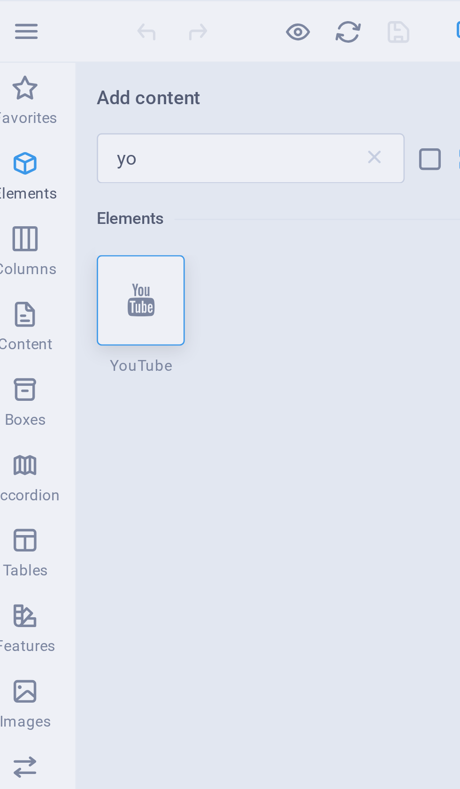
click at [60, 114] on div "No placement target There is no placement target selected. Click on an element …" at bounding box center [230, 394] width 460 height 789
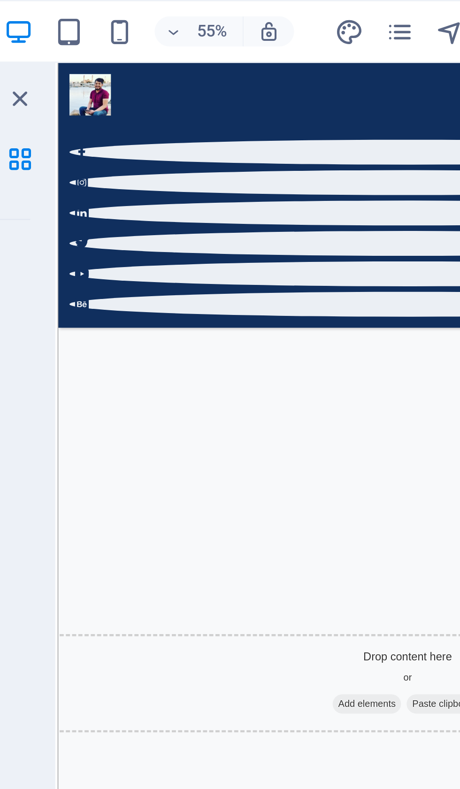
scroll to position [2195, 0]
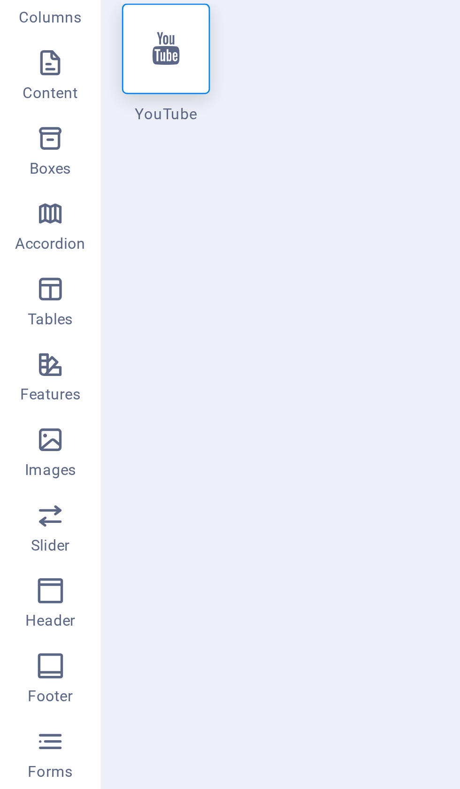
click at [74, 95] on div at bounding box center [62, 112] width 33 height 34
select select "ar16_9"
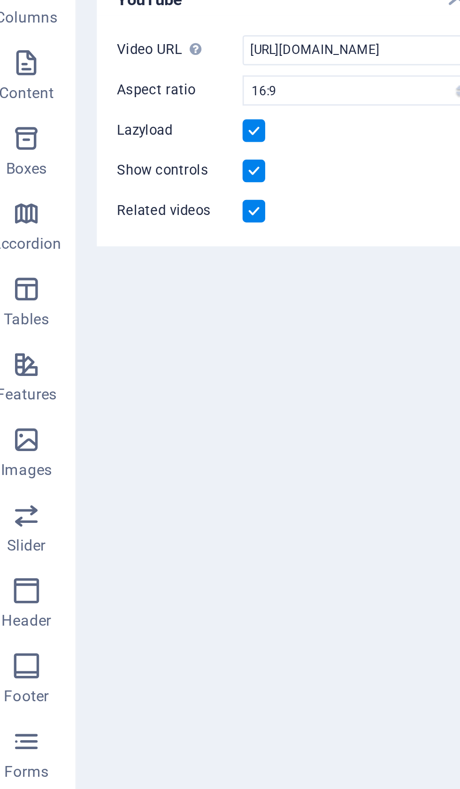
scroll to position [1620, 0]
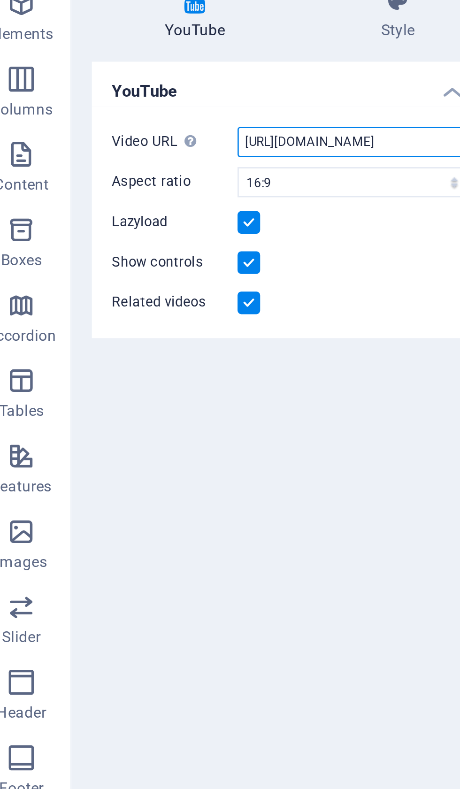
click at [150, 107] on input "[URL][DOMAIN_NAME]" at bounding box center [142, 112] width 86 height 11
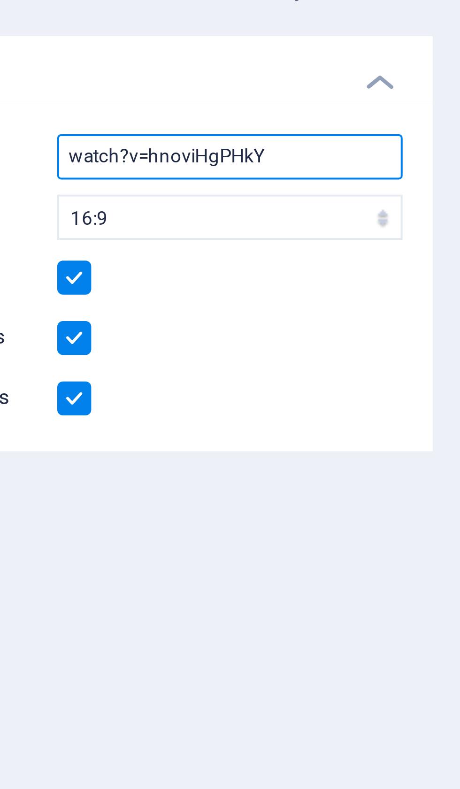
click at [99, 107] on input "watch?v=hnoviHgPHkY" at bounding box center [142, 112] width 86 height 11
type input "watch?v=hno"
click at [99, 107] on input "Video URL Insert (or paste) a video URL." at bounding box center [142, 112] width 86 height 11
paste input "[URL][DOMAIN_NAME]"
type input "[URL][DOMAIN_NAME]"
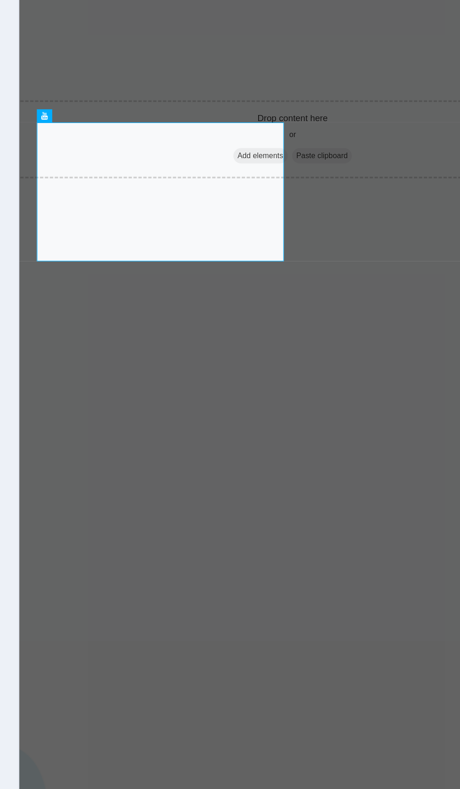
scroll to position [2204, 0]
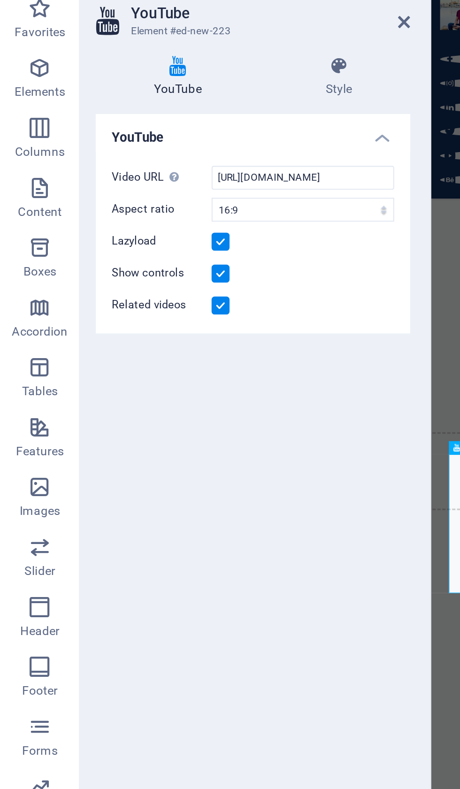
click at [164, 55] on icon at bounding box center [159, 59] width 67 height 9
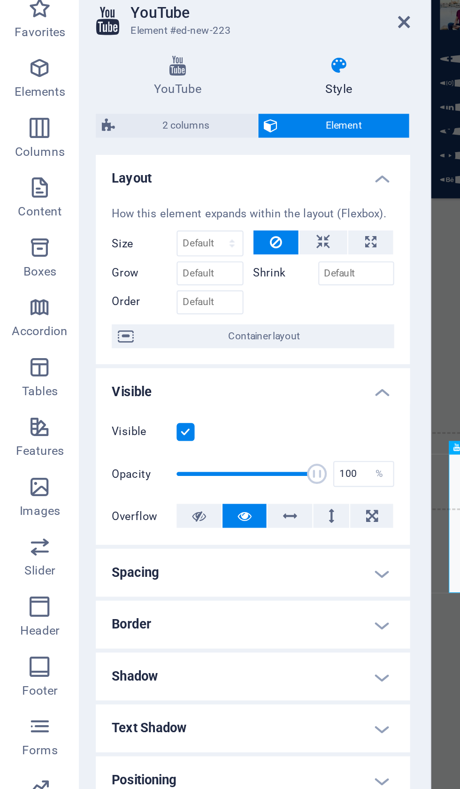
click at [132, 182] on span "Container layout" at bounding box center [124, 187] width 117 height 11
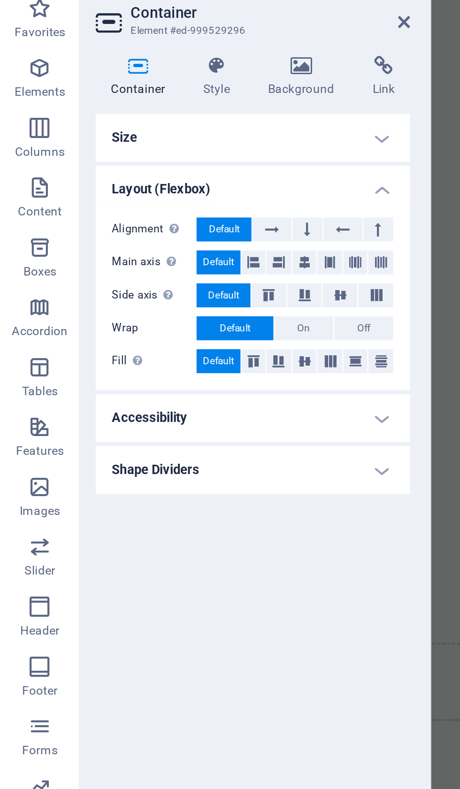
scroll to position [1703, 0]
click at [196, 23] on aside "Container Element #ed-999529296 Container Style Background Link Size Height Def…" at bounding box center [120, 398] width 165 height 750
click at [190, 36] on icon at bounding box center [190, 40] width 6 height 8
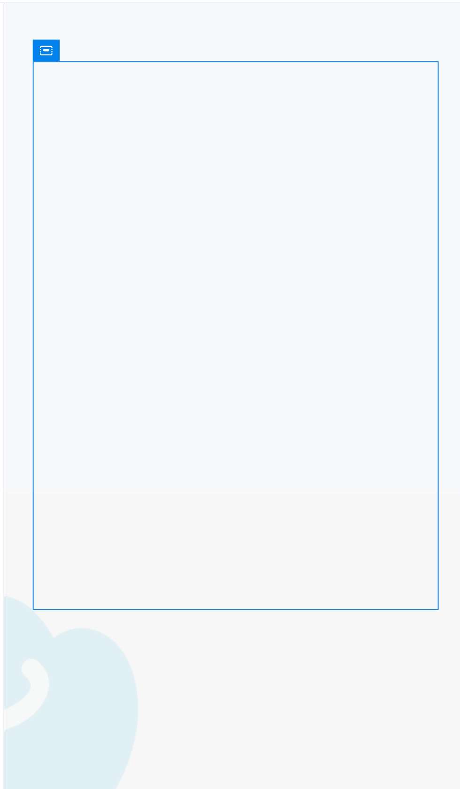
scroll to position [2155, 0]
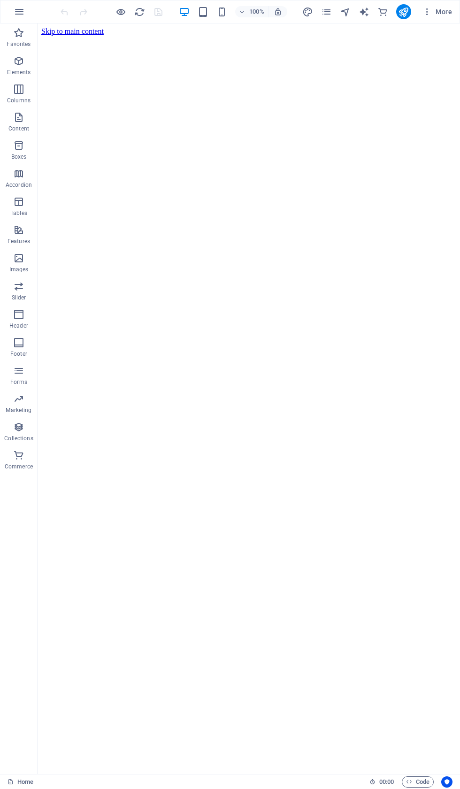
scroll to position [1632, 0]
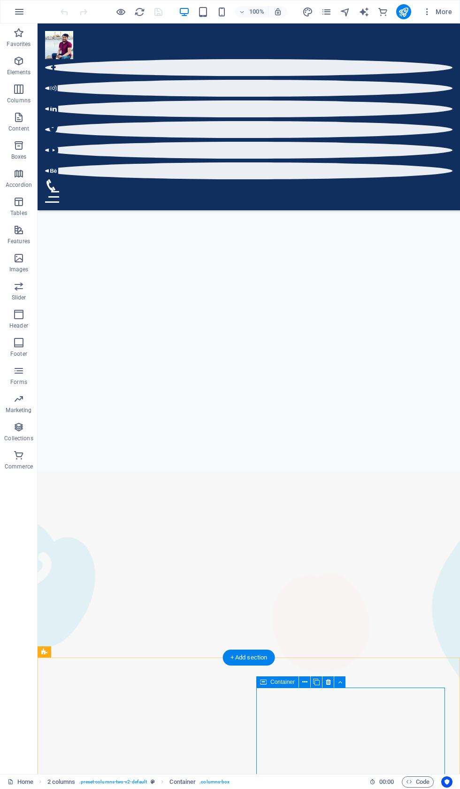
scroll to position [1273, 0]
click at [32, 115] on span "Content" at bounding box center [19, 123] width 38 height 23
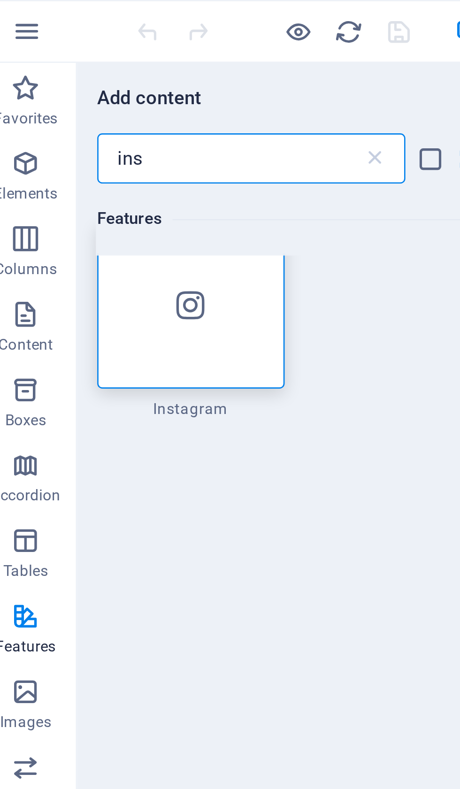
scroll to position [11, 0]
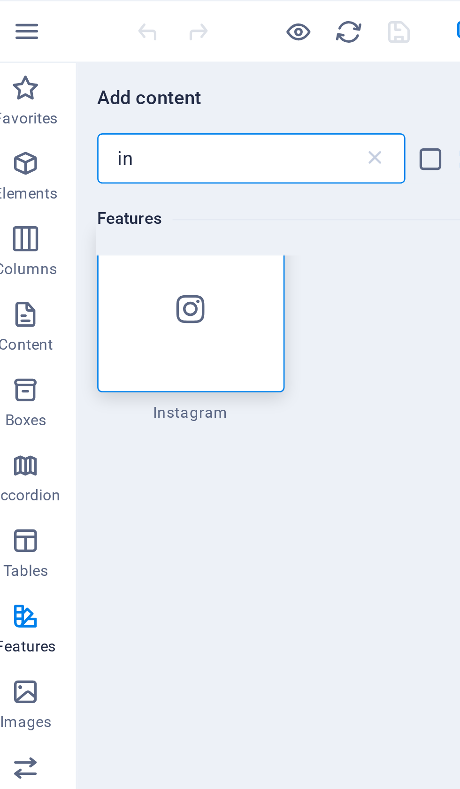
type input "i"
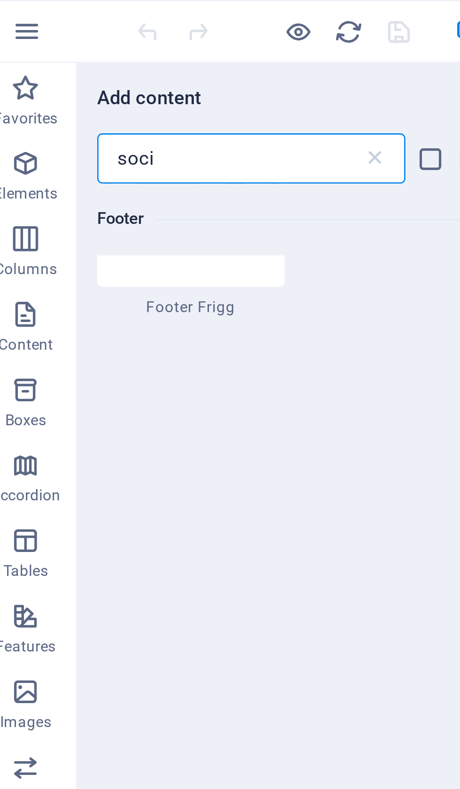
scroll to position [200, 0]
click at [88, 61] on input "soci" at bounding box center [95, 59] width 99 height 19
type input "s"
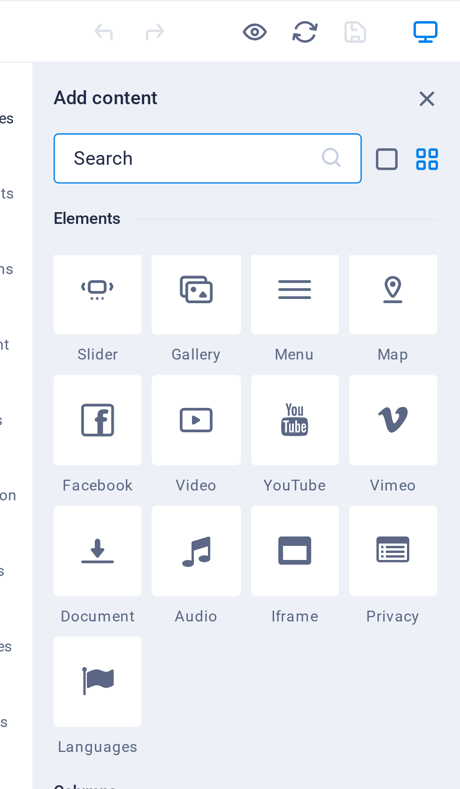
scroll to position [254, 0]
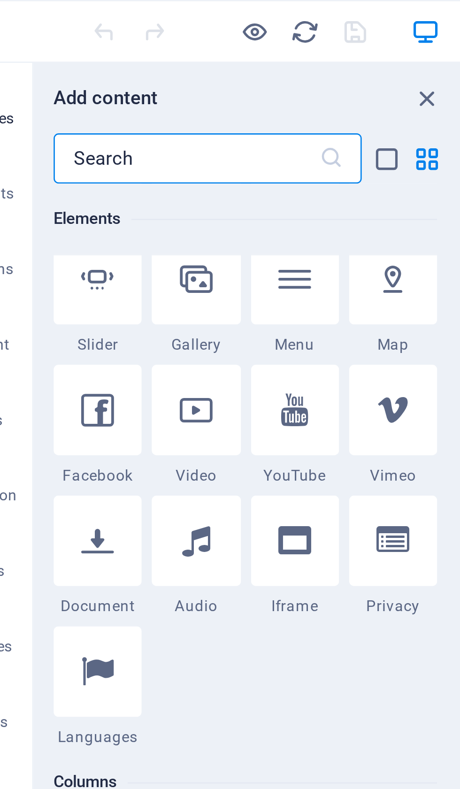
click at [68, 61] on input "text" at bounding box center [95, 59] width 99 height 19
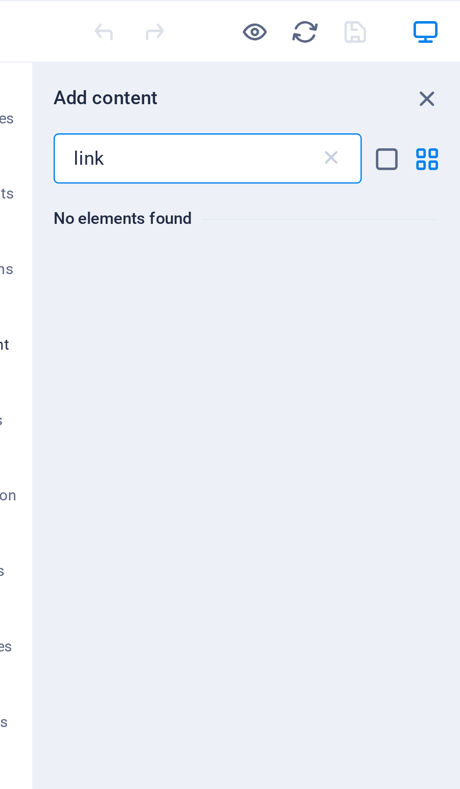
scroll to position [0, 0]
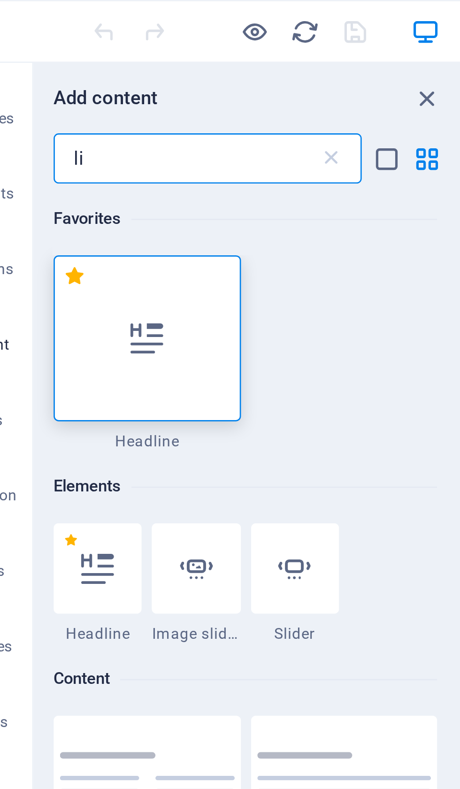
type input "l"
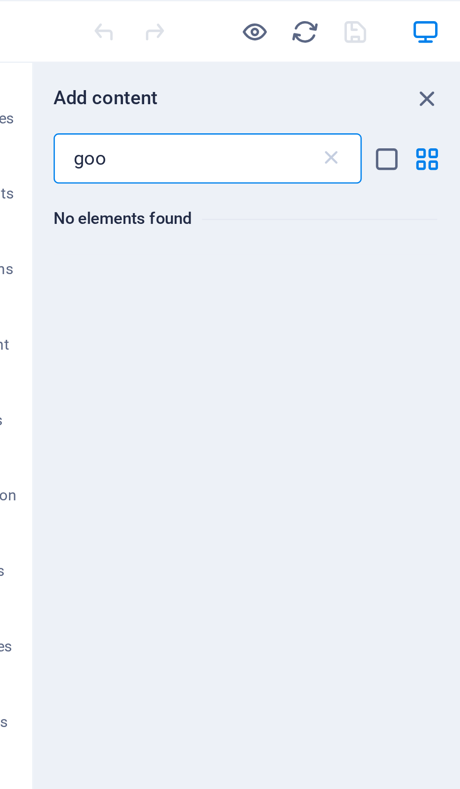
type input "goo"
click at [144, 56] on icon at bounding box center [148, 58] width 9 height 9
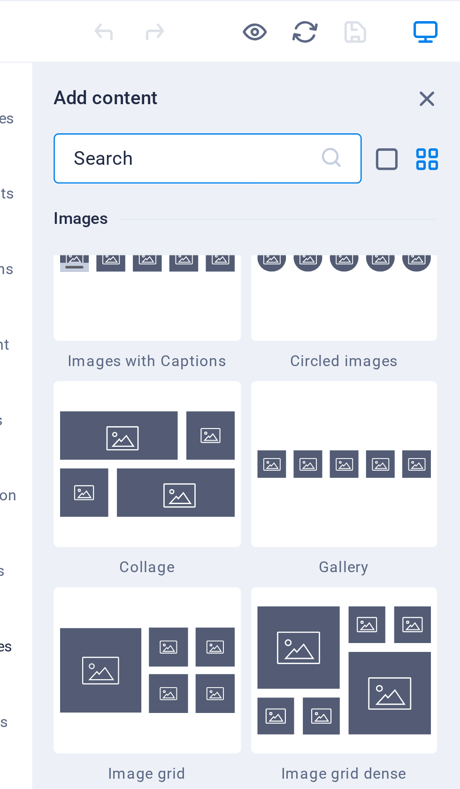
scroll to position [4787, 0]
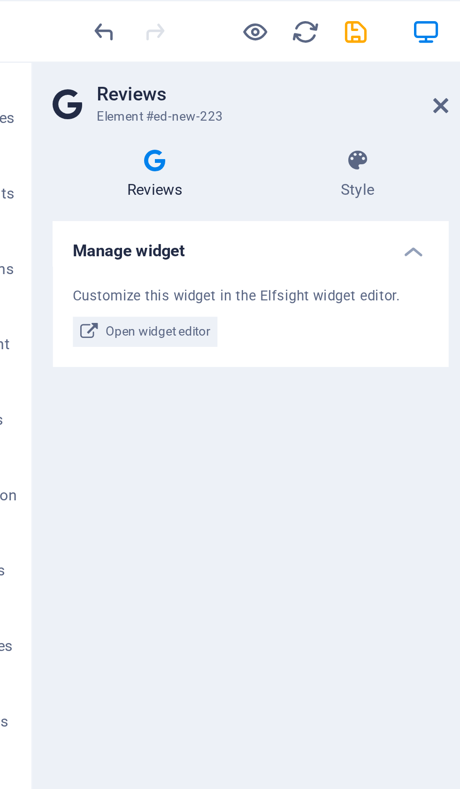
click at [135, 61] on icon at bounding box center [159, 59] width 68 height 9
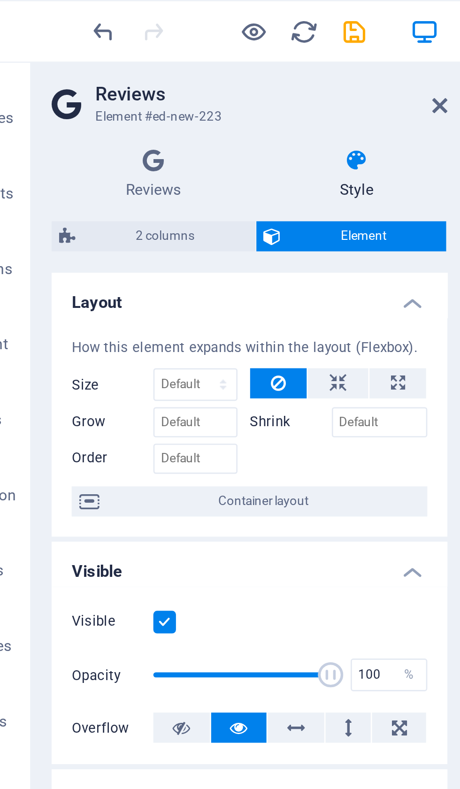
click at [57, 88] on span "2 columns" at bounding box center [87, 88] width 61 height 11
select select "rem"
select select "preset-columns-two-v2-default"
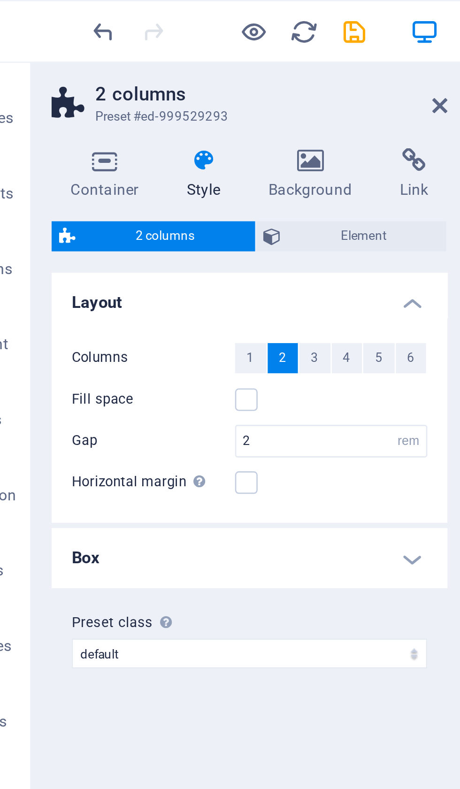
click at [168, 62] on icon at bounding box center [180, 59] width 25 height 9
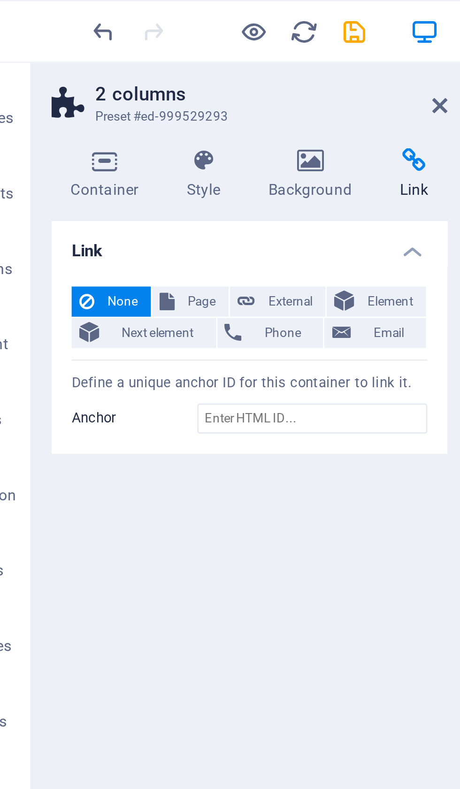
click at [94, 114] on span "Page" at bounding box center [101, 112] width 15 height 11
select select
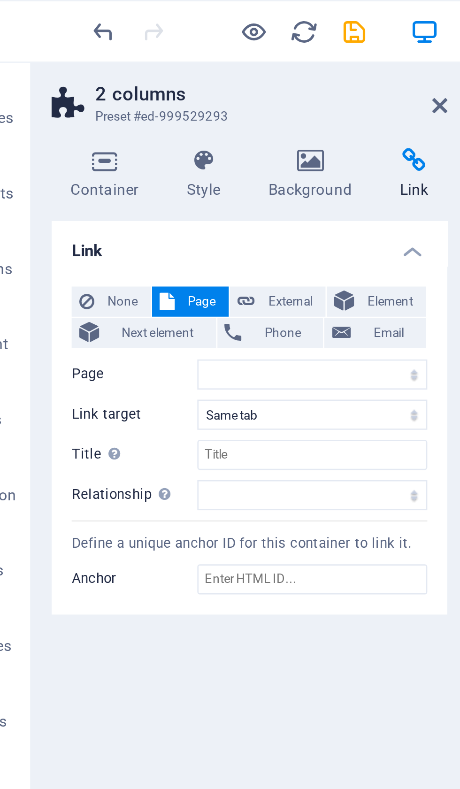
click at [124, 112] on span "External" at bounding box center [134, 112] width 21 height 11
select select "blank"
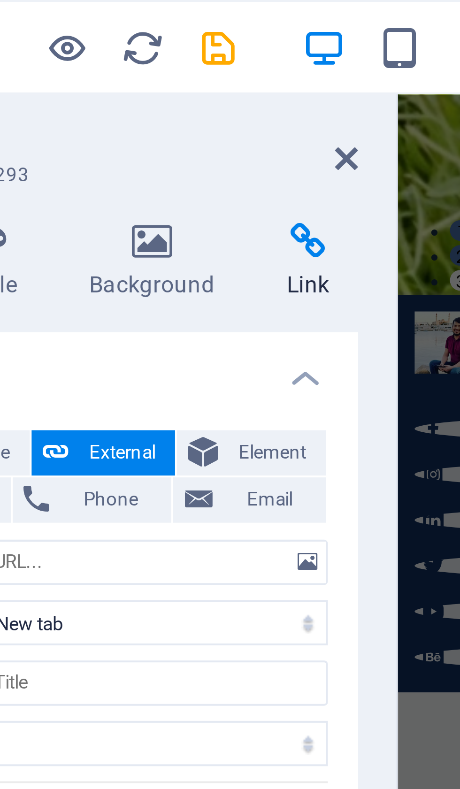
click at [187, 40] on icon at bounding box center [190, 40] width 6 height 8
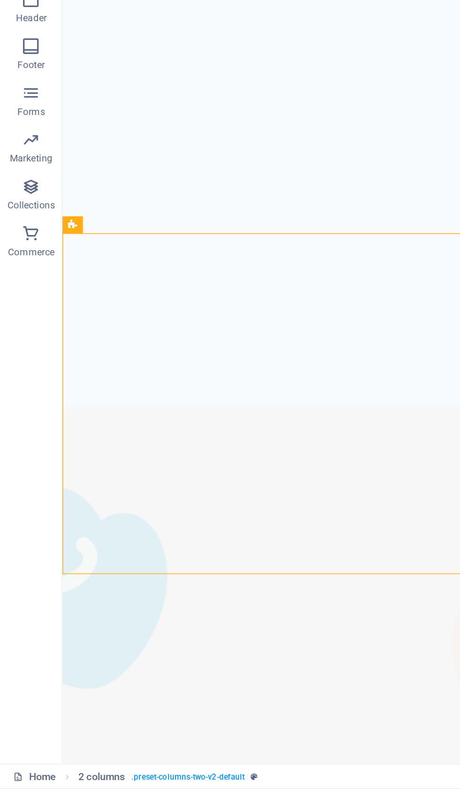
scroll to position [1554, 0]
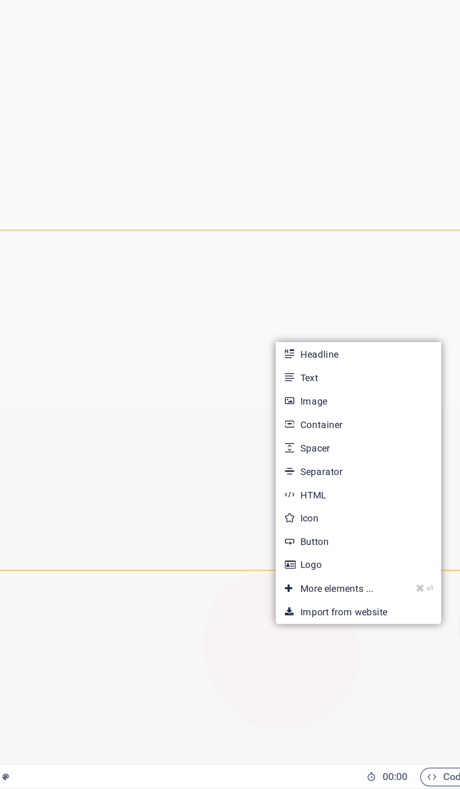
click at [315, 661] on link "⌘ ⏎ More elements ..." at bounding box center [347, 668] width 64 height 14
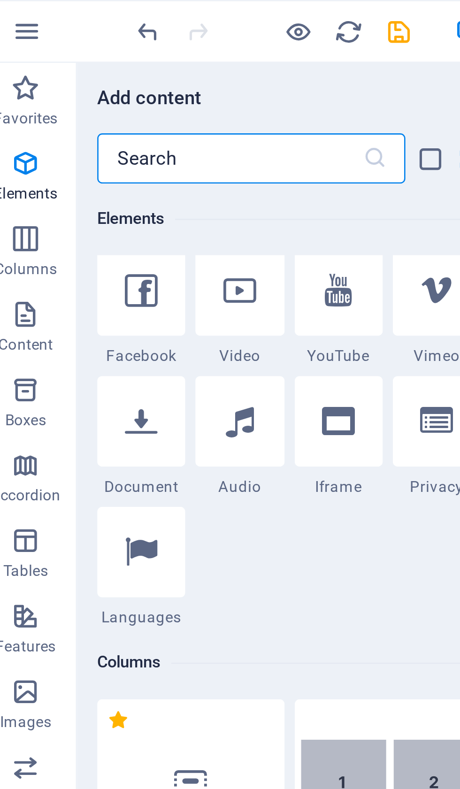
scroll to position [302, 0]
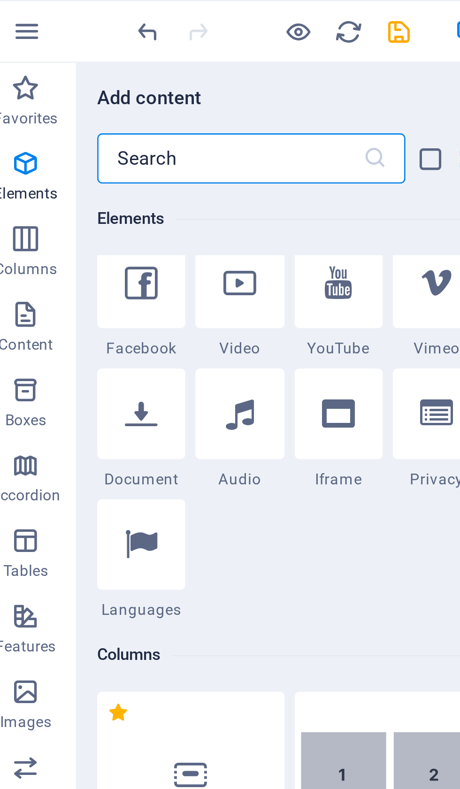
click at [95, 107] on icon at bounding box center [98, 105] width 12 height 12
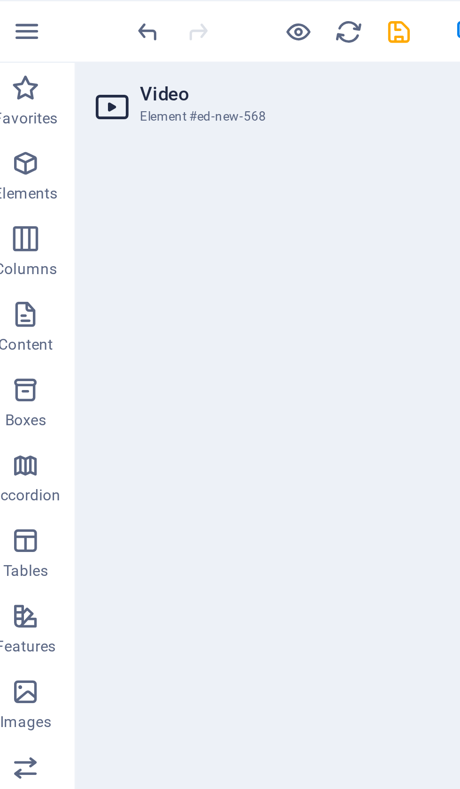
select select "%"
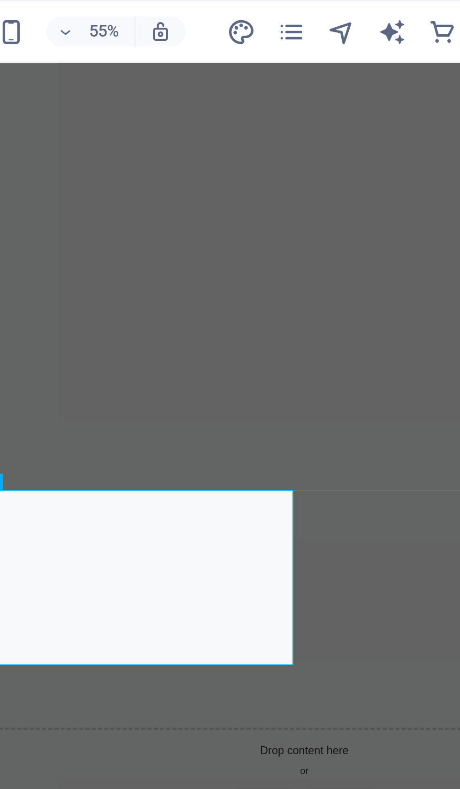
scroll to position [2323, 0]
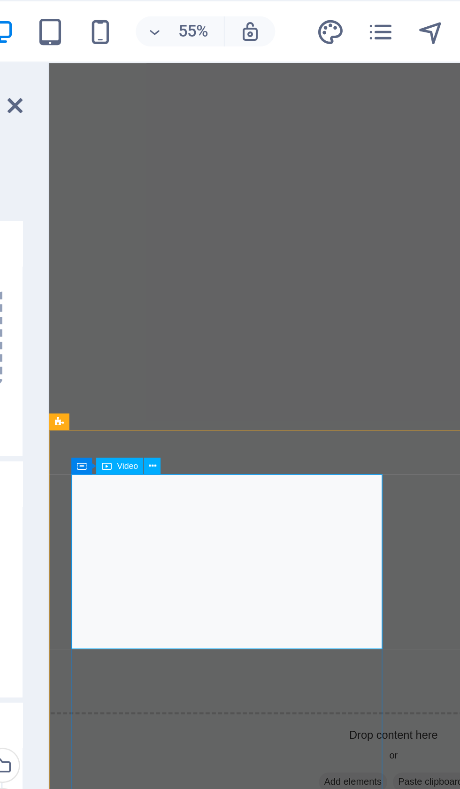
click at [240, 172] on icon at bounding box center [241, 174] width 3 height 6
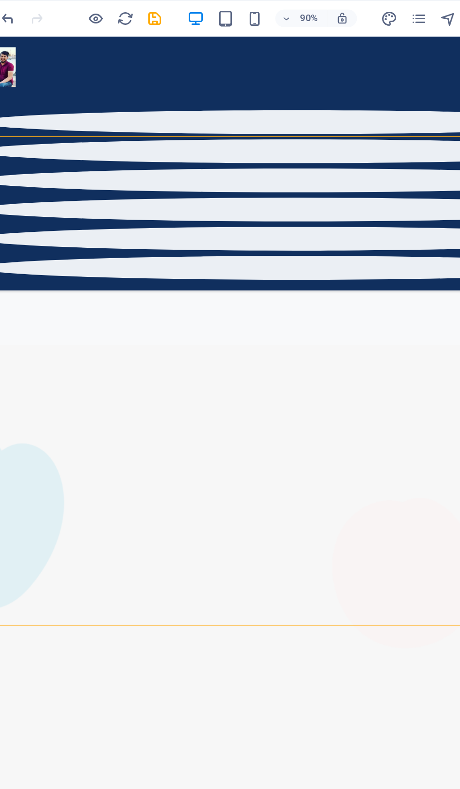
scroll to position [1945, 0]
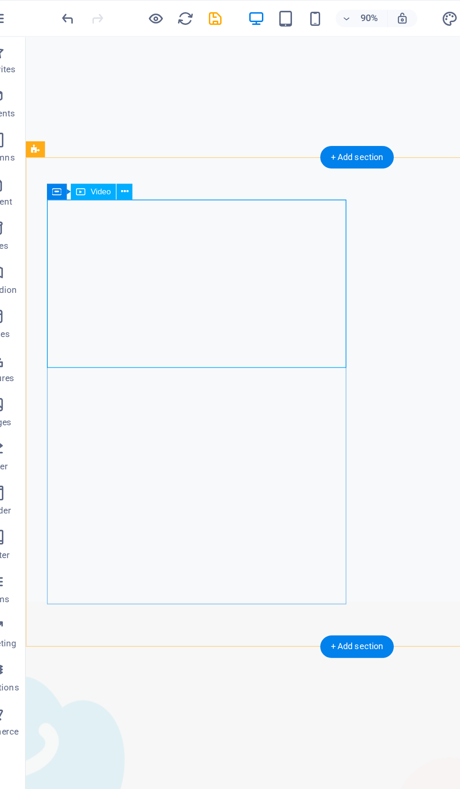
click at [96, 126] on button at bounding box center [101, 122] width 10 height 10
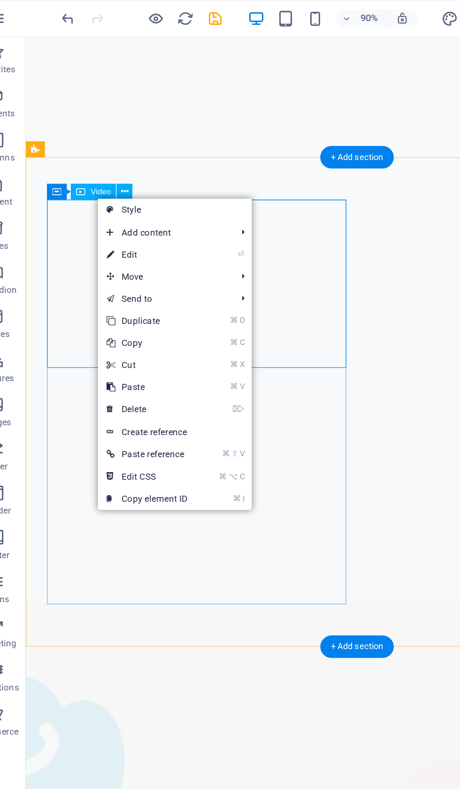
click at [107, 217] on link "⌘ C Copy" at bounding box center [114, 219] width 63 height 14
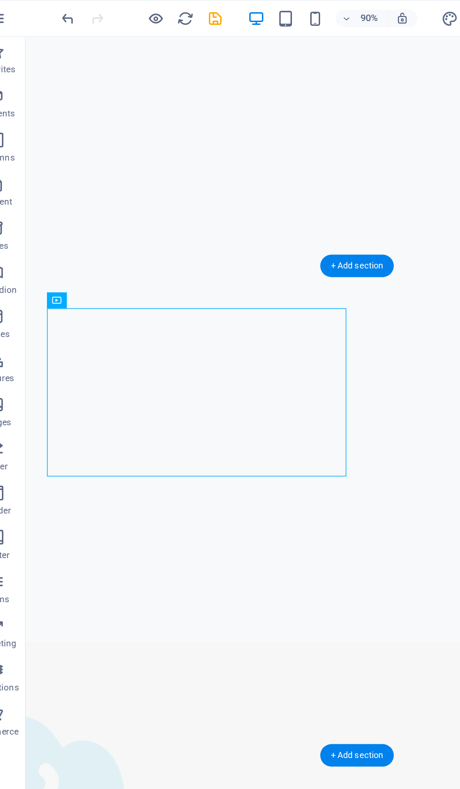
scroll to position [1871, 0]
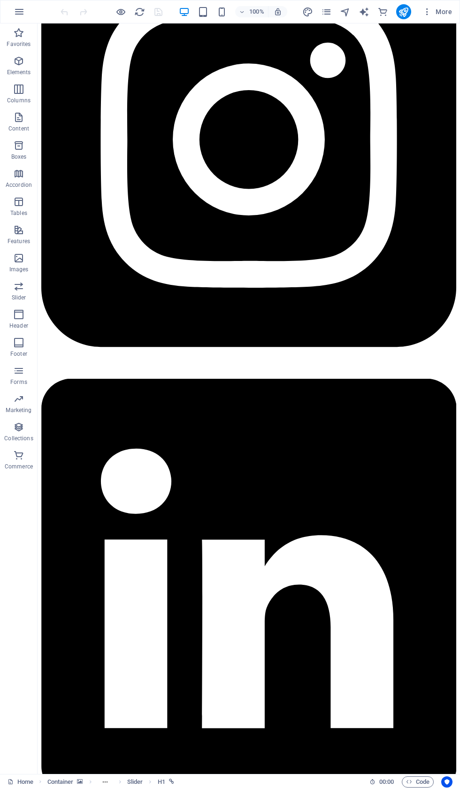
scroll to position [1733, 0]
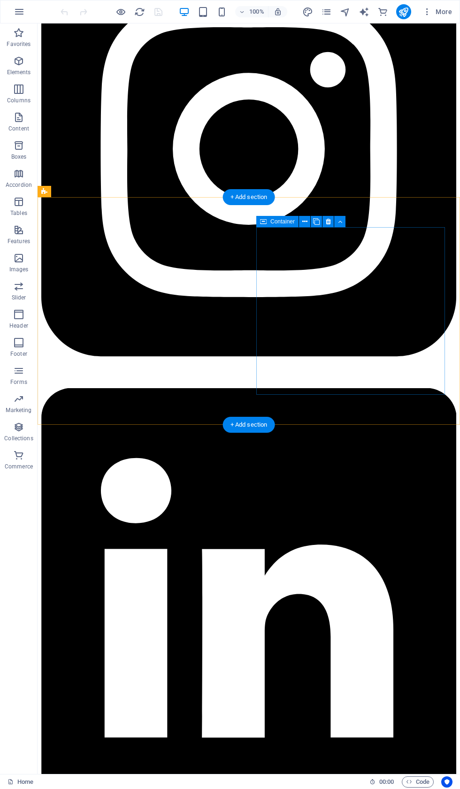
click at [304, 224] on icon at bounding box center [304, 222] width 5 height 10
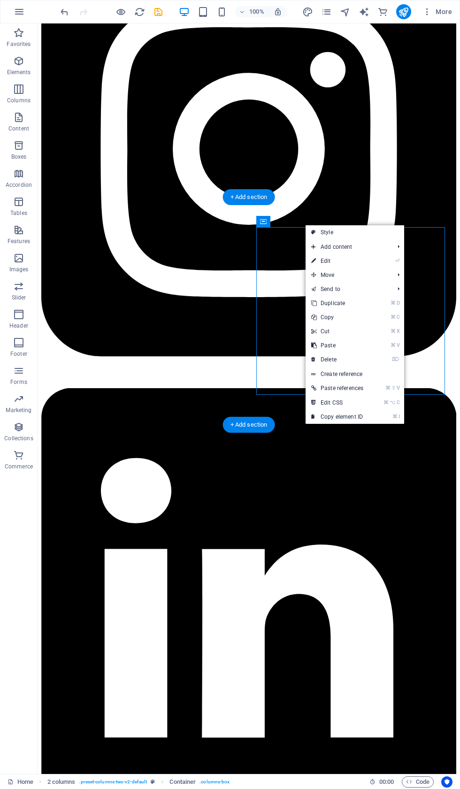
click at [346, 264] on link "⏎ Edit" at bounding box center [336, 261] width 63 height 14
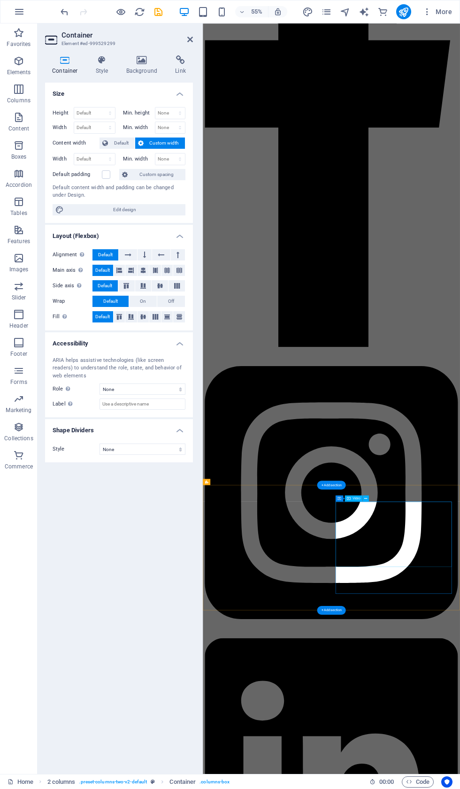
click at [367, 498] on button at bounding box center [366, 498] width 6 height 6
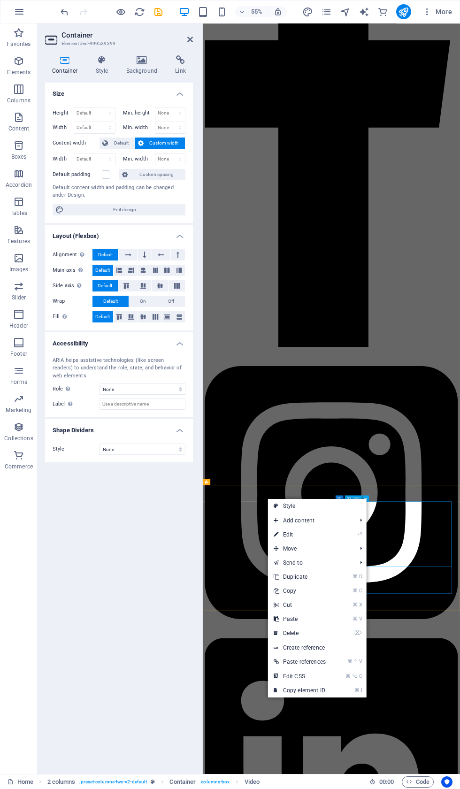
click at [326, 536] on link "⏎ Edit" at bounding box center [299, 534] width 63 height 14
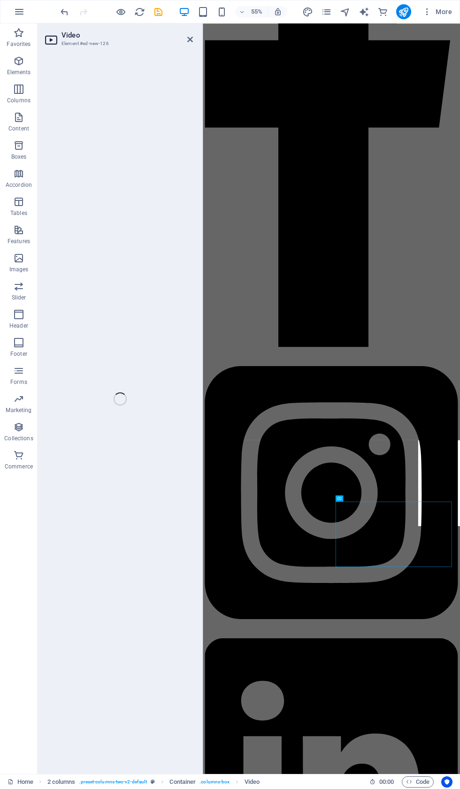
select select "%"
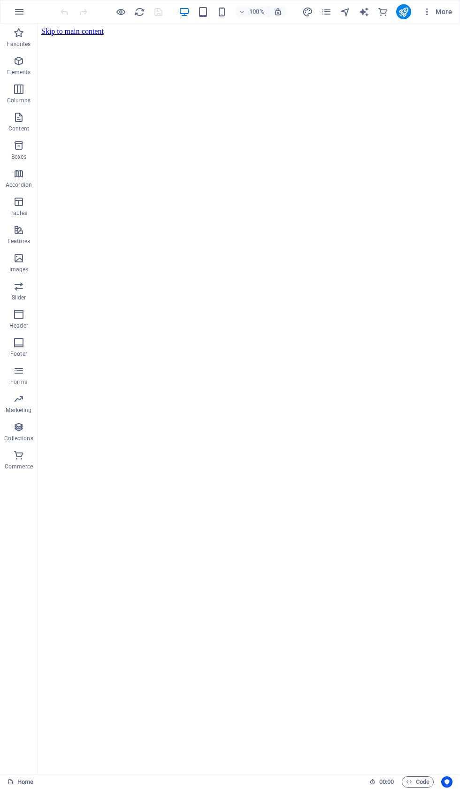
click at [345, 11] on icon "navigator" at bounding box center [345, 12] width 11 height 11
click at [349, 12] on icon "navigator" at bounding box center [345, 12] width 11 height 11
click at [351, 9] on span "navigator" at bounding box center [345, 12] width 11 height 11
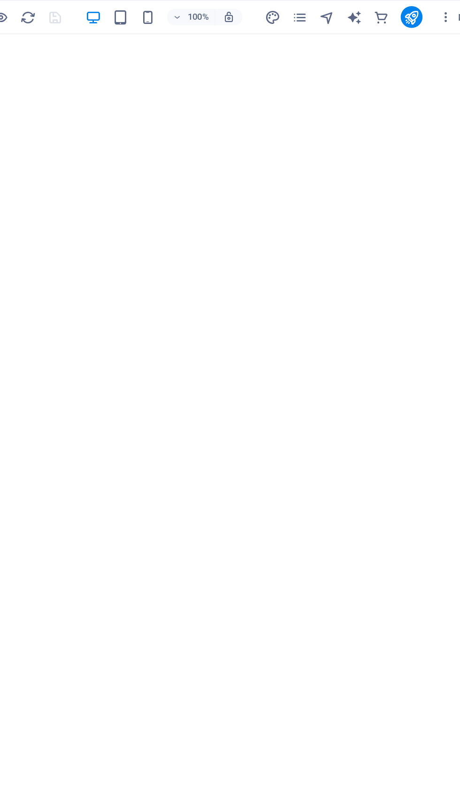
click at [340, 8] on icon "navigator" at bounding box center [345, 12] width 11 height 11
click at [340, 7] on icon "navigator" at bounding box center [345, 12] width 11 height 11
click at [234, 3] on div "100% More" at bounding box center [229, 11] width 459 height 23
click at [340, 11] on icon "navigator" at bounding box center [345, 12] width 11 height 11
click at [358, 14] on icon "text_generator" at bounding box center [363, 12] width 11 height 11
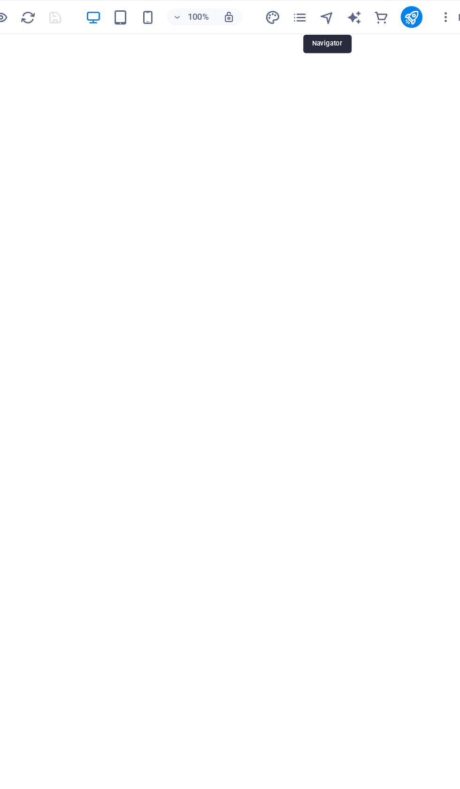
select select "English"
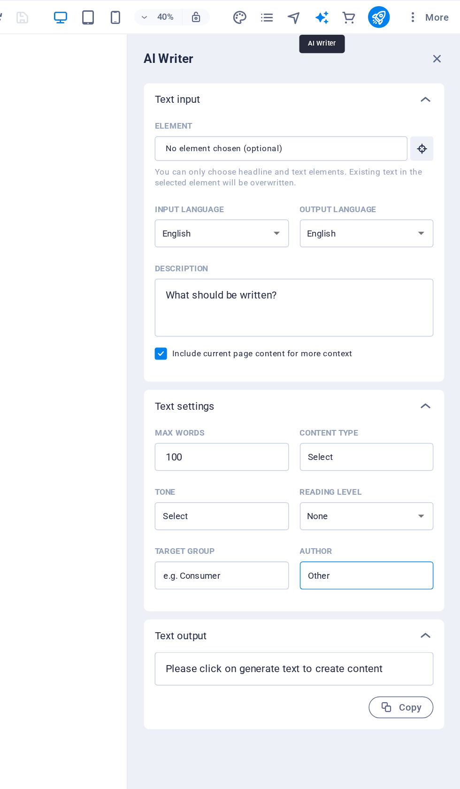
click at [340, 12] on icon "navigator" at bounding box center [345, 12] width 11 height 11
click at [340, 8] on icon "navigator" at bounding box center [345, 12] width 11 height 11
click at [438, 35] on icon "button" at bounding box center [443, 40] width 10 height 10
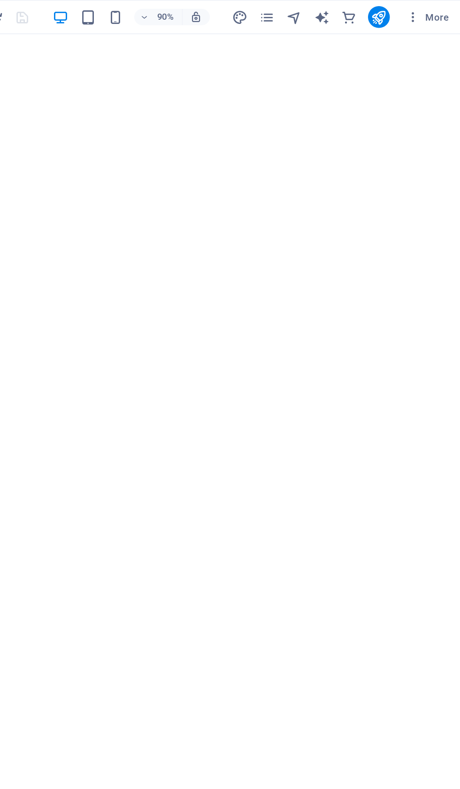
click at [340, 10] on icon "navigator" at bounding box center [345, 12] width 11 height 11
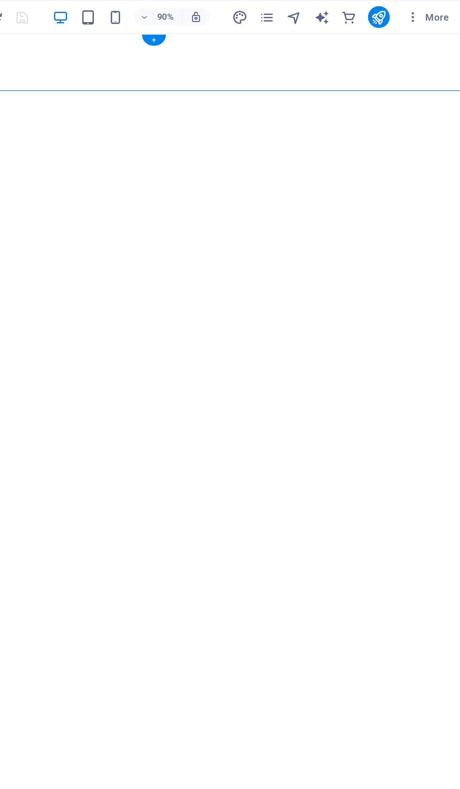
click at [340, 10] on icon "navigator" at bounding box center [345, 12] width 11 height 11
click at [340, 7] on icon "navigator" at bounding box center [345, 12] width 11 height 11
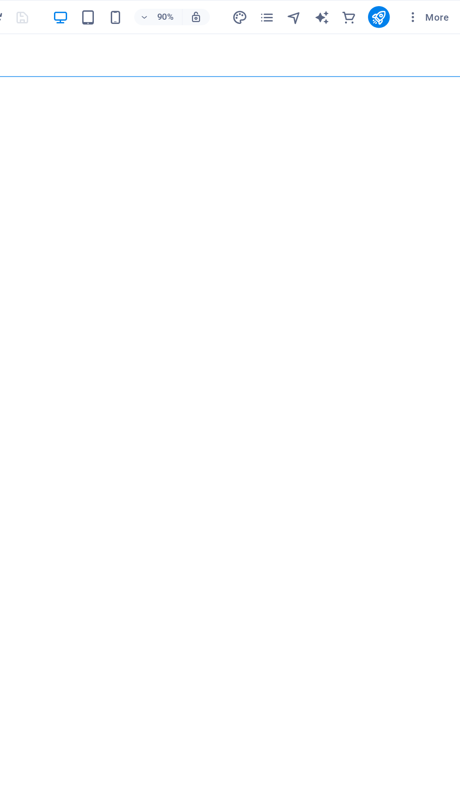
click at [340, 10] on icon "navigator" at bounding box center [345, 12] width 11 height 11
click at [340, 8] on icon "navigator" at bounding box center [345, 12] width 11 height 11
click at [302, 8] on div "More" at bounding box center [378, 11] width 153 height 15
click at [340, 13] on icon "navigator" at bounding box center [345, 12] width 11 height 11
click at [302, 5] on div "More" at bounding box center [378, 11] width 153 height 15
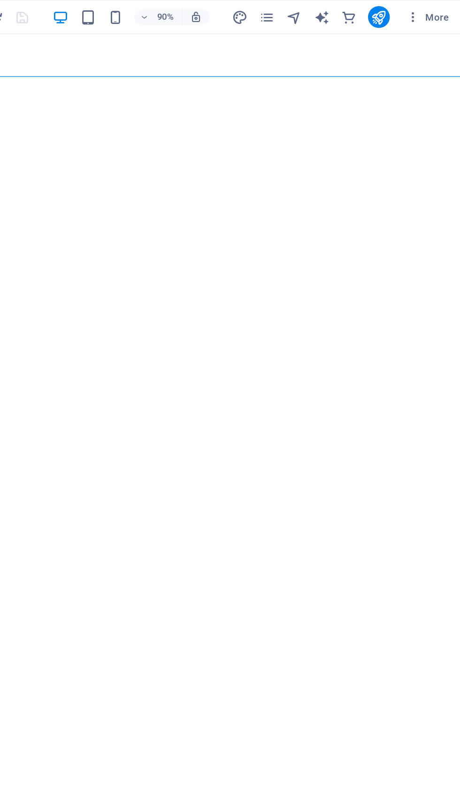
click at [340, 8] on icon "navigator" at bounding box center [345, 12] width 11 height 11
click at [396, 8] on button "publish" at bounding box center [403, 11] width 15 height 15
